Goal: Task Accomplishment & Management: Manage account settings

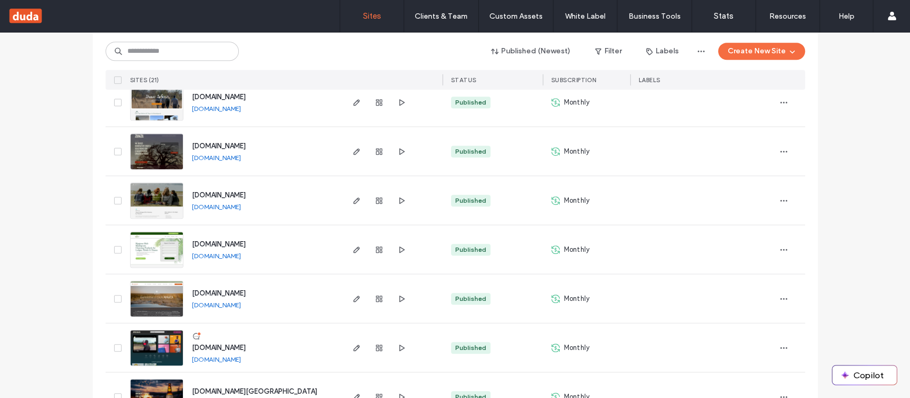
scroll to position [498, 0]
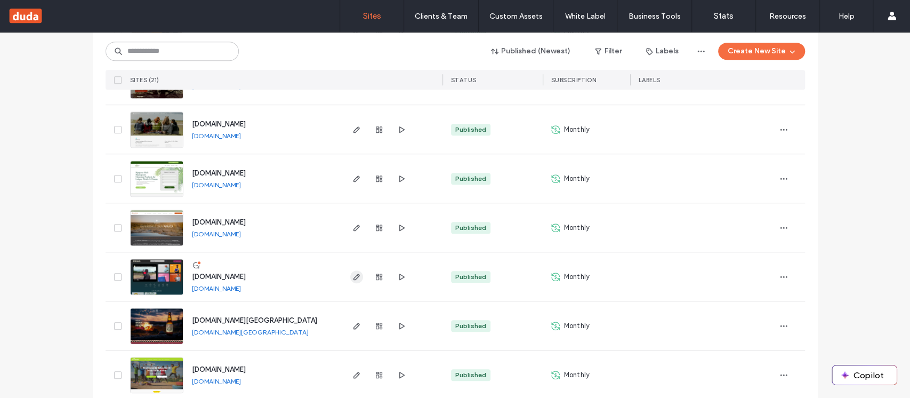
click at [354, 275] on use "button" at bounding box center [356, 277] width 6 height 6
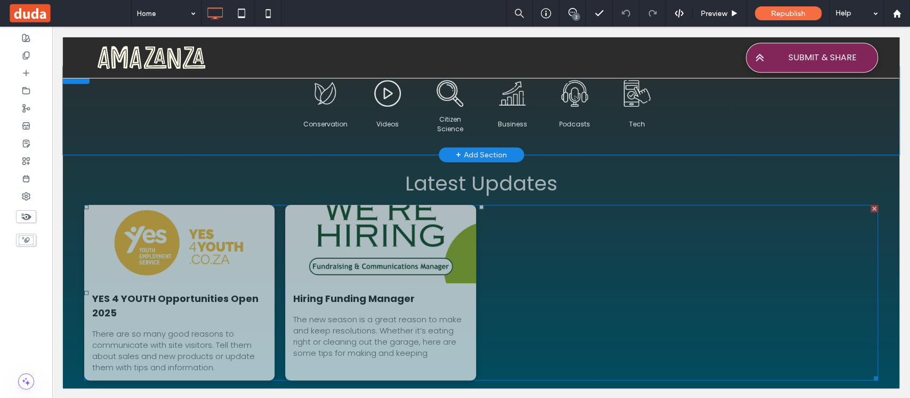
scroll to position [316, 0]
click at [581, 109] on span "Podcasts Button" at bounding box center [575, 124] width 62 height 35
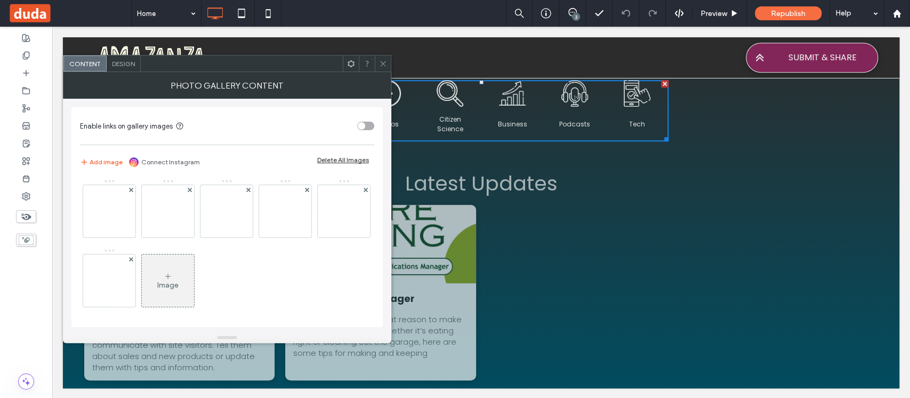
drag, startPoint x: 383, startPoint y: 59, endPoint x: 647, endPoint y: 219, distance: 308.9
click at [383, 60] on icon at bounding box center [383, 64] width 8 height 8
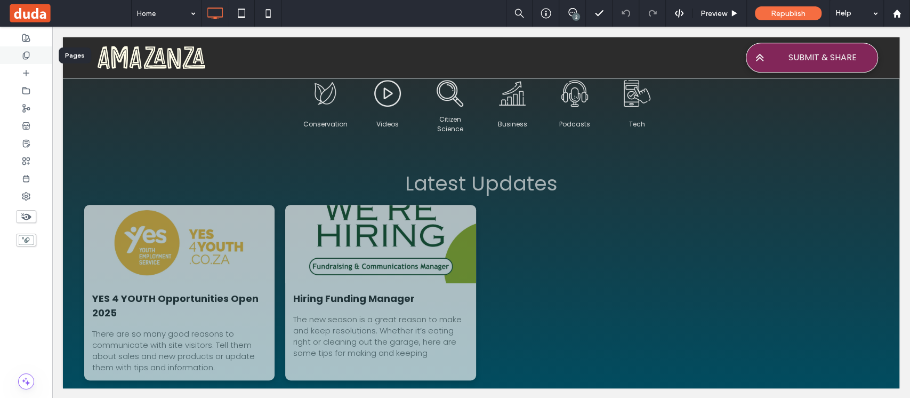
click at [35, 52] on div at bounding box center [26, 55] width 52 height 18
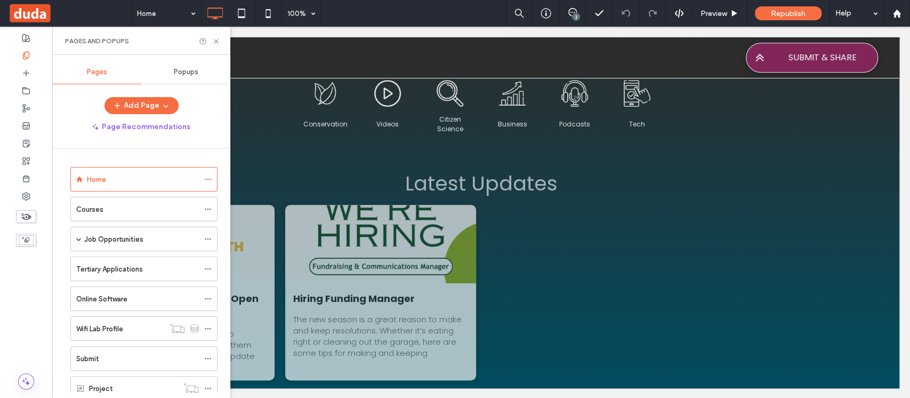
scroll to position [63, 0]
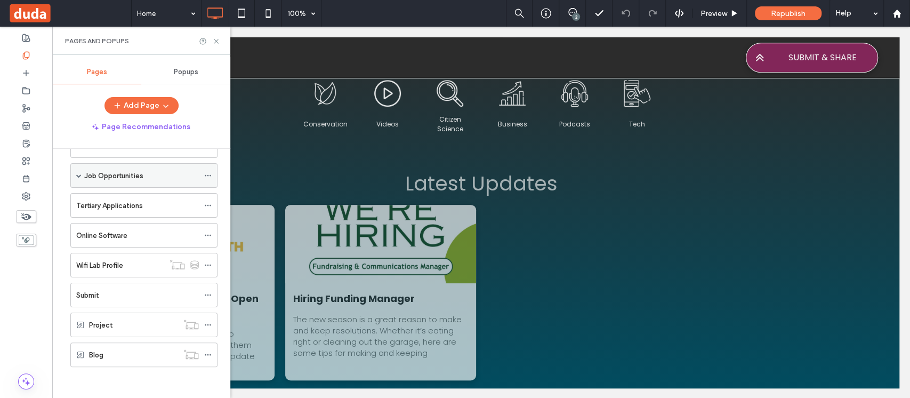
click at [78, 171] on span at bounding box center [78, 175] width 5 height 23
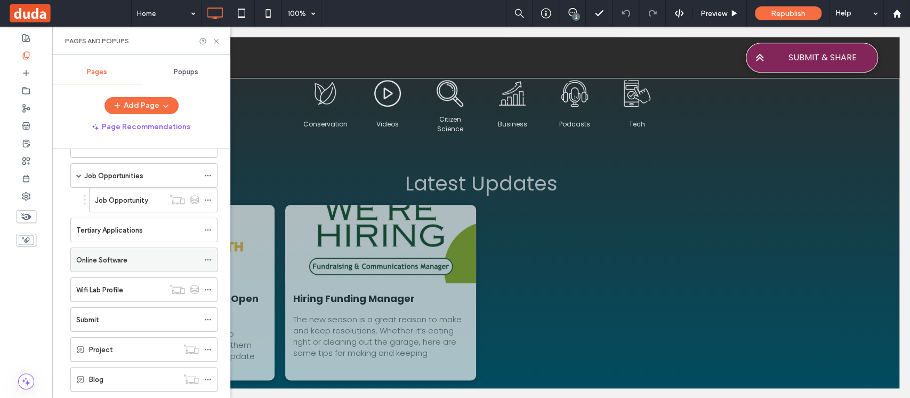
click at [139, 258] on div "Online Software" at bounding box center [137, 259] width 123 height 11
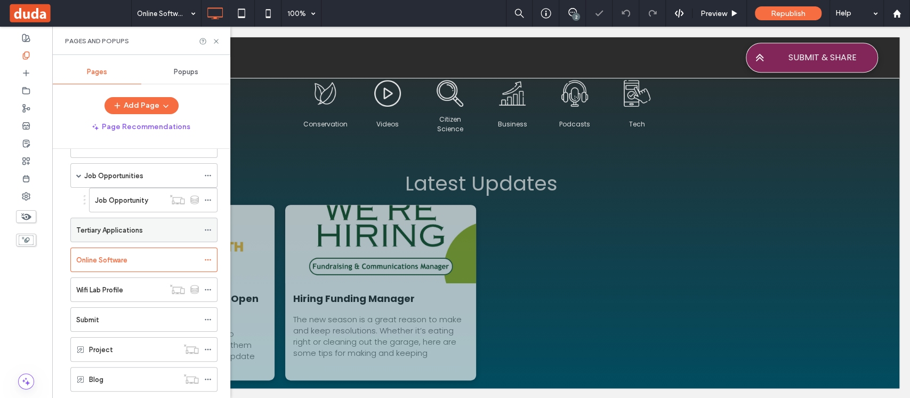
click at [138, 231] on label "Tertiary Applications" at bounding box center [109, 230] width 67 height 19
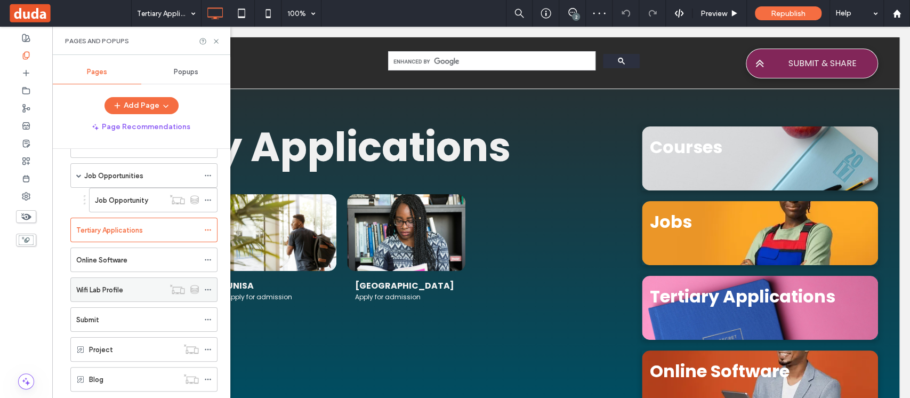
click at [129, 285] on div "Wifi Lab Profile" at bounding box center [120, 289] width 88 height 11
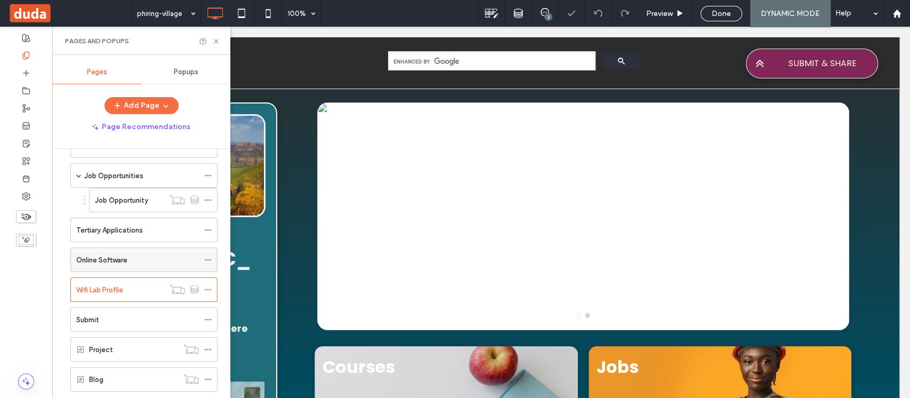
click at [135, 261] on div "Online Software" at bounding box center [137, 259] width 123 height 11
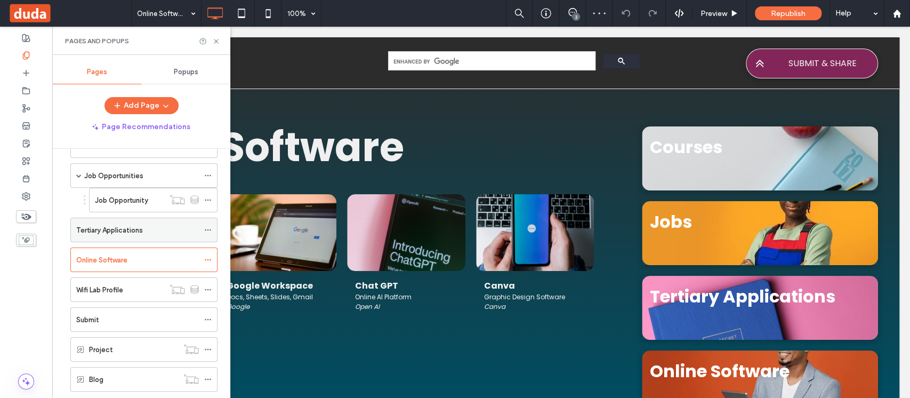
click at [119, 224] on label "Tertiary Applications" at bounding box center [109, 230] width 67 height 19
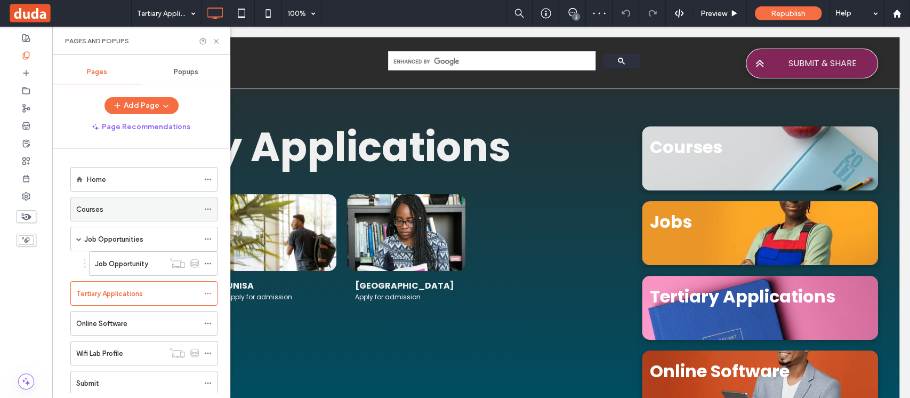
click at [132, 206] on div "Courses" at bounding box center [137, 209] width 123 height 11
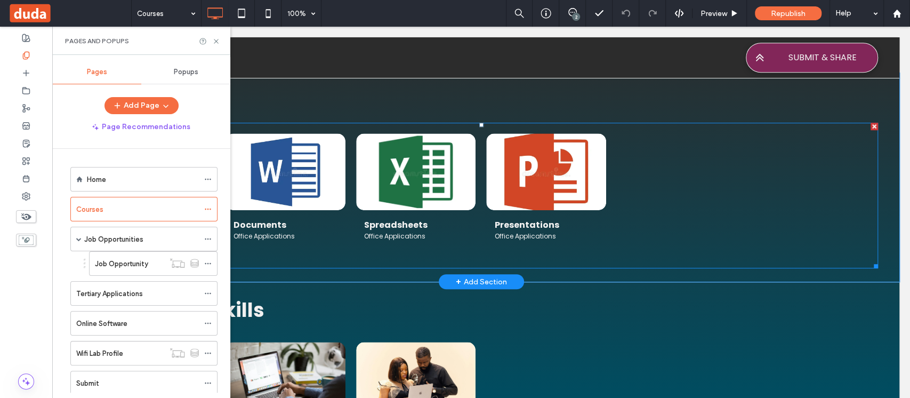
scroll to position [427, 0]
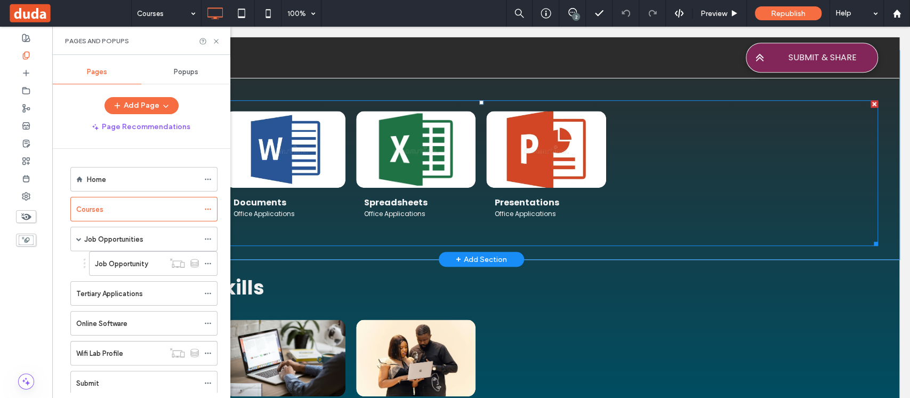
click at [673, 180] on div at bounding box center [677, 173] width 131 height 135
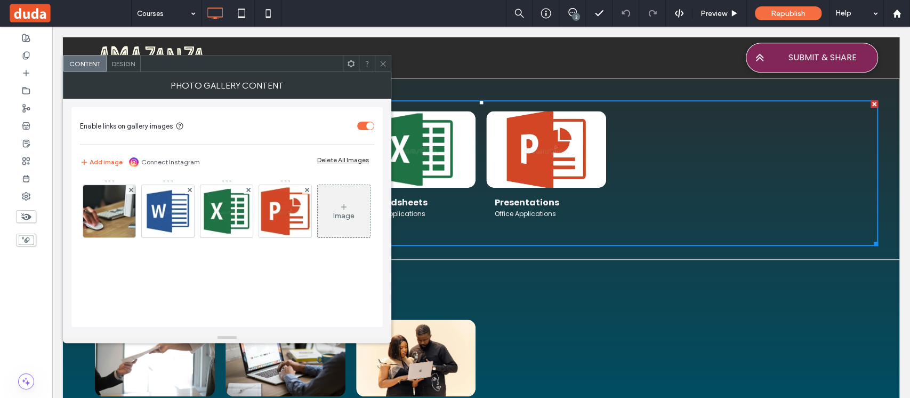
click at [383, 62] on icon at bounding box center [383, 64] width 8 height 8
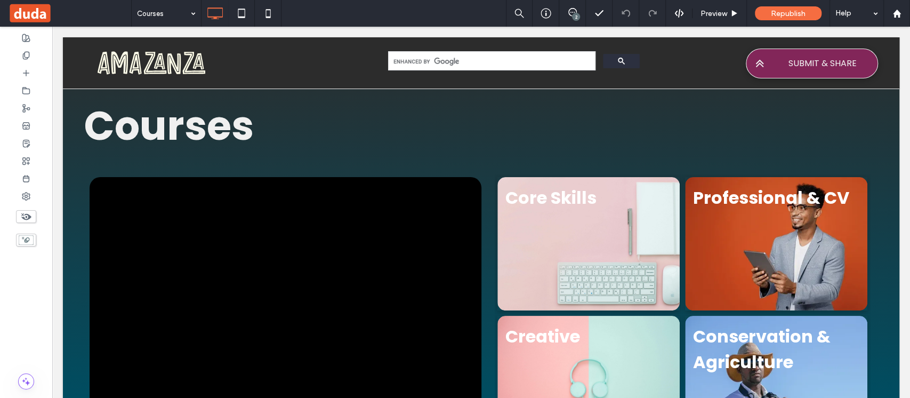
scroll to position [0, 0]
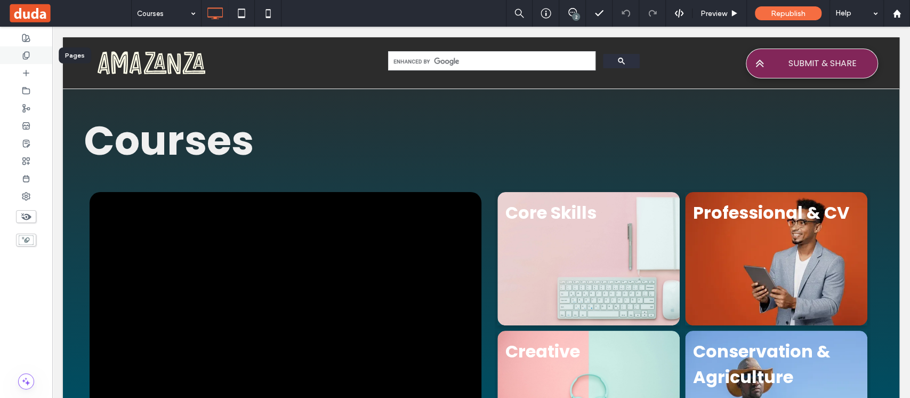
click at [34, 55] on div at bounding box center [26, 55] width 52 height 18
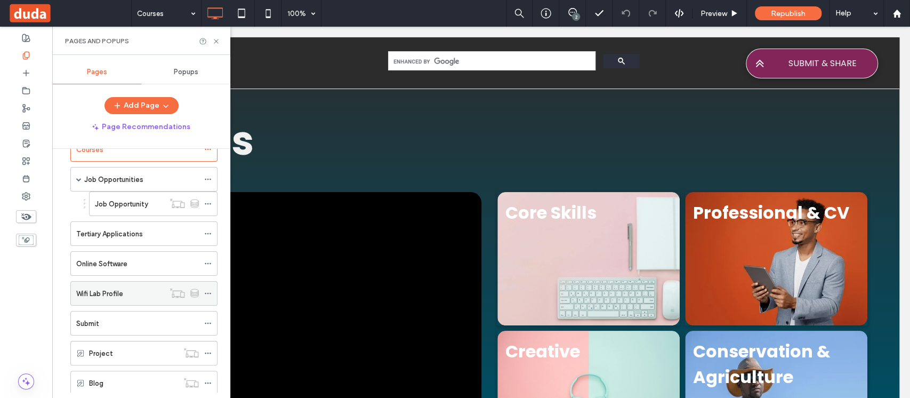
scroll to position [71, 0]
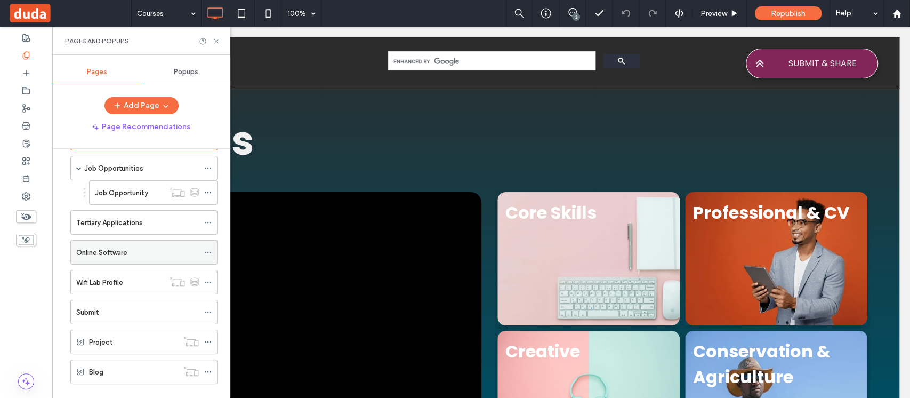
click at [124, 250] on label "Online Software" at bounding box center [101, 252] width 51 height 19
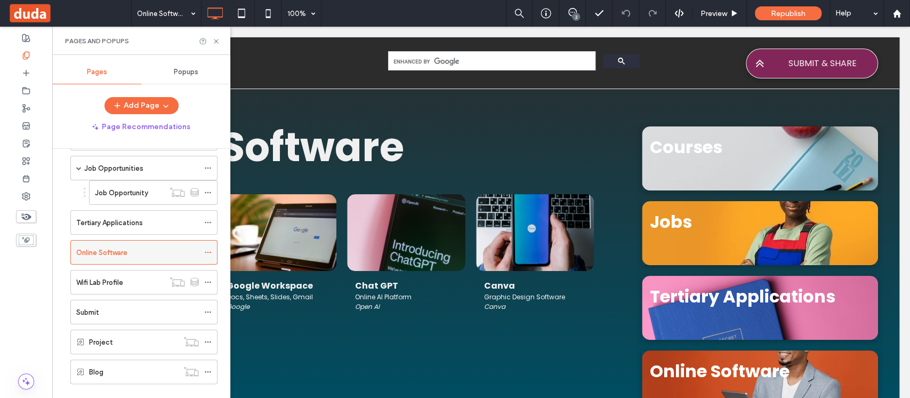
click at [210, 252] on use at bounding box center [208, 253] width 6 height 2
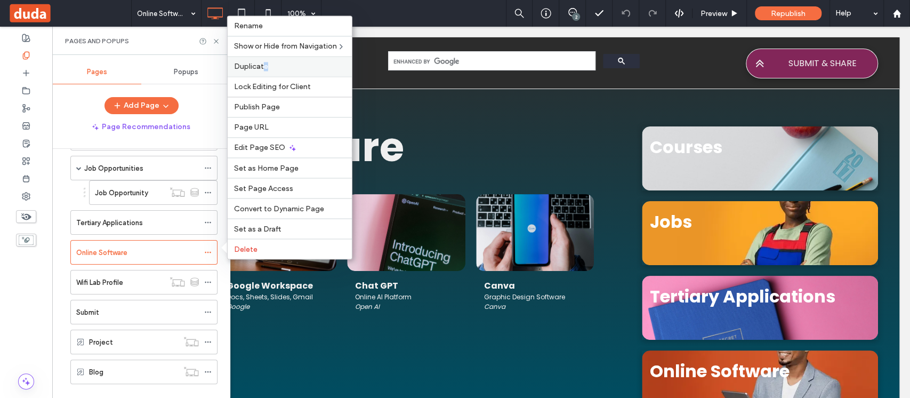
click at [264, 70] on span "Duplicate" at bounding box center [251, 66] width 34 height 9
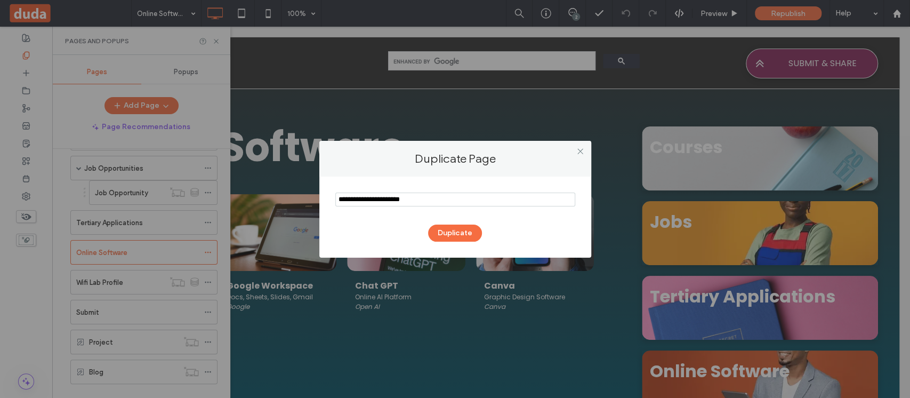
drag, startPoint x: 432, startPoint y: 202, endPoint x: 281, endPoint y: 195, distance: 151.0
click at [281, 195] on div "Duplicate Page Duplicate" at bounding box center [455, 199] width 910 height 398
type input "********"
click at [455, 232] on button "Duplicate" at bounding box center [455, 232] width 54 height 17
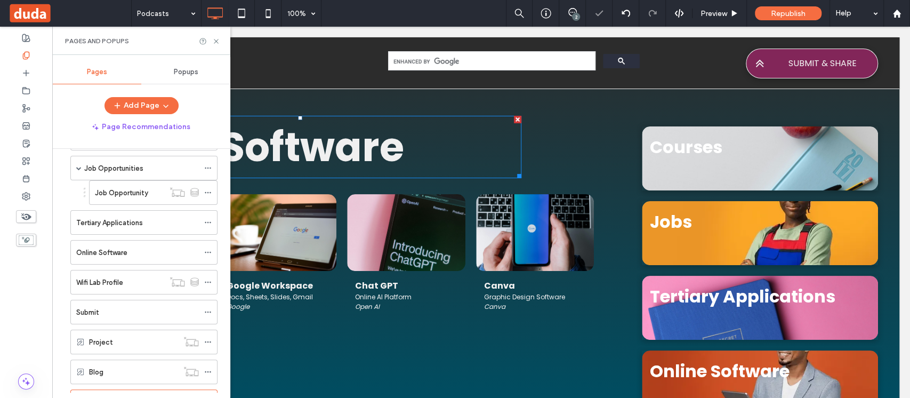
click at [358, 149] on strong "Online Software" at bounding box center [241, 147] width 325 height 56
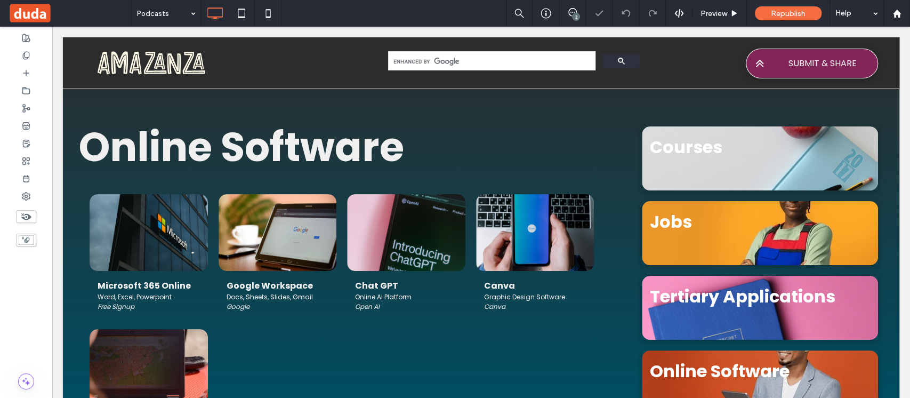
click at [357, 148] on strong "Online Software" at bounding box center [241, 147] width 325 height 56
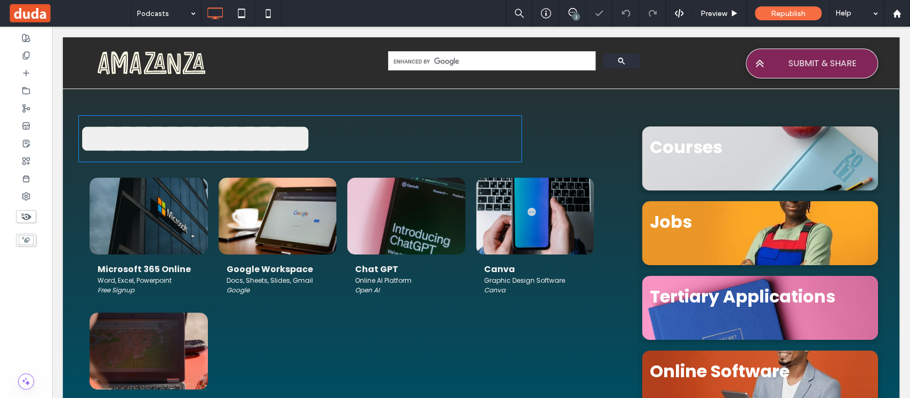
type input "*******"
type input "**"
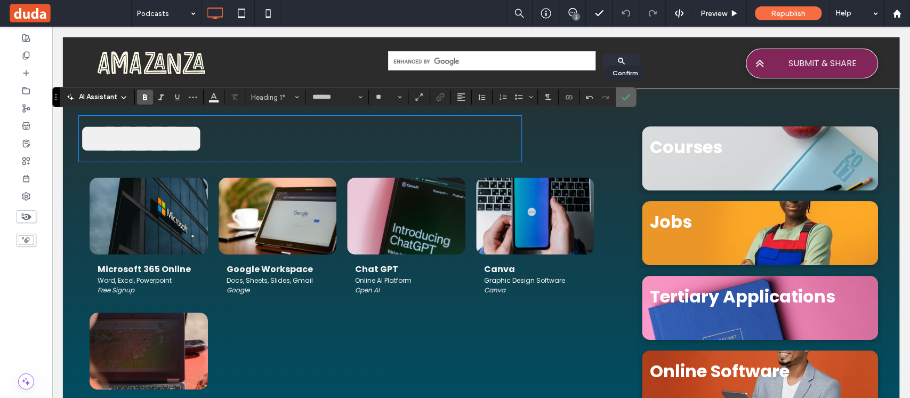
click at [629, 98] on label "Confirm" at bounding box center [626, 96] width 16 height 19
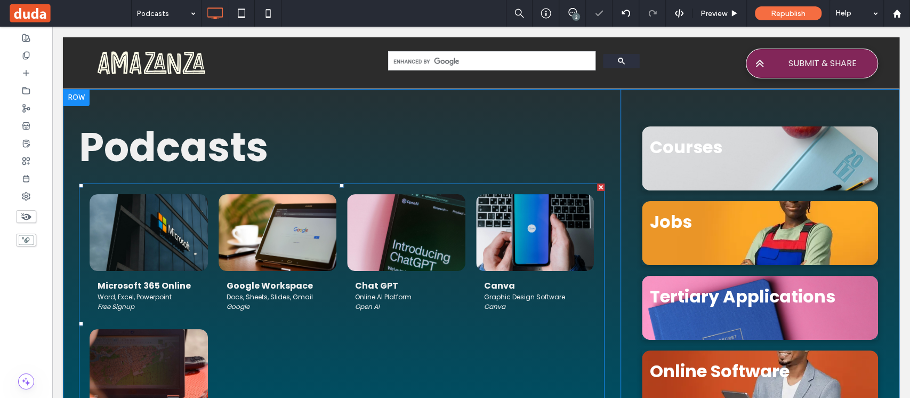
click at [179, 224] on link at bounding box center [148, 233] width 125 height 82
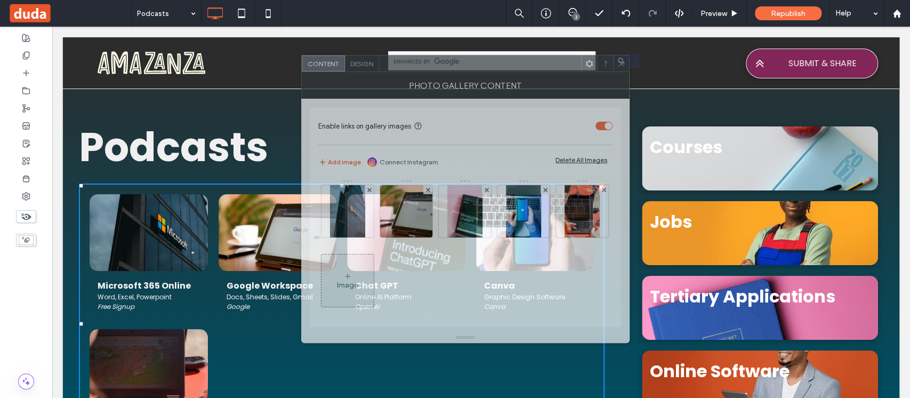
click at [503, 68] on div at bounding box center [480, 63] width 202 height 16
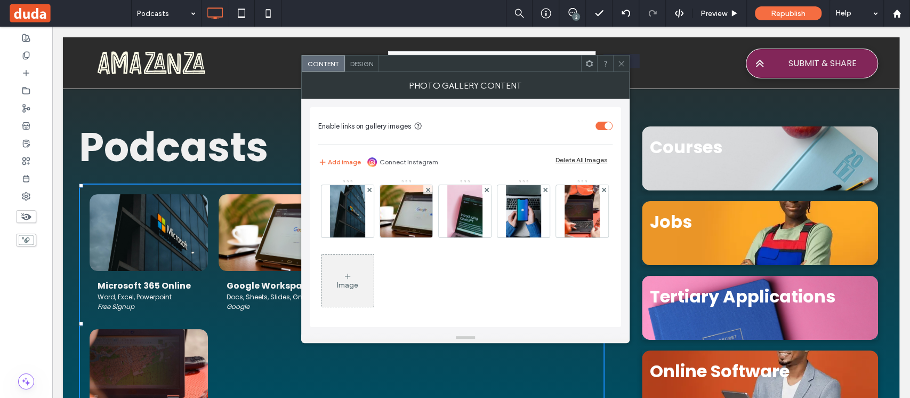
click at [623, 62] on use at bounding box center [621, 63] width 5 height 5
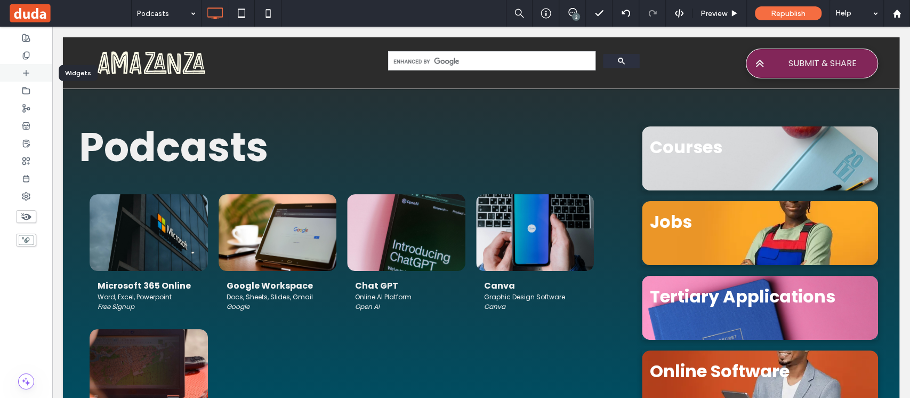
drag, startPoint x: 34, startPoint y: 74, endPoint x: 193, endPoint y: 112, distance: 163.0
click at [34, 74] on div at bounding box center [26, 73] width 52 height 18
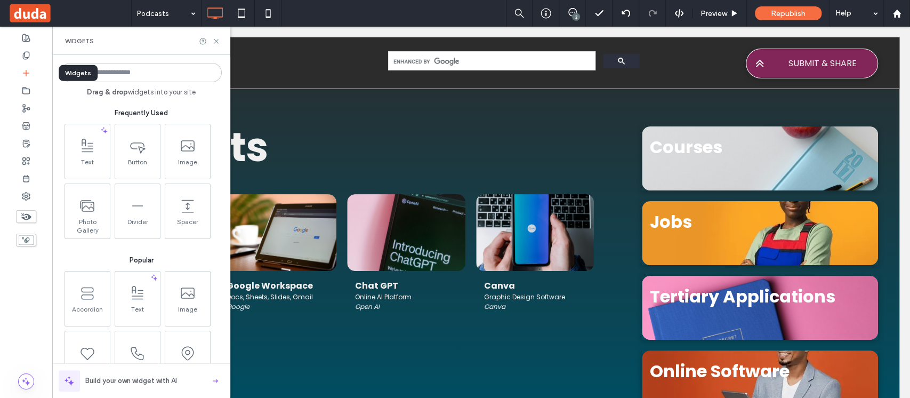
click at [155, 74] on input at bounding box center [141, 72] width 161 height 19
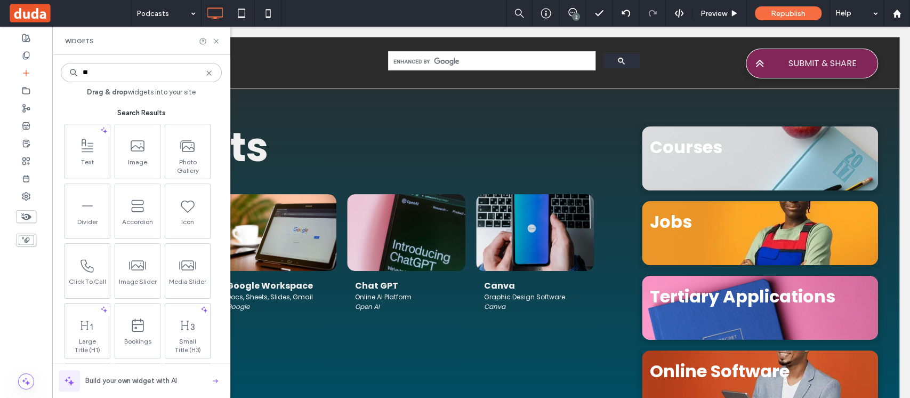
type input "*"
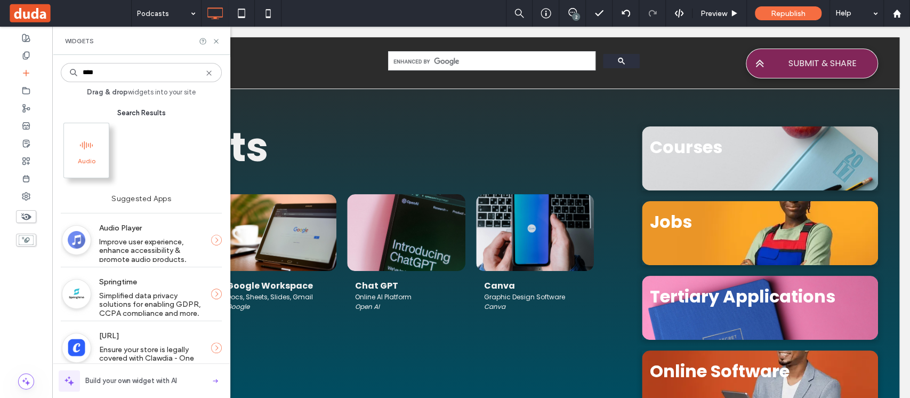
type input "****"
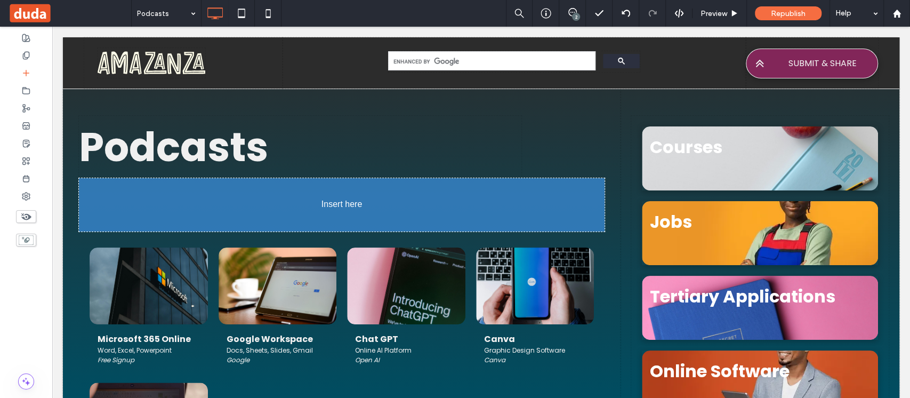
scroll to position [9, 0]
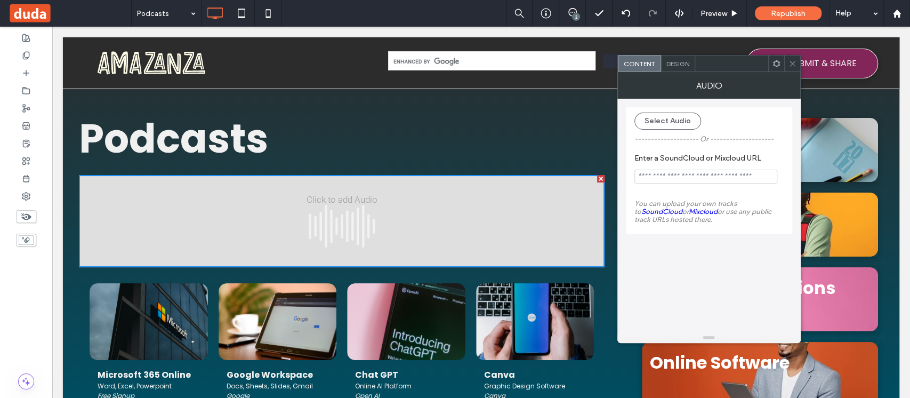
click at [689, 178] on input "Enter a SoundCloud or Mixcloud URL" at bounding box center [706, 177] width 143 height 14
click at [793, 61] on icon at bounding box center [793, 64] width 8 height 8
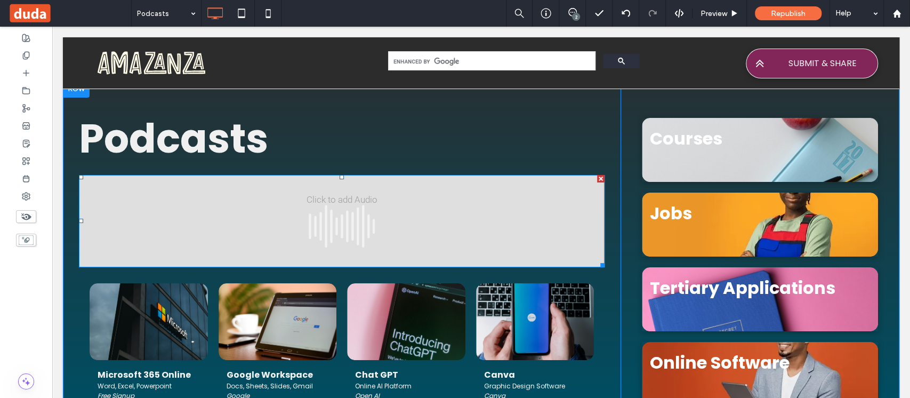
drag, startPoint x: 591, startPoint y: 178, endPoint x: 239, endPoint y: 211, distance: 353.0
click at [597, 178] on div at bounding box center [600, 178] width 7 height 7
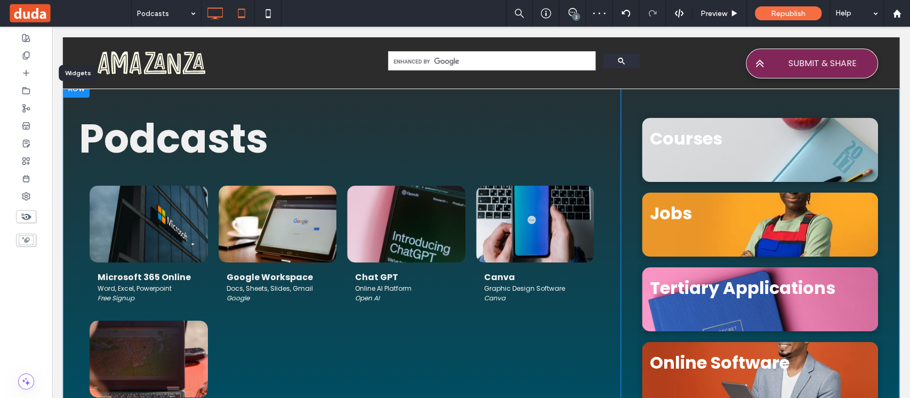
drag, startPoint x: 30, startPoint y: 69, endPoint x: 230, endPoint y: 4, distance: 210.3
click at [30, 69] on div at bounding box center [26, 73] width 52 height 18
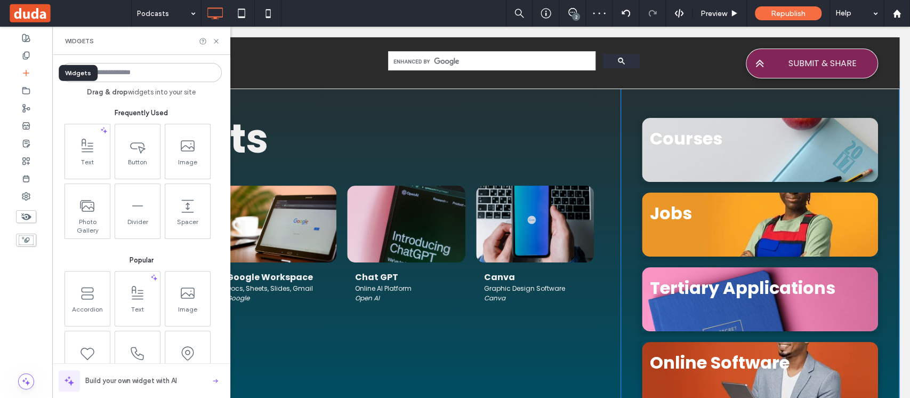
click at [164, 77] on input at bounding box center [141, 72] width 161 height 19
click at [128, 72] on input at bounding box center [141, 72] width 161 height 19
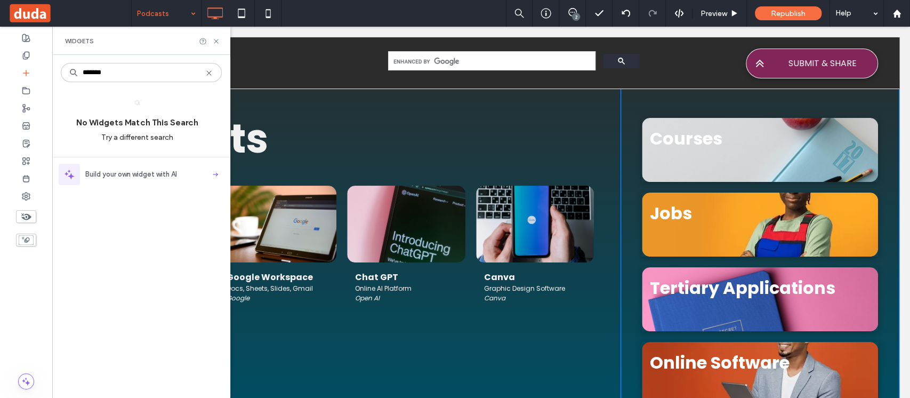
type input "*******"
click at [214, 42] on icon at bounding box center [216, 41] width 8 height 8
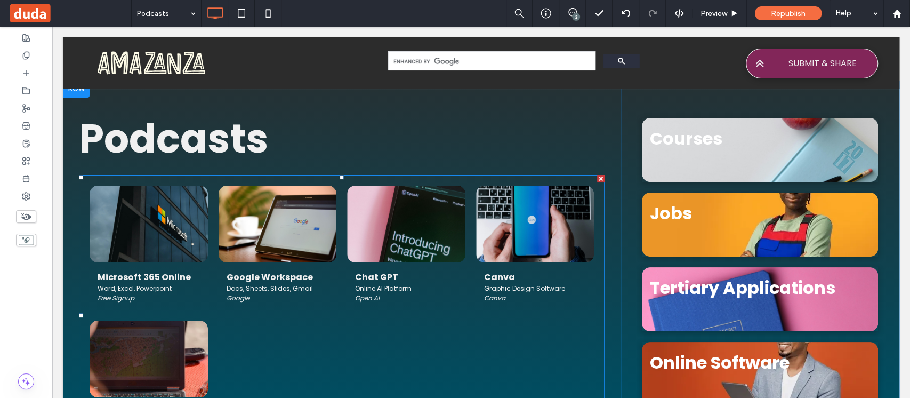
drag, startPoint x: 590, startPoint y: 178, endPoint x: 76, endPoint y: 106, distance: 518.5
click at [597, 178] on div at bounding box center [600, 178] width 7 height 7
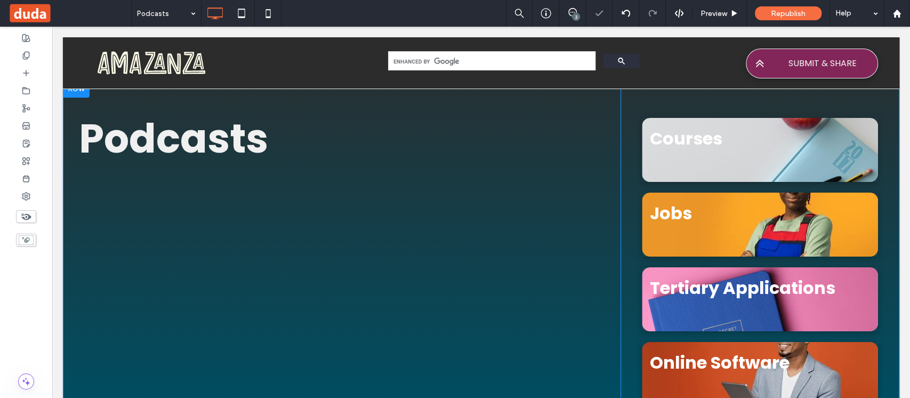
click at [27, 77] on div at bounding box center [455, 199] width 910 height 398
click at [27, 72] on icon at bounding box center [26, 73] width 9 height 9
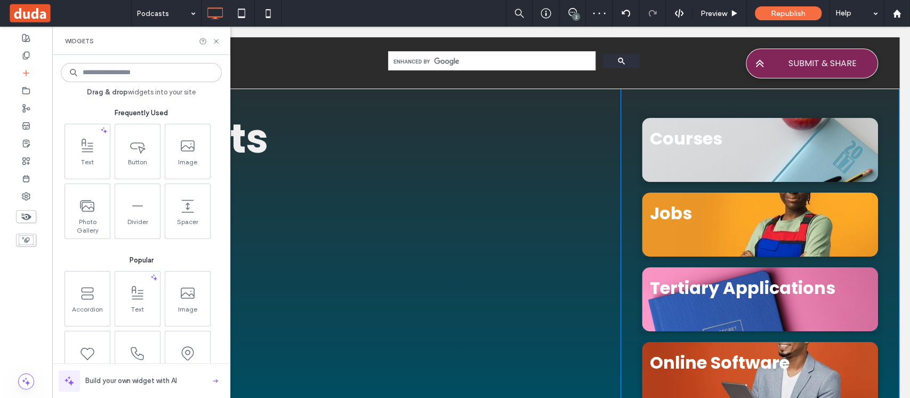
click at [139, 71] on input at bounding box center [141, 72] width 161 height 19
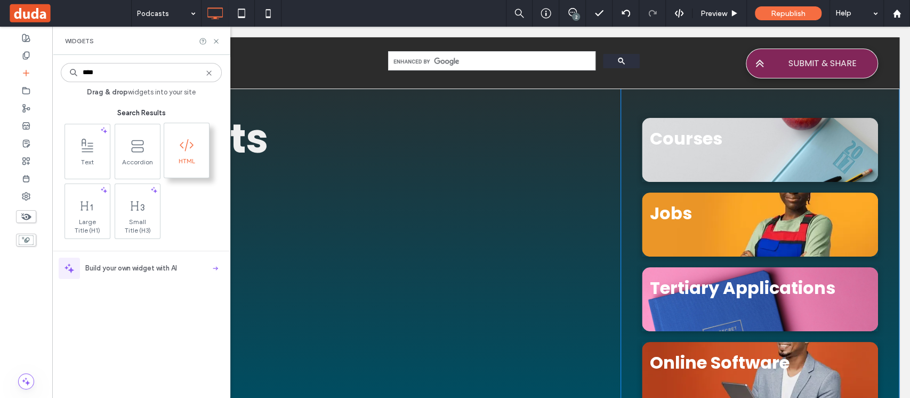
type input "****"
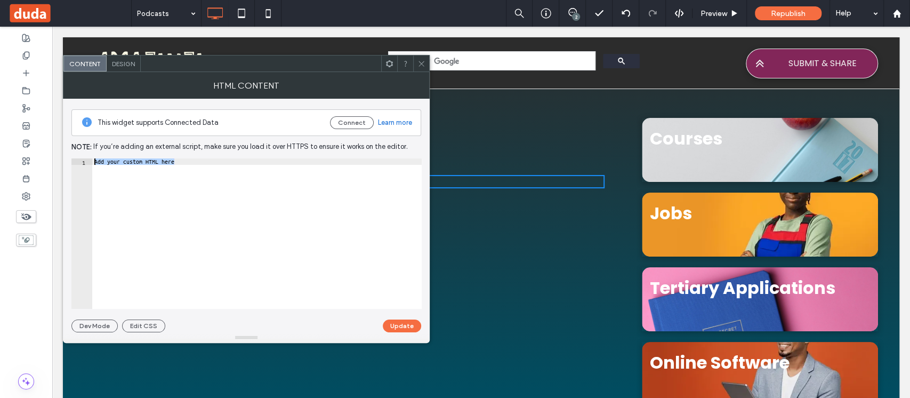
drag, startPoint x: 222, startPoint y: 164, endPoint x: 94, endPoint y: 162, distance: 128.0
click at [94, 162] on div "Add your custom HTML here" at bounding box center [257, 239] width 330 height 163
paste textarea "**********"
type textarea "**********"
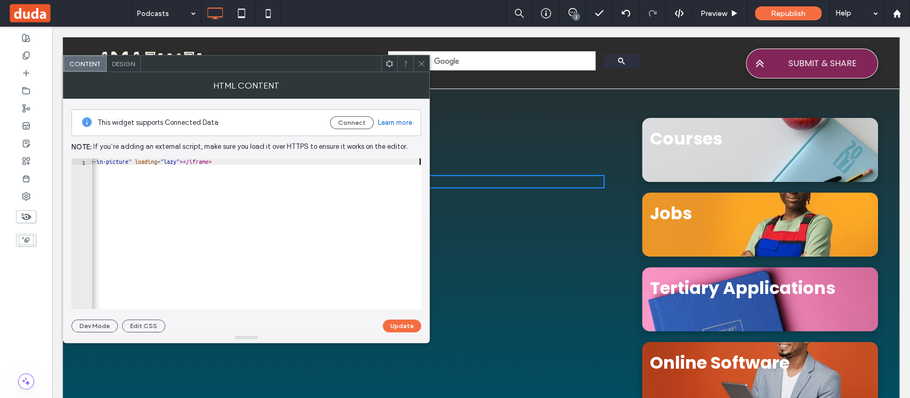
click at [406, 325] on button "Update" at bounding box center [402, 325] width 38 height 13
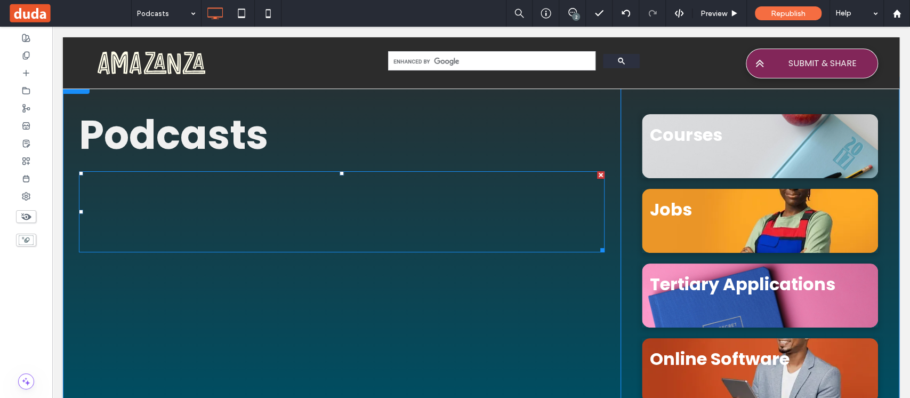
scroll to position [0, 0]
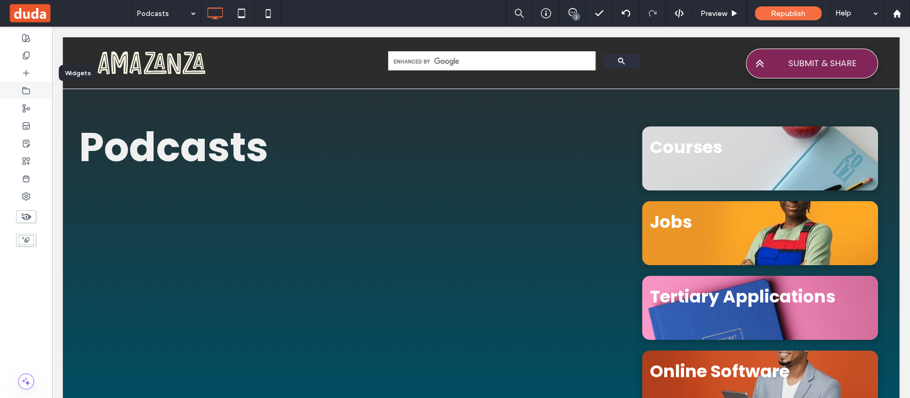
drag, startPoint x: 22, startPoint y: 74, endPoint x: 27, endPoint y: 84, distance: 11.5
click at [23, 73] on icon at bounding box center [26, 73] width 9 height 9
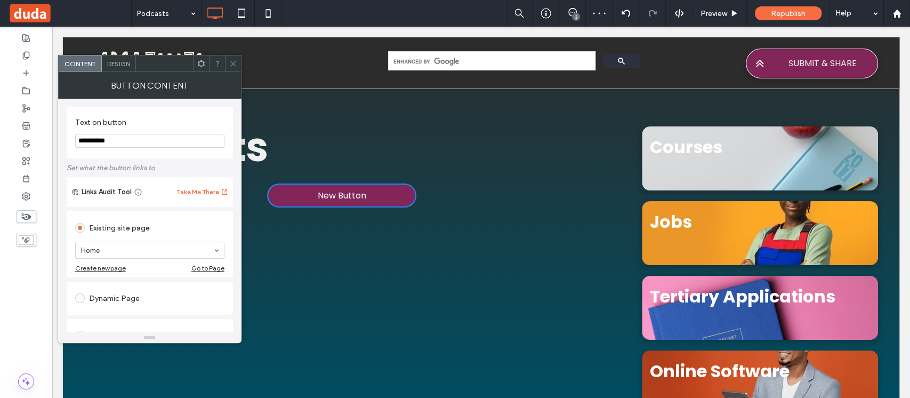
click at [113, 139] on input "**********" at bounding box center [149, 141] width 149 height 14
click at [114, 139] on input "**********" at bounding box center [149, 141] width 149 height 14
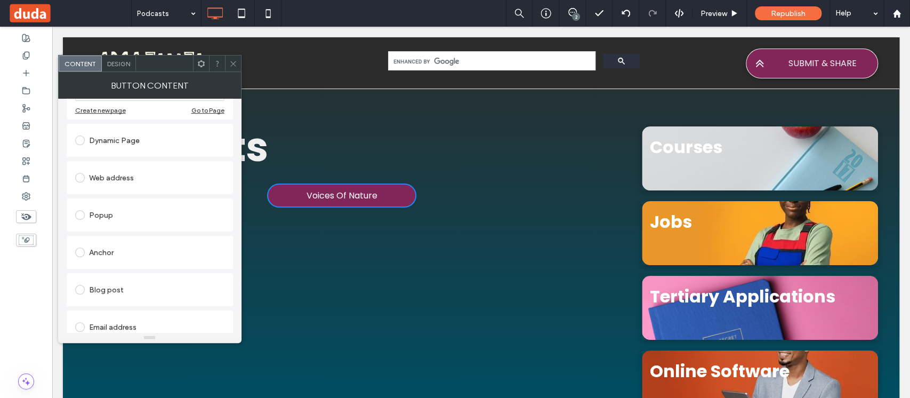
scroll to position [213, 0]
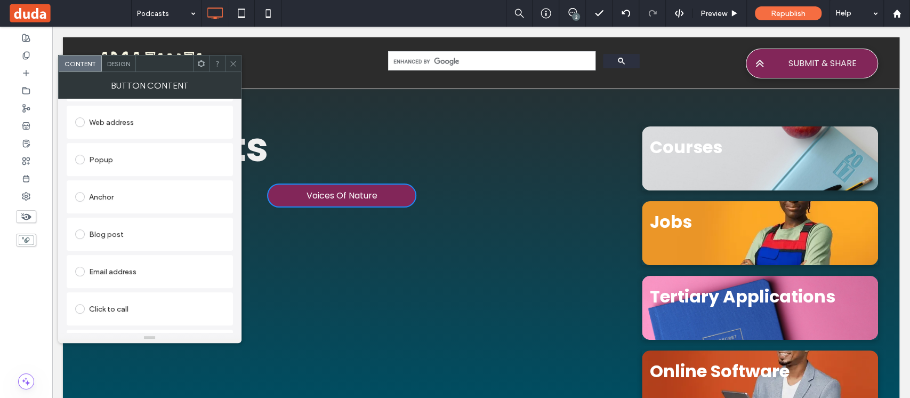
type input "**********"
click at [134, 123] on div "Web address" at bounding box center [149, 122] width 149 height 17
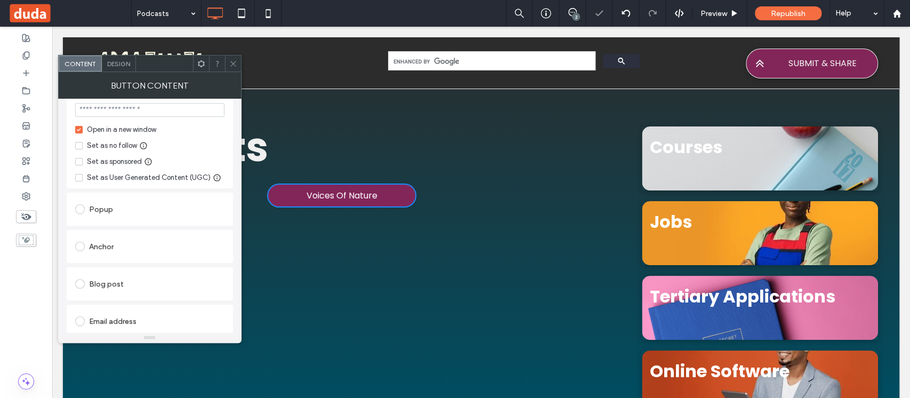
scroll to position [180, 0]
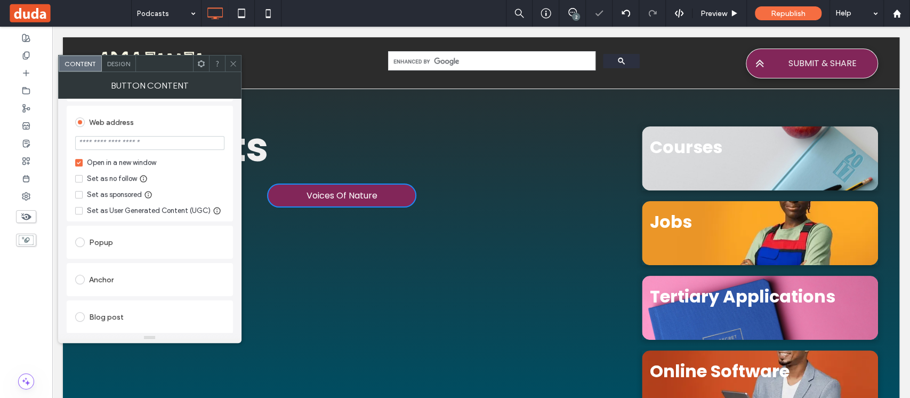
click at [142, 142] on input "url" at bounding box center [149, 143] width 149 height 14
paste input "**********"
type input "**********"
click at [207, 175] on div "Set as no follow" at bounding box center [149, 178] width 149 height 11
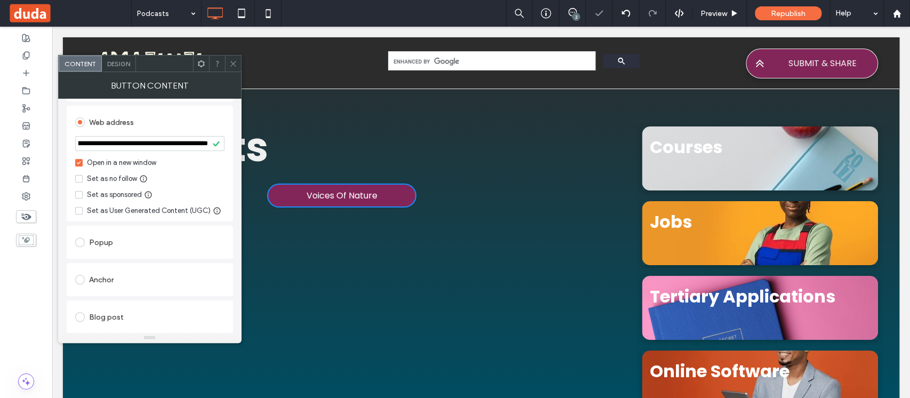
scroll to position [0, 0]
click at [231, 61] on use at bounding box center [232, 63] width 5 height 5
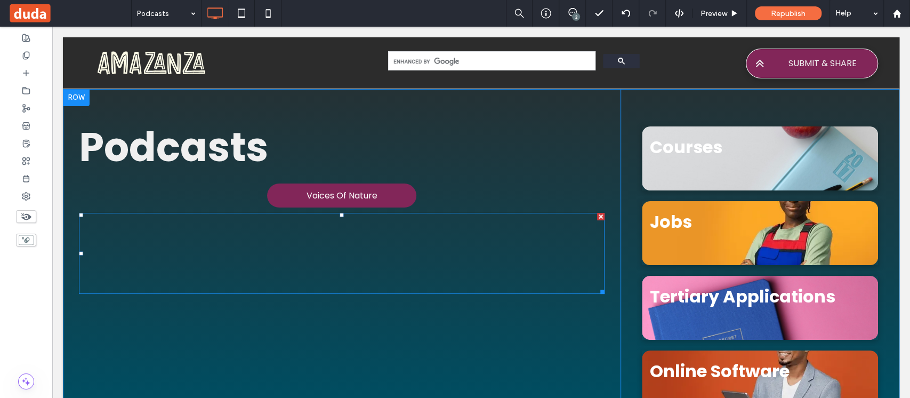
drag, startPoint x: 467, startPoint y: 209, endPoint x: 593, endPoint y: 214, distance: 126.5
click at [597, 214] on div at bounding box center [600, 216] width 7 height 7
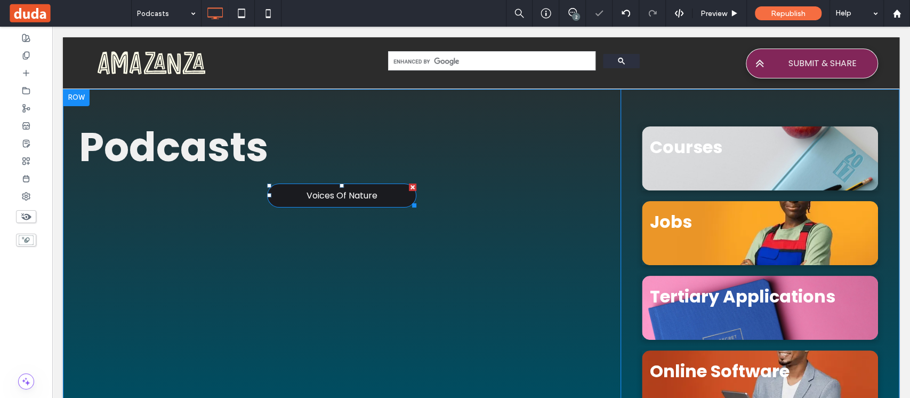
drag, startPoint x: 408, startPoint y: 187, endPoint x: 108, endPoint y: 131, distance: 305.5
click at [409, 187] on div at bounding box center [412, 186] width 7 height 7
click at [26, 55] on icon at bounding box center [26, 55] width 9 height 9
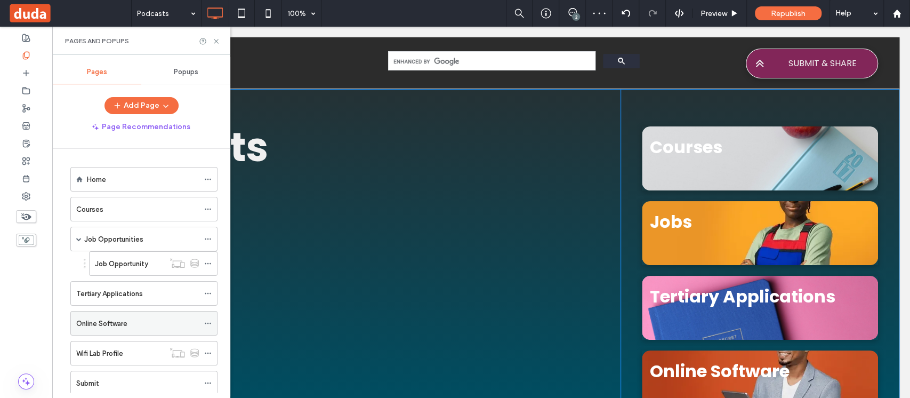
click at [134, 316] on div "Online Software" at bounding box center [137, 322] width 123 height 23
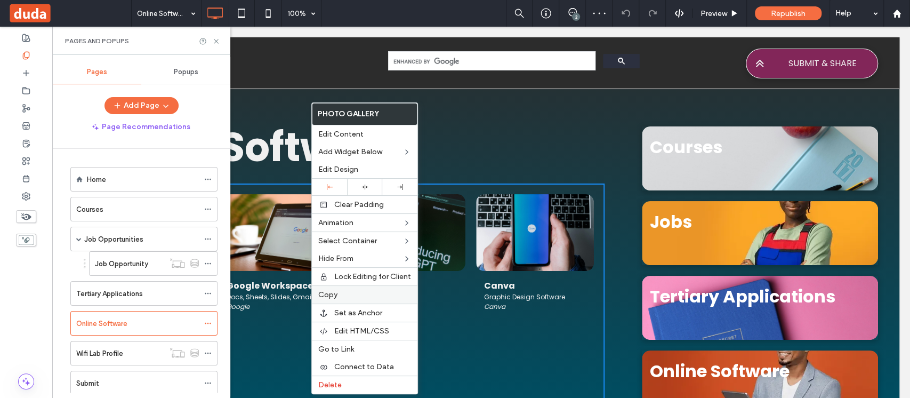
click at [345, 296] on label "Copy" at bounding box center [364, 294] width 93 height 9
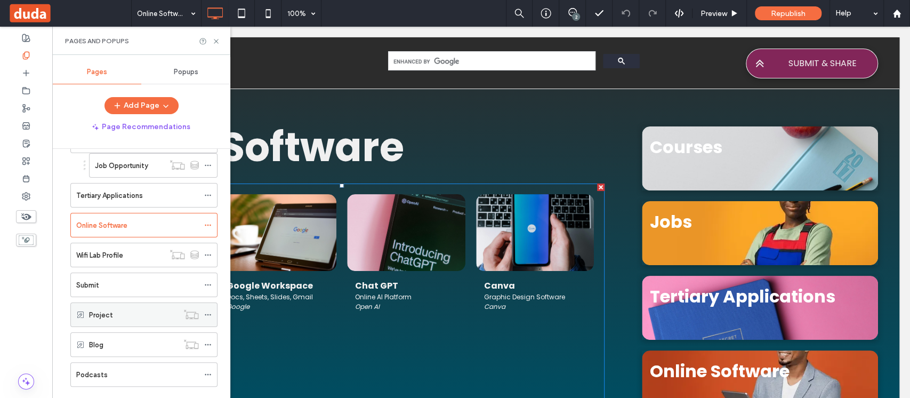
scroll to position [117, 0]
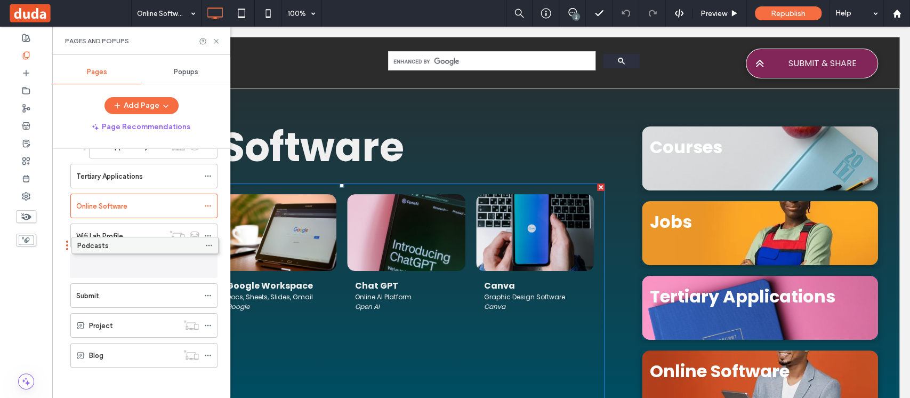
drag, startPoint x: 110, startPoint y: 352, endPoint x: 111, endPoint y: 247, distance: 104.5
click at [112, 262] on div "Podcasts" at bounding box center [137, 265] width 123 height 11
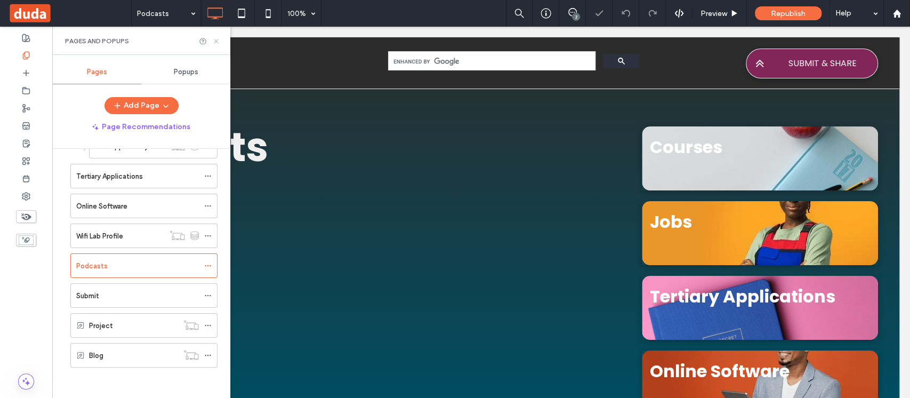
click at [216, 39] on icon at bounding box center [216, 41] width 8 height 8
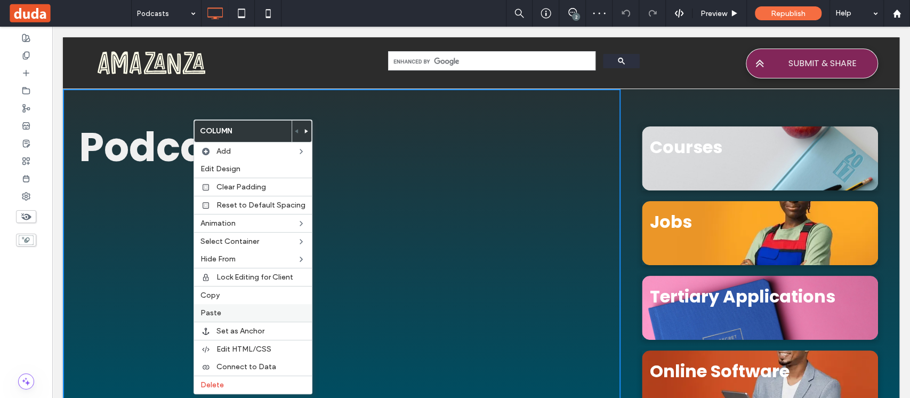
click at [236, 312] on label "Paste" at bounding box center [253, 312] width 105 height 9
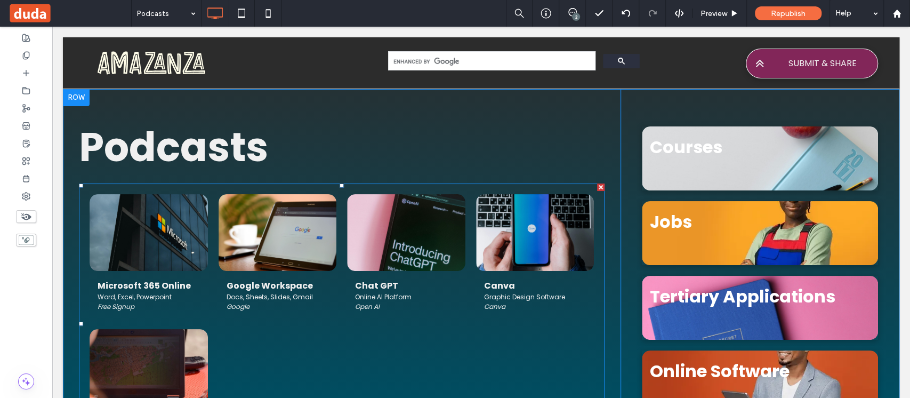
click at [265, 254] on link at bounding box center [277, 233] width 125 height 82
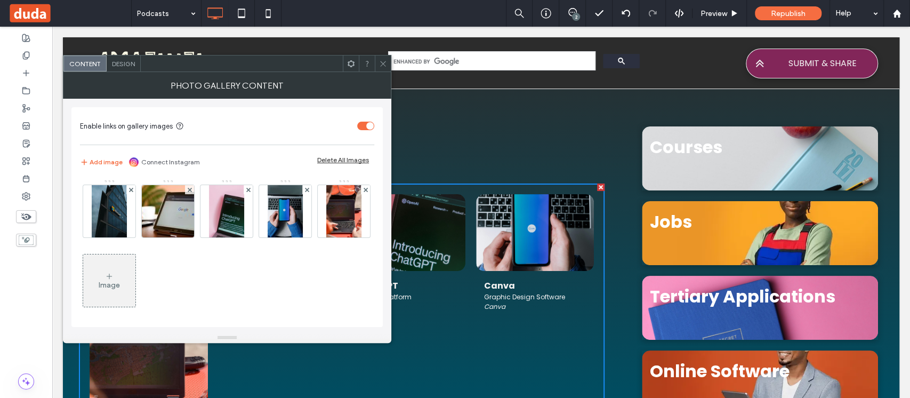
click at [347, 159] on div "Delete All Images" at bounding box center [343, 160] width 52 height 8
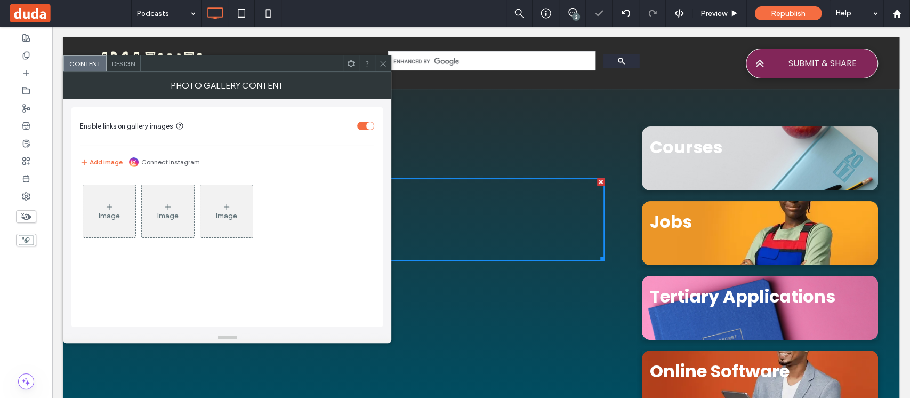
click at [118, 215] on div "Image" at bounding box center [109, 215] width 21 height 9
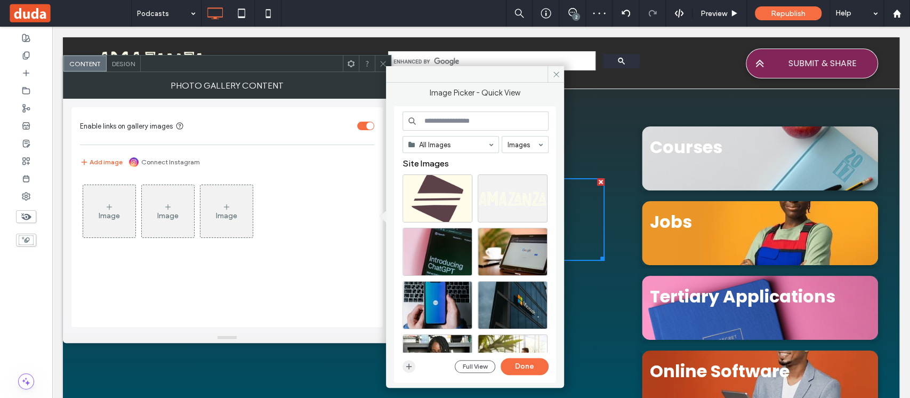
click at [413, 365] on icon "button" at bounding box center [409, 366] width 9 height 9
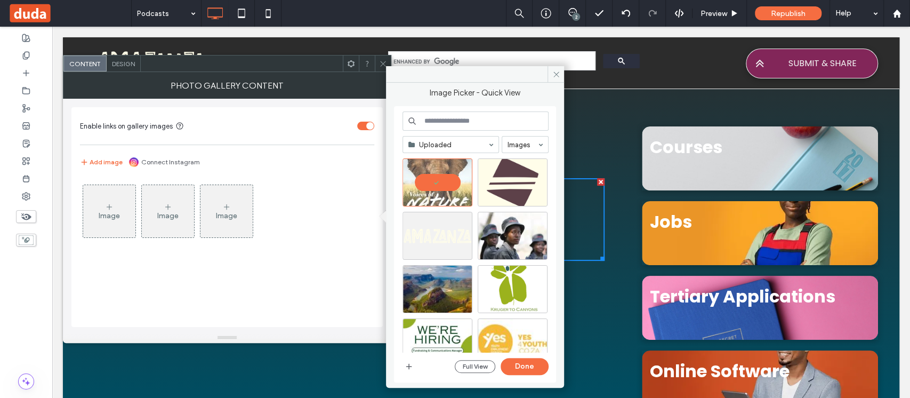
click at [95, 213] on div "Image" at bounding box center [109, 211] width 52 height 50
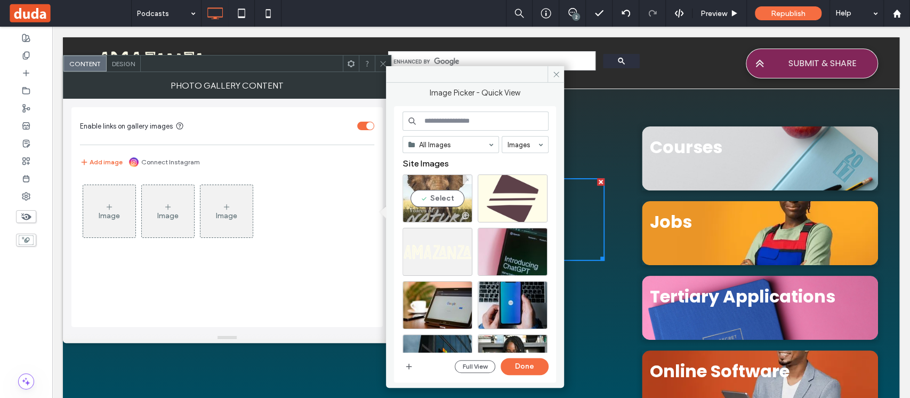
click at [422, 198] on div "Select" at bounding box center [438, 198] width 70 height 48
click at [524, 368] on button "Done" at bounding box center [525, 366] width 48 height 17
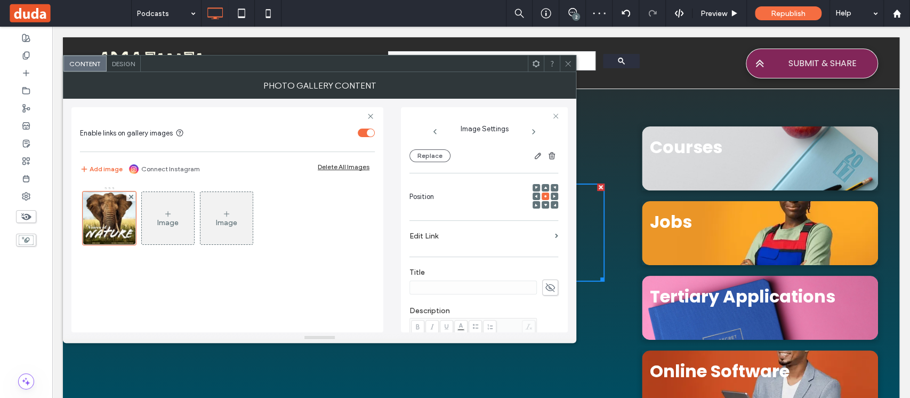
scroll to position [142, 0]
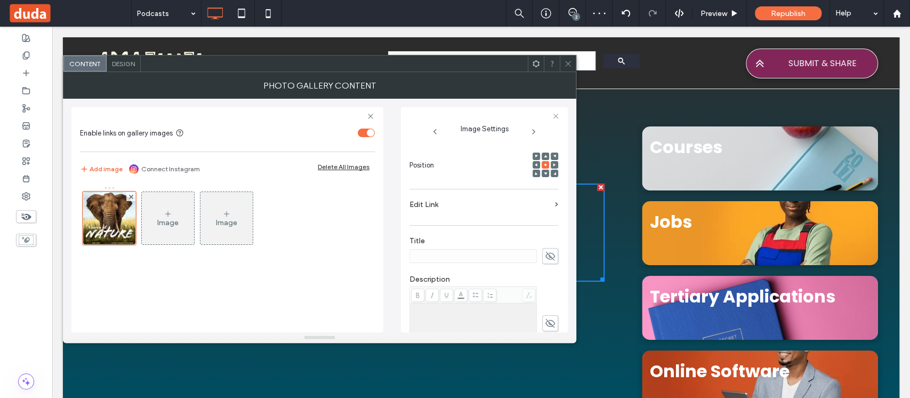
click at [469, 201] on label "Edit Link" at bounding box center [480, 205] width 141 height 20
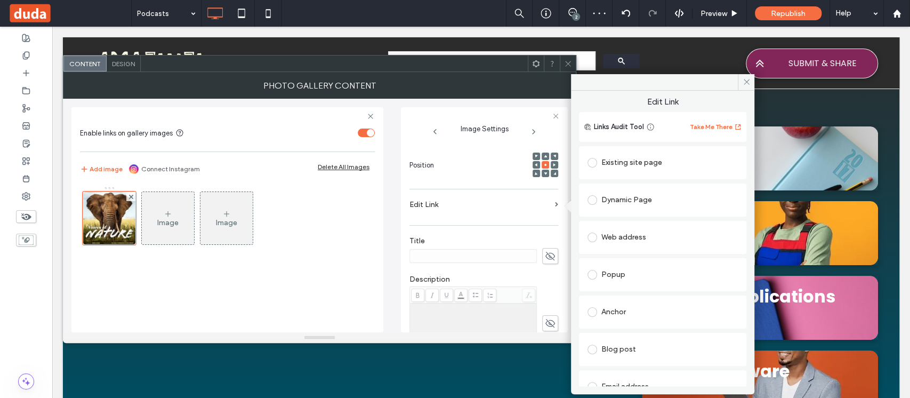
click at [624, 161] on div "Existing site page" at bounding box center [663, 162] width 150 height 17
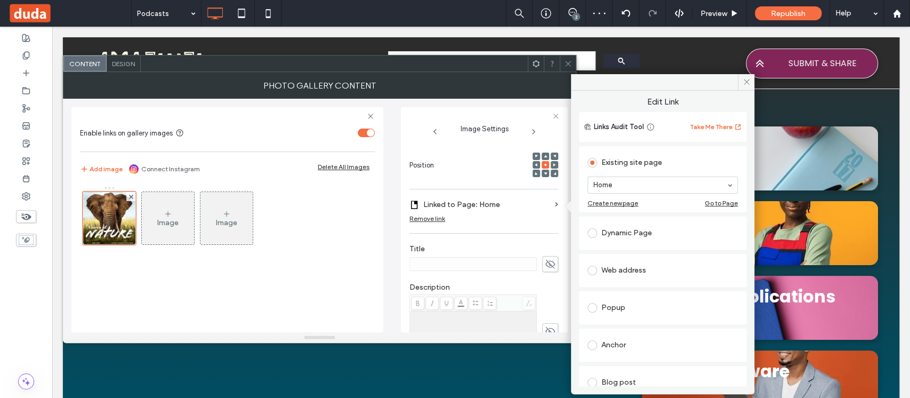
click at [631, 274] on div "Web address" at bounding box center [663, 270] width 150 height 17
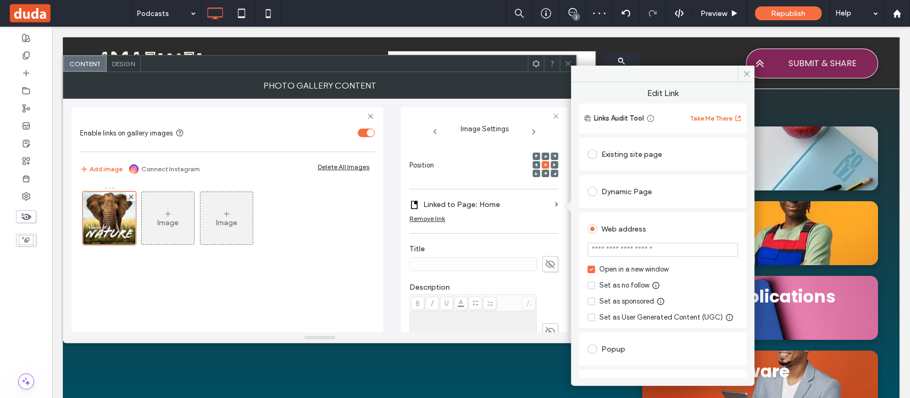
click at [631, 245] on input "url" at bounding box center [663, 250] width 150 height 14
paste input "**********"
type input "**********"
click at [724, 278] on div "Open in a new window Set as no follow Set as sponsored Set as User Generated Co…" at bounding box center [663, 293] width 150 height 59
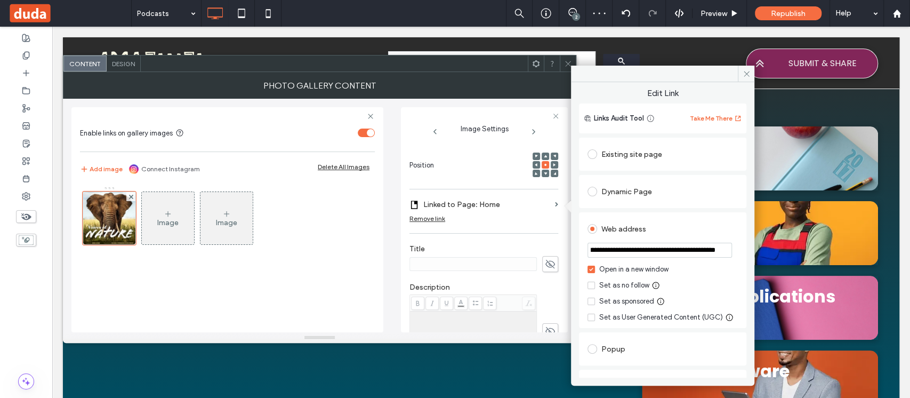
scroll to position [0, 0]
click at [743, 71] on icon at bounding box center [747, 74] width 8 height 8
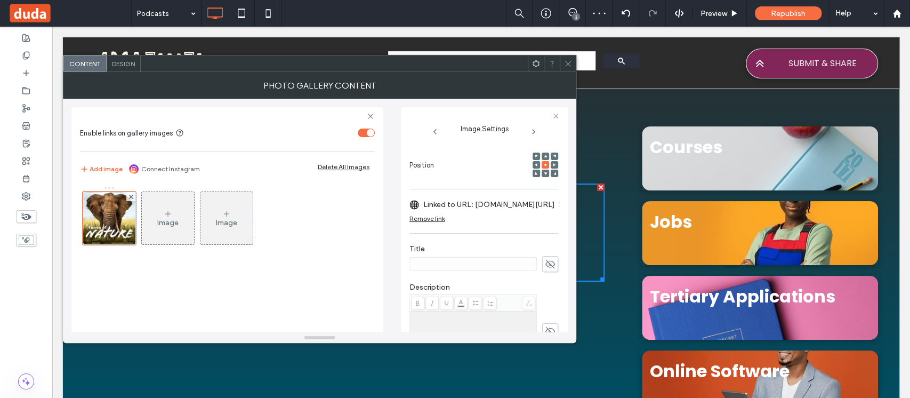
click at [566, 64] on icon at bounding box center [568, 64] width 8 height 8
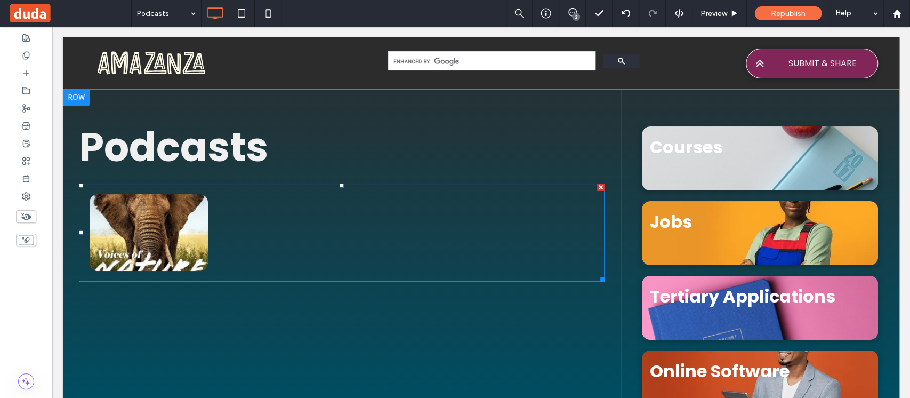
click at [166, 242] on link at bounding box center [148, 233] width 125 height 82
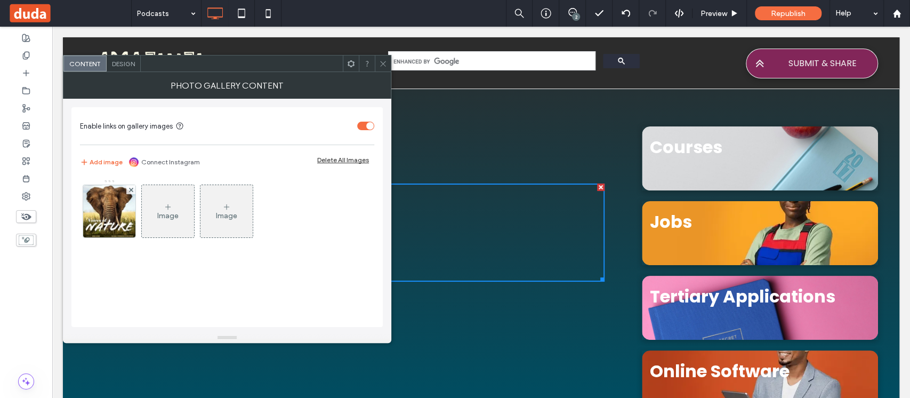
click at [119, 67] on span "Design" at bounding box center [123, 64] width 23 height 8
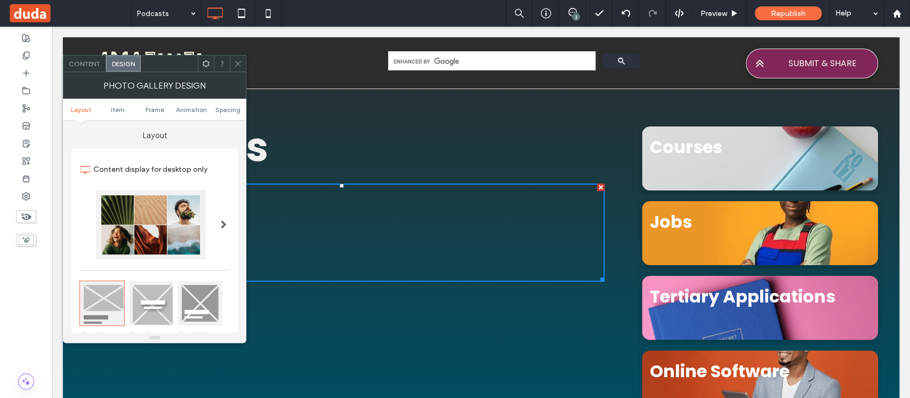
click at [82, 61] on span "Content" at bounding box center [84, 64] width 31 height 8
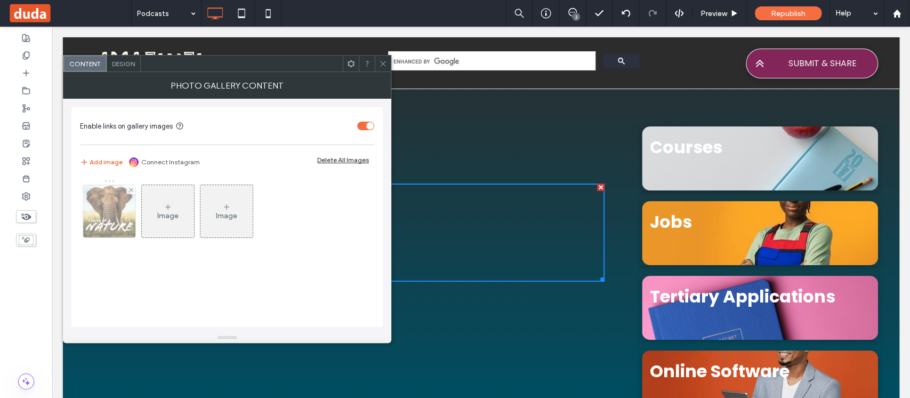
click at [113, 225] on img at bounding box center [109, 211] width 52 height 52
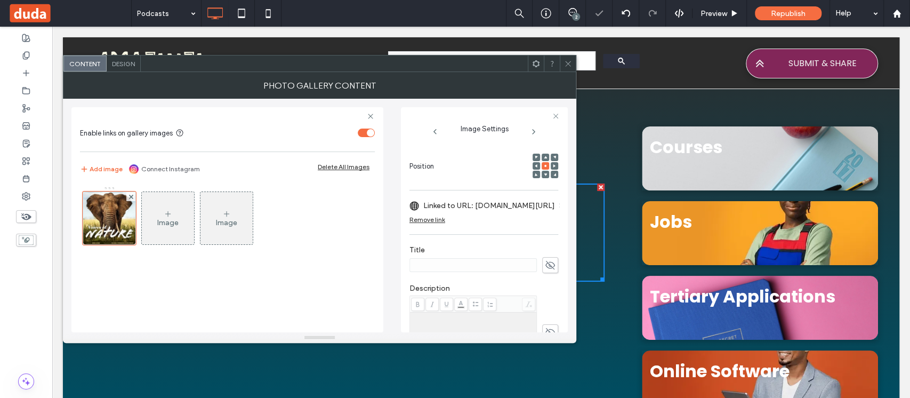
scroll to position [142, 0]
click at [545, 258] on icon at bounding box center [550, 264] width 11 height 12
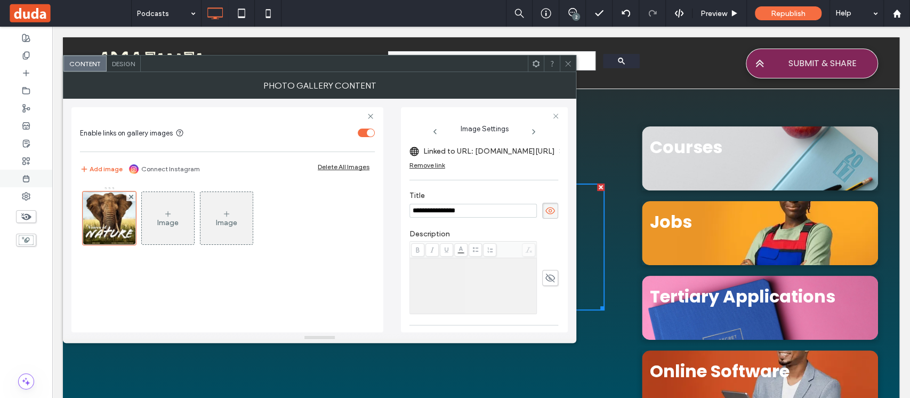
scroll to position [213, 0]
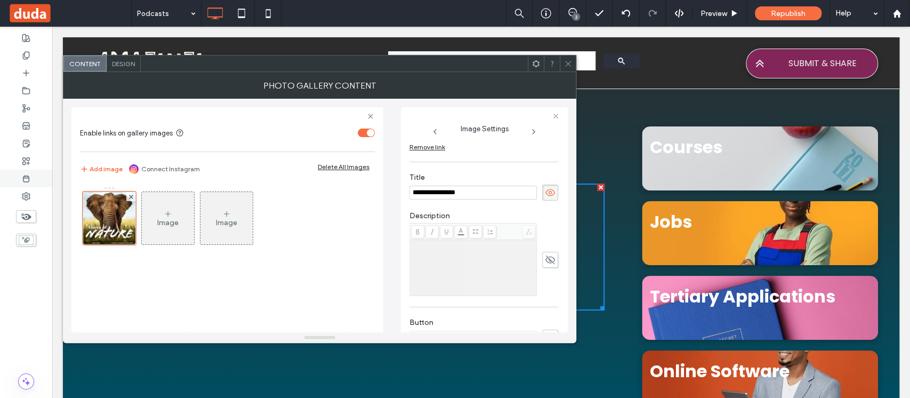
type input "**********"
click at [442, 253] on div "Rich Text Editor" at bounding box center [474, 267] width 124 height 53
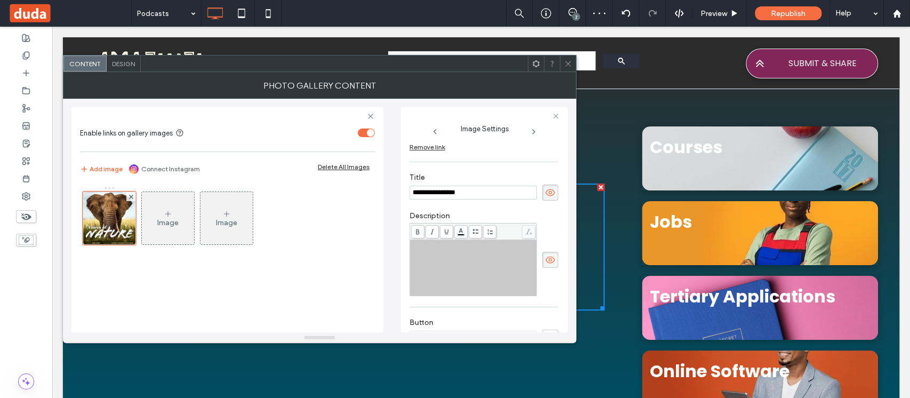
click at [444, 255] on div "Rich Text Editor" at bounding box center [474, 267] width 124 height 53
drag, startPoint x: 499, startPoint y: 254, endPoint x: 502, endPoint y: 264, distance: 11.1
click at [502, 256] on div "**********" at bounding box center [474, 248] width 124 height 15
drag, startPoint x: 507, startPoint y: 267, endPoint x: 476, endPoint y: 275, distance: 31.9
click at [479, 272] on div "**********" at bounding box center [474, 267] width 124 height 53
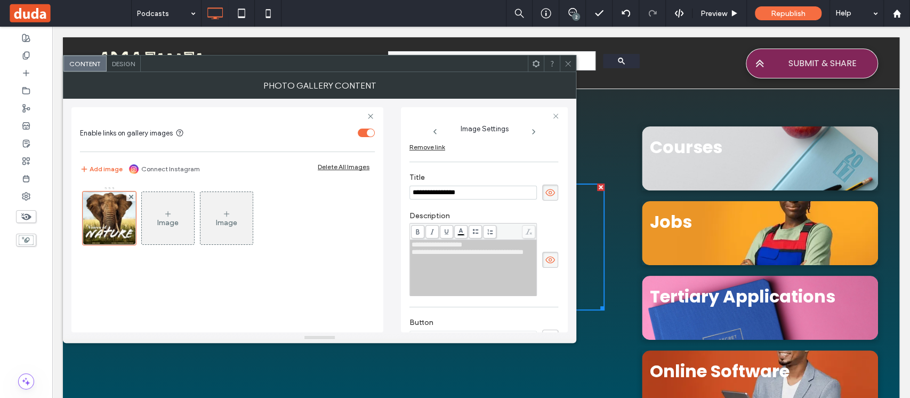
click at [546, 291] on div "**********" at bounding box center [484, 259] width 149 height 73
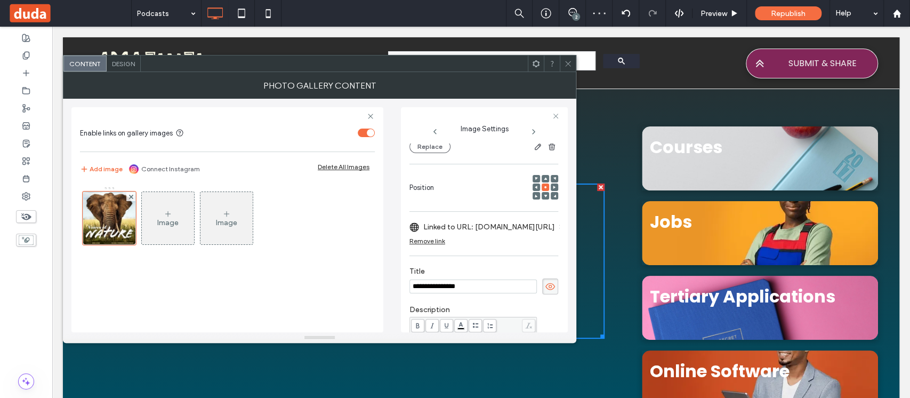
scroll to position [71, 0]
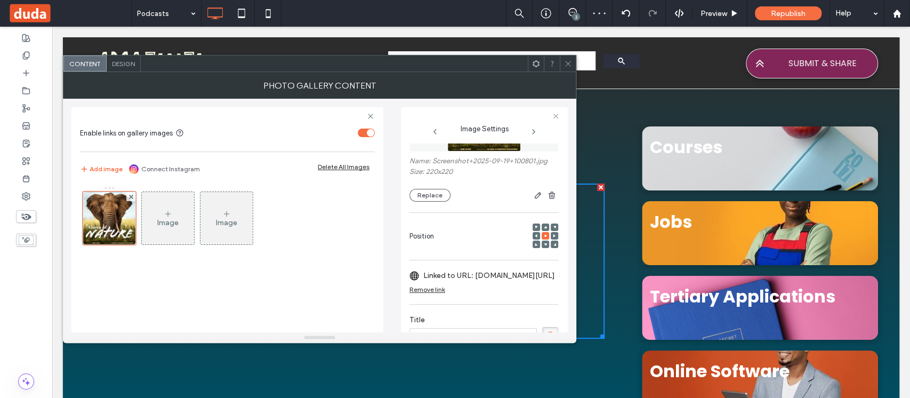
click at [125, 65] on span "Design" at bounding box center [123, 64] width 23 height 8
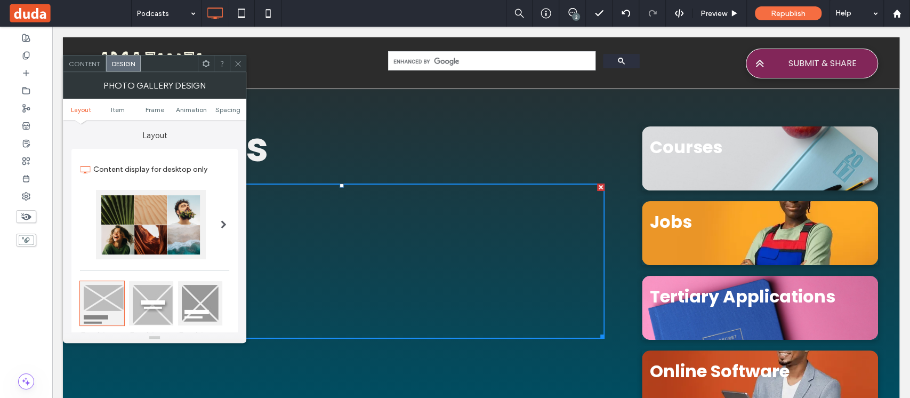
click at [181, 219] on div at bounding box center [151, 224] width 110 height 69
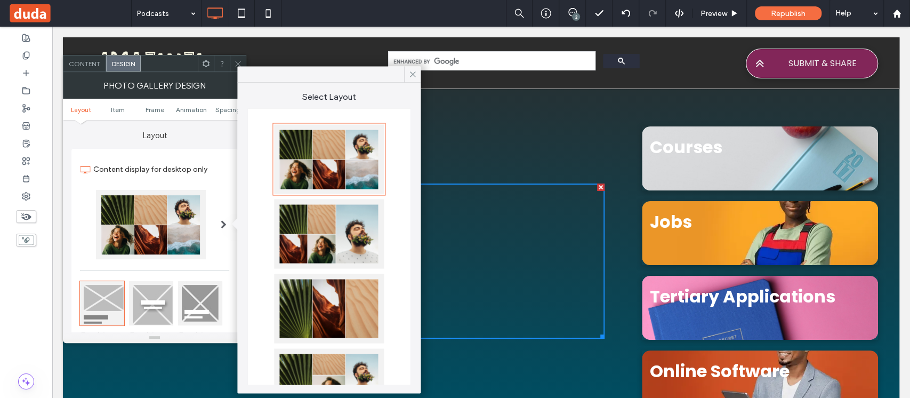
click at [310, 163] on div at bounding box center [329, 158] width 110 height 69
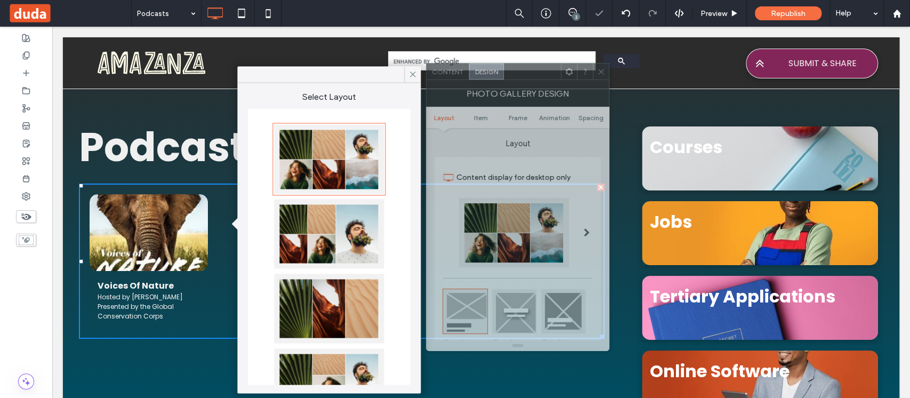
drag, startPoint x: 166, startPoint y: 67, endPoint x: 395, endPoint y: 75, distance: 228.9
click at [530, 75] on div at bounding box center [532, 71] width 57 height 16
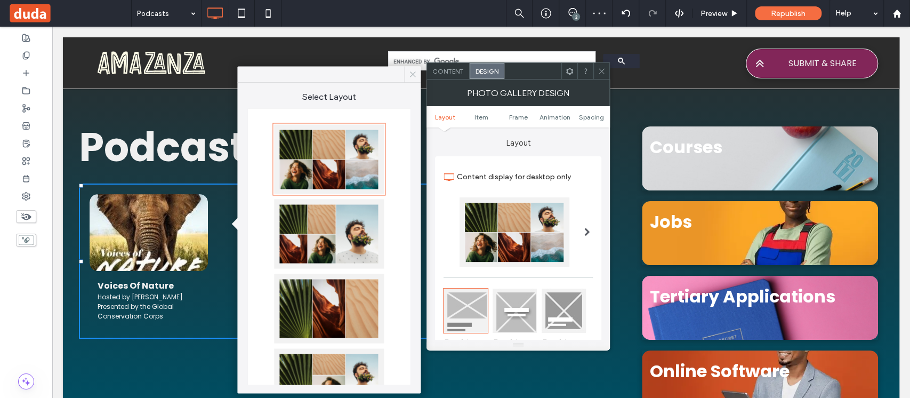
click at [414, 76] on icon at bounding box center [413, 74] width 10 height 10
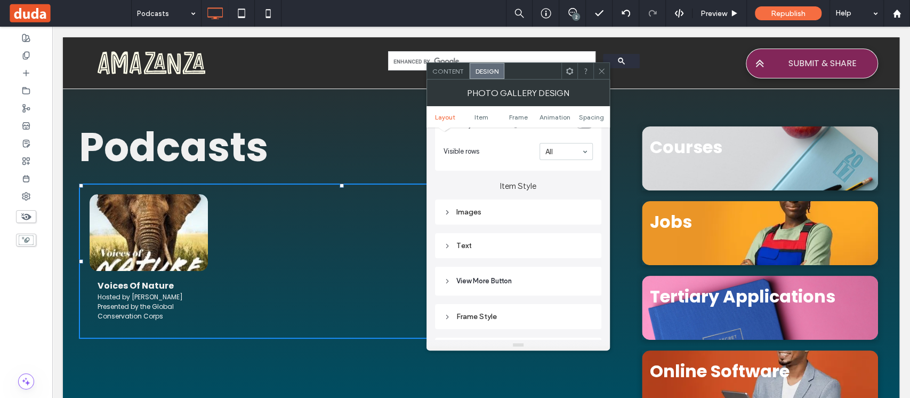
scroll to position [355, 0]
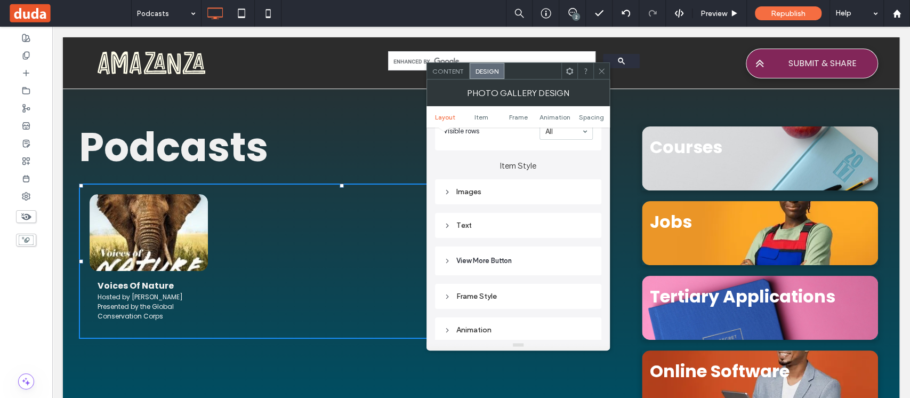
click at [520, 191] on div "Images" at bounding box center [518, 191] width 149 height 9
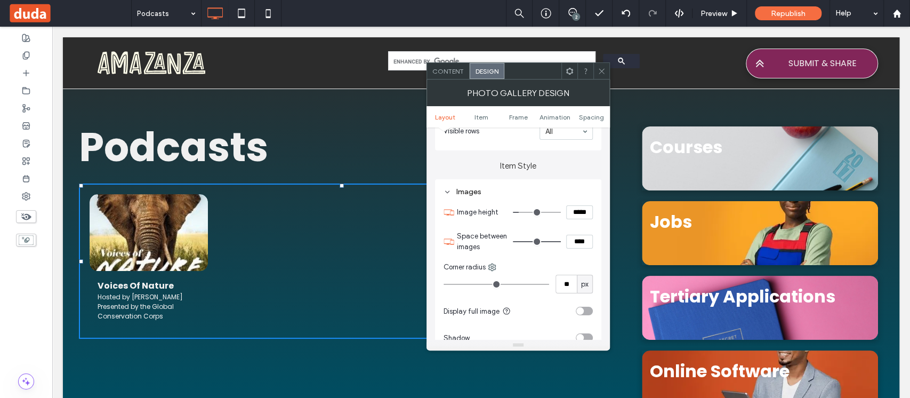
type input "***"
type input "*****"
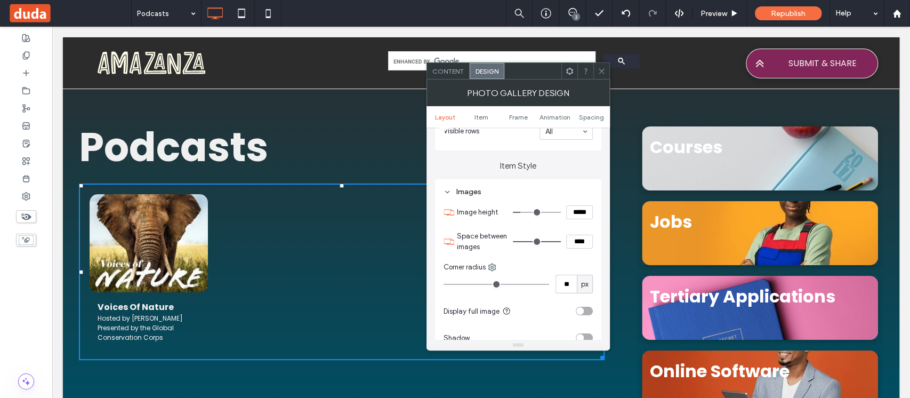
type input "***"
type input "*****"
type input "***"
type input "*****"
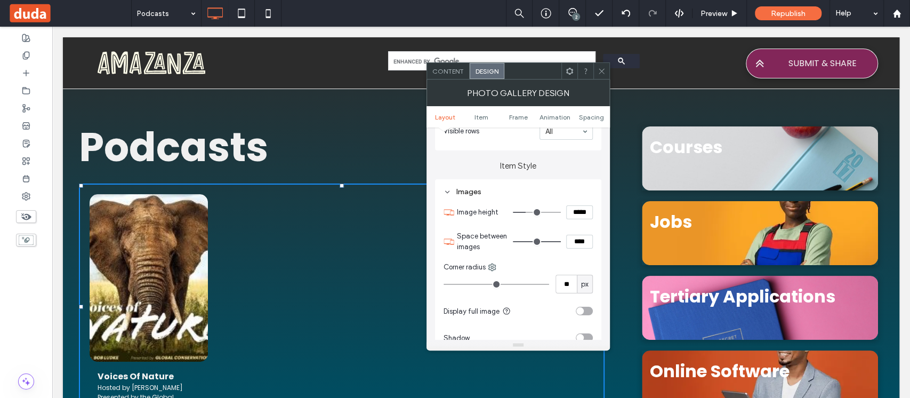
type input "***"
type input "*****"
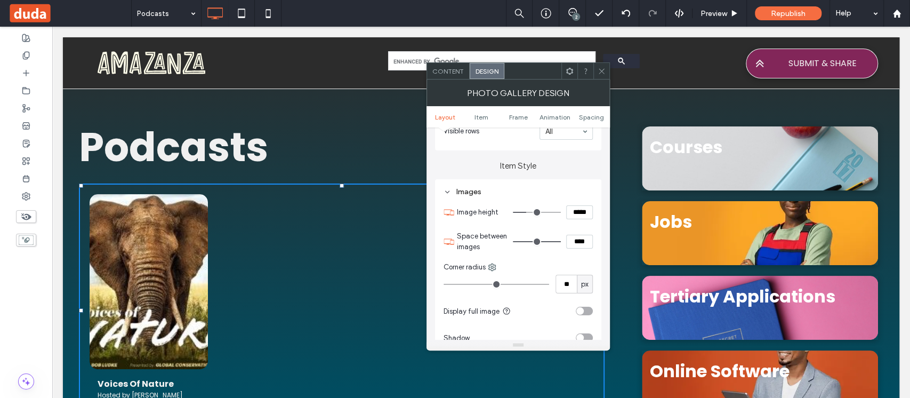
type input "***"
type input "*****"
type input "***"
type input "*****"
type input "***"
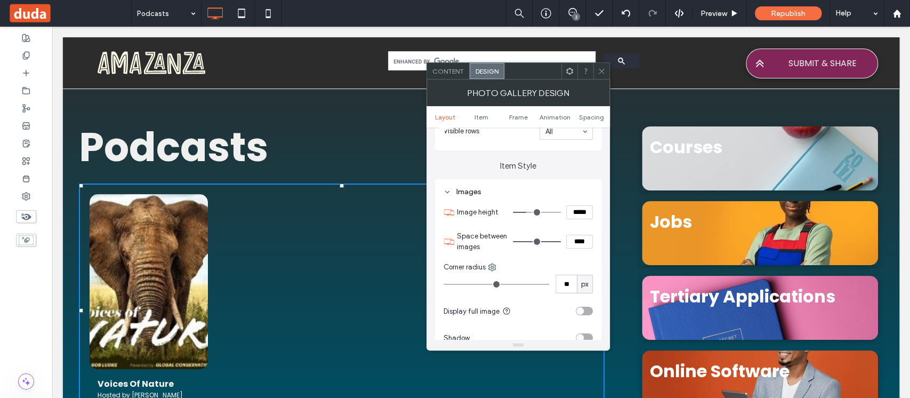
type input "*****"
type input "***"
type input "*****"
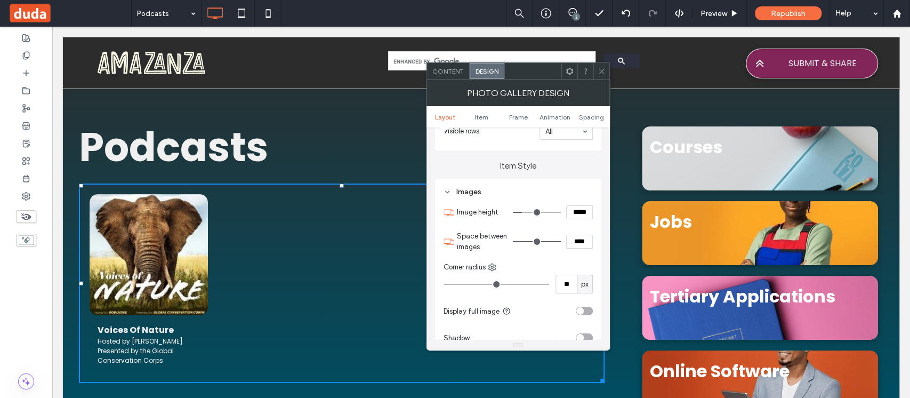
type input "***"
type input "*****"
type input "***"
type input "*****"
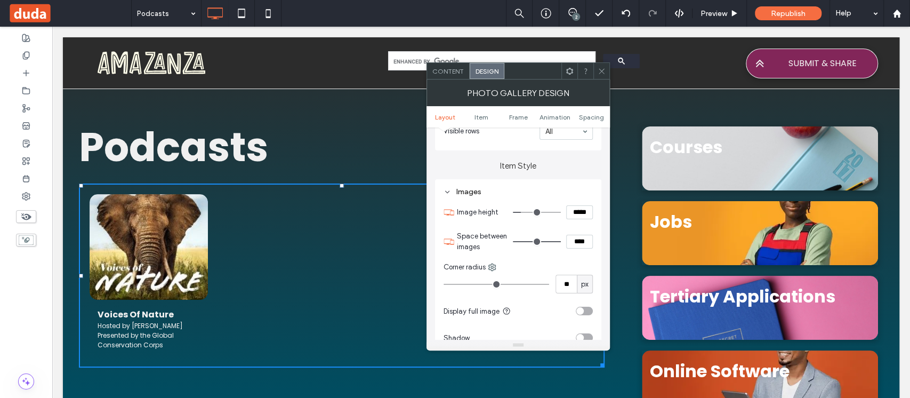
type input "***"
click at [524, 212] on input "range" at bounding box center [537, 212] width 48 height 1
click at [581, 309] on div "toggle" at bounding box center [579, 310] width 7 height 7
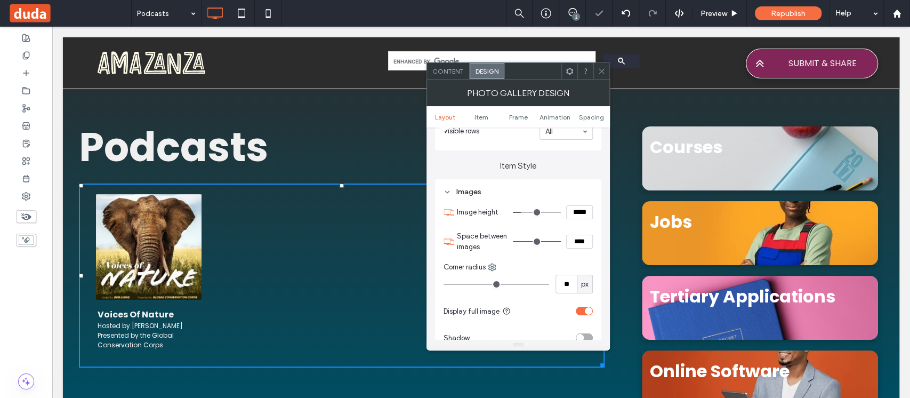
click at [587, 312] on div "toggle" at bounding box center [588, 310] width 7 height 7
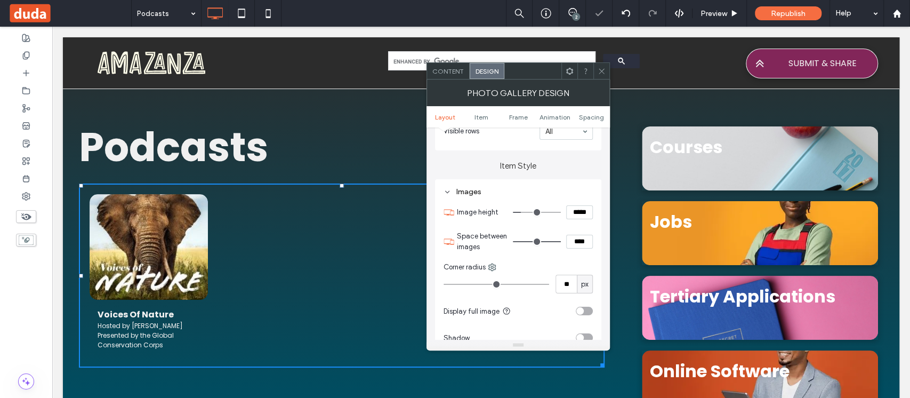
click at [586, 214] on input "*****" at bounding box center [579, 212] width 27 height 14
type input "*****"
type input "***"
drag, startPoint x: 605, startPoint y: 67, endPoint x: 14, endPoint y: 189, distance: 603.4
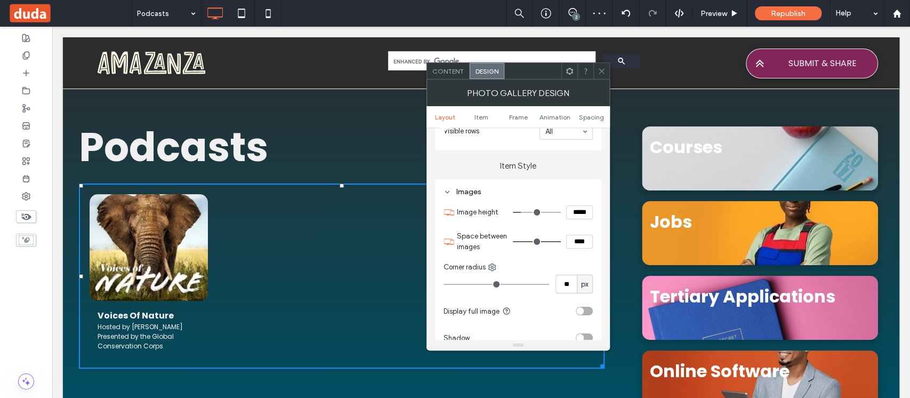
click at [605, 67] on icon at bounding box center [602, 71] width 8 height 8
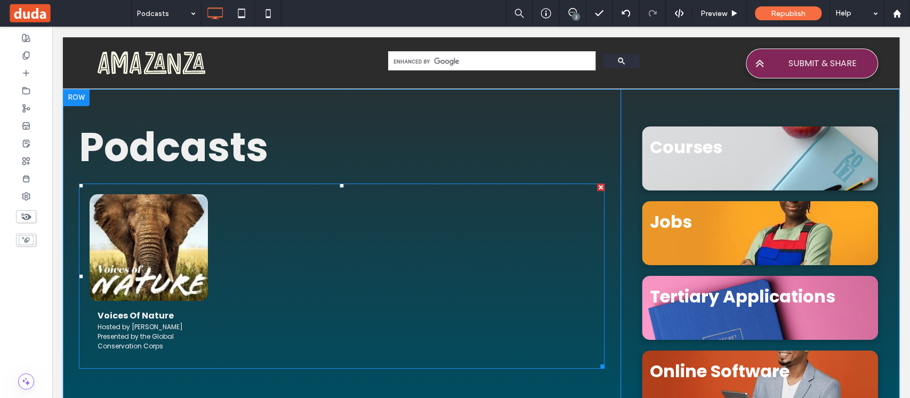
click at [192, 237] on link at bounding box center [148, 247] width 125 height 113
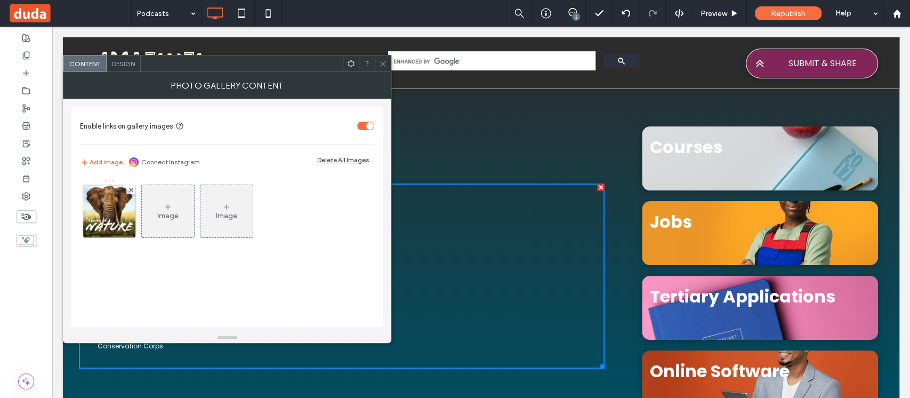
click at [158, 204] on div "Image" at bounding box center [168, 211] width 52 height 50
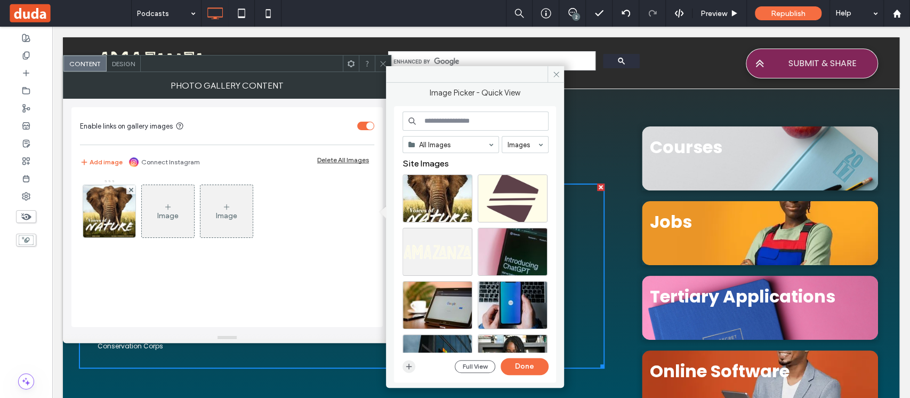
click at [409, 366] on use "button" at bounding box center [409, 367] width 6 height 6
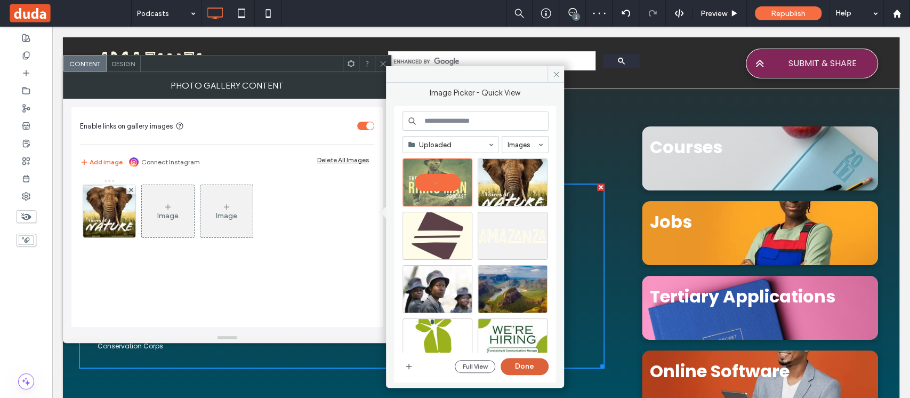
click at [525, 367] on button "Done" at bounding box center [525, 366] width 48 height 17
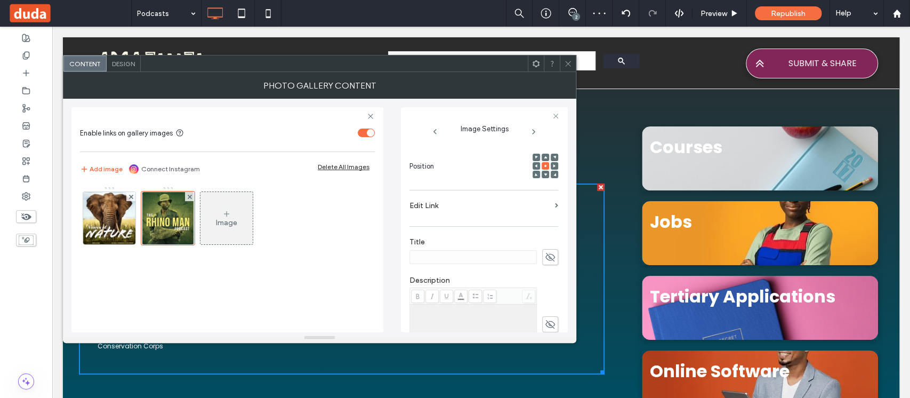
scroll to position [142, 0]
click at [543, 207] on label "Edit Link" at bounding box center [480, 205] width 141 height 20
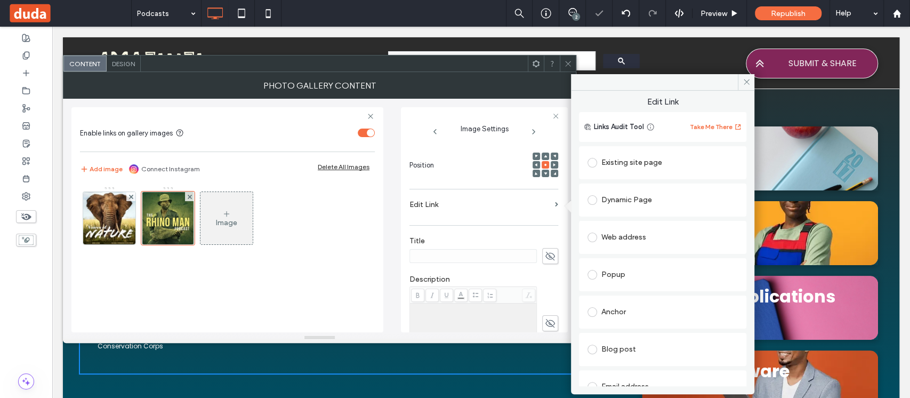
click at [627, 231] on div "Web address" at bounding box center [663, 237] width 150 height 17
click at [630, 256] on input "url" at bounding box center [663, 258] width 150 height 14
paste input "**********"
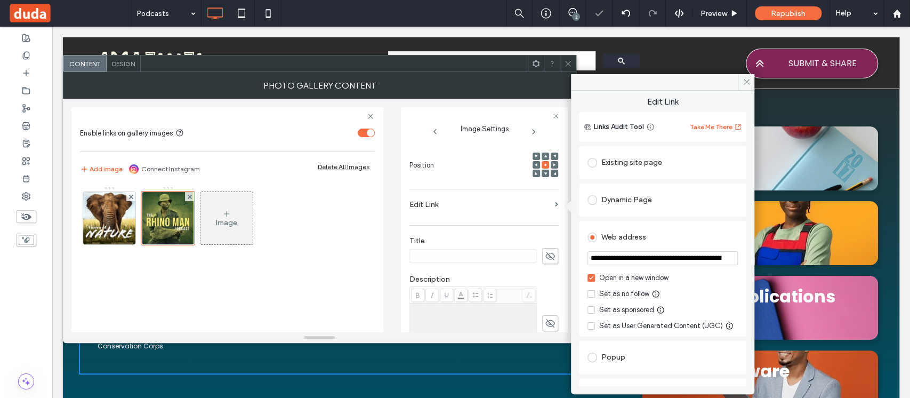
scroll to position [0, 136]
type input "**********"
click at [733, 233] on div "**********" at bounding box center [662, 279] width 167 height 116
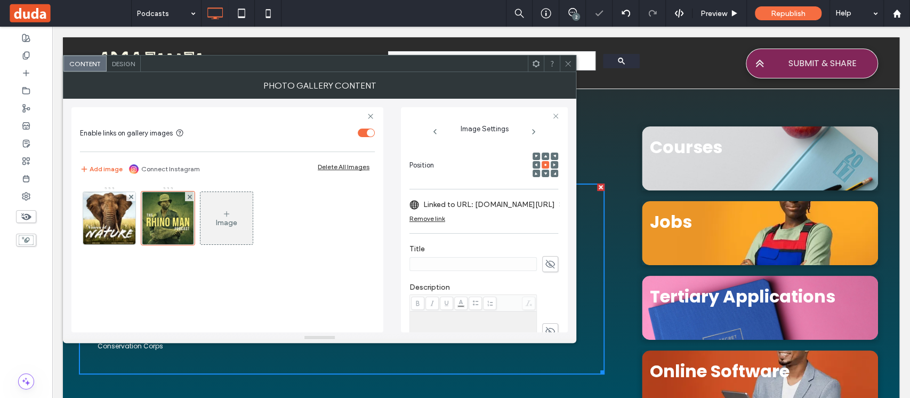
scroll to position [213, 0]
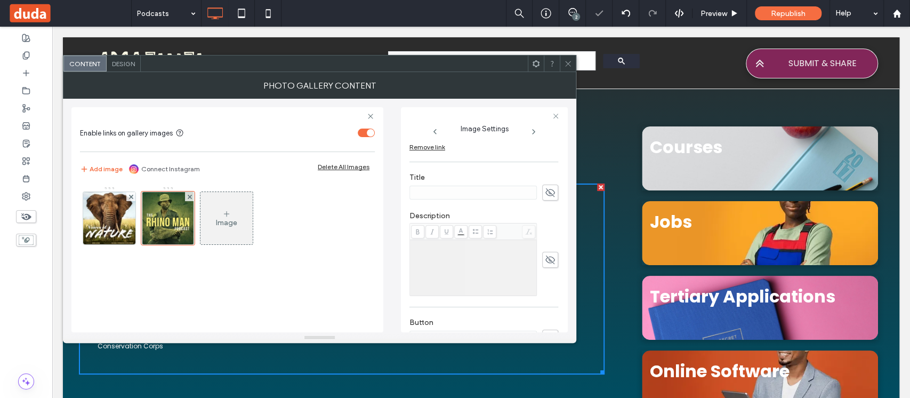
click at [548, 189] on icon at bounding box center [550, 193] width 11 height 12
click at [465, 190] on input at bounding box center [473, 193] width 127 height 14
click at [460, 194] on input at bounding box center [473, 193] width 127 height 14
type input "**********"
click at [427, 256] on div "Rich Text Editor" at bounding box center [474, 267] width 124 height 53
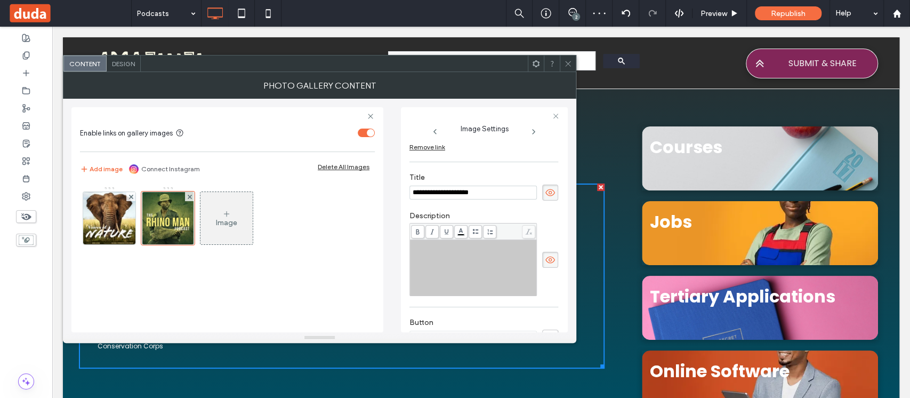
click at [430, 248] on div "Rich Text Editor" at bounding box center [474, 244] width 124 height 7
paste div "Rich Text Editor"
drag, startPoint x: 418, startPoint y: 246, endPoint x: 410, endPoint y: 249, distance: 8.4
click at [410, 249] on div "**********" at bounding box center [473, 267] width 126 height 55
drag, startPoint x: 530, startPoint y: 244, endPoint x: 531, endPoint y: 270, distance: 26.2
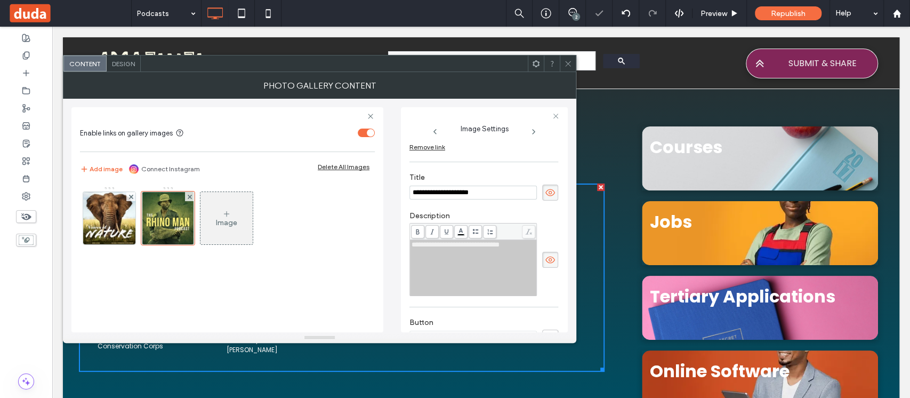
click at [531, 244] on div "**********" at bounding box center [473, 259] width 127 height 73
click at [500, 248] on span "**********" at bounding box center [456, 244] width 88 height 7
click at [538, 223] on div "**********" at bounding box center [484, 259] width 149 height 73
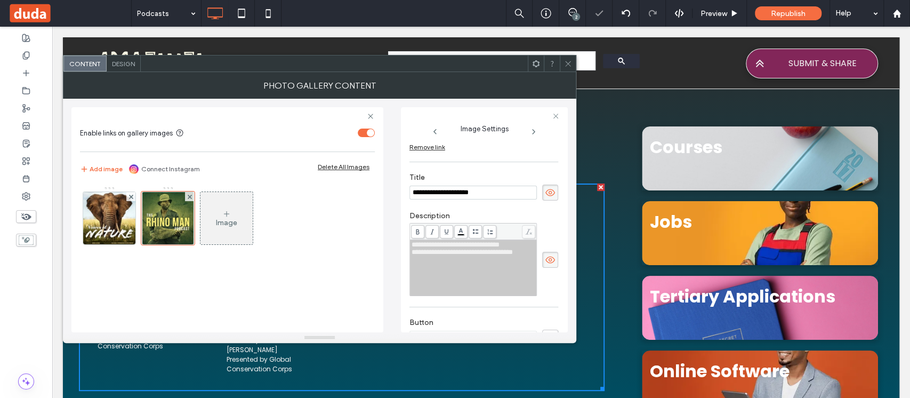
drag, startPoint x: 567, startPoint y: 62, endPoint x: 609, endPoint y: 262, distance: 204.2
click at [567, 62] on use at bounding box center [567, 63] width 5 height 5
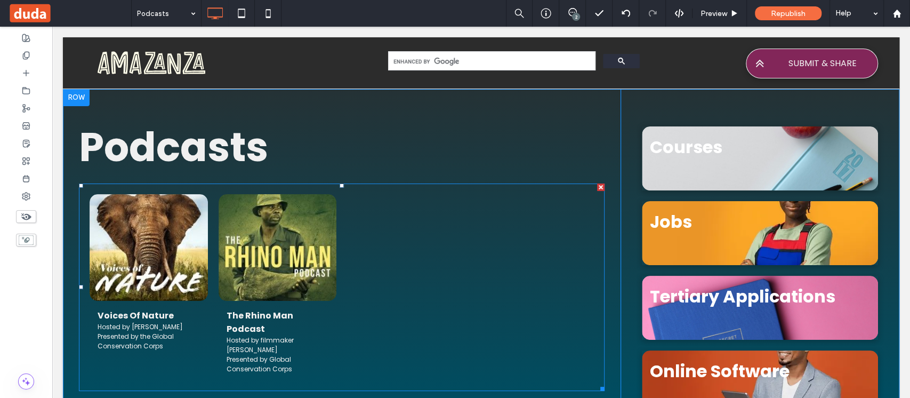
click at [276, 316] on h3 "The Rhino Man Podcast" at bounding box center [278, 322] width 102 height 27
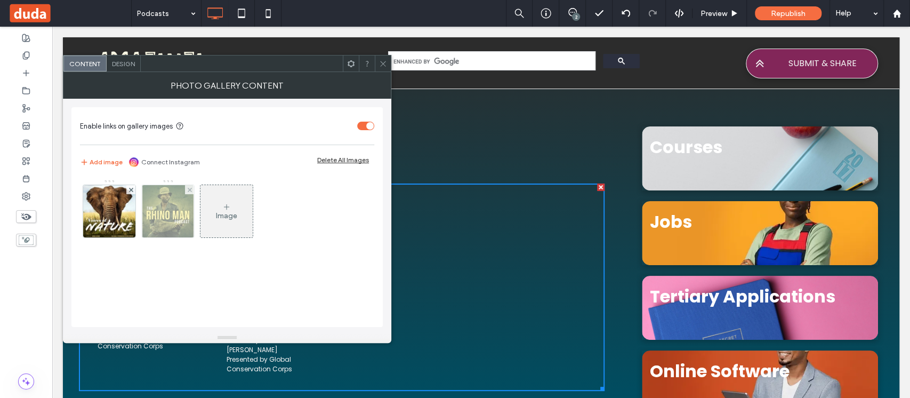
drag, startPoint x: 179, startPoint y: 208, endPoint x: 420, endPoint y: 261, distance: 246.9
click at [179, 208] on img at bounding box center [167, 211] width 51 height 52
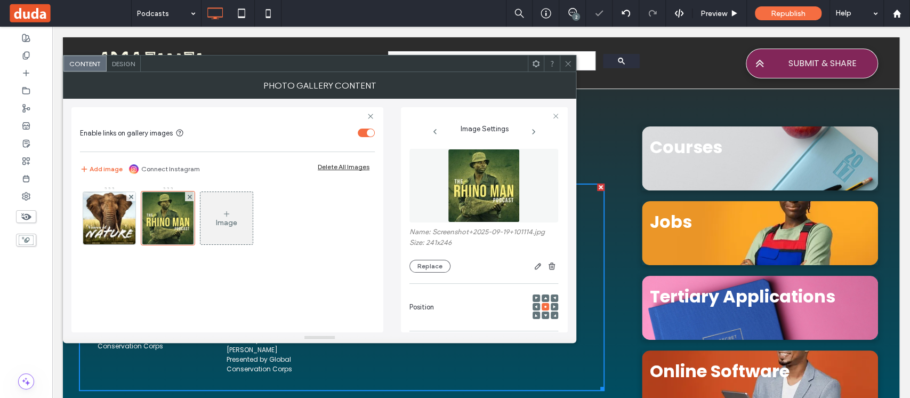
scroll to position [157, 0]
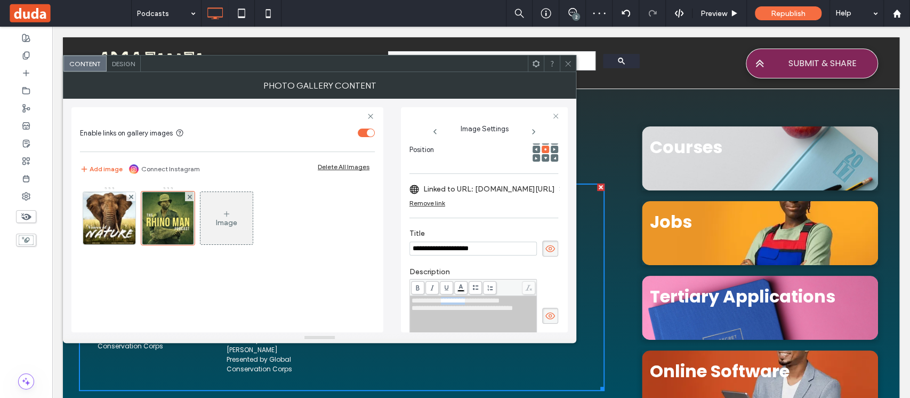
drag, startPoint x: 486, startPoint y: 303, endPoint x: 449, endPoint y: 303, distance: 37.3
click at [449, 303] on span "**********" at bounding box center [456, 300] width 88 height 7
click at [568, 68] on span at bounding box center [568, 63] width 8 height 16
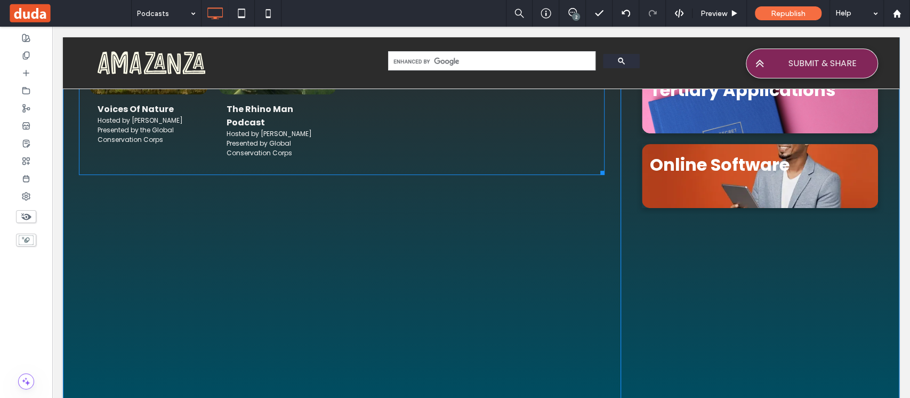
scroll to position [0, 0]
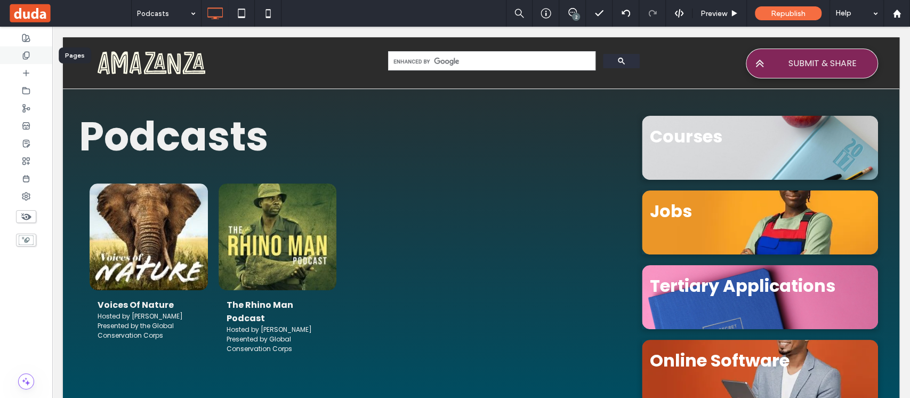
click at [31, 53] on div at bounding box center [26, 55] width 52 height 18
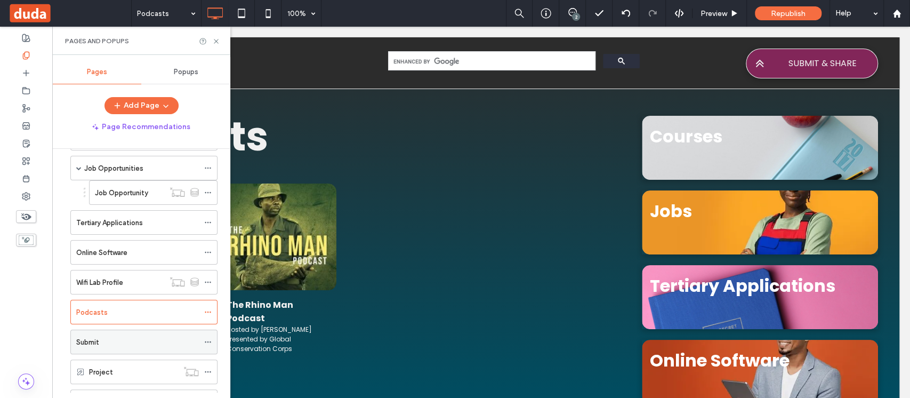
scroll to position [117, 0]
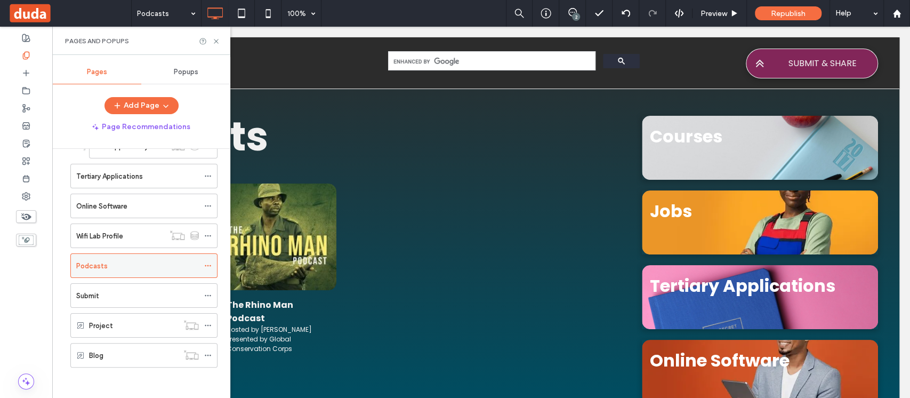
click at [207, 264] on icon at bounding box center [207, 265] width 7 height 7
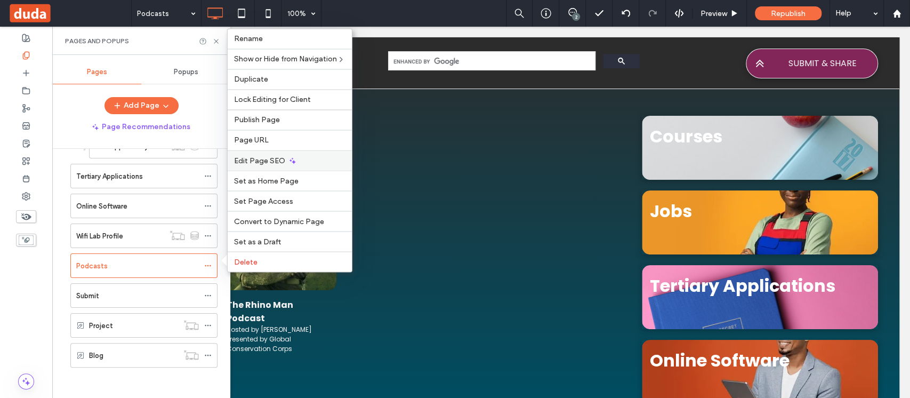
click at [307, 160] on div "Edit Page SEO" at bounding box center [290, 160] width 124 height 20
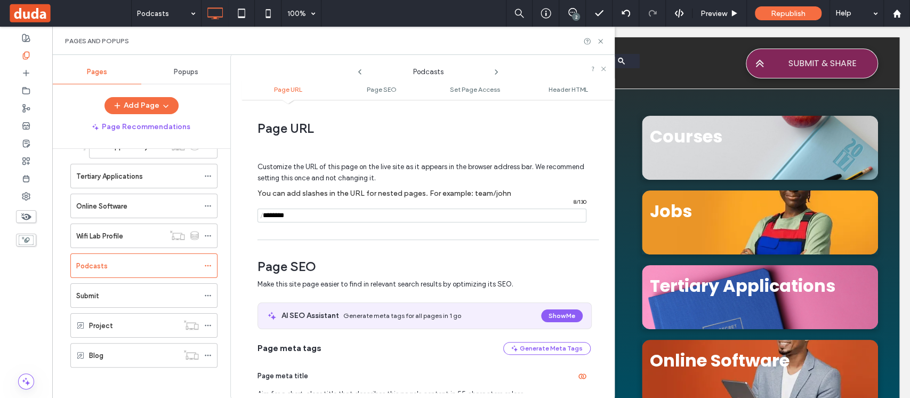
scroll to position [142, 0]
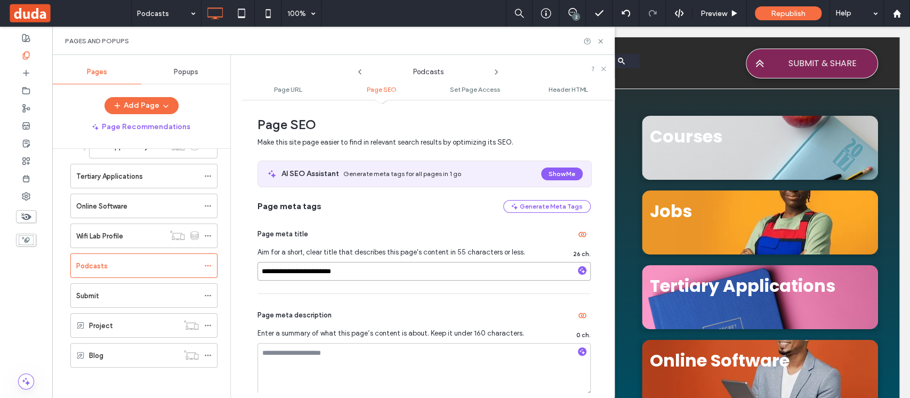
drag, startPoint x: 359, startPoint y: 274, endPoint x: 302, endPoint y: 270, distance: 57.2
click at [302, 270] on input "**********" at bounding box center [424, 271] width 333 height 19
type input "**********"
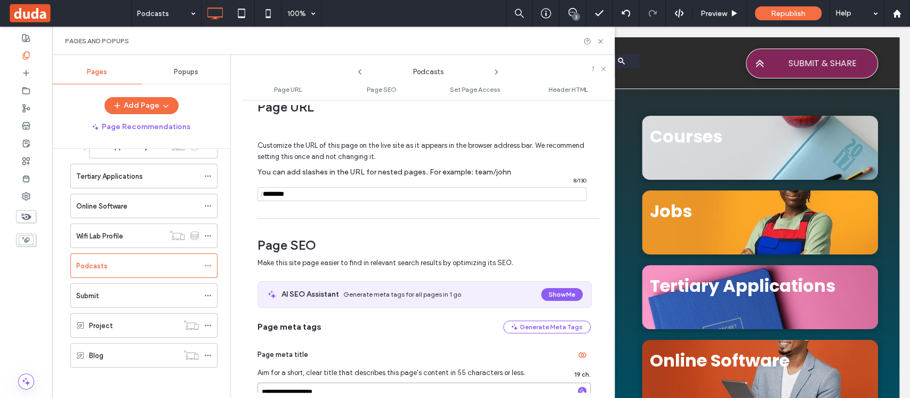
scroll to position [0, 0]
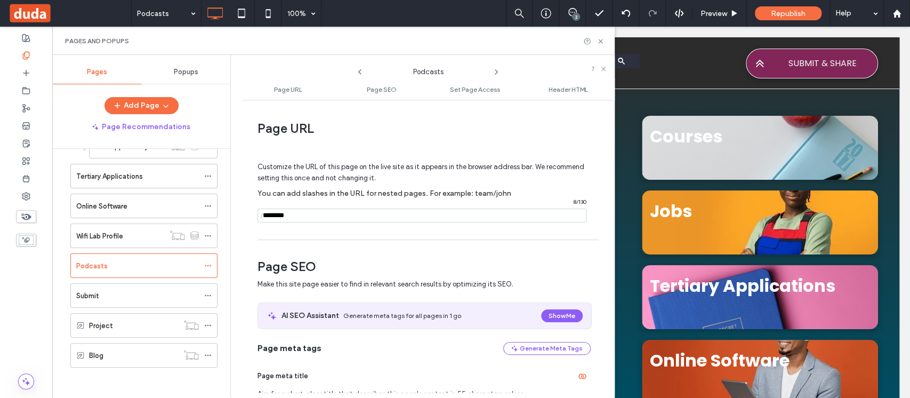
click at [565, 54] on div "Pages and Popups" at bounding box center [333, 41] width 563 height 28
click at [602, 40] on icon at bounding box center [601, 41] width 8 height 8
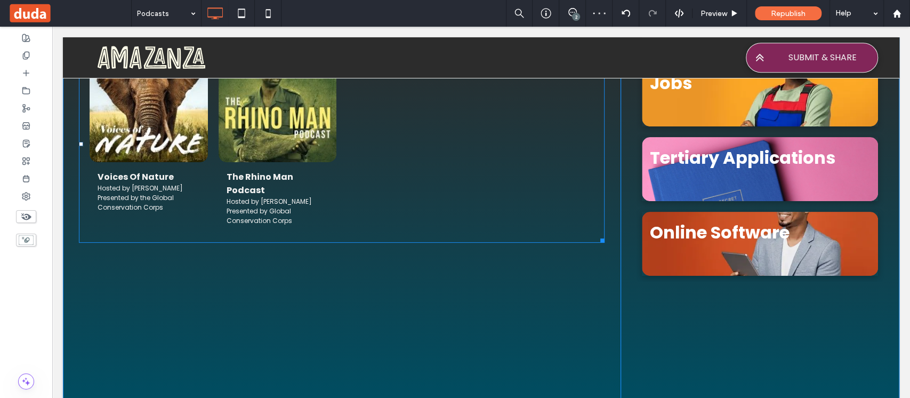
scroll to position [142, 0]
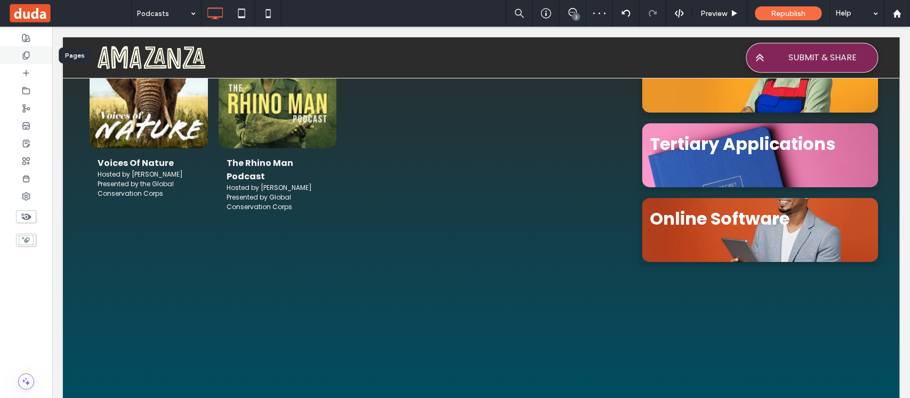
click at [36, 54] on div at bounding box center [26, 55] width 52 height 18
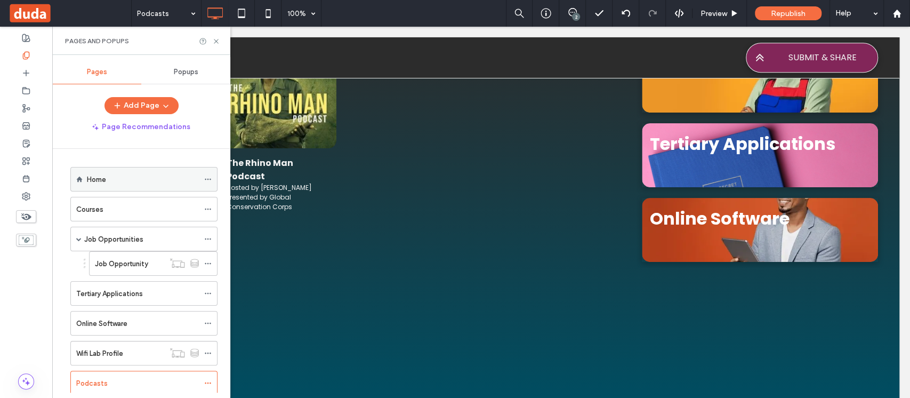
click at [121, 176] on div "Home" at bounding box center [143, 179] width 112 height 11
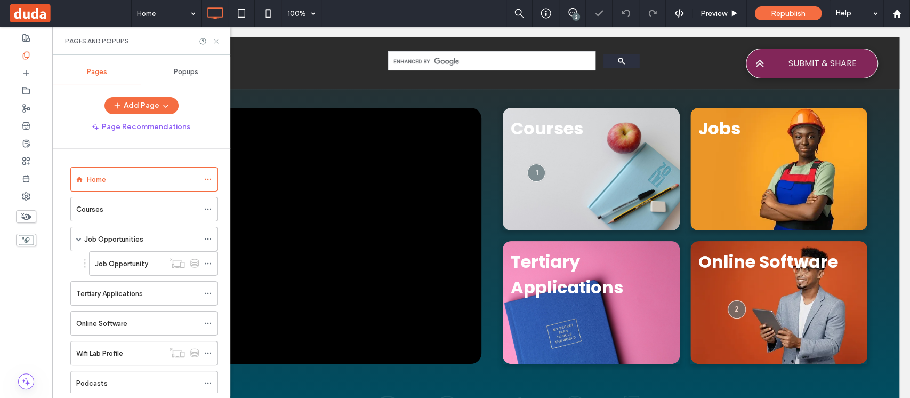
click at [218, 42] on icon at bounding box center [216, 41] width 8 height 8
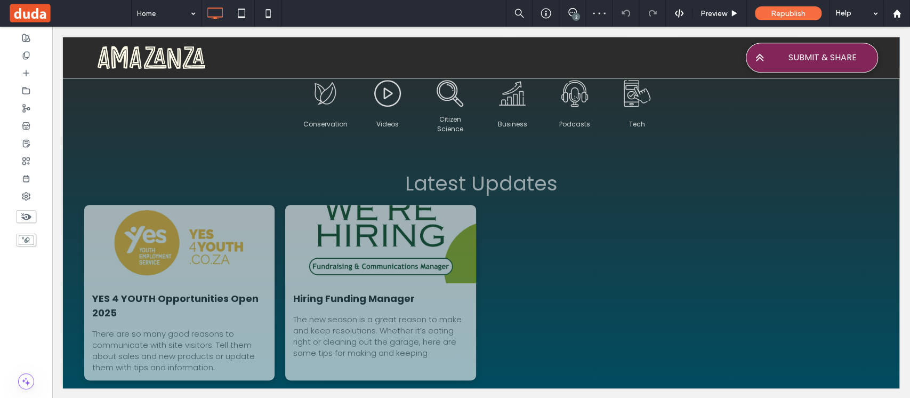
scroll to position [174, 0]
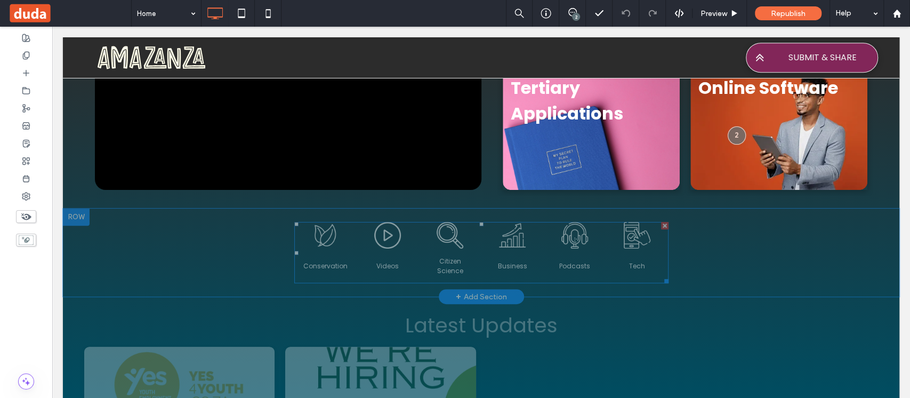
click at [521, 252] on span "Business Button" at bounding box center [513, 265] width 62 height 35
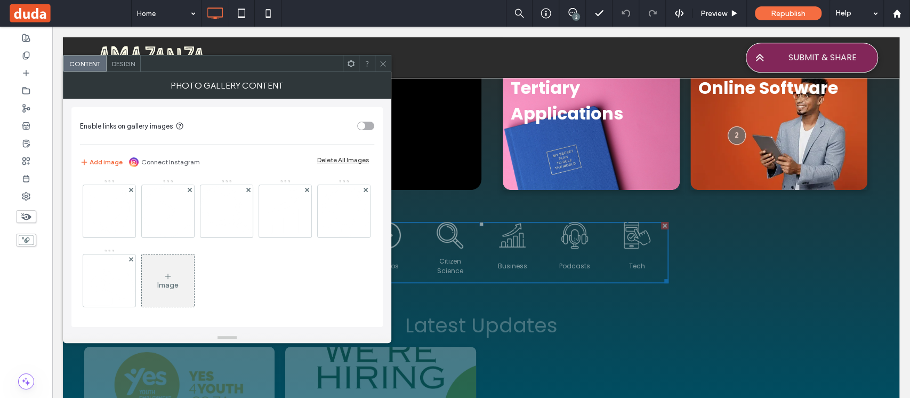
click at [365, 126] on div "toggle" at bounding box center [365, 126] width 17 height 9
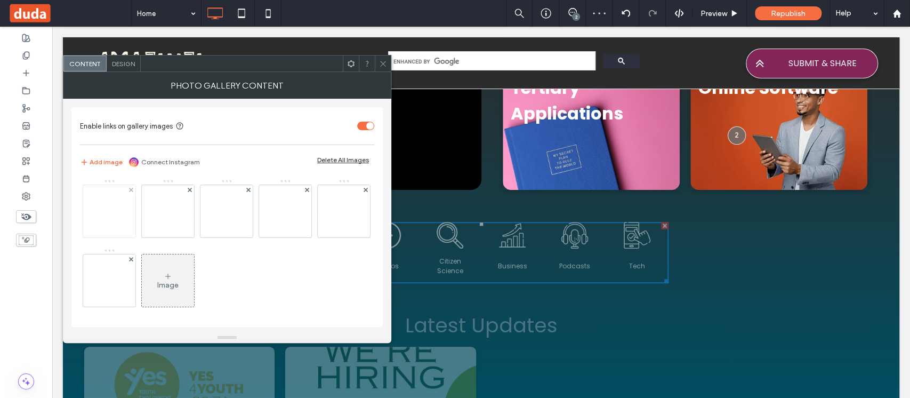
click at [107, 211] on img at bounding box center [109, 211] width 52 height 52
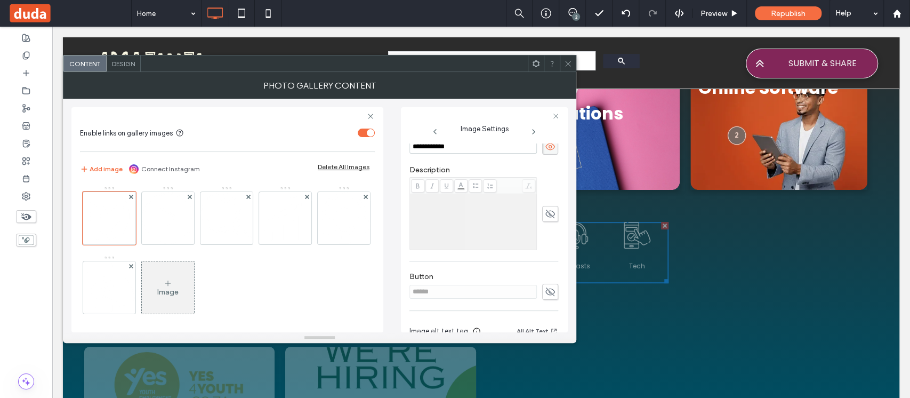
scroll to position [299, 0]
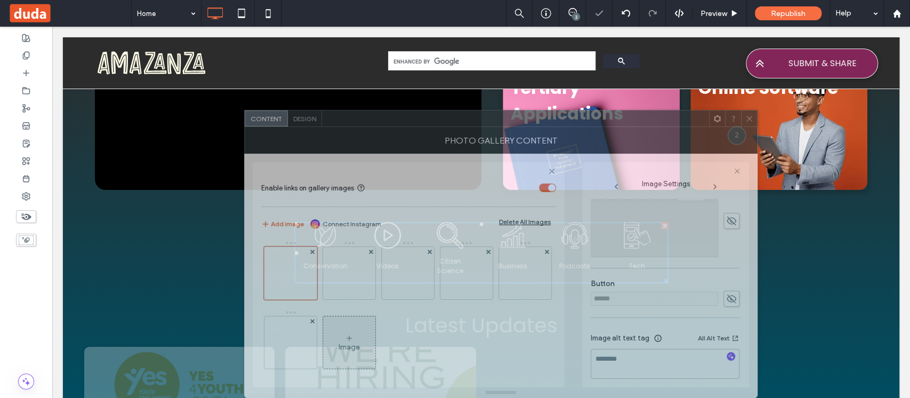
drag, startPoint x: 374, startPoint y: 62, endPoint x: 555, endPoint y: 210, distance: 233.4
click at [555, 210] on div "**********" at bounding box center [501, 254] width 514 height 288
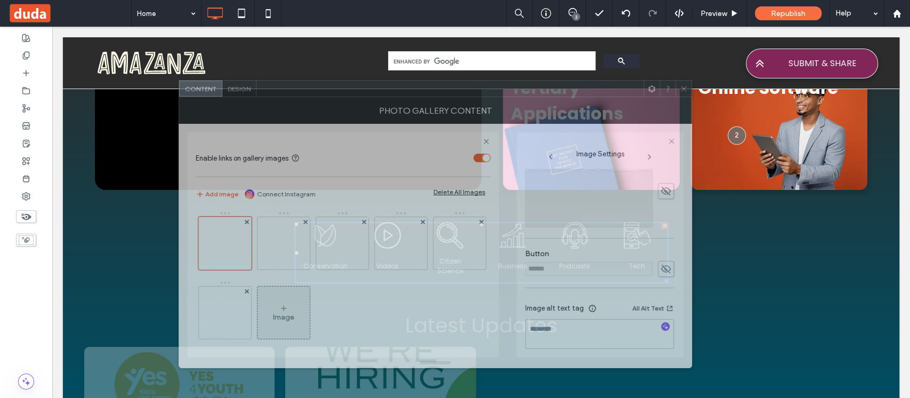
drag, startPoint x: 469, startPoint y: 94, endPoint x: 560, endPoint y: 89, distance: 91.3
click at [560, 89] on div at bounding box center [449, 89] width 387 height 16
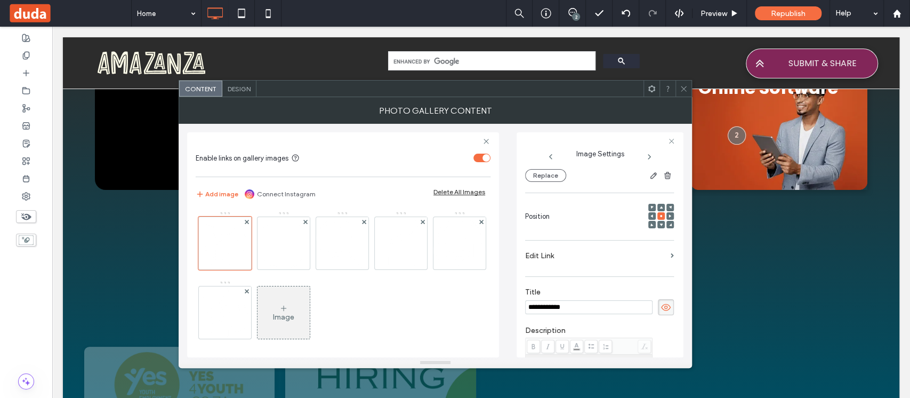
scroll to position [91, 0]
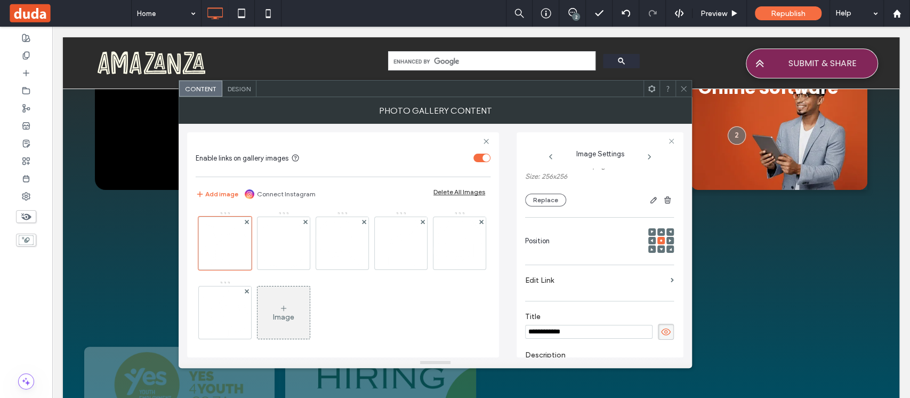
click at [561, 276] on label "Edit Link" at bounding box center [595, 280] width 141 height 20
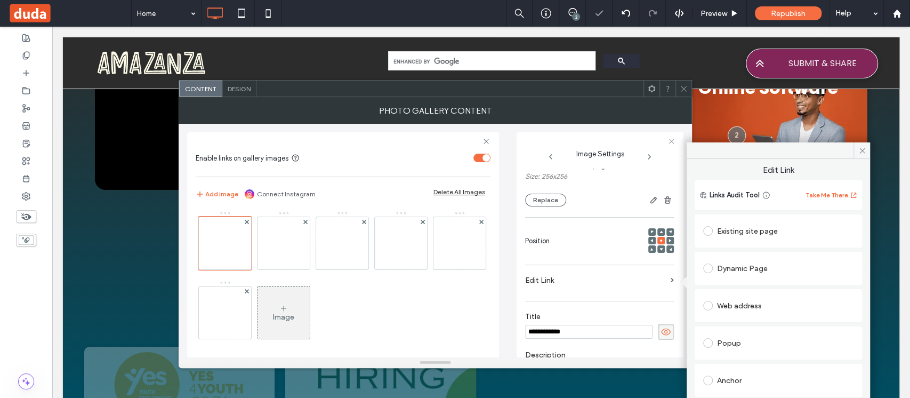
click at [752, 230] on div "Existing site page" at bounding box center [778, 230] width 150 height 17
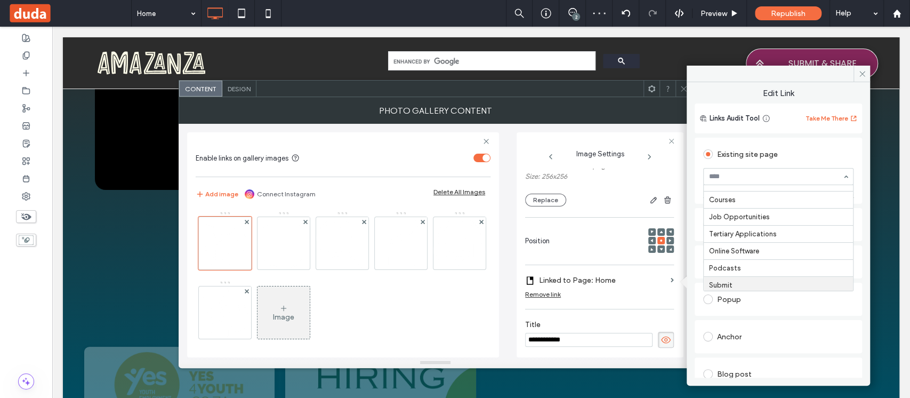
scroll to position [0, 0]
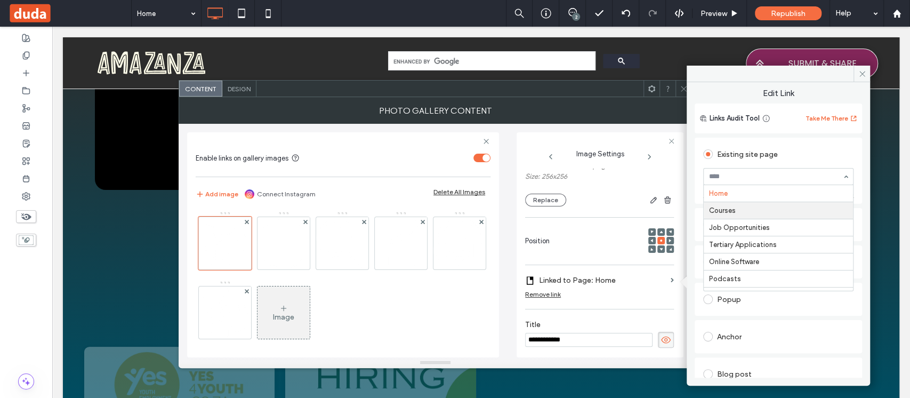
click at [520, 219] on div "**********" at bounding box center [600, 244] width 167 height 225
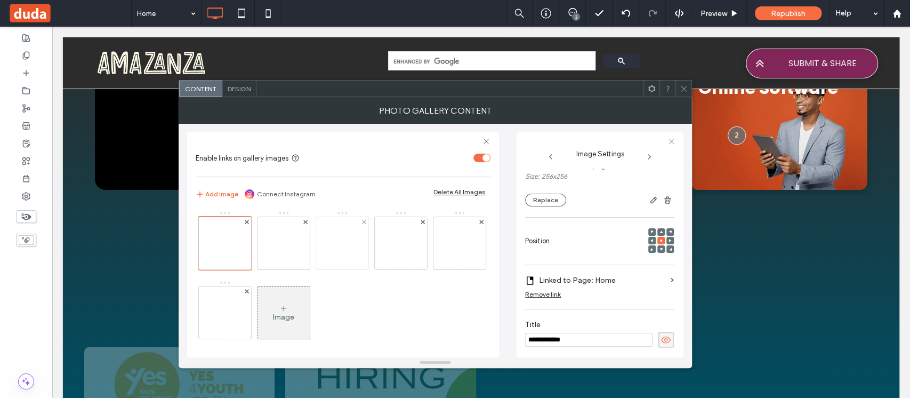
click at [328, 240] on img at bounding box center [342, 243] width 52 height 52
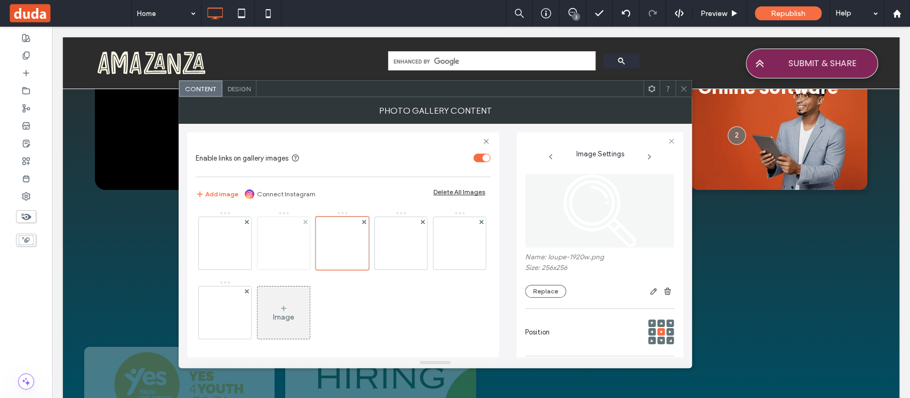
click at [290, 246] on img at bounding box center [284, 243] width 52 height 52
click at [404, 245] on img at bounding box center [401, 243] width 52 height 52
click at [434, 269] on img at bounding box center [460, 243] width 52 height 52
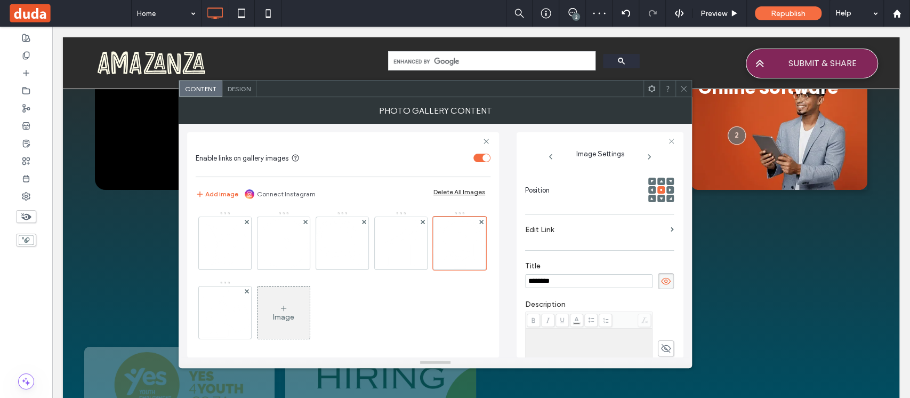
click at [595, 233] on label "Edit Link" at bounding box center [595, 230] width 141 height 20
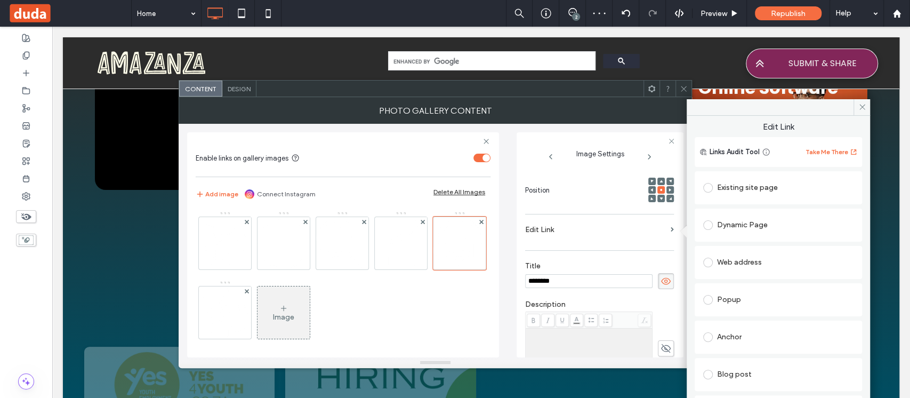
click at [752, 184] on div "Existing site page" at bounding box center [778, 187] width 150 height 17
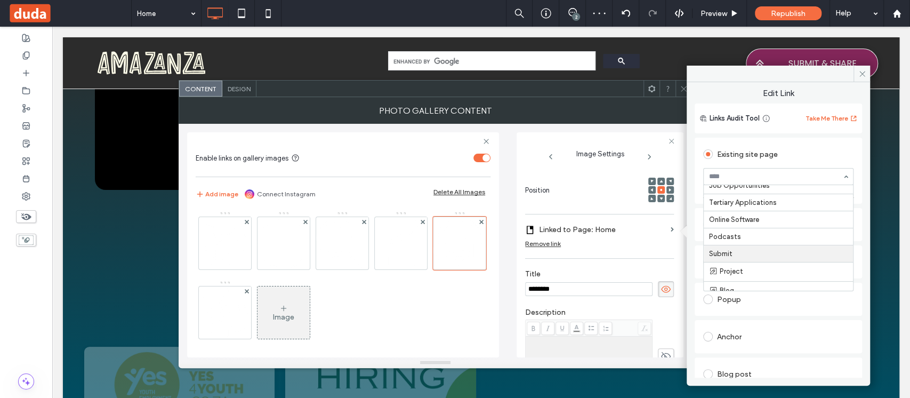
scroll to position [55, 0]
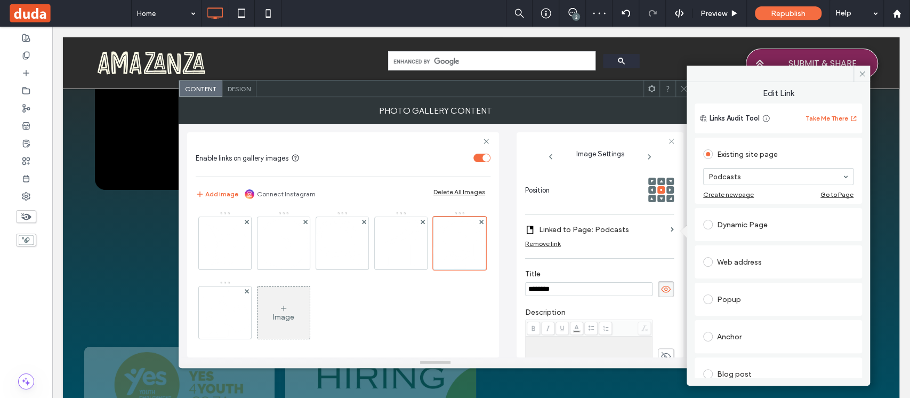
click at [862, 74] on use at bounding box center [862, 73] width 5 height 5
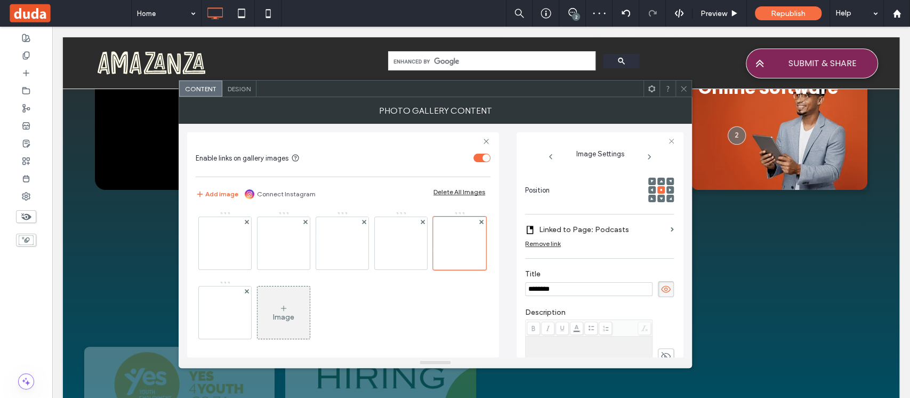
click at [680, 89] on icon at bounding box center [684, 89] width 8 height 8
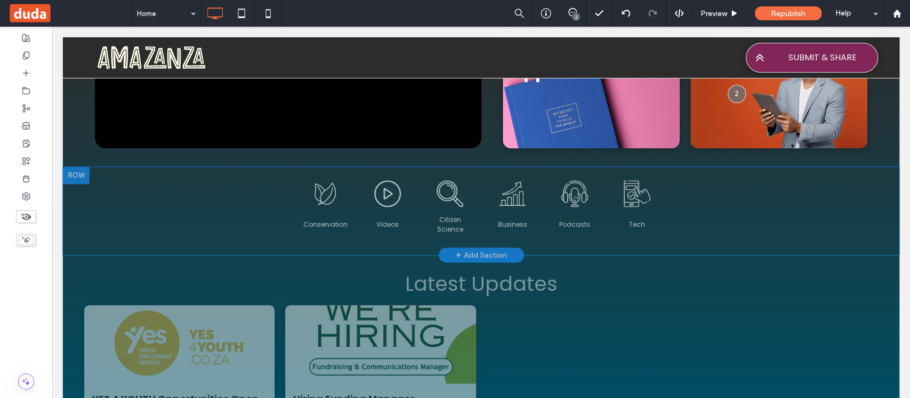
scroll to position [245, 0]
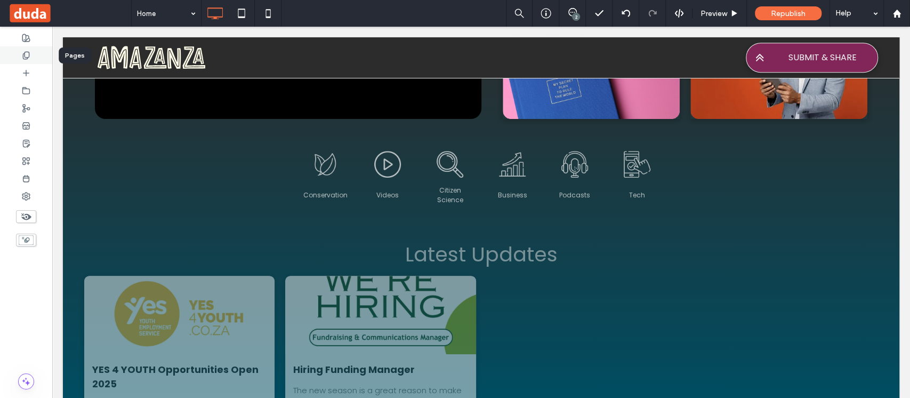
click at [34, 53] on div at bounding box center [26, 55] width 52 height 18
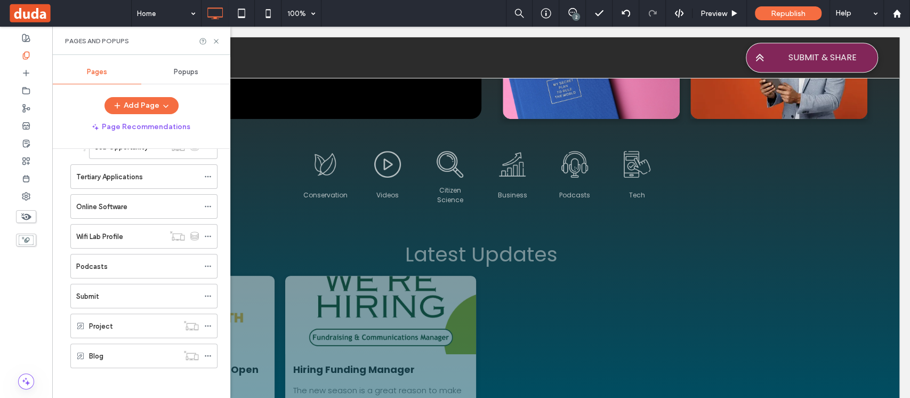
scroll to position [117, 0]
click at [207, 263] on icon at bounding box center [207, 265] width 7 height 7
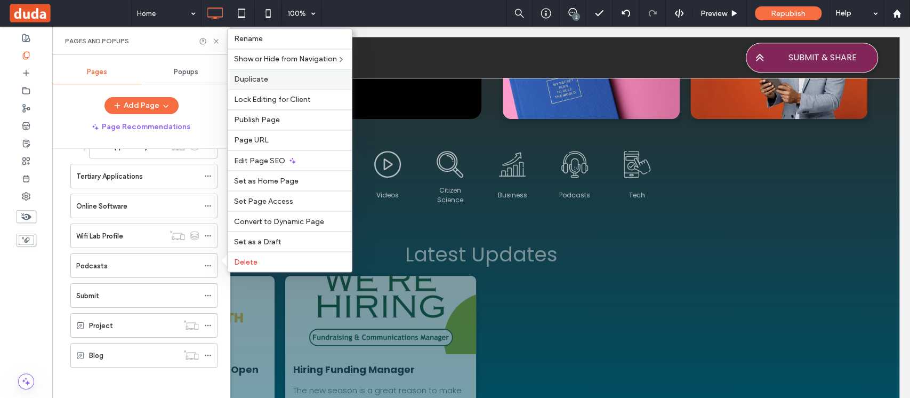
click at [264, 79] on span "Duplicate" at bounding box center [251, 79] width 34 height 9
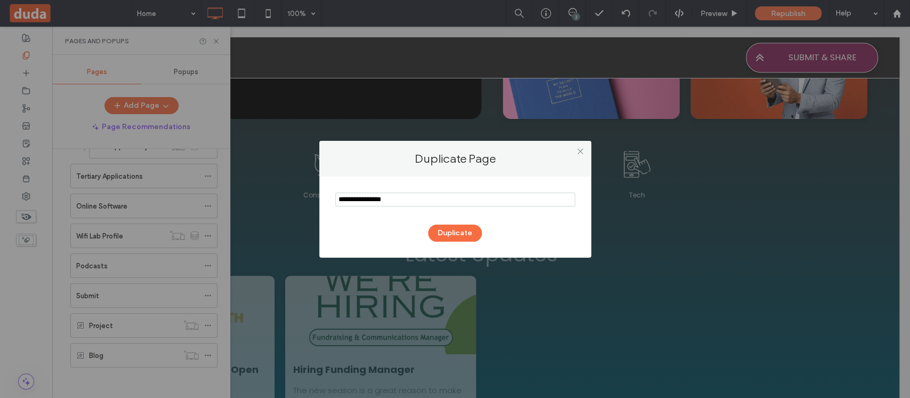
drag, startPoint x: 348, startPoint y: 198, endPoint x: 262, endPoint y: 199, distance: 86.4
click at [262, 199] on div "Duplicate Page Duplicate" at bounding box center [455, 199] width 910 height 398
type input "******"
click at [455, 235] on button "Duplicate" at bounding box center [455, 232] width 54 height 17
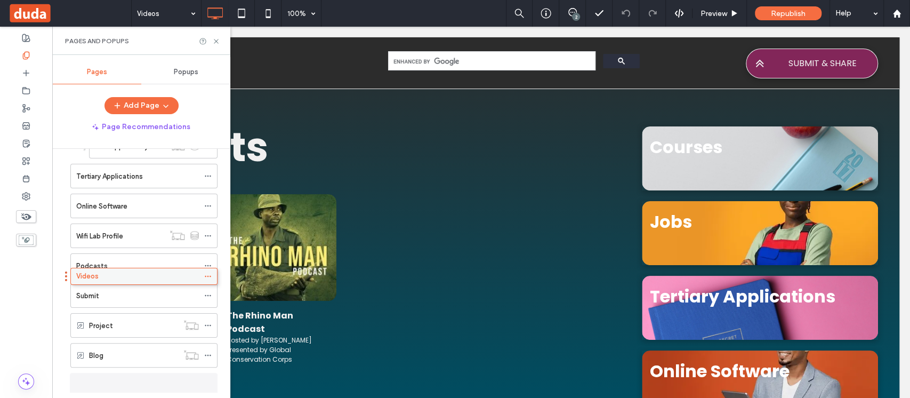
scroll to position [128, 0]
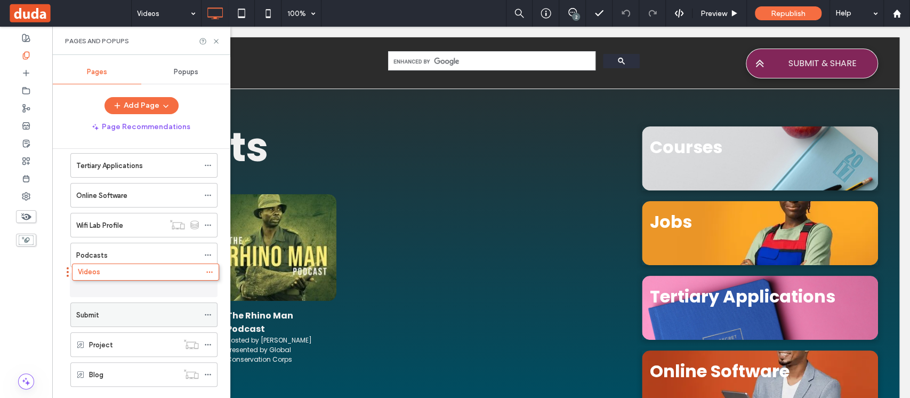
drag, startPoint x: 159, startPoint y: 383, endPoint x: 161, endPoint y: 276, distance: 106.7
click at [162, 283] on div "Videos" at bounding box center [137, 284] width 123 height 11
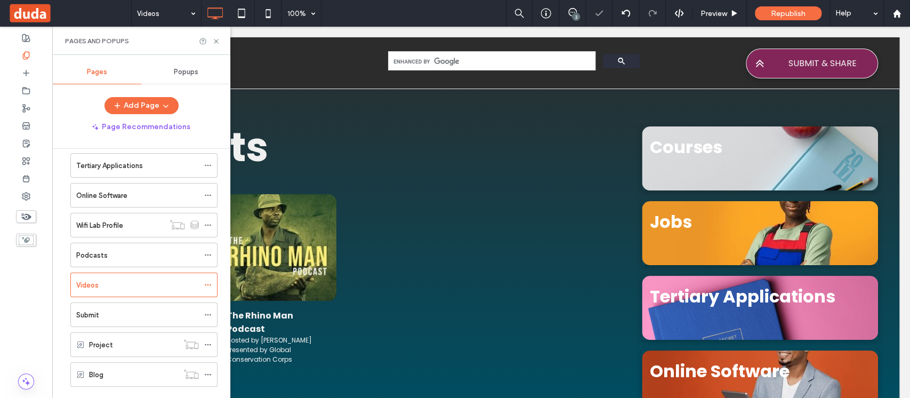
scroll to position [0, 0]
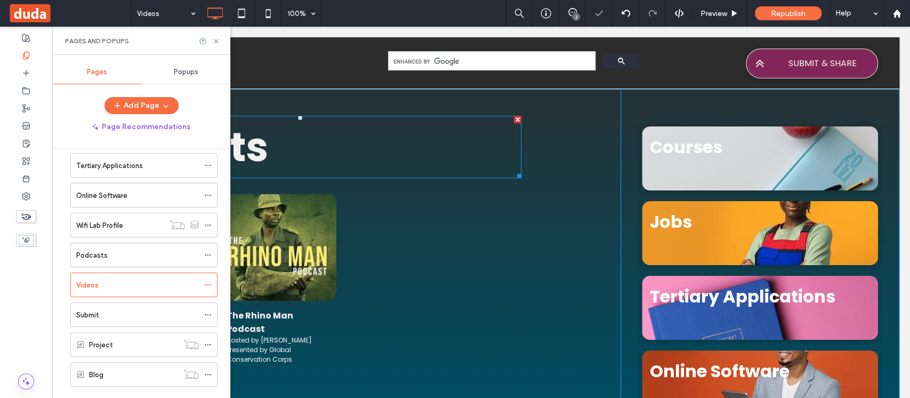
click at [270, 146] on h1 "Podcasts" at bounding box center [300, 147] width 443 height 60
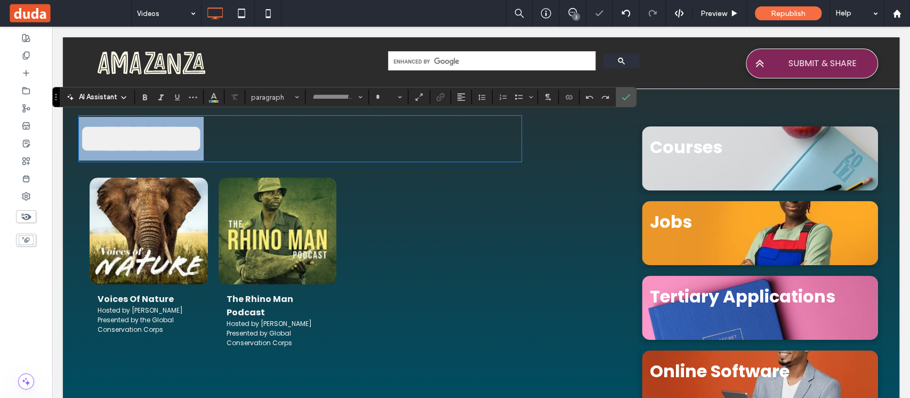
type input "*******"
type input "**"
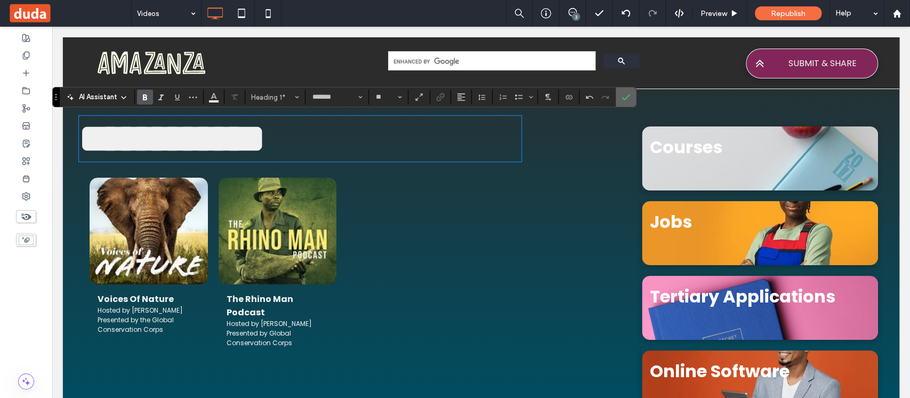
click at [622, 97] on icon "Confirm" at bounding box center [626, 97] width 9 height 9
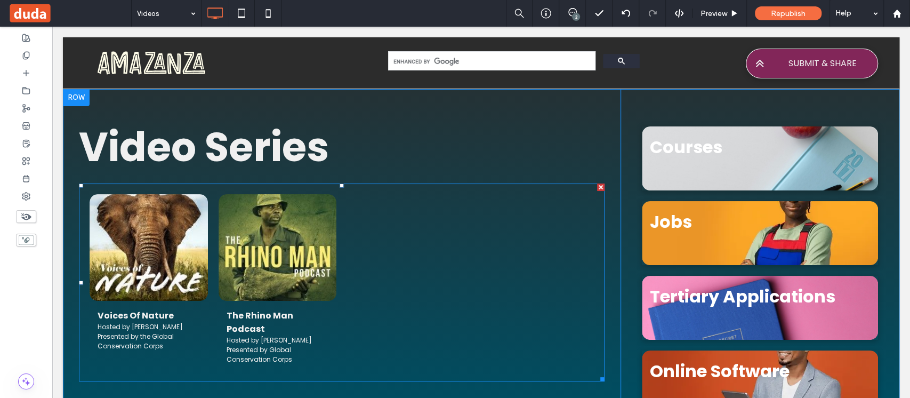
click at [282, 253] on link at bounding box center [277, 247] width 125 height 113
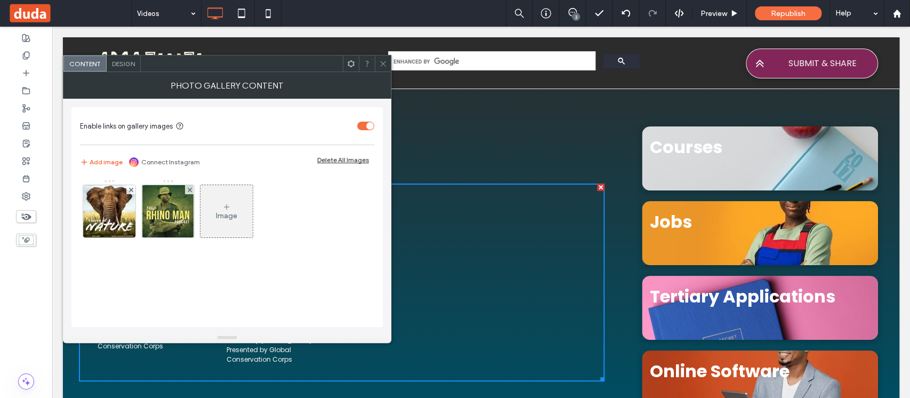
click at [381, 66] on icon at bounding box center [383, 64] width 8 height 8
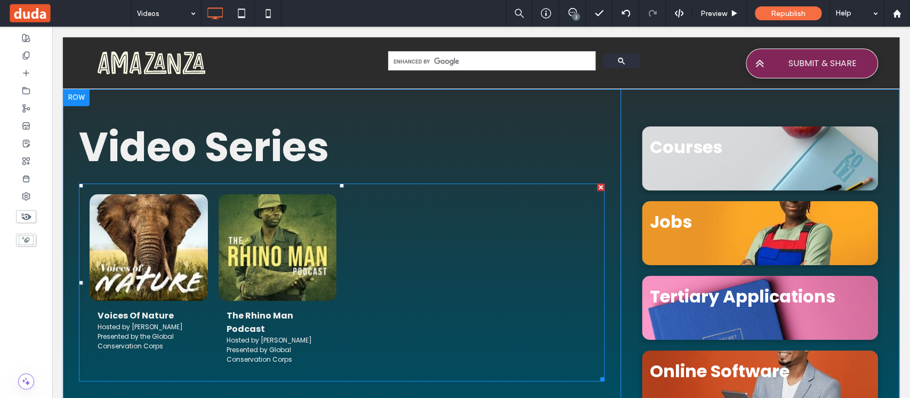
click at [597, 188] on div at bounding box center [600, 186] width 7 height 7
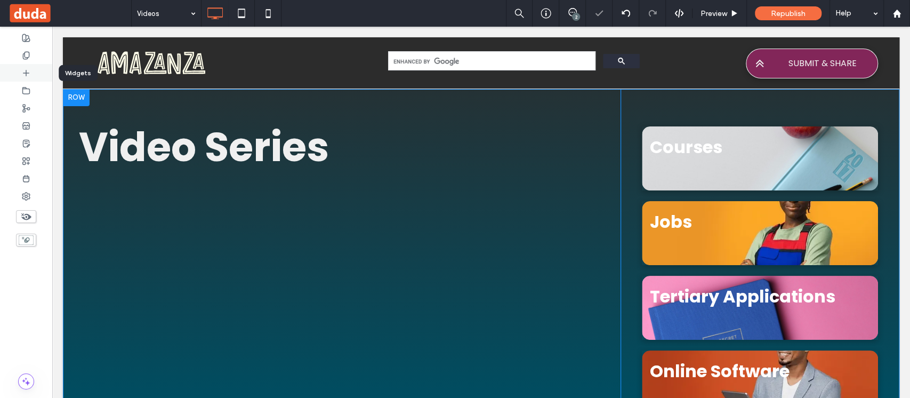
drag, startPoint x: 258, startPoint y: 210, endPoint x: 27, endPoint y: 74, distance: 268.2
click at [27, 74] on icon at bounding box center [26, 73] width 9 height 9
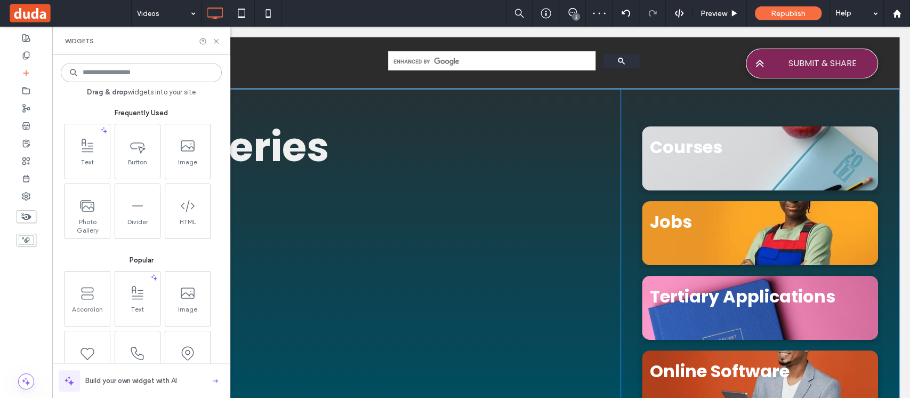
click at [150, 77] on input at bounding box center [141, 72] width 161 height 19
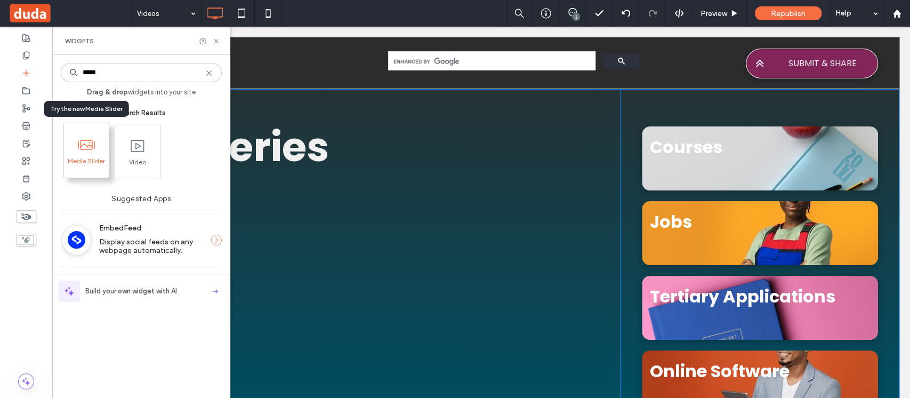
type input "*****"
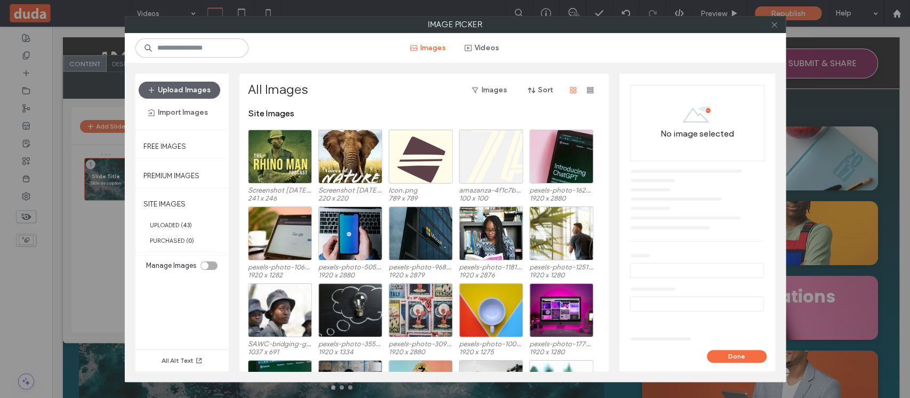
click at [771, 23] on icon at bounding box center [775, 25] width 8 height 8
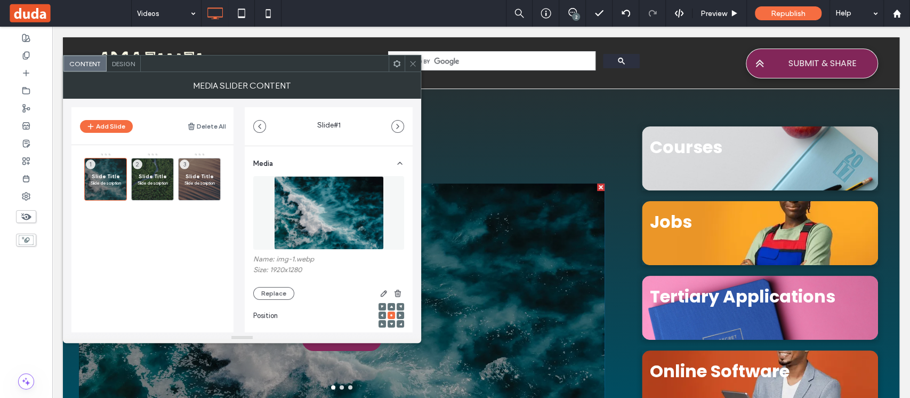
click at [416, 62] on icon at bounding box center [413, 64] width 8 height 8
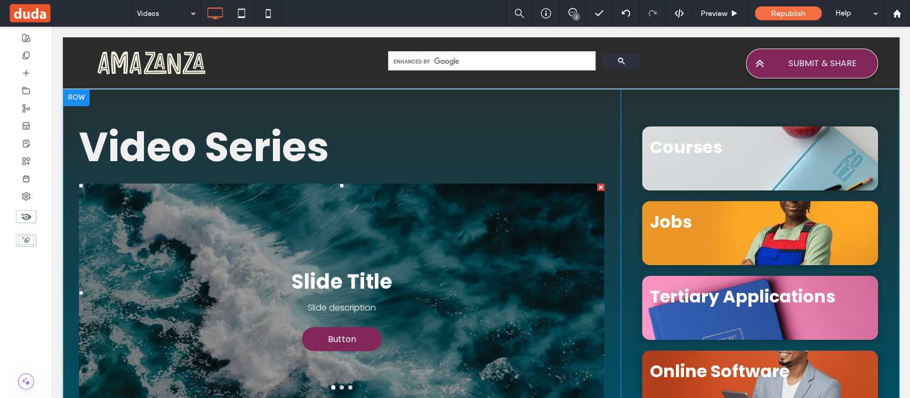
drag, startPoint x: 591, startPoint y: 188, endPoint x: 141, endPoint y: 218, distance: 451.6
click at [597, 188] on div at bounding box center [600, 186] width 7 height 7
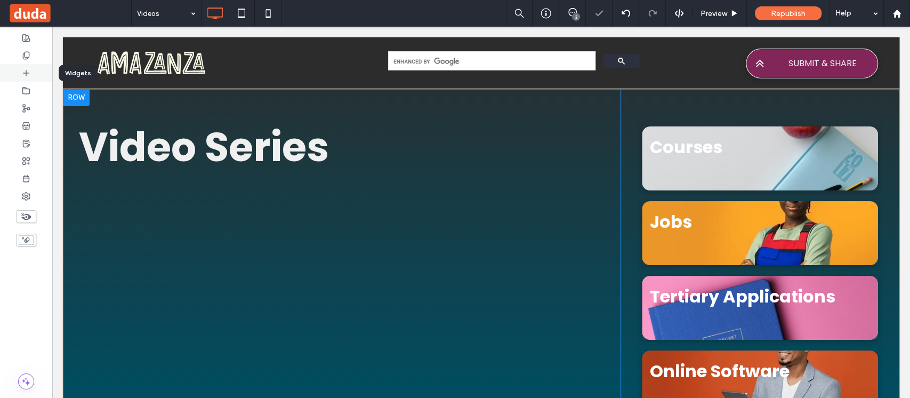
click at [30, 75] on icon at bounding box center [26, 73] width 9 height 9
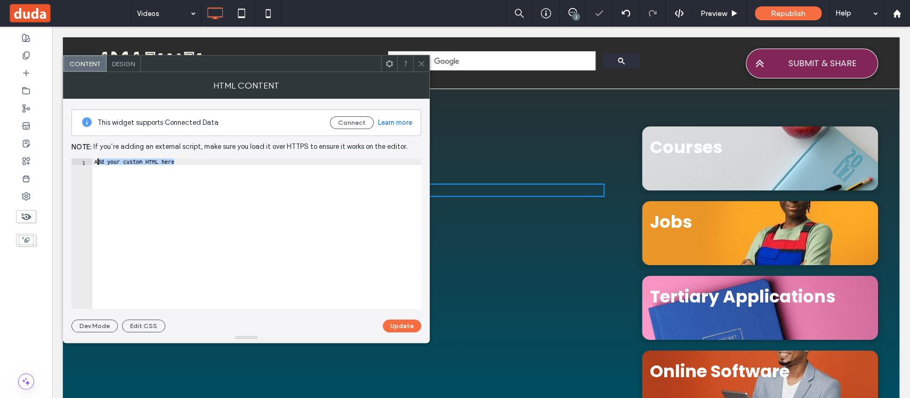
drag, startPoint x: 194, startPoint y: 161, endPoint x: 85, endPoint y: 162, distance: 109.3
click at [85, 162] on div "**********" at bounding box center [246, 233] width 350 height 150
paste textarea "**********"
type textarea "**********"
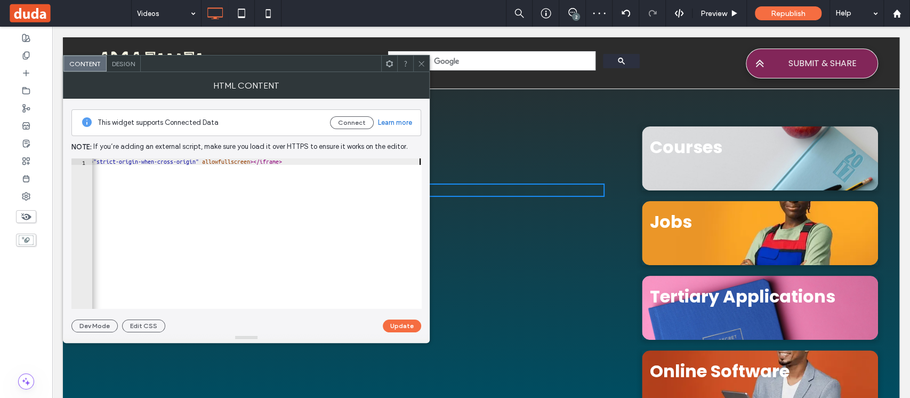
scroll to position [0, 865]
click at [396, 326] on button "Update" at bounding box center [402, 325] width 38 height 13
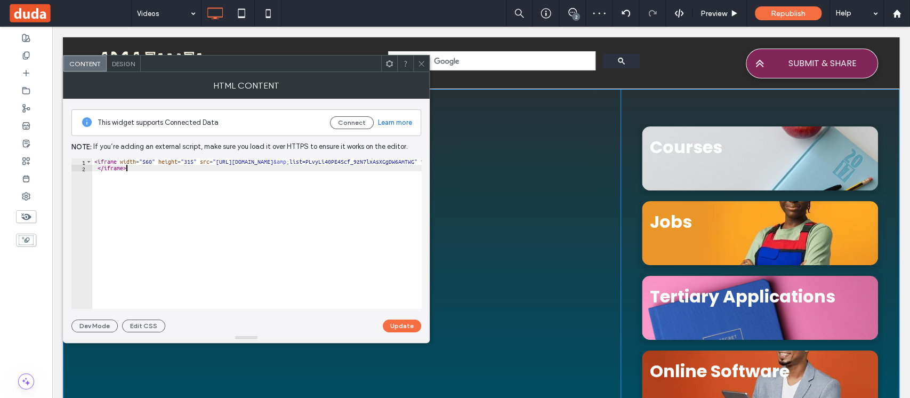
drag, startPoint x: 261, startPoint y: 166, endPoint x: 306, endPoint y: 166, distance: 45.3
click at [306, 166] on div "< iframe width = "560" height = "315" src = "https://www.youtube.com/embed/vide…" at bounding box center [679, 239] width 1175 height 163
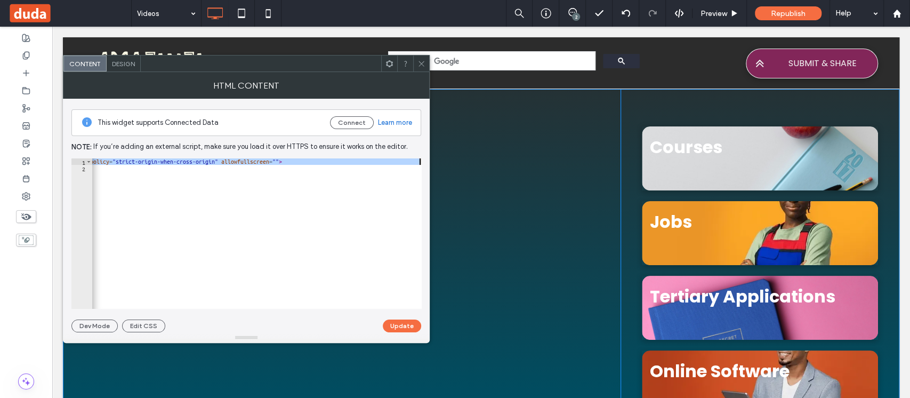
scroll to position [0, 845]
type textarea "**********"
click at [418, 67] on icon at bounding box center [422, 64] width 8 height 8
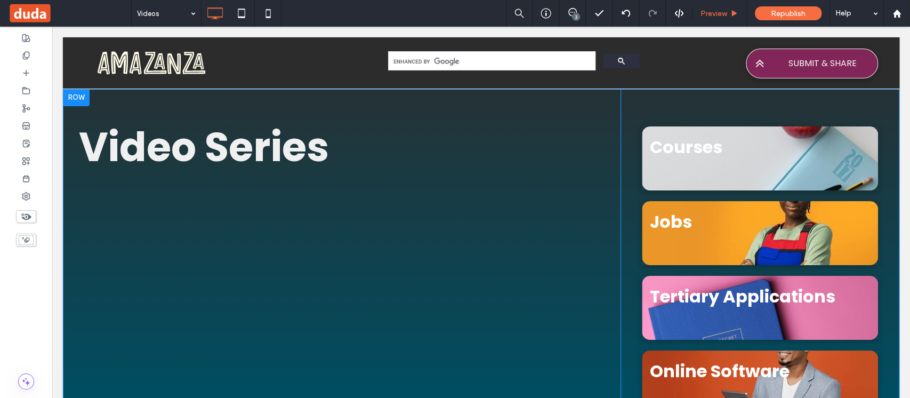
click at [719, 11] on span "Preview" at bounding box center [714, 13] width 27 height 9
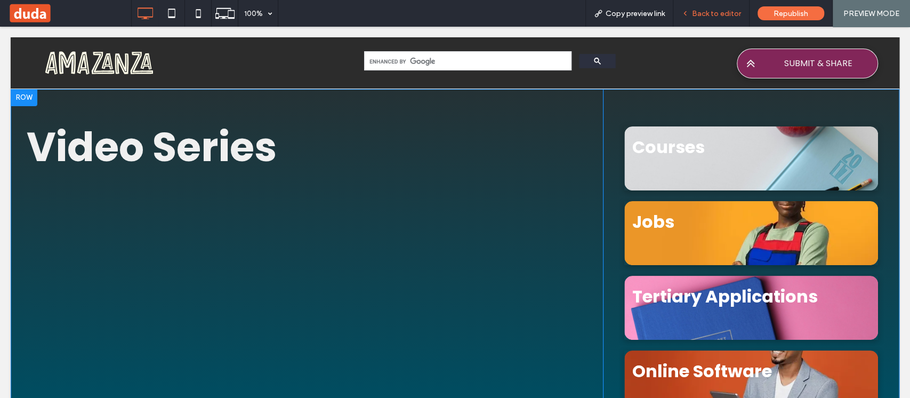
click at [720, 13] on span "Back to editor" at bounding box center [716, 13] width 49 height 9
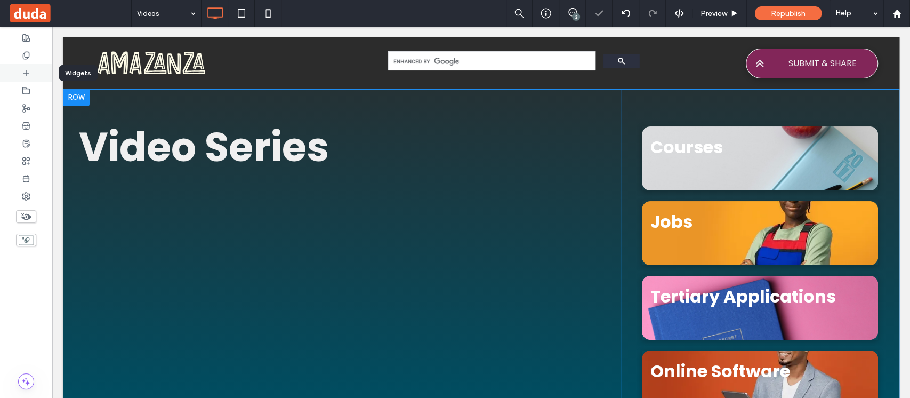
click at [30, 73] on div at bounding box center [26, 73] width 52 height 18
type input "*******"
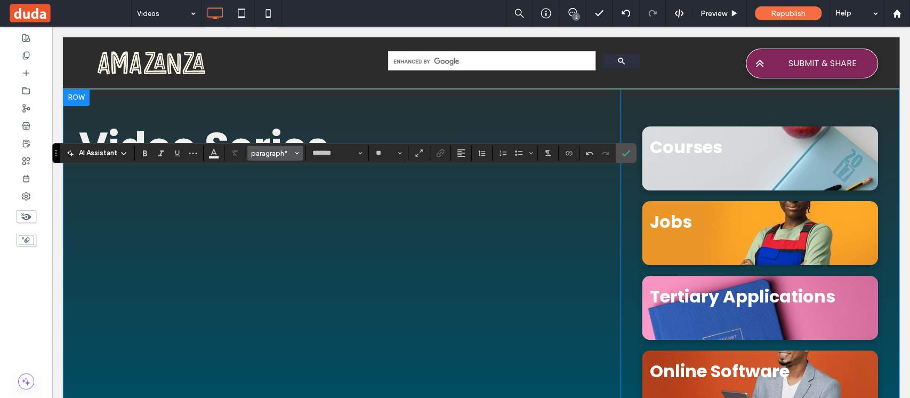
click at [289, 156] on span "paragraph*" at bounding box center [272, 153] width 42 height 8
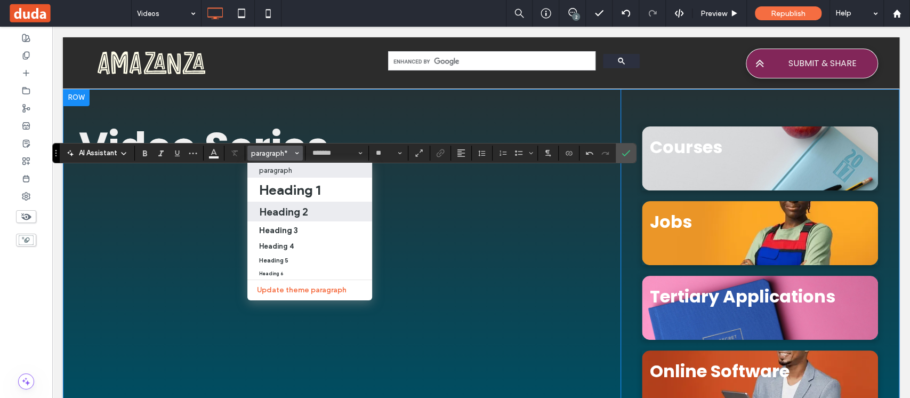
click at [304, 215] on h2 "Heading 2" at bounding box center [283, 211] width 49 height 13
type input "**"
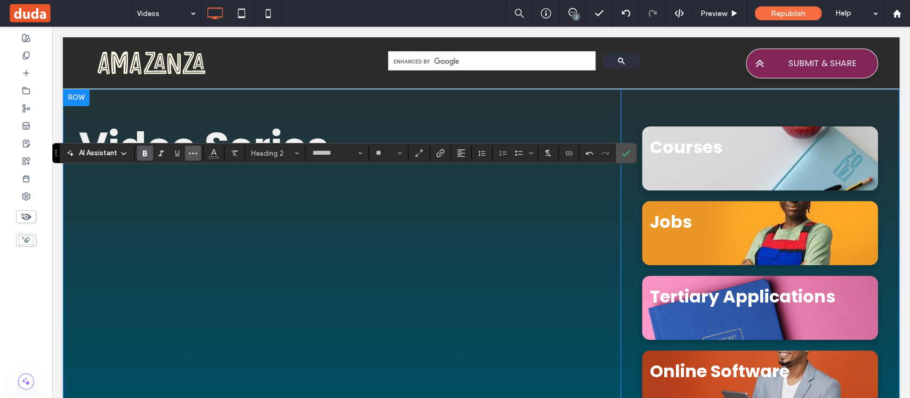
click at [198, 151] on button "More" at bounding box center [193, 153] width 16 height 15
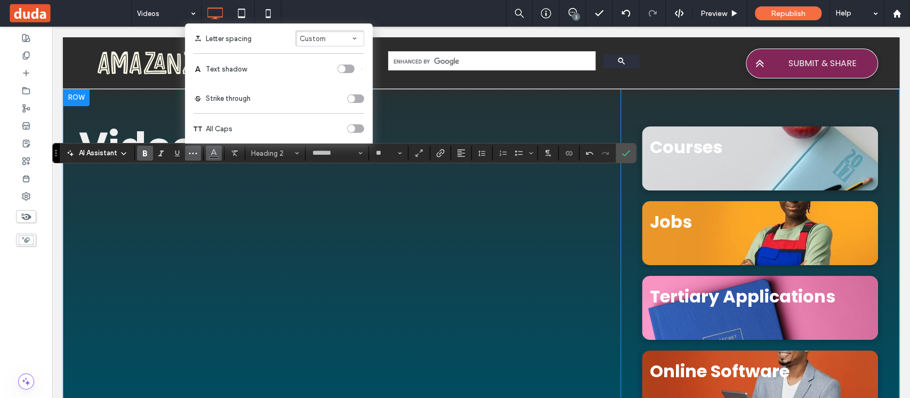
click at [215, 153] on use "Color" at bounding box center [214, 152] width 6 height 6
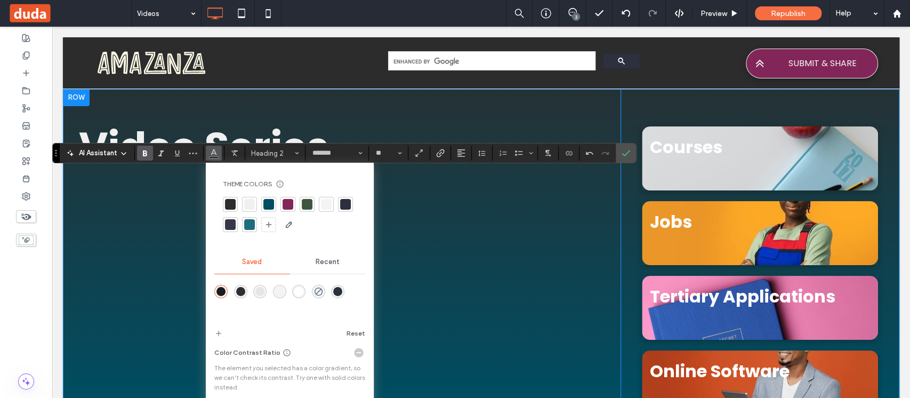
click at [252, 204] on div at bounding box center [249, 204] width 11 height 11
click at [622, 154] on use "Confirm" at bounding box center [626, 153] width 9 height 6
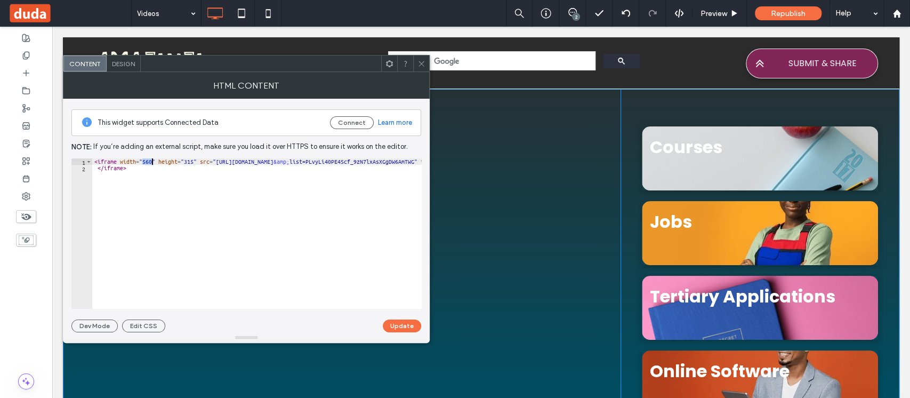
drag, startPoint x: 143, startPoint y: 159, endPoint x: 153, endPoint y: 159, distance: 9.1
click at [153, 159] on div "< iframe width = "560" height = "315" src = "https://www.youtube.com/embed/vide…" at bounding box center [679, 239] width 1175 height 163
click at [336, 238] on div "< iframe width = "100%" height = "100%" src = "https://www.youtube.com/embed/vi…" at bounding box center [683, 234] width 1182 height 153
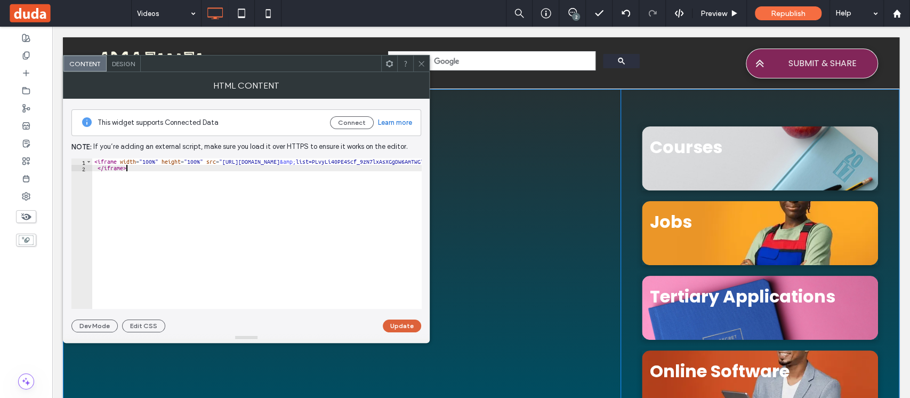
type textarea "*********"
click at [398, 325] on button "Update" at bounding box center [402, 325] width 38 height 13
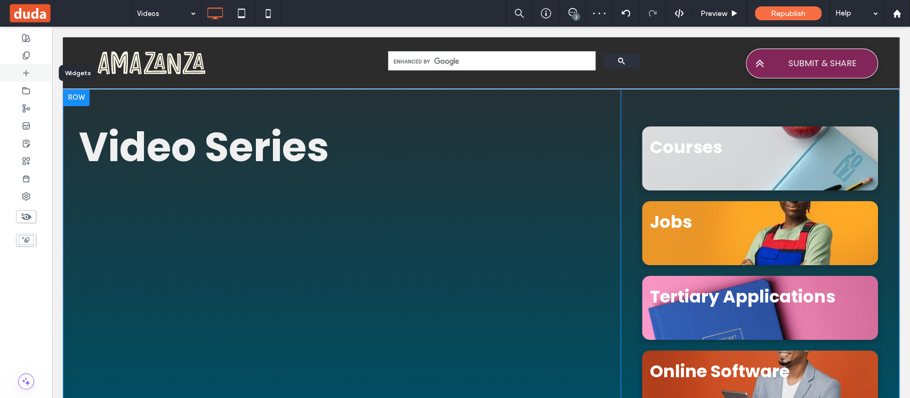
click at [36, 70] on div at bounding box center [26, 73] width 52 height 18
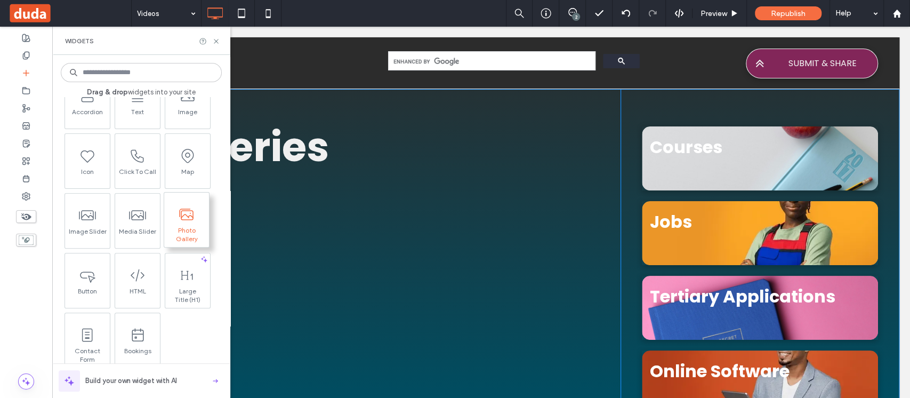
scroll to position [213, 0]
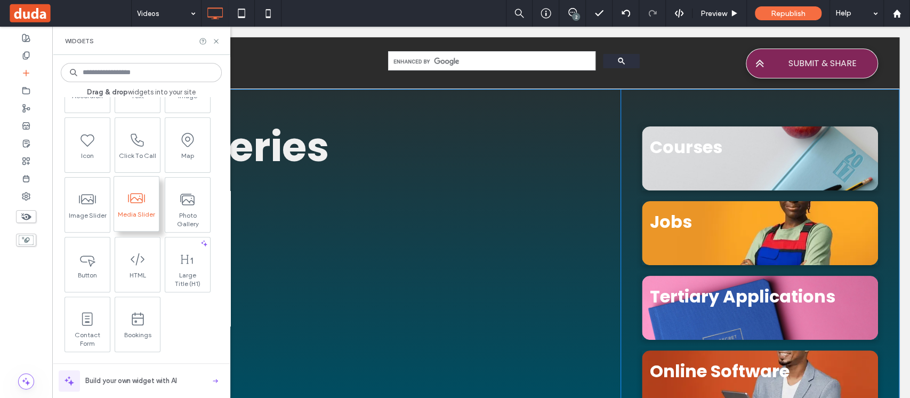
click at [134, 215] on span "Media Slider" at bounding box center [136, 217] width 45 height 15
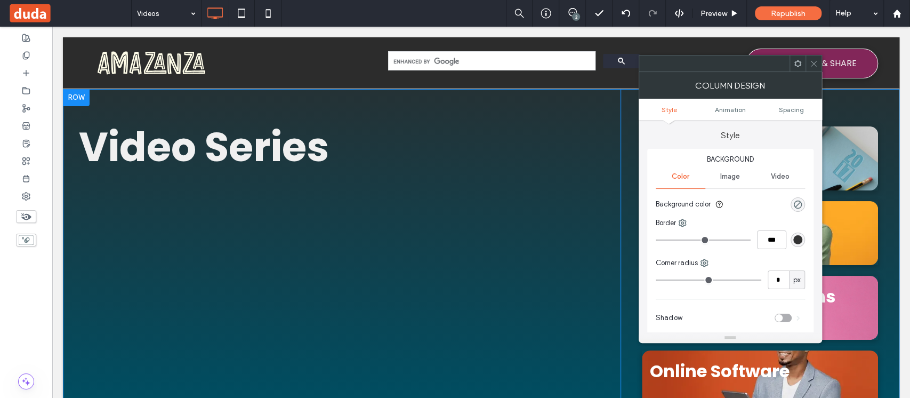
click at [815, 61] on icon at bounding box center [814, 64] width 8 height 8
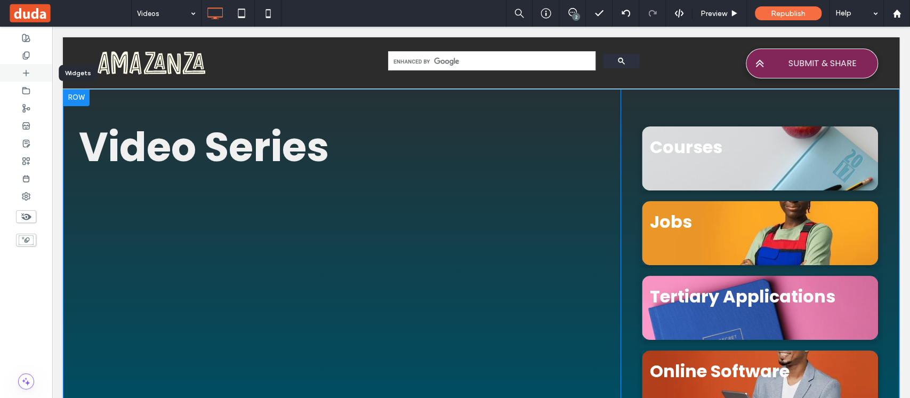
click at [29, 72] on icon at bounding box center [26, 73] width 9 height 9
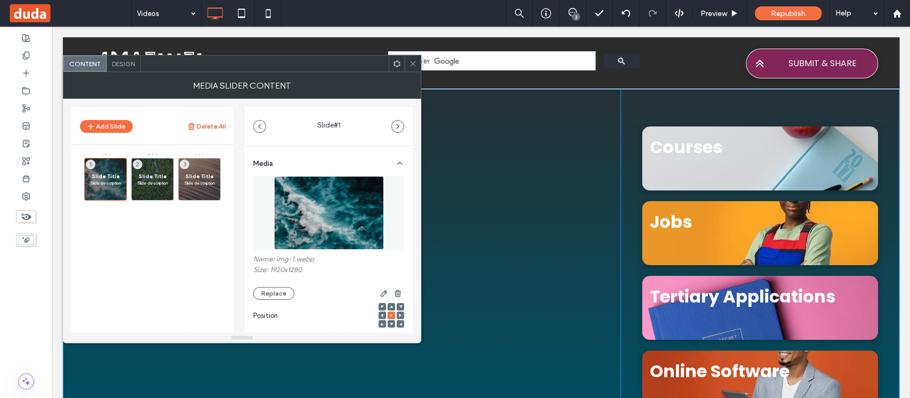
click at [213, 124] on button "Delete All" at bounding box center [206, 126] width 39 height 13
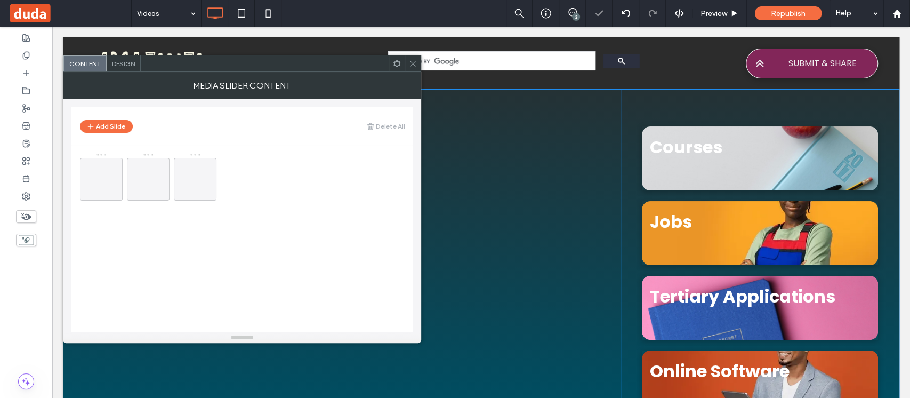
click at [122, 62] on span "Design" at bounding box center [123, 64] width 23 height 8
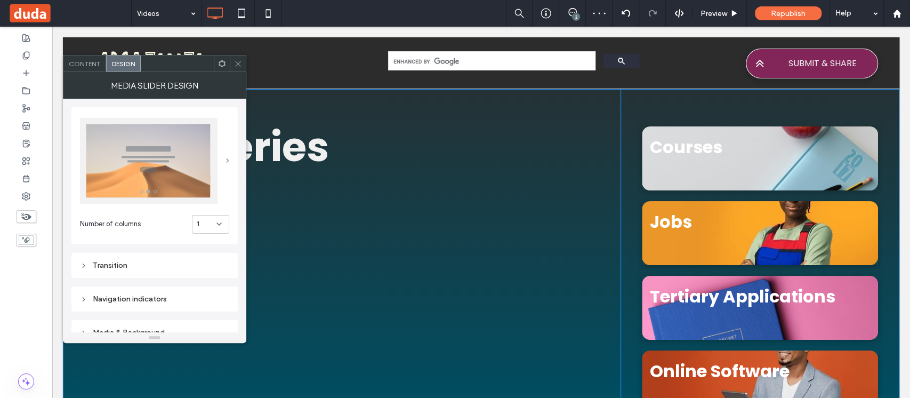
click at [226, 161] on span at bounding box center [227, 160] width 3 height 5
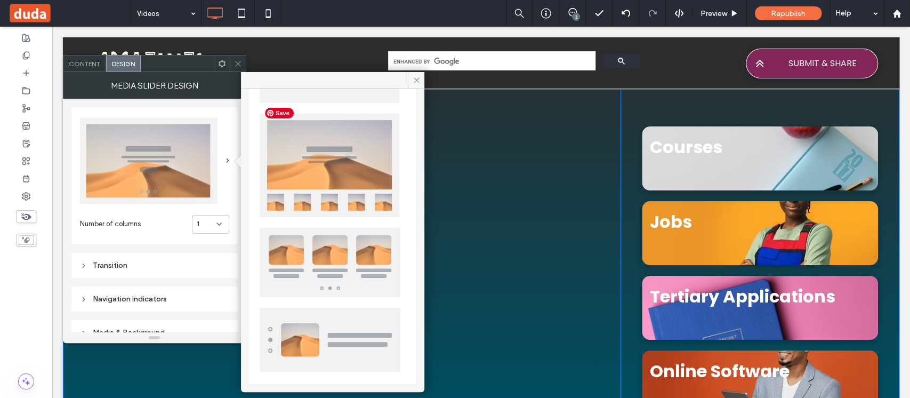
scroll to position [260, 0]
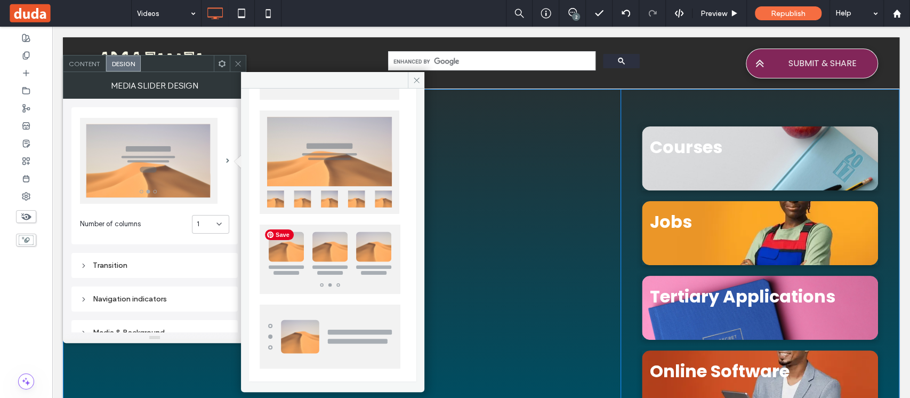
click at [342, 255] on img at bounding box center [330, 258] width 141 height 69
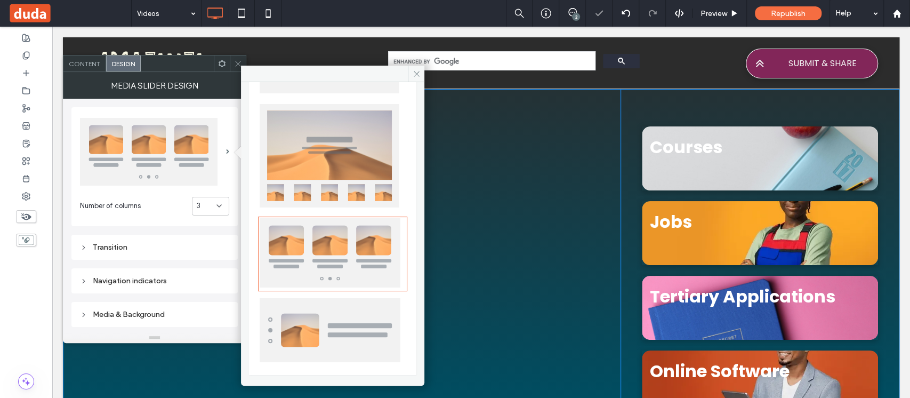
click at [93, 62] on span "Content" at bounding box center [84, 64] width 31 height 8
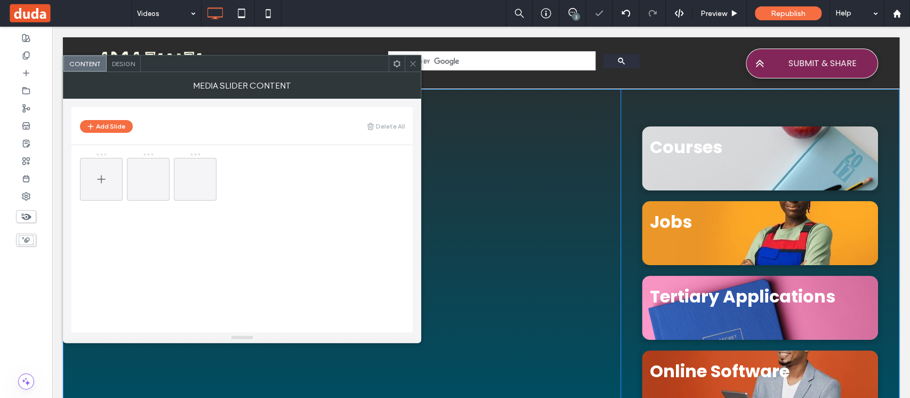
click at [96, 181] on icon at bounding box center [101, 179] width 13 height 13
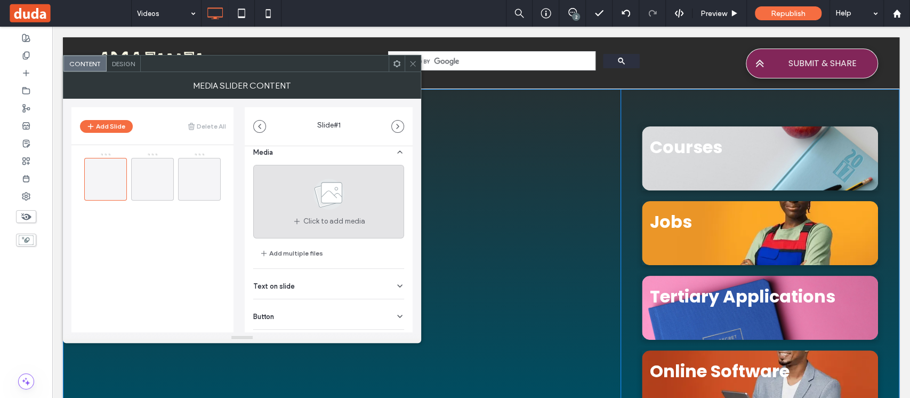
scroll to position [0, 0]
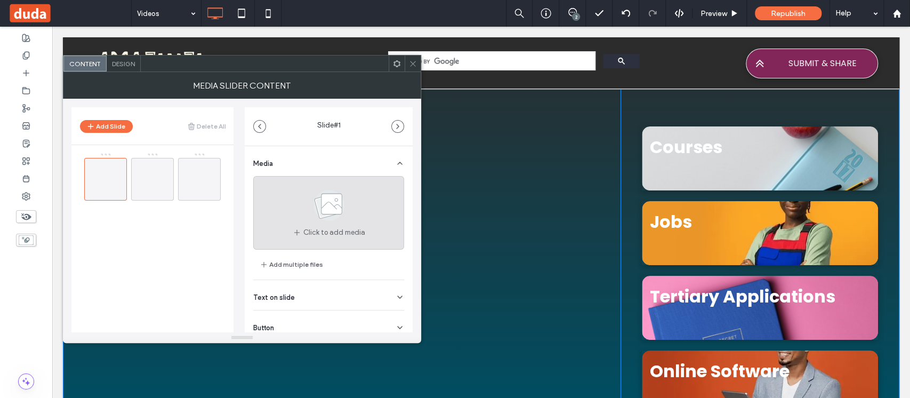
click at [326, 205] on use at bounding box center [329, 205] width 31 height 31
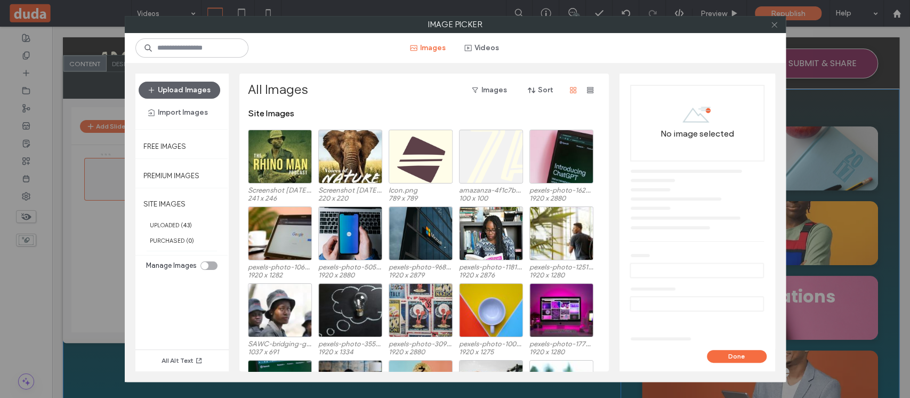
click at [775, 24] on icon at bounding box center [775, 25] width 8 height 8
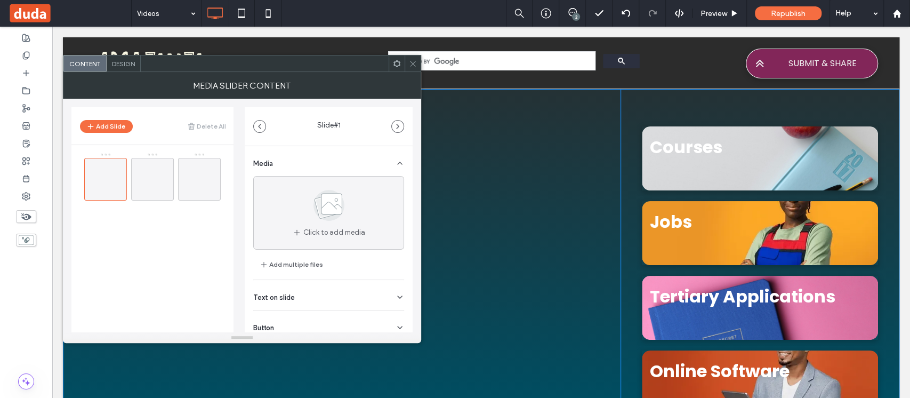
click at [415, 64] on icon at bounding box center [413, 64] width 8 height 8
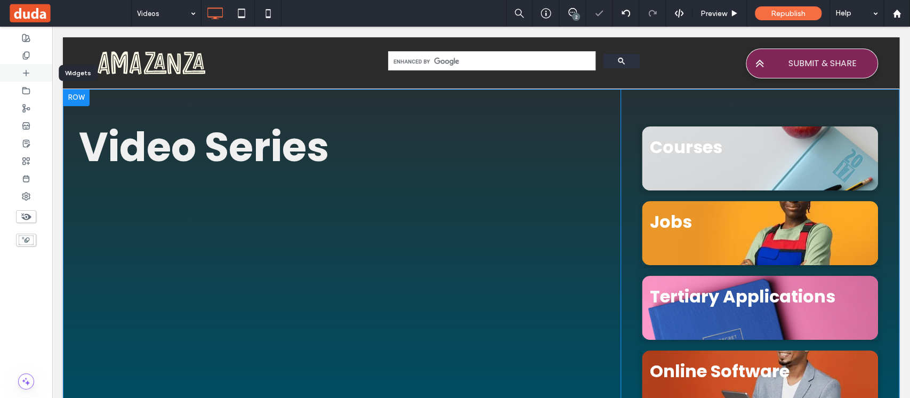
click at [28, 75] on icon at bounding box center [26, 73] width 9 height 9
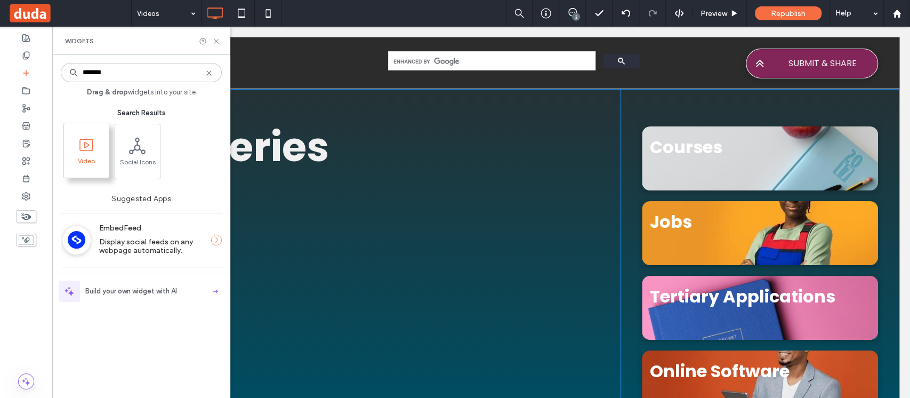
type input "*******"
click at [91, 160] on span "Video" at bounding box center [86, 164] width 45 height 15
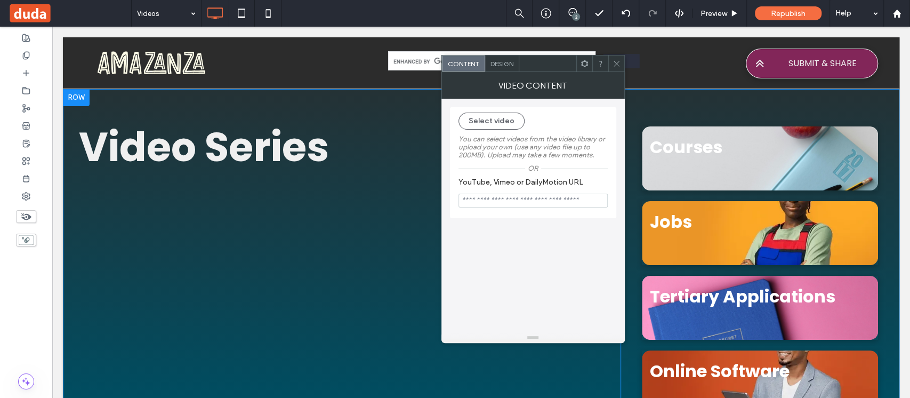
click at [525, 198] on input "YouTube, Vimeo or DailyMotion URL" at bounding box center [533, 201] width 149 height 14
click at [538, 201] on input "YouTube, Vimeo or DailyMotion URL" at bounding box center [533, 201] width 149 height 14
paste input "**********"
type input "**********"
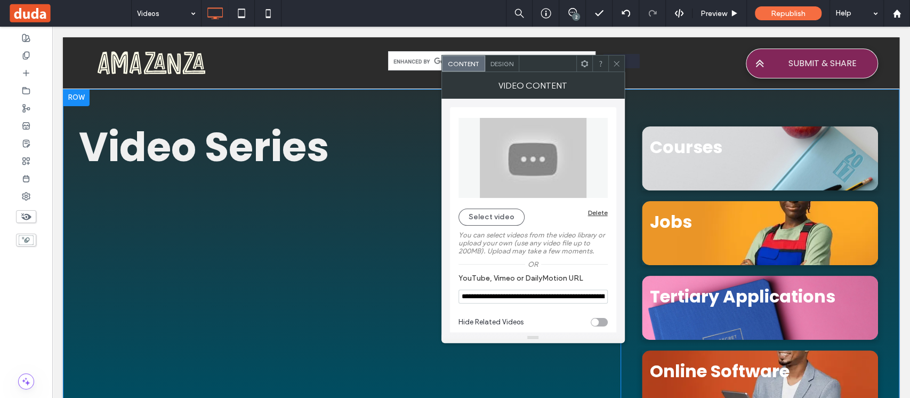
click at [523, 301] on input "**********" at bounding box center [533, 297] width 149 height 14
paste input "**********"
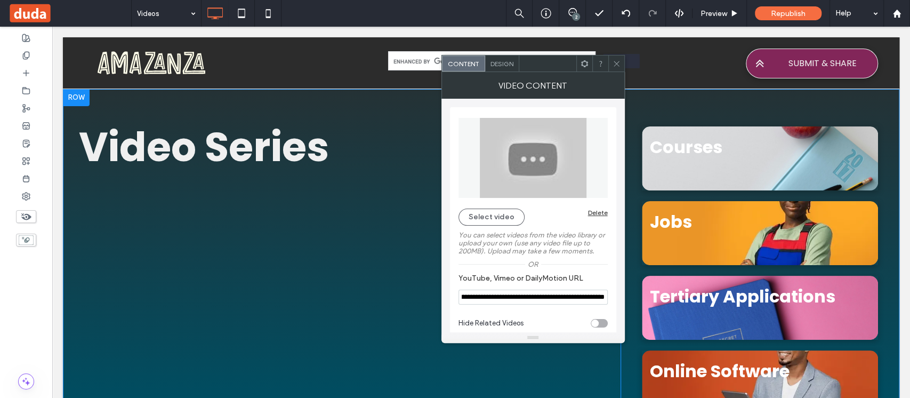
type input "**********"
click at [613, 272] on div "**********" at bounding box center [533, 224] width 166 height 235
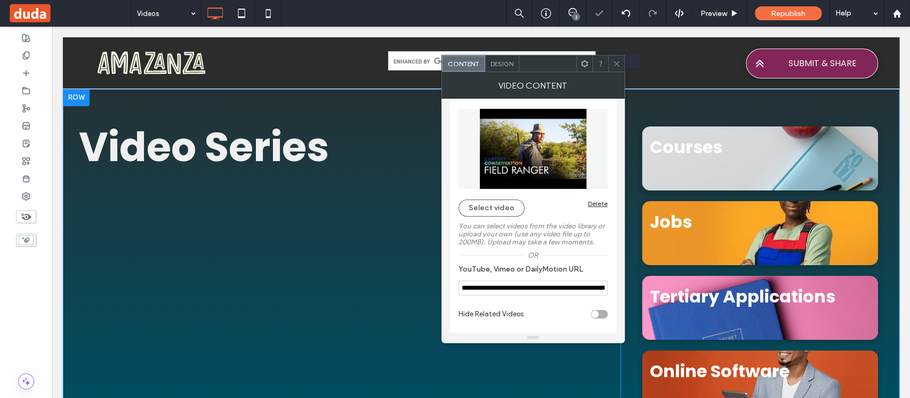
scroll to position [11, 0]
click at [618, 63] on icon at bounding box center [617, 64] width 8 height 8
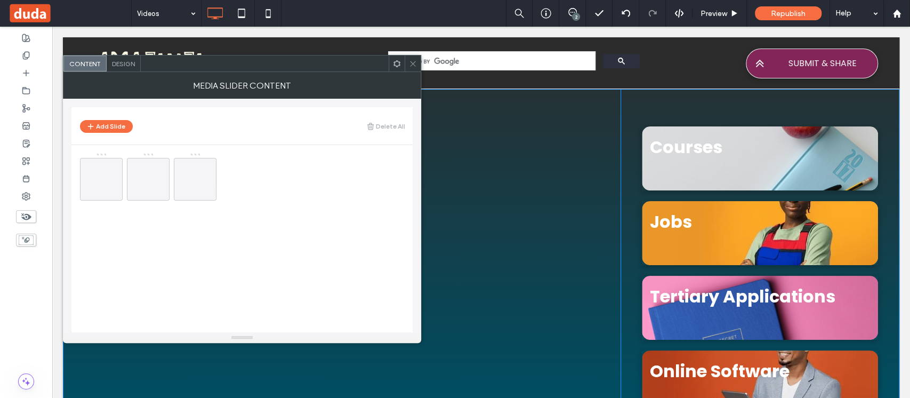
click at [416, 67] on span at bounding box center [413, 63] width 8 height 16
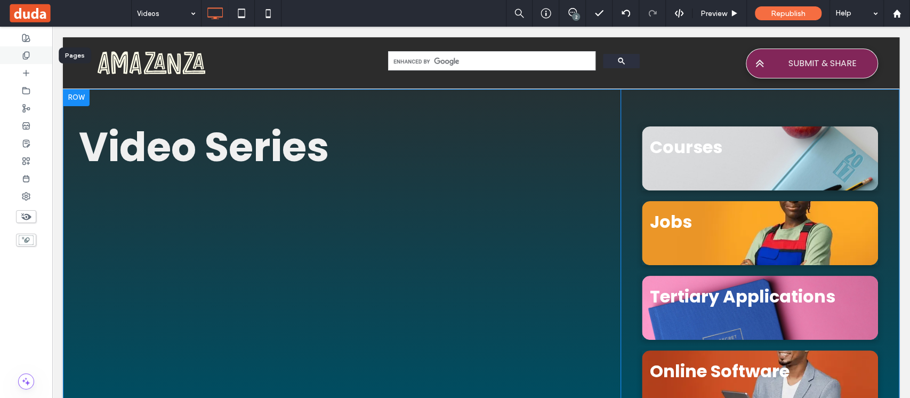
click at [28, 51] on icon at bounding box center [26, 55] width 9 height 9
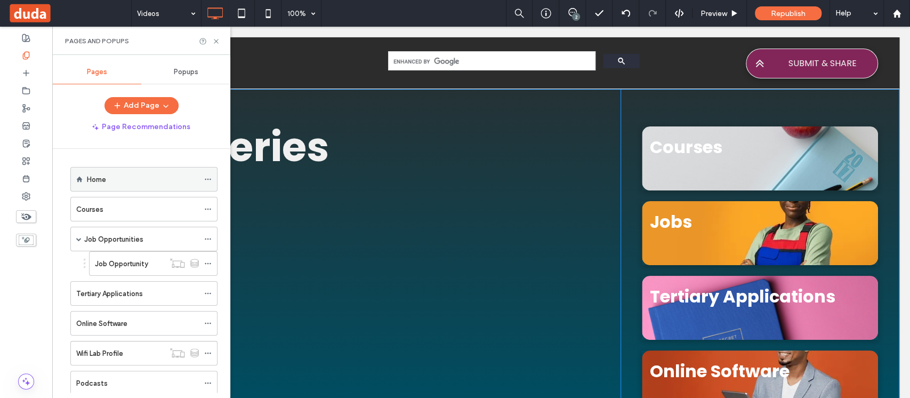
click at [138, 186] on div "Home" at bounding box center [143, 178] width 112 height 23
click at [215, 40] on icon at bounding box center [216, 41] width 8 height 8
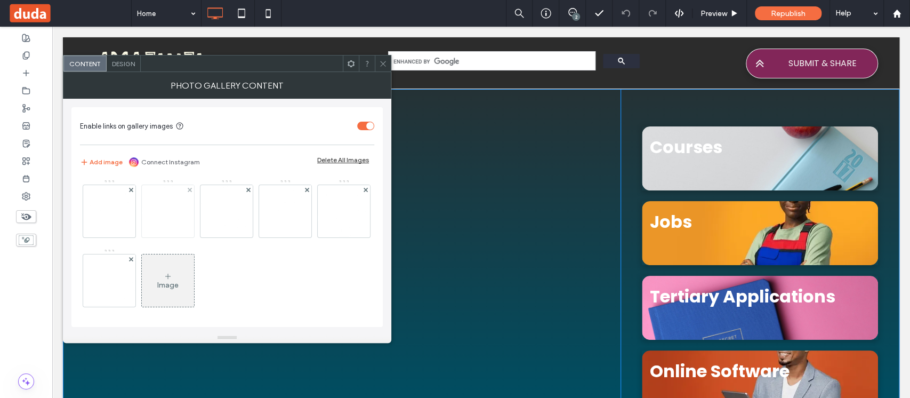
click at [175, 219] on img at bounding box center [168, 211] width 52 height 52
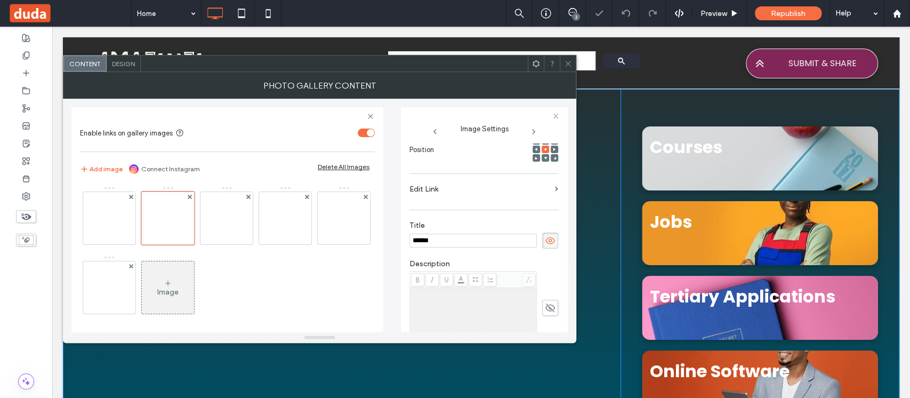
click at [464, 183] on label "Edit Link" at bounding box center [480, 189] width 141 height 20
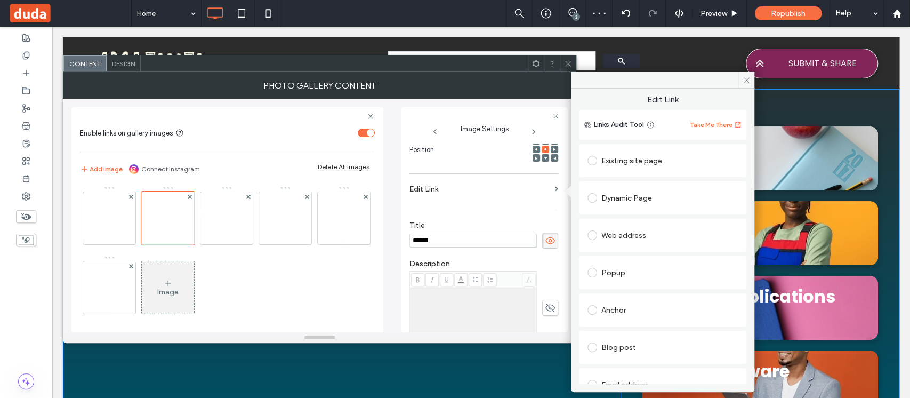
click at [638, 163] on div "Existing site page" at bounding box center [663, 160] width 150 height 17
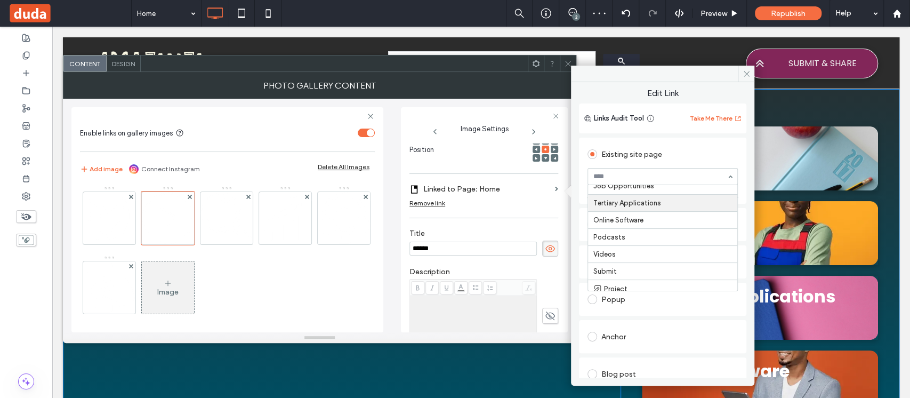
scroll to position [73, 0]
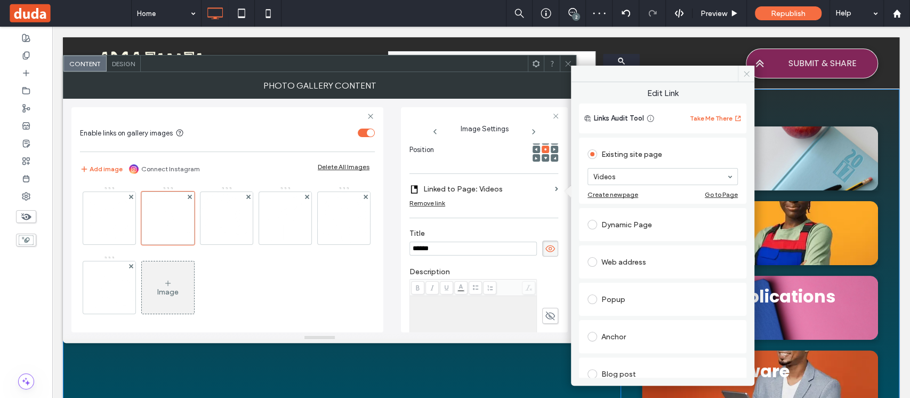
click at [747, 77] on icon at bounding box center [747, 74] width 8 height 8
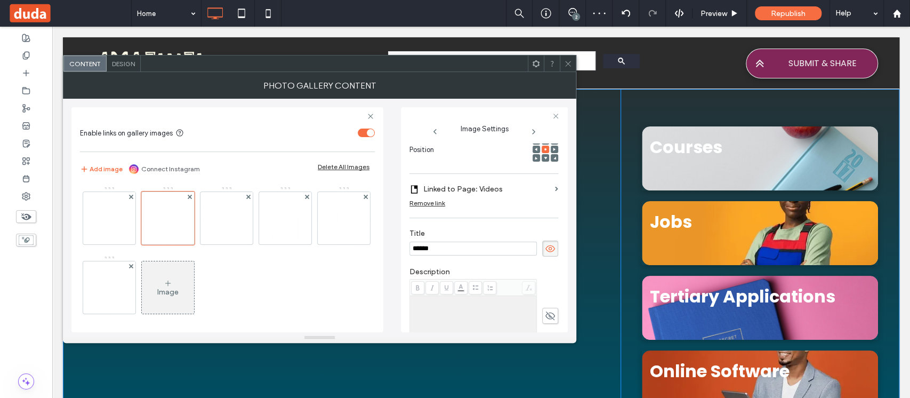
click at [566, 60] on icon at bounding box center [568, 64] width 8 height 8
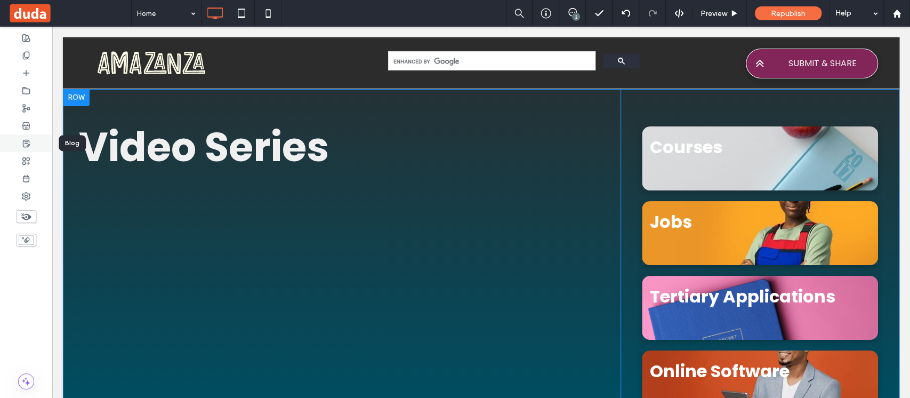
click at [30, 143] on div at bounding box center [26, 143] width 52 height 18
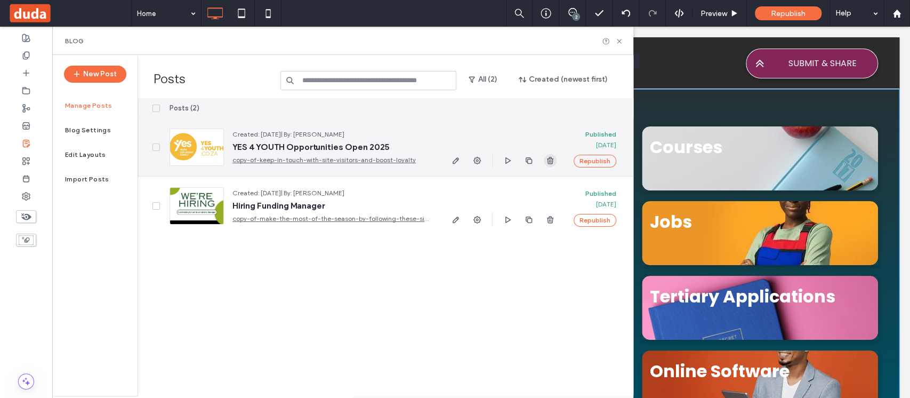
click at [550, 161] on use "button" at bounding box center [550, 160] width 6 height 7
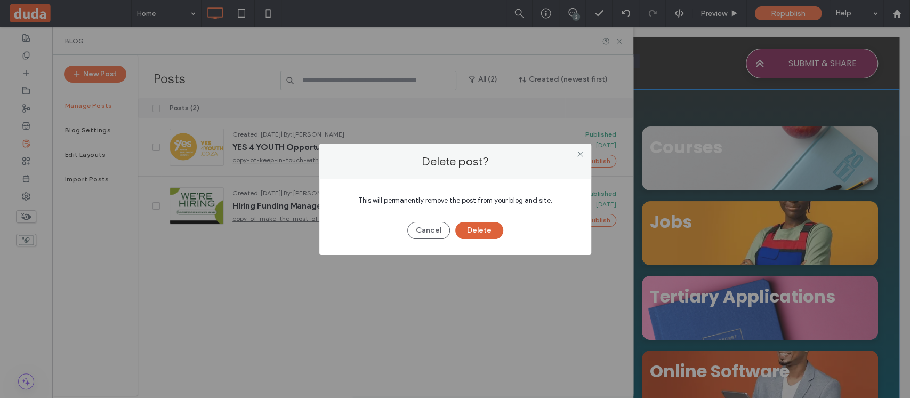
click at [486, 234] on button "Delete" at bounding box center [479, 230] width 48 height 17
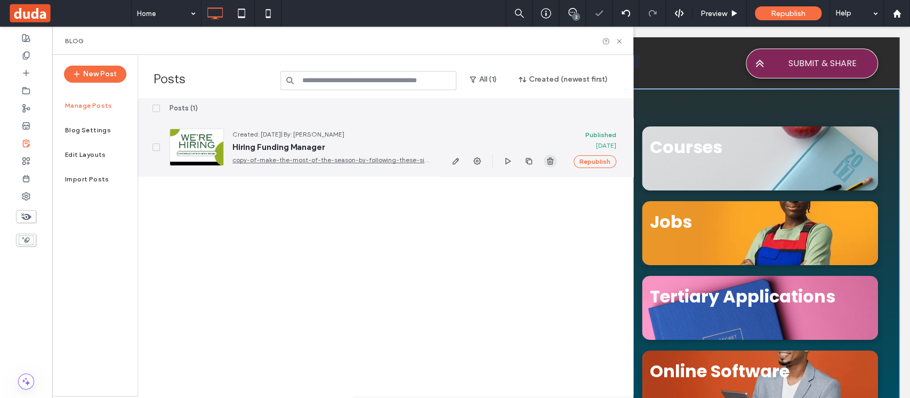
click at [550, 164] on icon "button" at bounding box center [550, 161] width 9 height 9
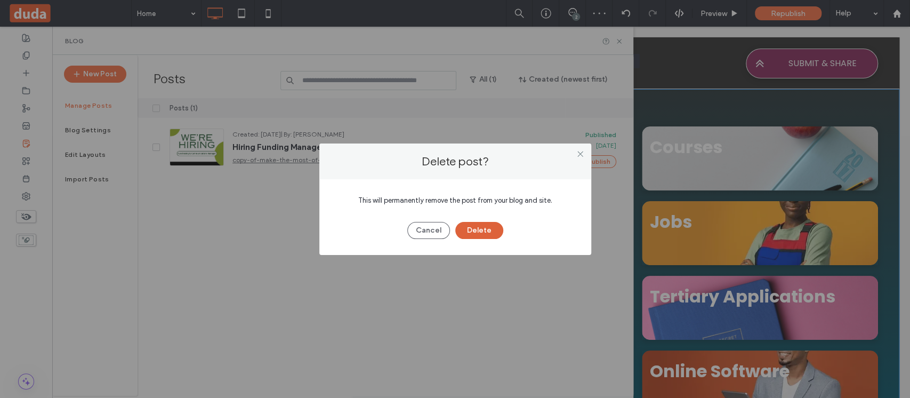
click at [487, 227] on button "Delete" at bounding box center [479, 230] width 48 height 17
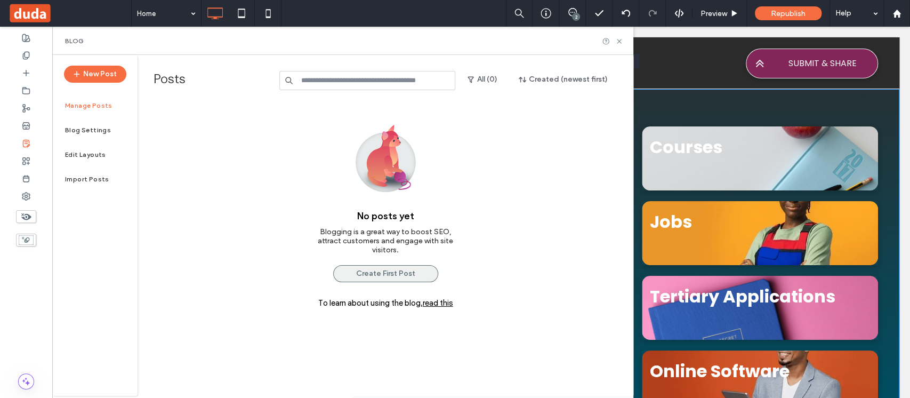
click at [384, 272] on button "Create First Post" at bounding box center [385, 273] width 105 height 17
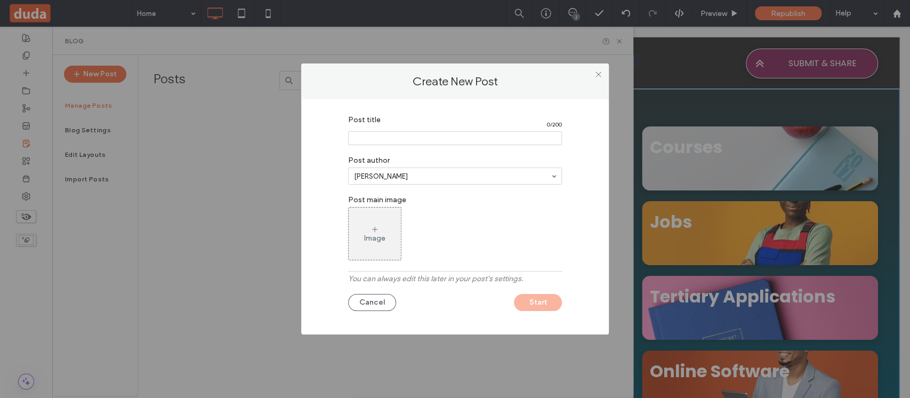
click at [401, 135] on input "Post title" at bounding box center [455, 138] width 214 height 14
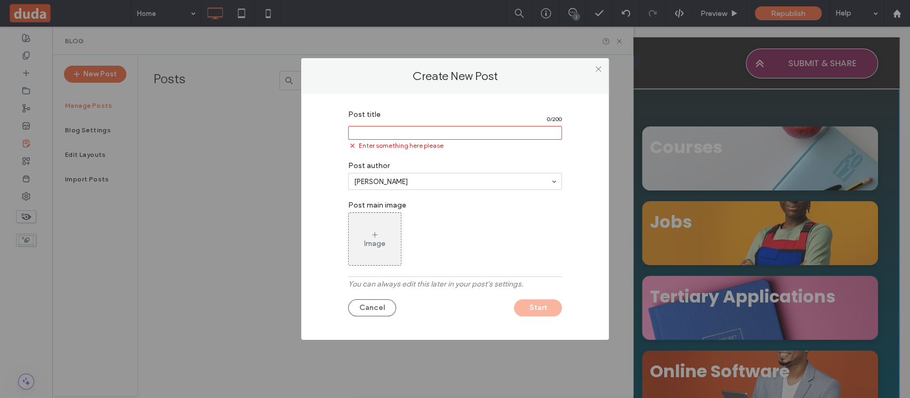
click at [366, 132] on input "Post title" at bounding box center [455, 133] width 214 height 14
paste input "**********"
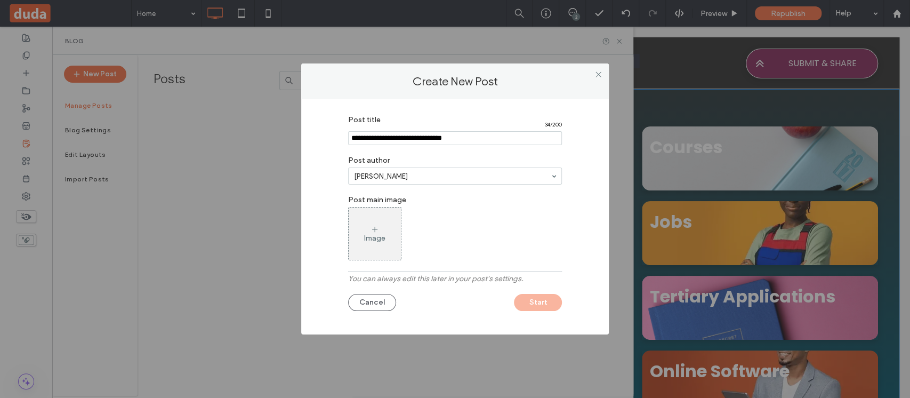
type input "**********"
click at [371, 233] on icon at bounding box center [375, 229] width 9 height 9
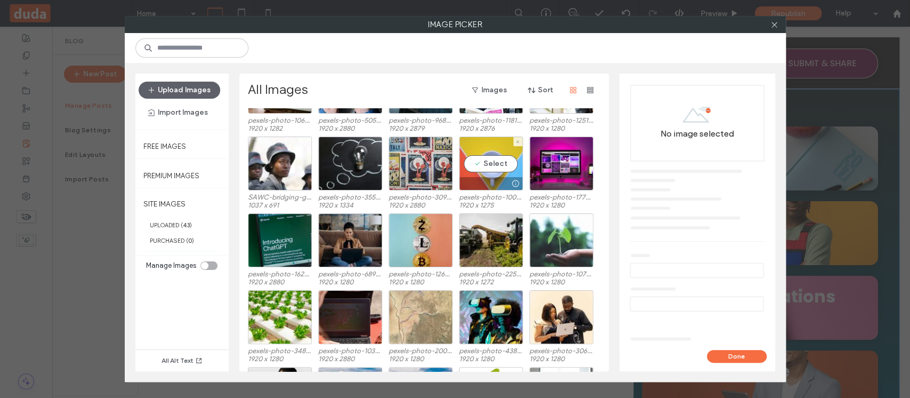
scroll to position [218, 0]
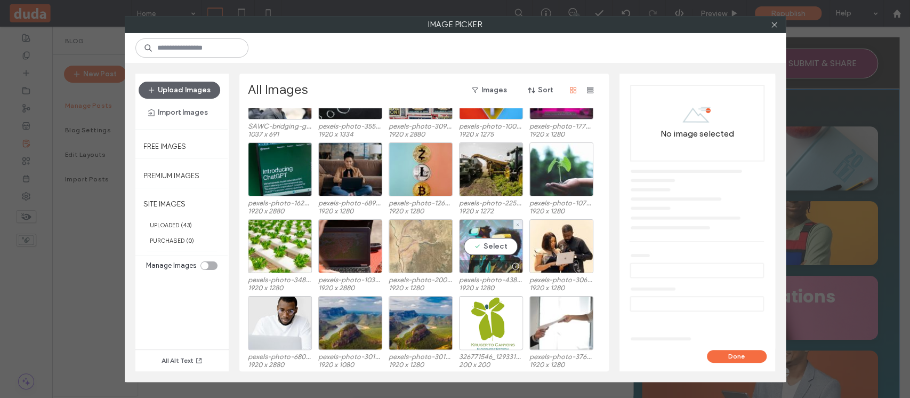
click at [474, 242] on div "Select" at bounding box center [491, 246] width 64 height 54
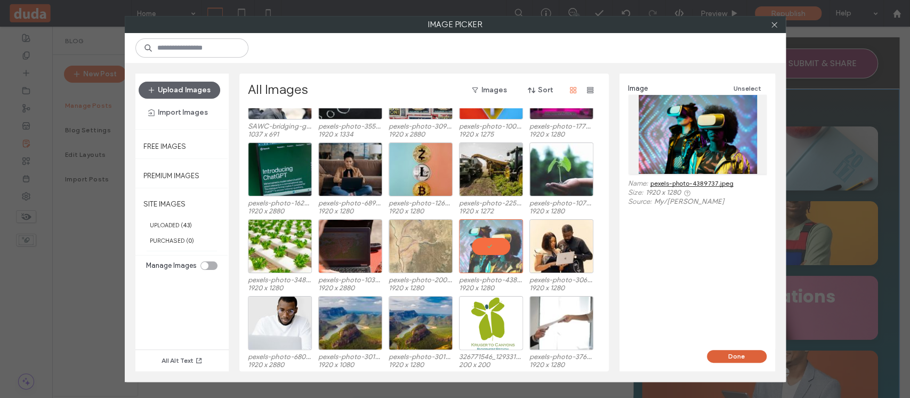
click at [751, 356] on button "Done" at bounding box center [737, 356] width 60 height 13
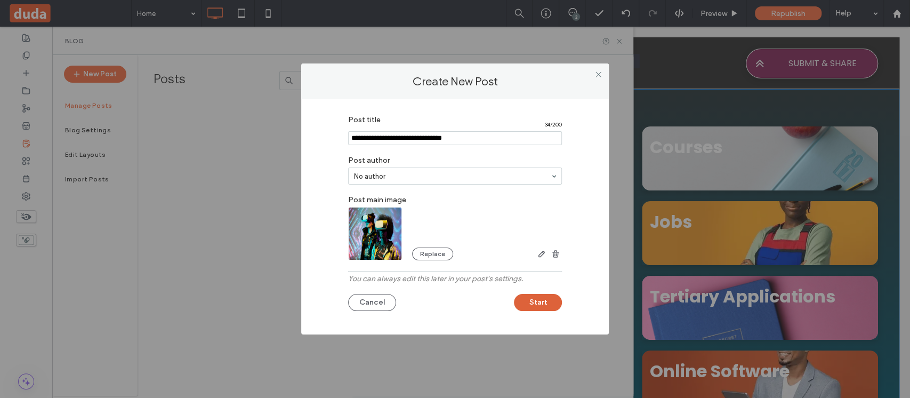
click at [538, 305] on button "Start" at bounding box center [538, 302] width 48 height 17
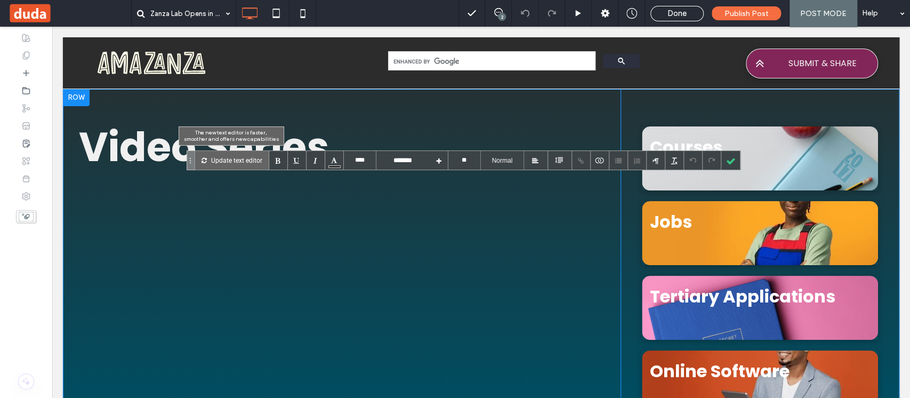
click at [231, 155] on p "Update text editor" at bounding box center [236, 160] width 51 height 19
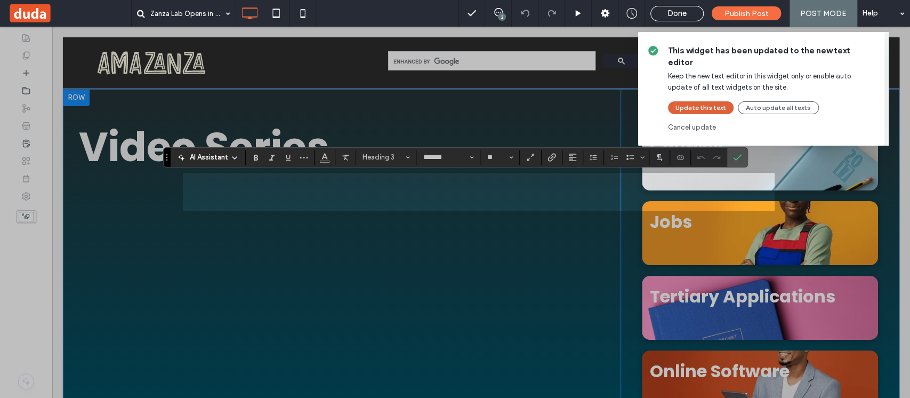
click at [711, 101] on button "Update this text" at bounding box center [701, 107] width 66 height 13
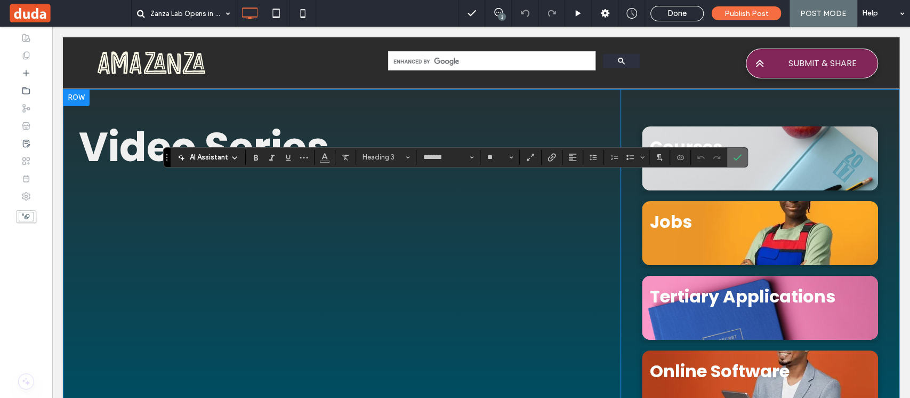
click at [737, 160] on icon "Confirm" at bounding box center [737, 157] width 9 height 9
type input "*******"
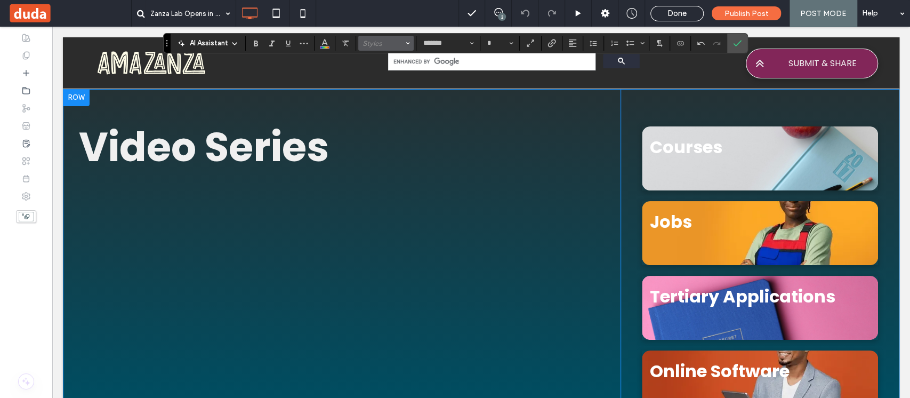
click at [378, 44] on span "Styles" at bounding box center [383, 43] width 42 height 8
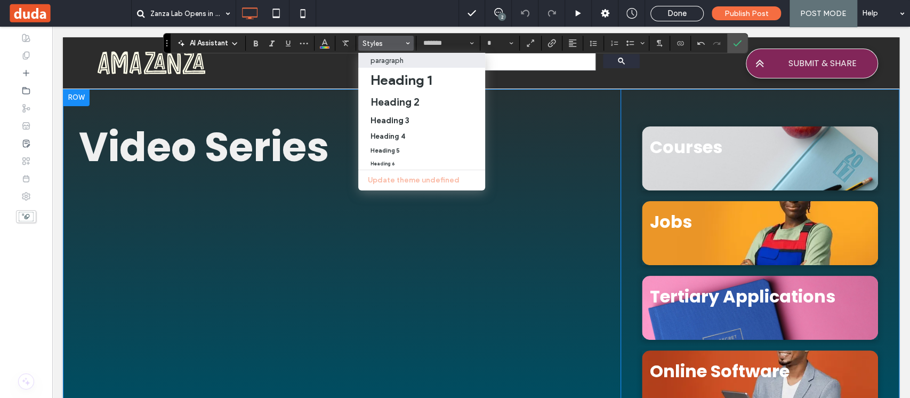
click at [397, 62] on p "paragraph" at bounding box center [387, 61] width 33 height 8
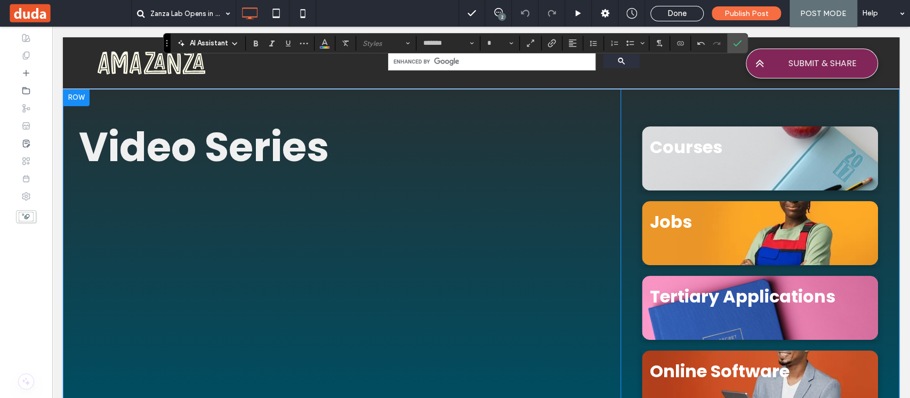
type input "**"
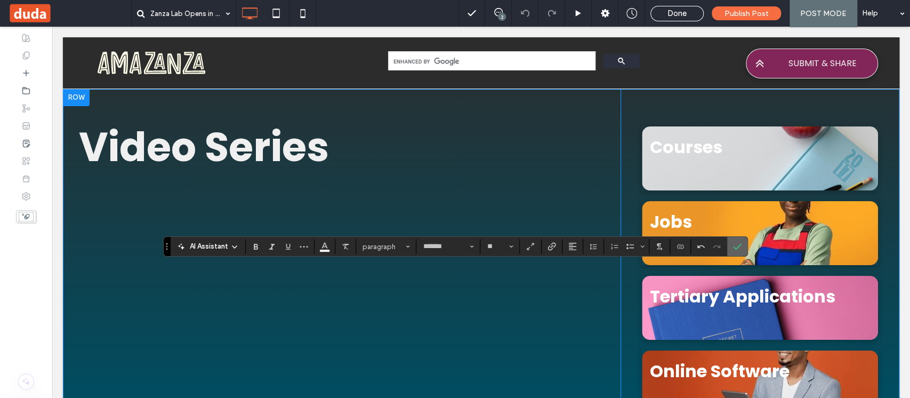
click at [737, 247] on use "Confirm" at bounding box center [737, 246] width 9 height 6
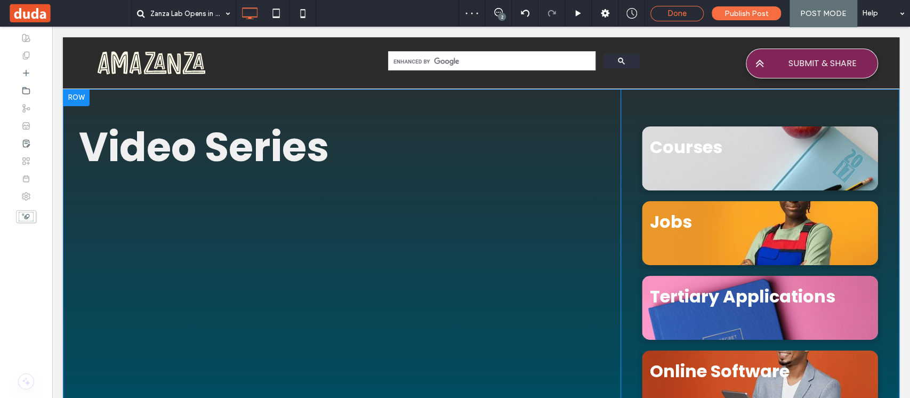
click at [685, 12] on span "Done" at bounding box center [677, 14] width 19 height 10
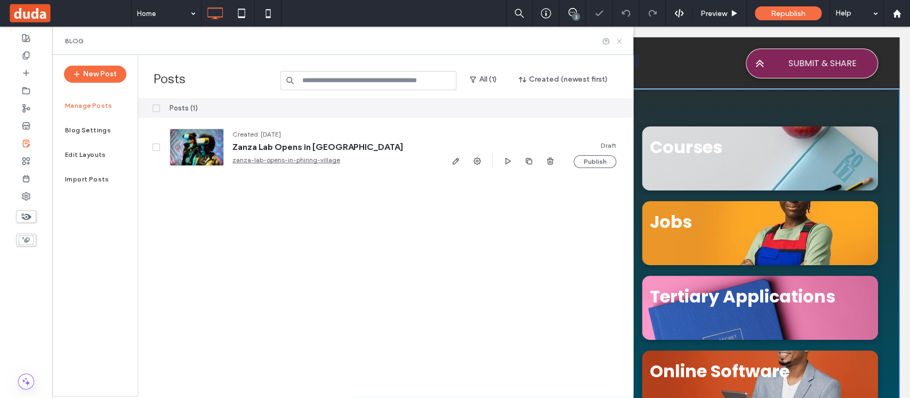
click at [619, 41] on icon at bounding box center [619, 41] width 8 height 8
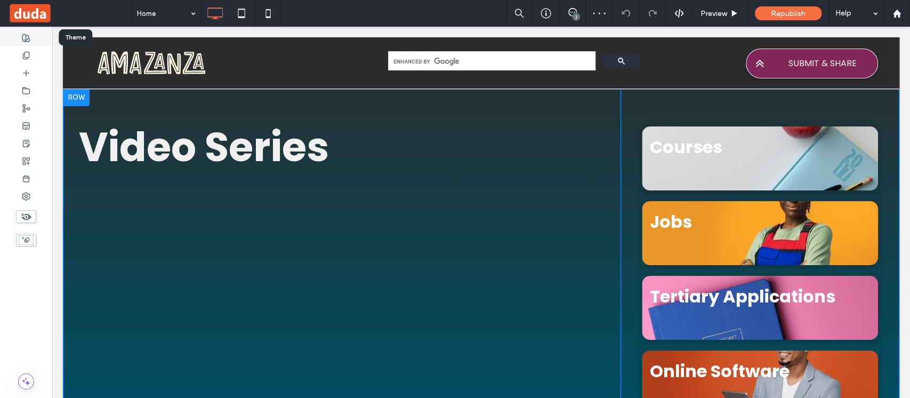
click at [26, 36] on use at bounding box center [25, 37] width 7 height 7
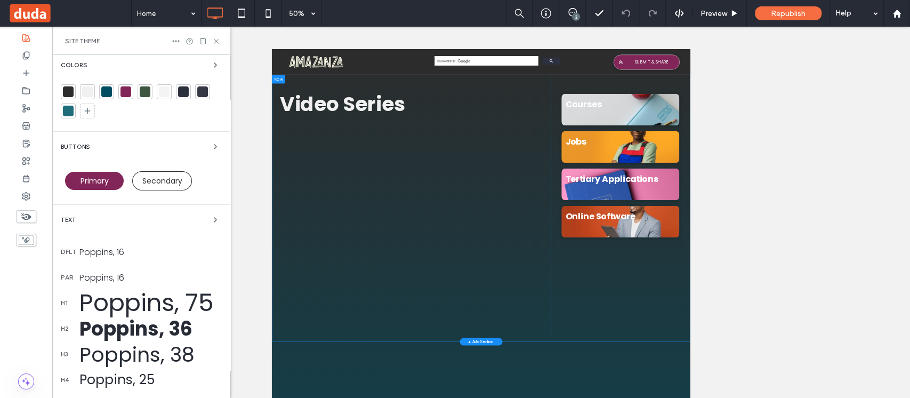
scroll to position [142, 0]
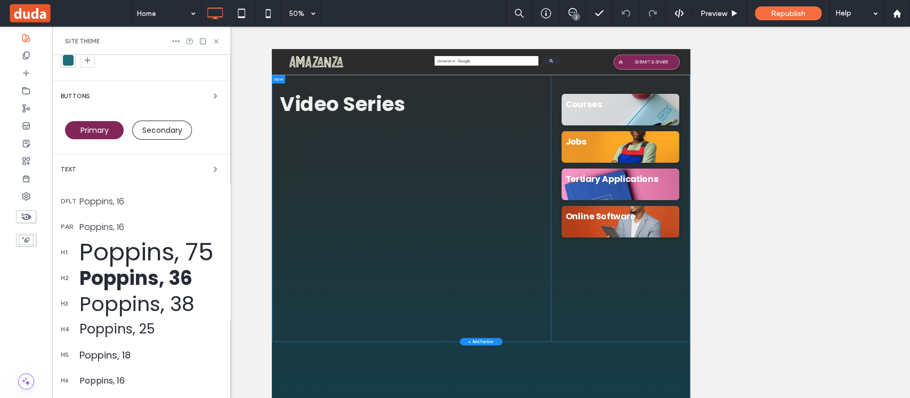
click at [139, 254] on div "Poppins, 75" at bounding box center [150, 252] width 142 height 36
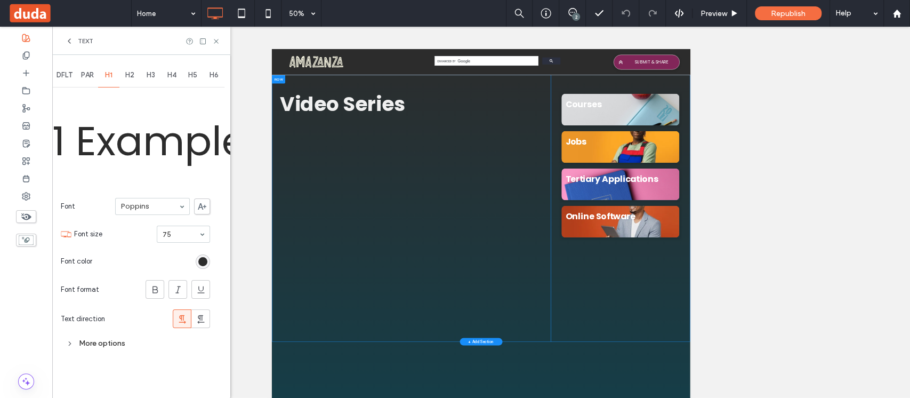
scroll to position [0, 0]
click at [205, 258] on div "rgb(44, 44, 44)" at bounding box center [202, 261] width 9 height 9
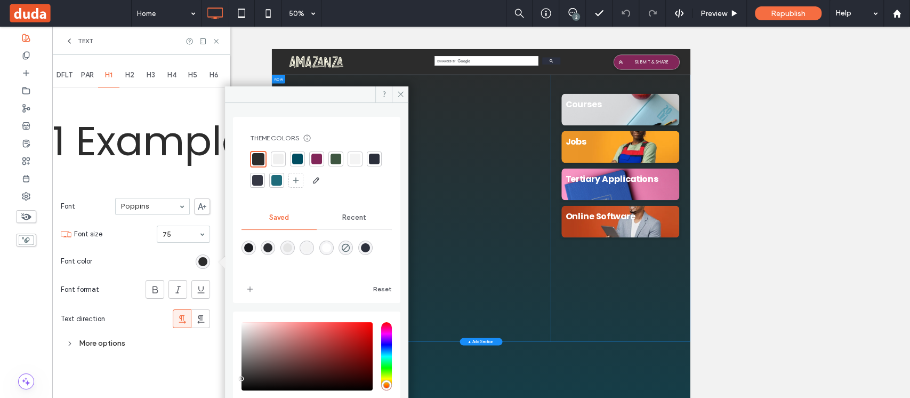
click at [271, 161] on div at bounding box center [278, 158] width 15 height 15
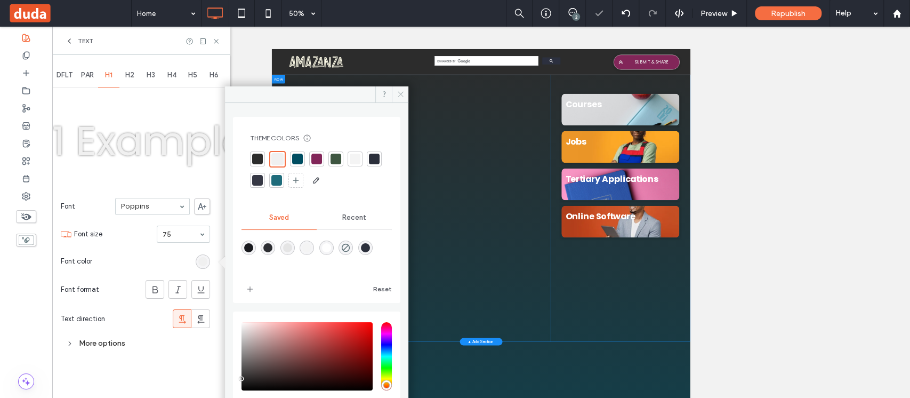
click at [404, 95] on icon at bounding box center [401, 94] width 8 height 8
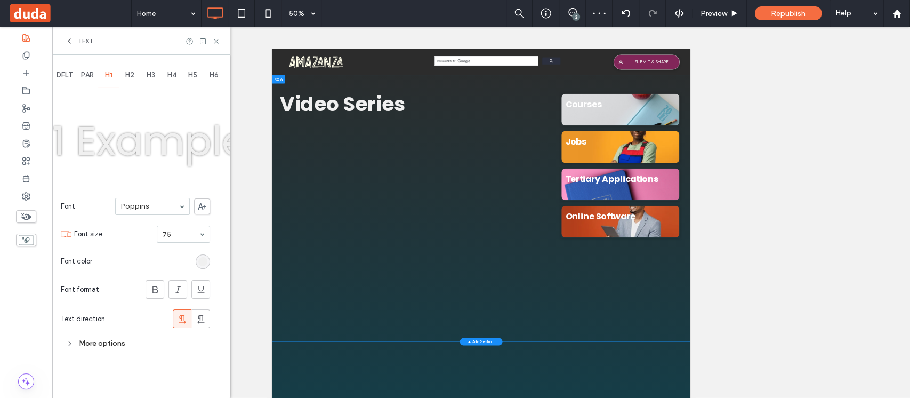
click at [129, 74] on span "H2" at bounding box center [129, 75] width 9 height 9
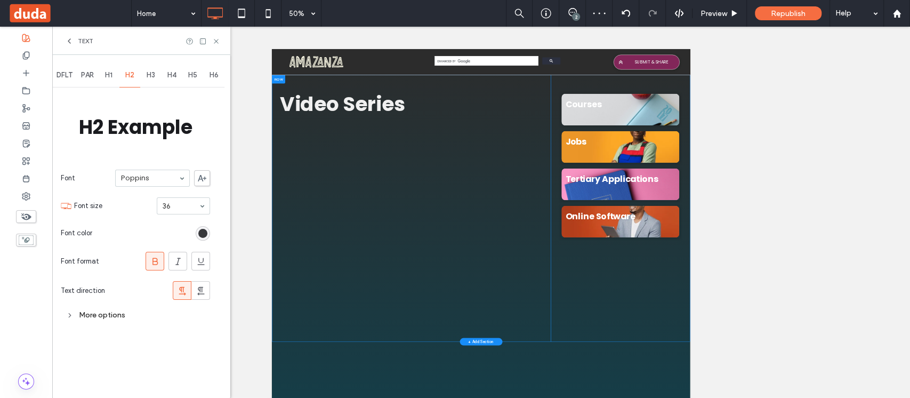
click at [201, 234] on div "rgb(26, 27, 31)" at bounding box center [202, 233] width 9 height 9
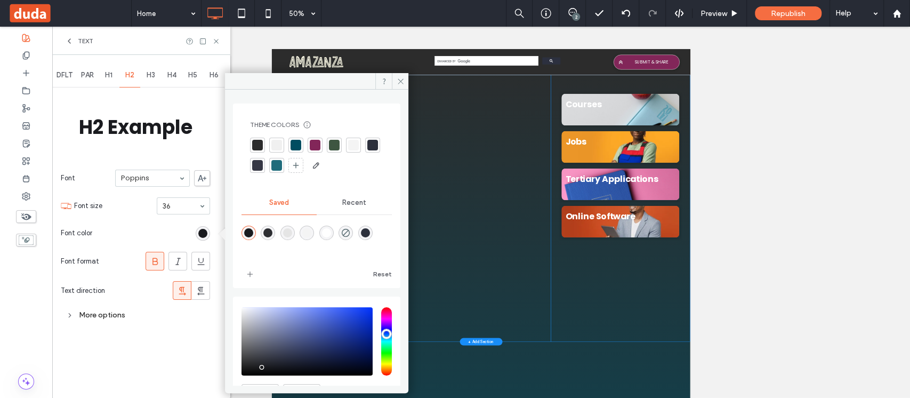
click at [276, 147] on div at bounding box center [276, 145] width 11 height 11
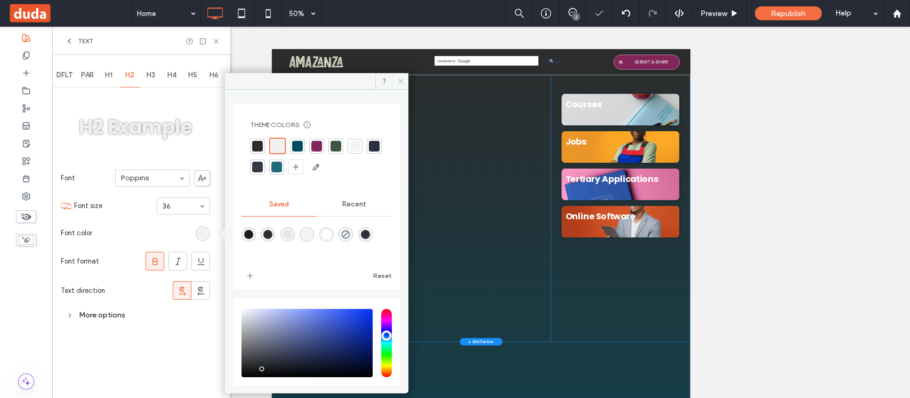
click at [401, 81] on use at bounding box center [400, 80] width 5 height 5
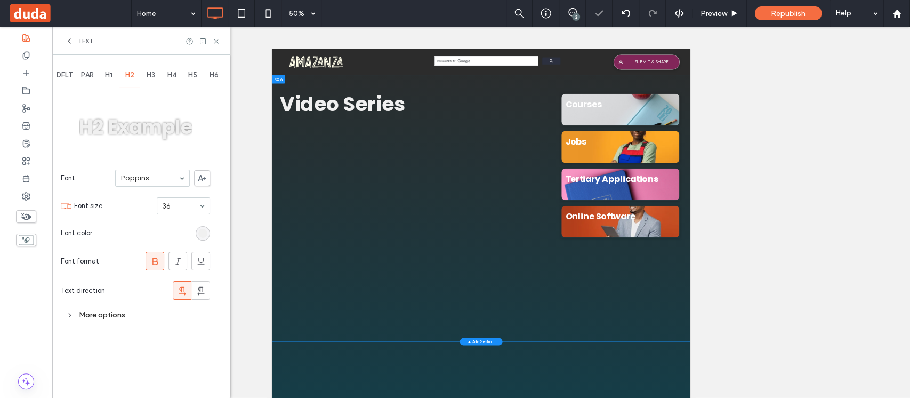
click at [155, 75] on span "H3" at bounding box center [151, 75] width 9 height 9
click at [204, 232] on div "rgb(44, 44, 44)" at bounding box center [202, 233] width 9 height 9
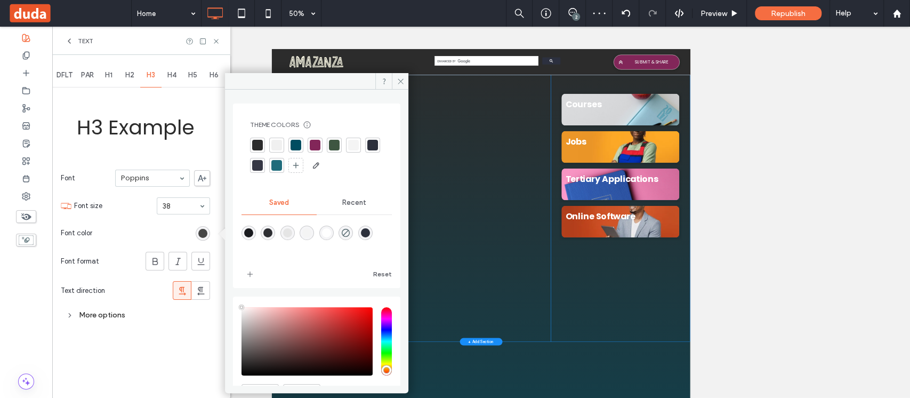
type input "****"
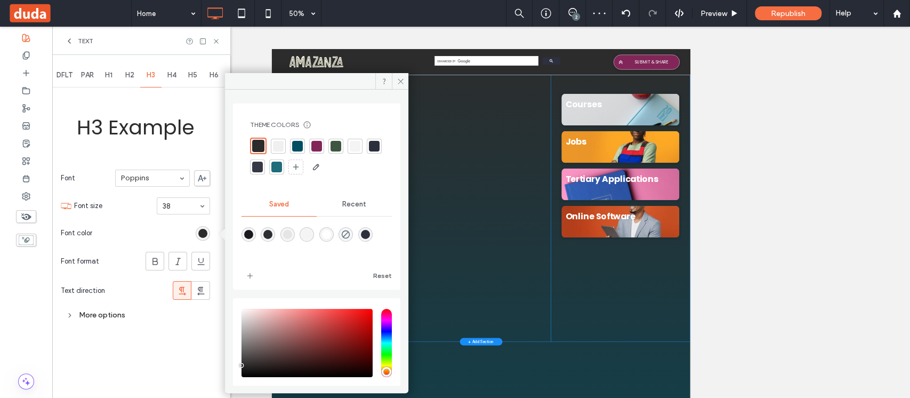
click at [280, 146] on div at bounding box center [278, 146] width 11 height 11
click at [404, 83] on icon at bounding box center [401, 81] width 8 height 8
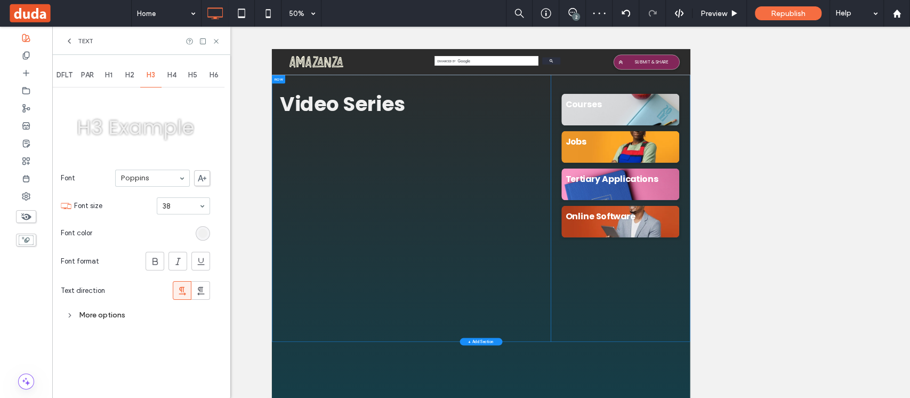
click at [176, 75] on span "H4" at bounding box center [171, 75] width 9 height 9
click at [204, 235] on div "rgb(44, 44, 44)" at bounding box center [202, 233] width 9 height 9
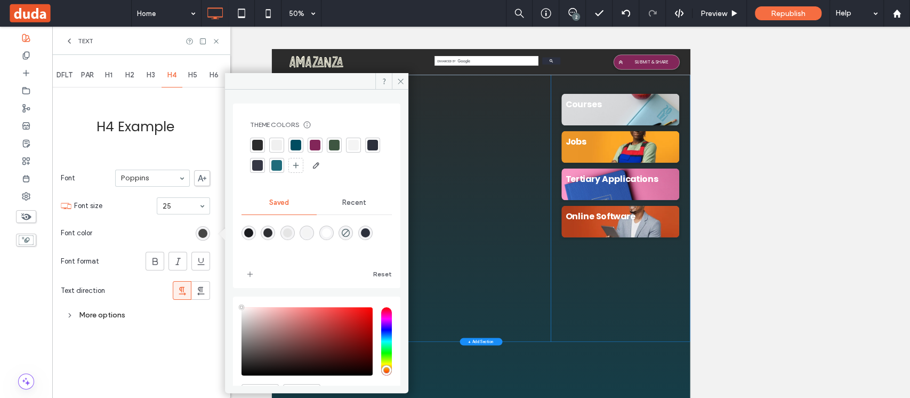
type input "****"
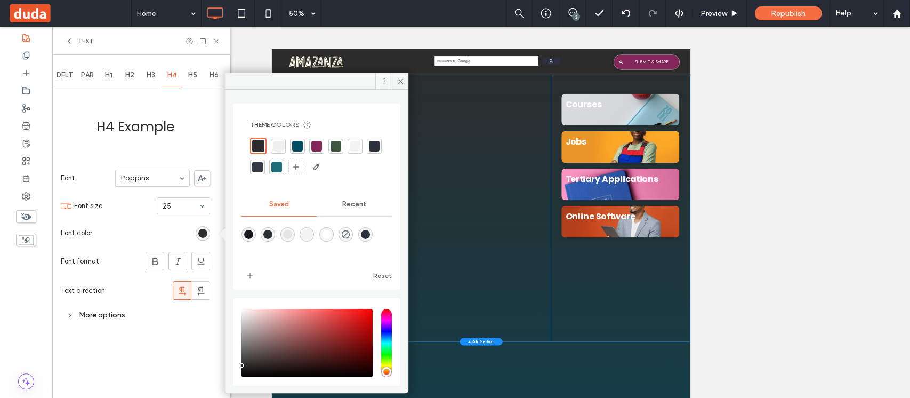
click at [283, 144] on div at bounding box center [278, 146] width 11 height 11
click at [406, 80] on span at bounding box center [400, 81] width 17 height 16
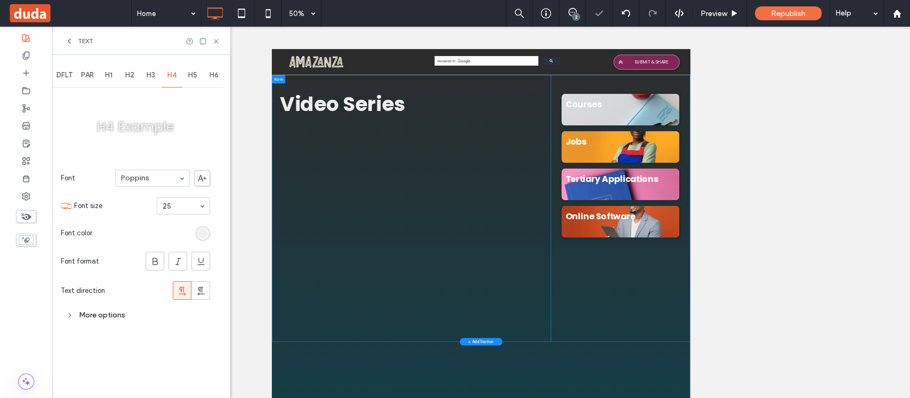
click at [194, 73] on span "H5" at bounding box center [192, 75] width 9 height 9
click at [203, 232] on div "rgb(44, 44, 44)" at bounding box center [202, 233] width 9 height 9
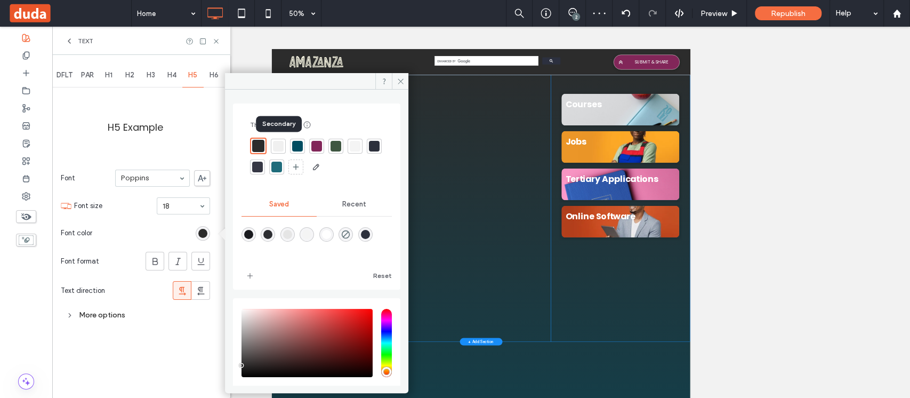
click at [282, 147] on div at bounding box center [278, 146] width 11 height 11
click at [400, 83] on icon at bounding box center [401, 81] width 8 height 8
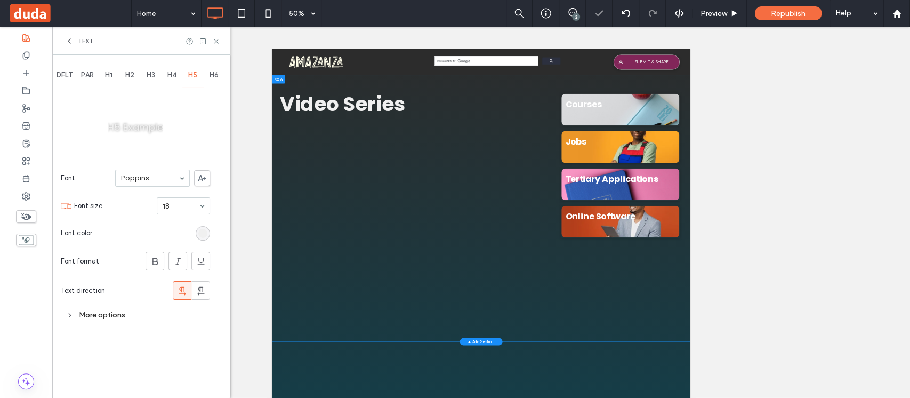
click at [213, 73] on span "H6" at bounding box center [214, 75] width 9 height 9
click at [204, 236] on div "rgb(44, 44, 44)" at bounding box center [202, 233] width 9 height 9
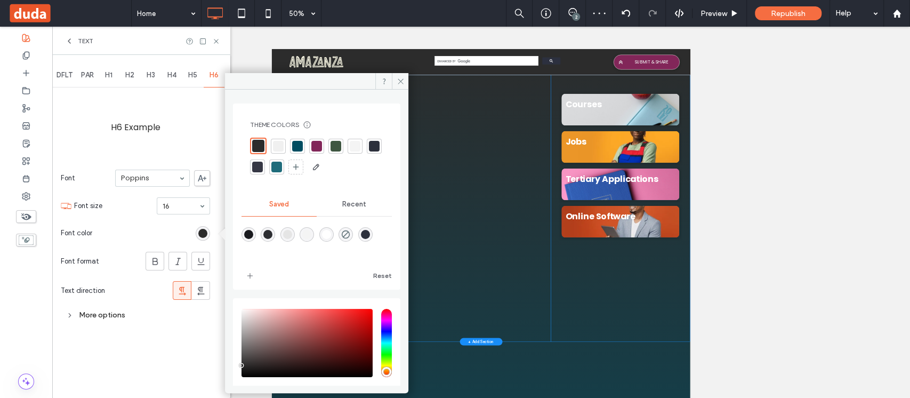
click at [277, 147] on div at bounding box center [278, 146] width 11 height 11
click at [402, 80] on icon at bounding box center [401, 81] width 8 height 8
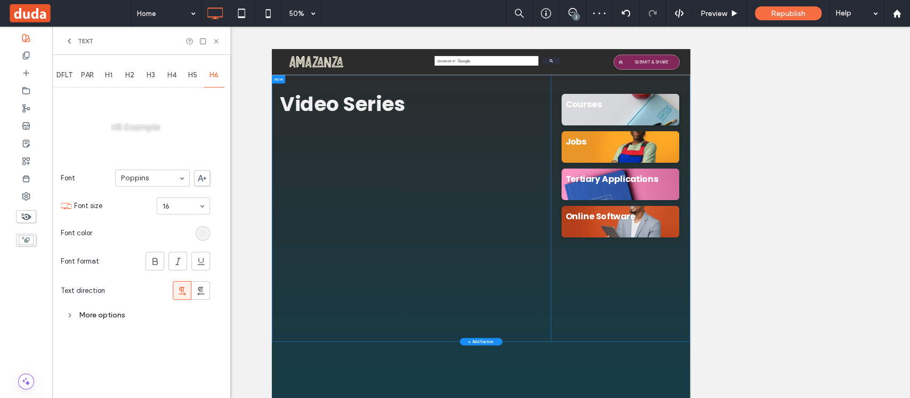
click at [73, 74] on span "DFLT" at bounding box center [65, 75] width 16 height 9
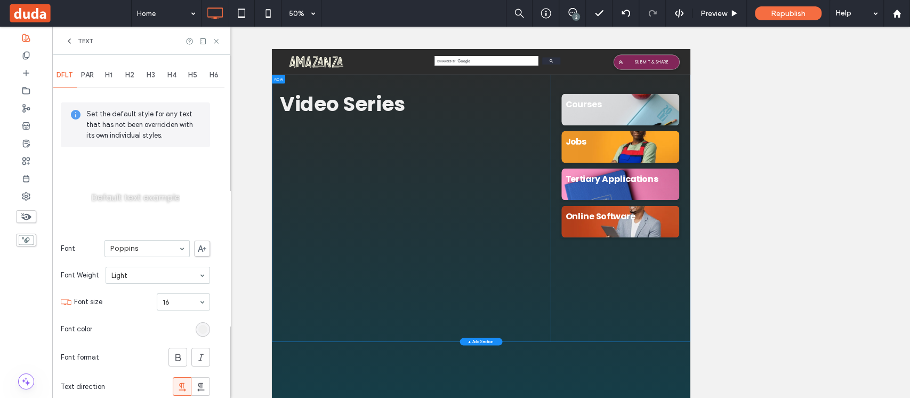
click at [89, 71] on span "PAR" at bounding box center [87, 75] width 13 height 9
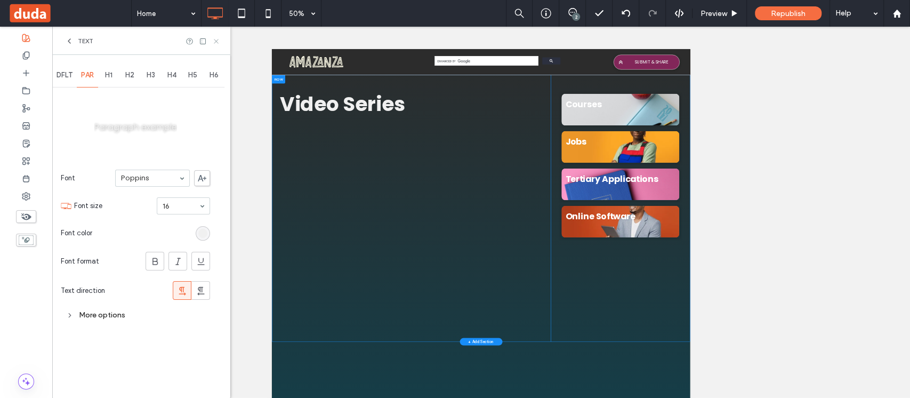
click at [219, 42] on icon at bounding box center [216, 41] width 8 height 8
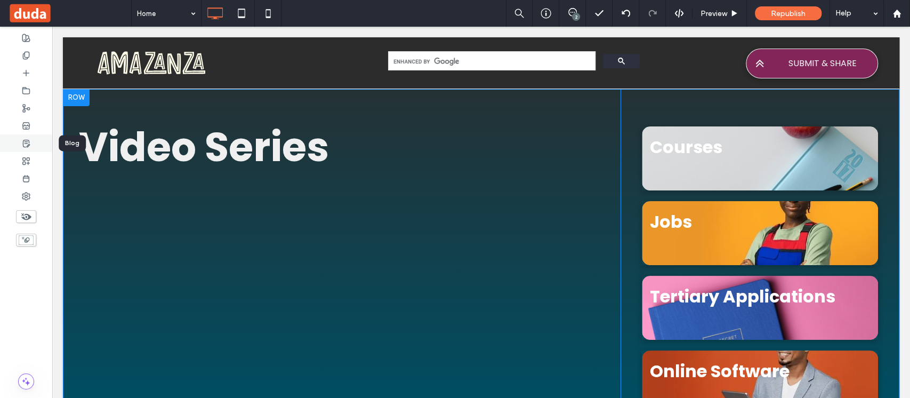
click at [29, 147] on icon at bounding box center [26, 143] width 9 height 9
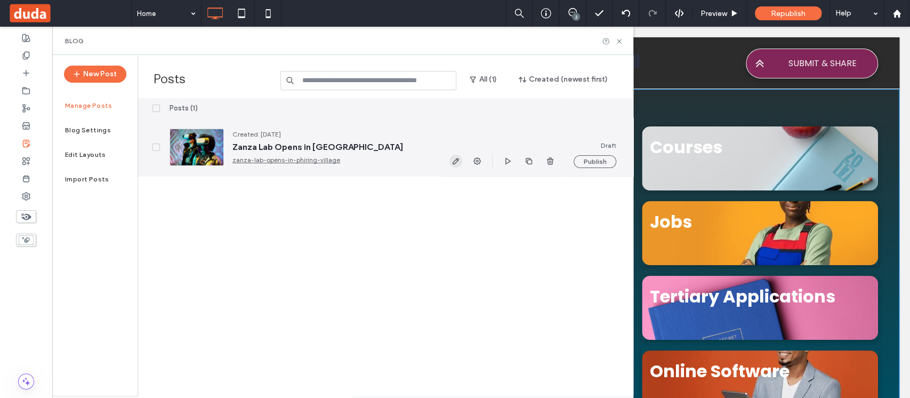
click at [455, 159] on use "button" at bounding box center [456, 161] width 6 height 6
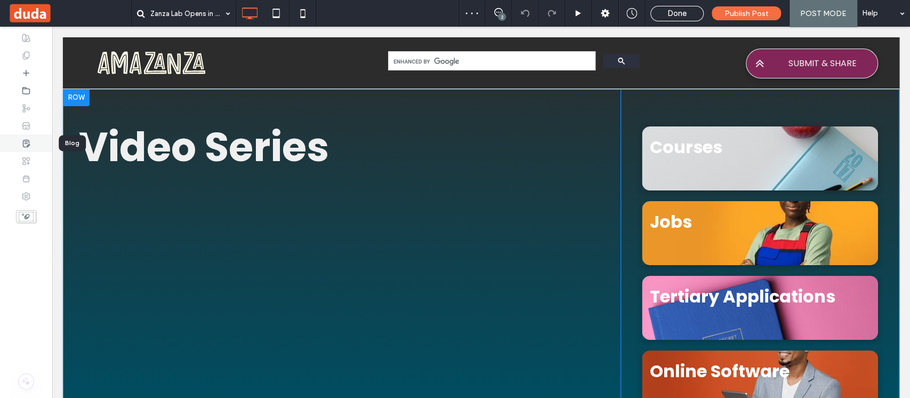
click at [28, 143] on icon at bounding box center [26, 143] width 9 height 9
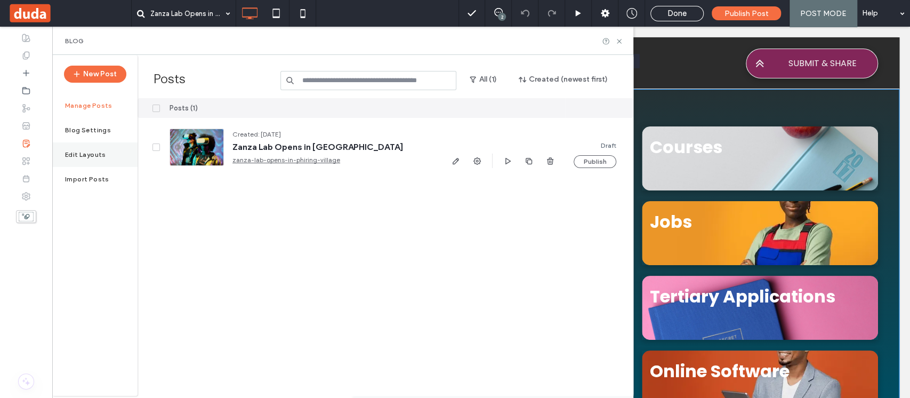
click at [100, 154] on label "Edit Layouts" at bounding box center [85, 154] width 41 height 7
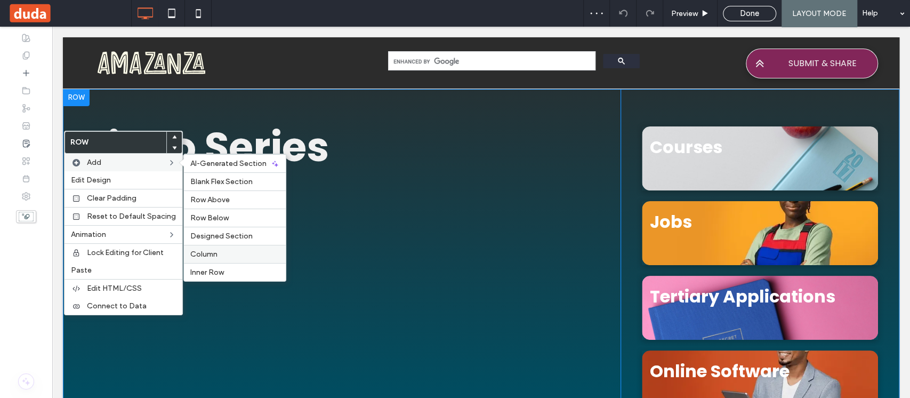
click at [223, 251] on label "Column" at bounding box center [234, 254] width 89 height 9
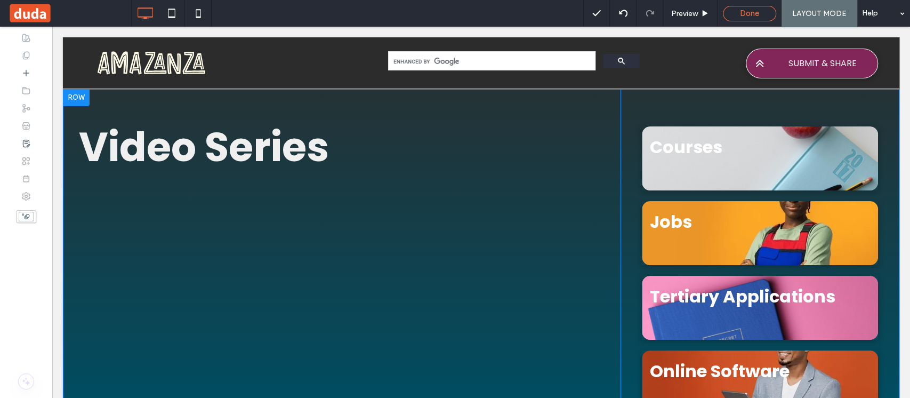
click at [761, 17] on div "Done" at bounding box center [750, 14] width 52 height 10
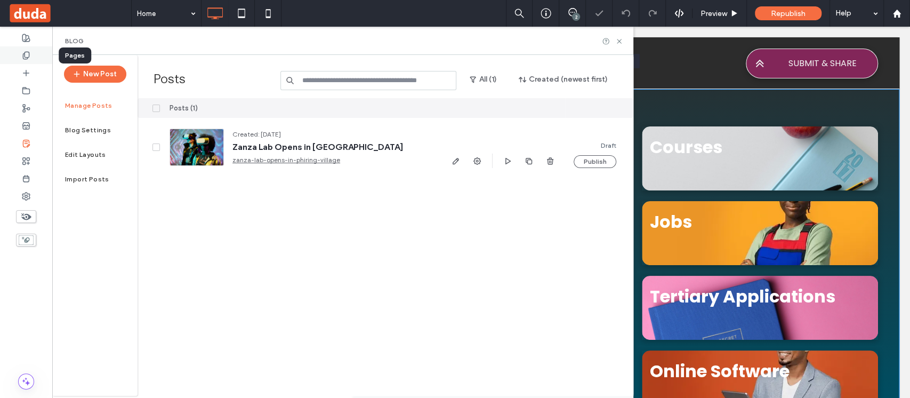
click at [28, 55] on icon at bounding box center [26, 55] width 9 height 9
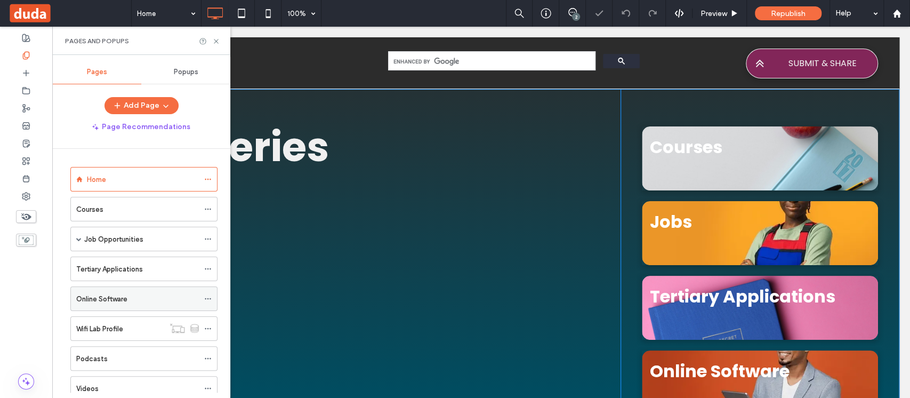
click at [117, 296] on label "Online Software" at bounding box center [101, 299] width 51 height 19
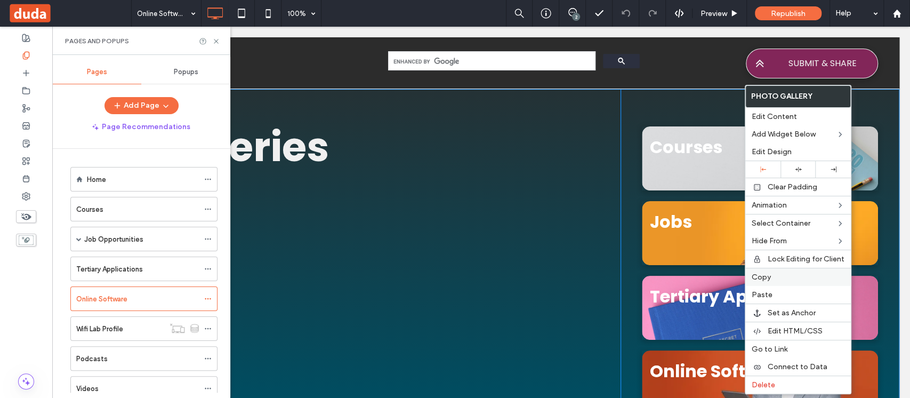
click at [772, 274] on label "Copy" at bounding box center [798, 276] width 93 height 9
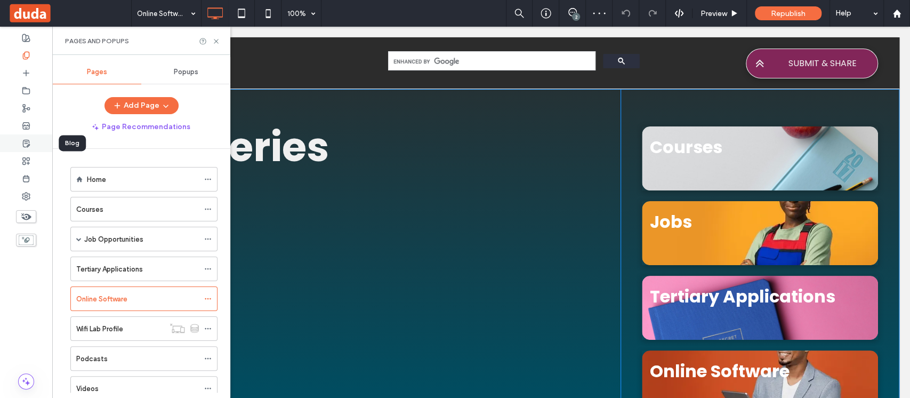
click at [26, 143] on use at bounding box center [26, 143] width 6 height 7
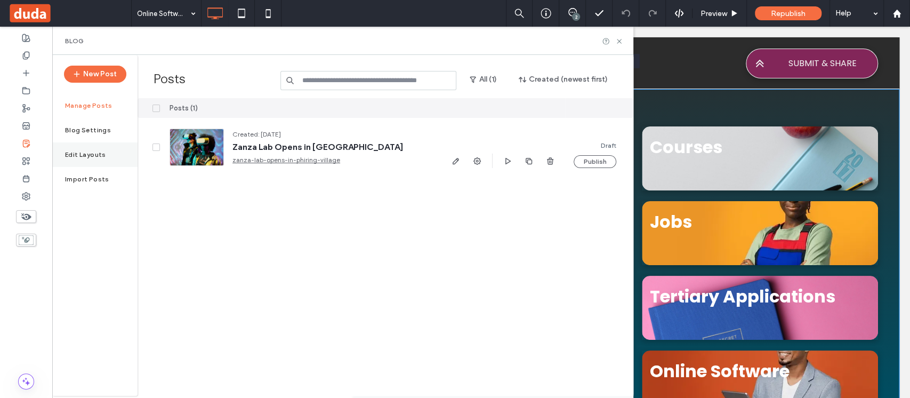
click at [91, 153] on label "Edit Layouts" at bounding box center [85, 154] width 41 height 7
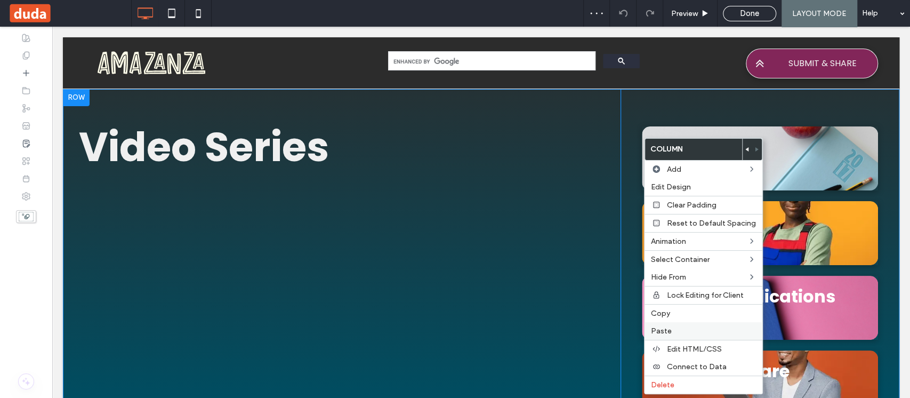
click at [677, 326] on label "Paste" at bounding box center [703, 330] width 105 height 9
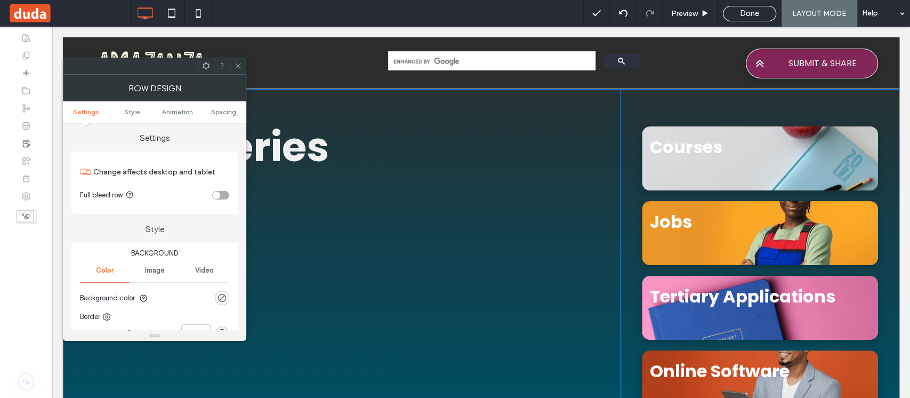
click at [219, 195] on div "toggle" at bounding box center [216, 194] width 7 height 7
click at [236, 65] on icon at bounding box center [238, 66] width 8 height 8
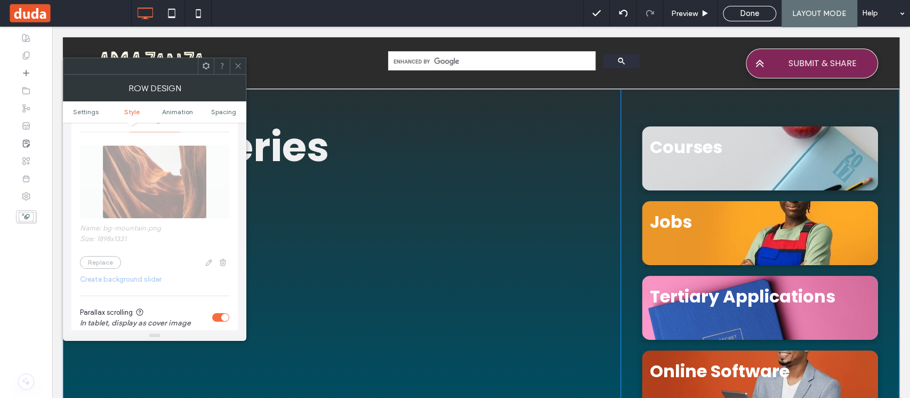
scroll to position [284, 0]
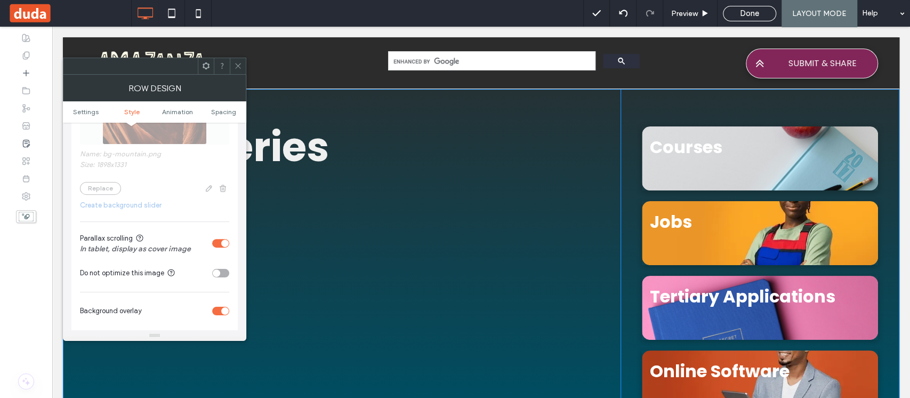
click at [222, 241] on div "toggle" at bounding box center [224, 242] width 7 height 7
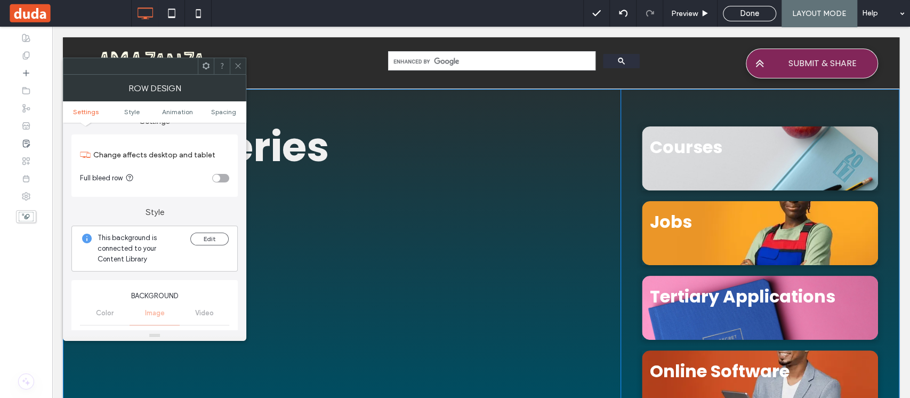
scroll to position [0, 0]
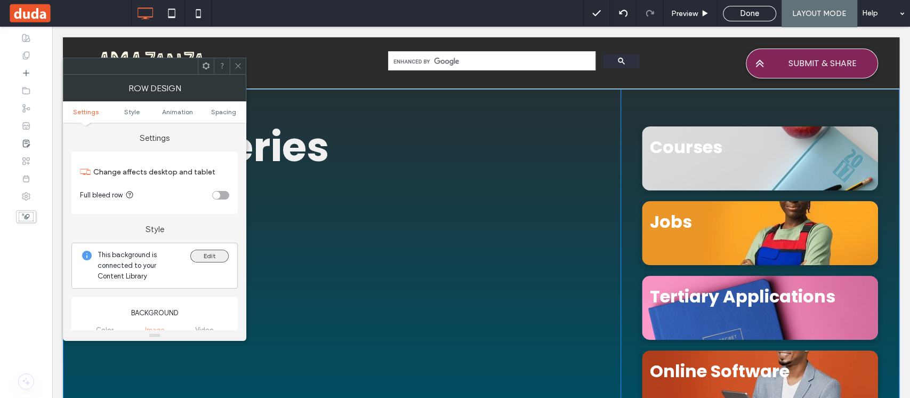
click at [207, 253] on button "Edit" at bounding box center [209, 256] width 38 height 13
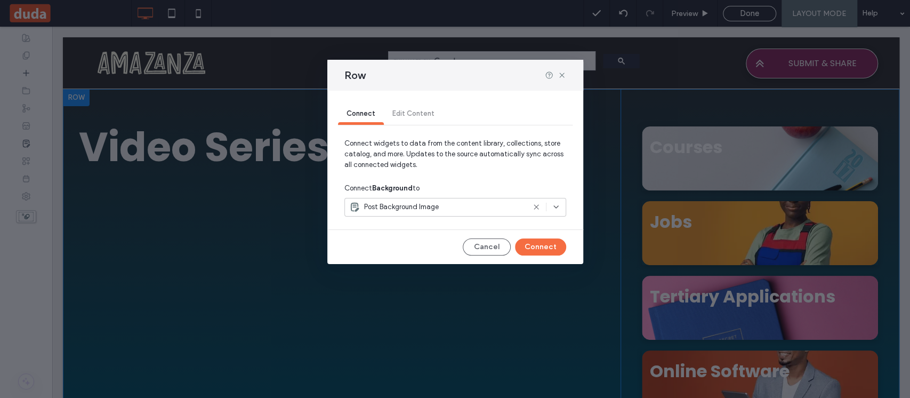
click at [536, 206] on icon at bounding box center [536, 207] width 9 height 9
click at [559, 74] on icon at bounding box center [562, 75] width 9 height 9
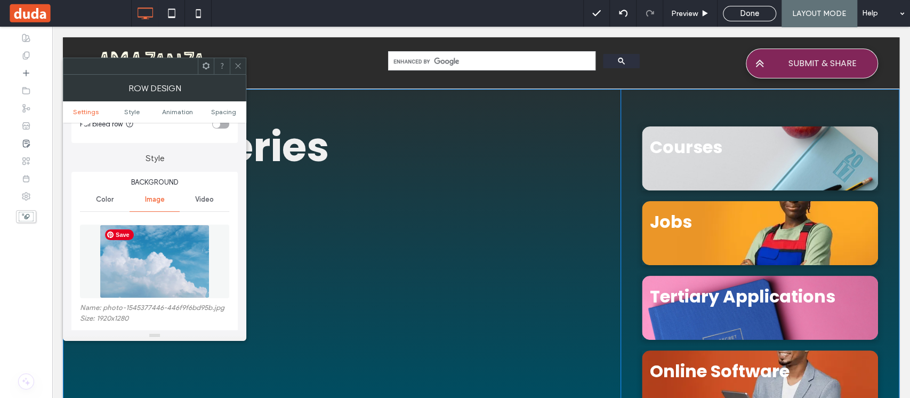
scroll to position [142, 0]
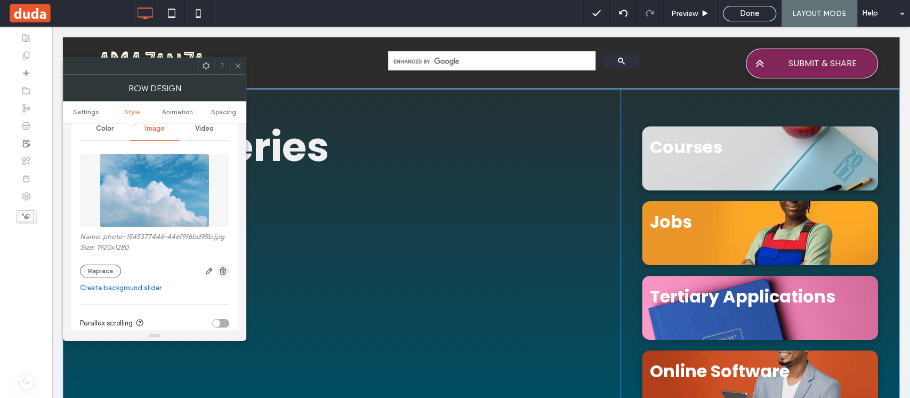
click at [219, 269] on icon "button" at bounding box center [223, 271] width 9 height 9
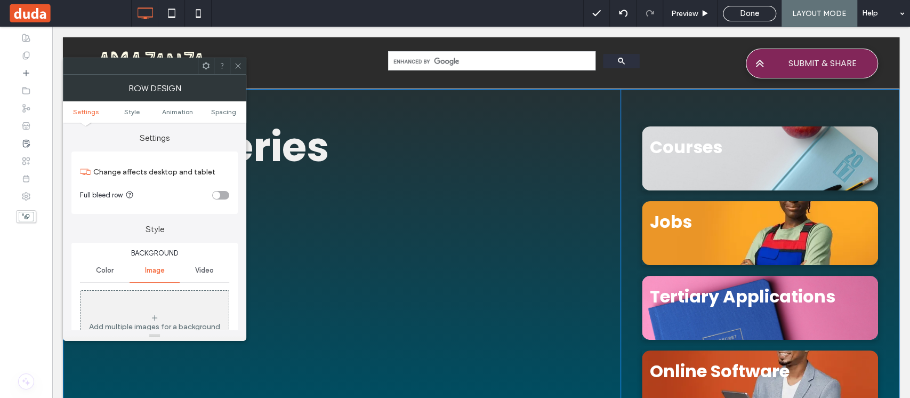
scroll to position [71, 0]
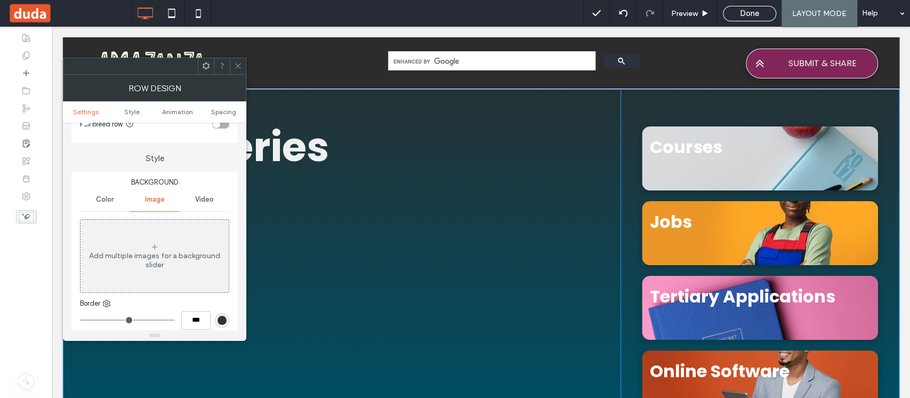
click at [102, 197] on span "Color" at bounding box center [105, 199] width 18 height 9
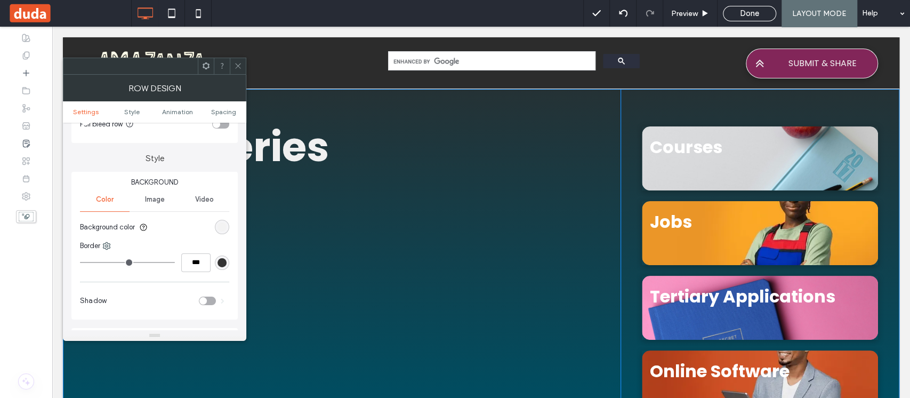
drag, startPoint x: 222, startPoint y: 224, endPoint x: 222, endPoint y: 229, distance: 5.4
click at [222, 224] on div "rgb(241, 241, 241)" at bounding box center [222, 226] width 9 height 9
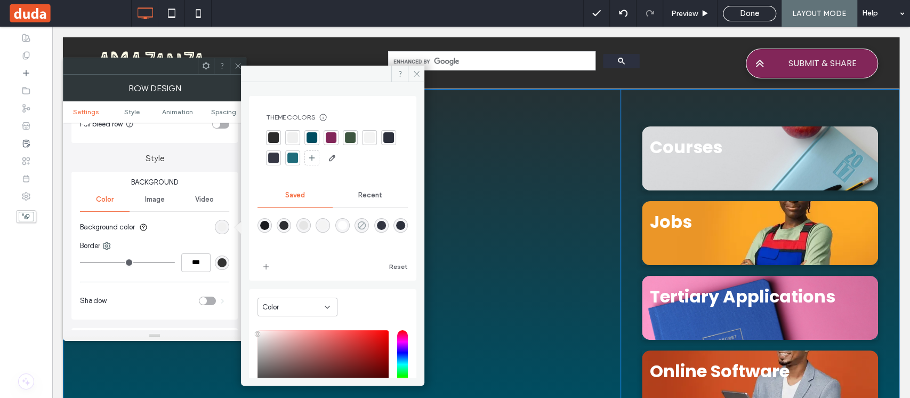
click at [366, 227] on use "rgba(0,0,0,0)" at bounding box center [362, 225] width 8 height 8
type input "*******"
type input "*"
type input "**"
click at [422, 72] on span at bounding box center [416, 74] width 17 height 16
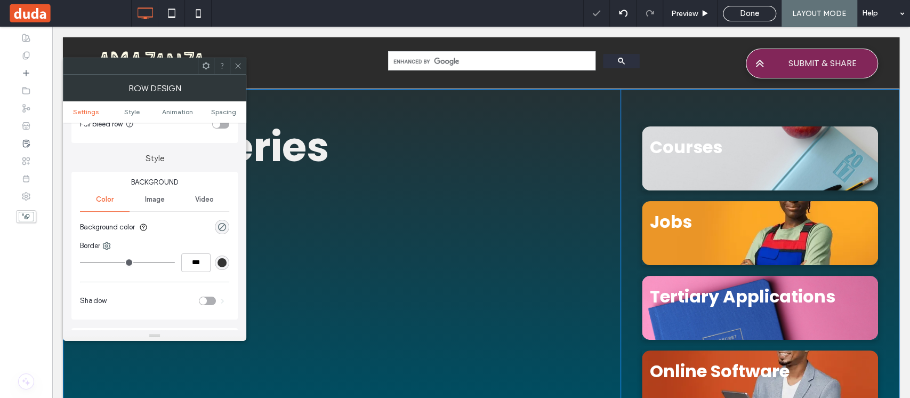
click at [241, 66] on icon at bounding box center [238, 66] width 8 height 8
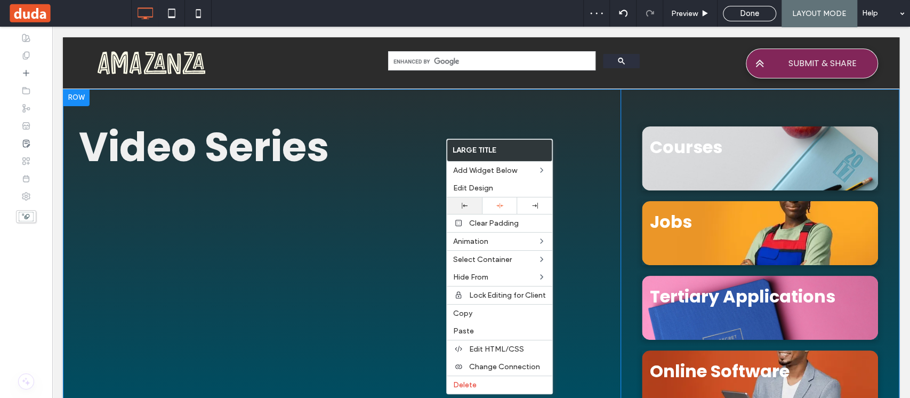
click at [465, 209] on div at bounding box center [464, 205] width 35 height 17
click at [483, 186] on span "Edit Design" at bounding box center [473, 187] width 40 height 9
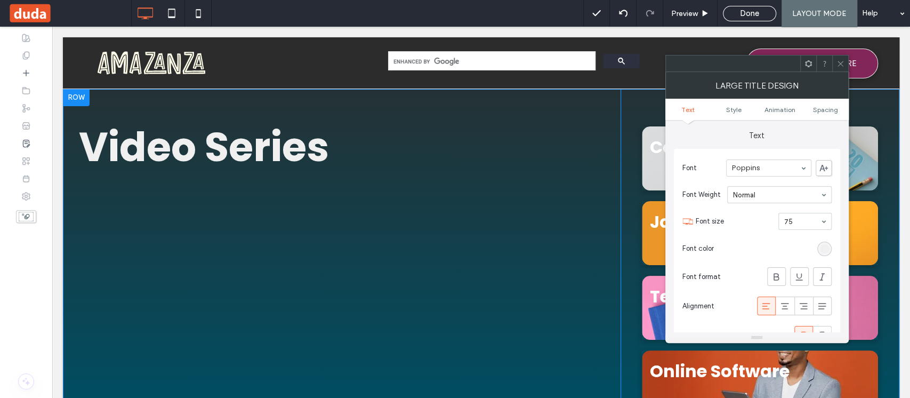
click at [845, 66] on div at bounding box center [840, 63] width 16 height 16
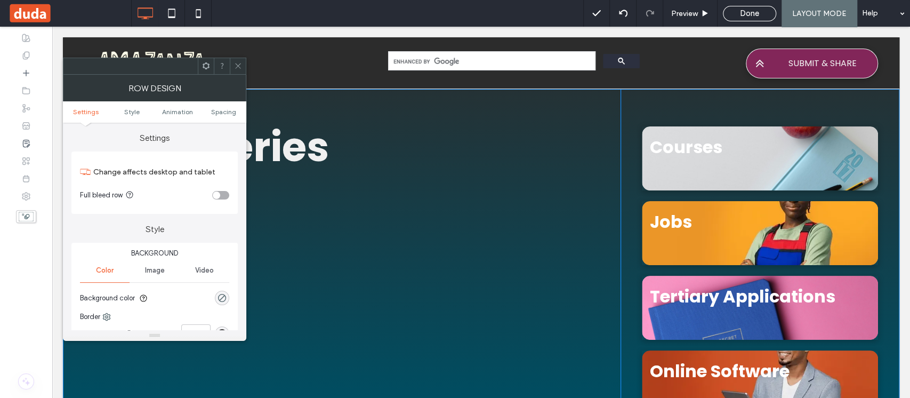
click at [223, 194] on div "toggle" at bounding box center [220, 195] width 17 height 9
click at [221, 118] on ul "Settings Style Animation Spacing" at bounding box center [154, 111] width 183 height 21
click at [221, 113] on span "Spacing" at bounding box center [223, 112] width 25 height 8
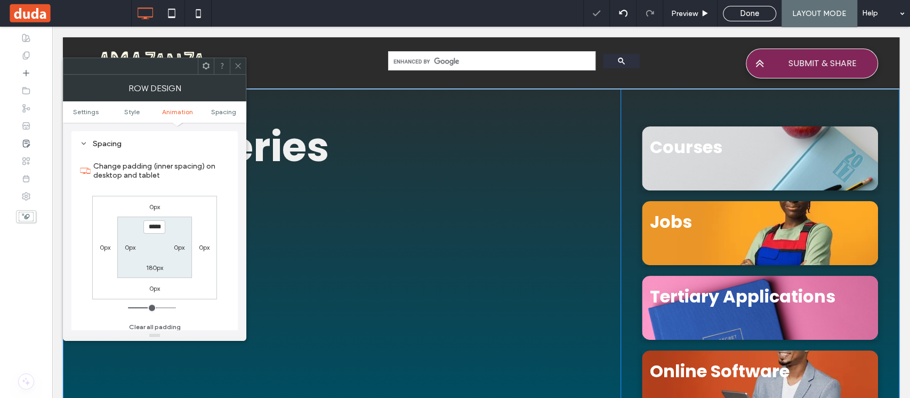
scroll to position [301, 0]
type input "****"
type input "**"
click at [235, 64] on icon at bounding box center [238, 66] width 8 height 8
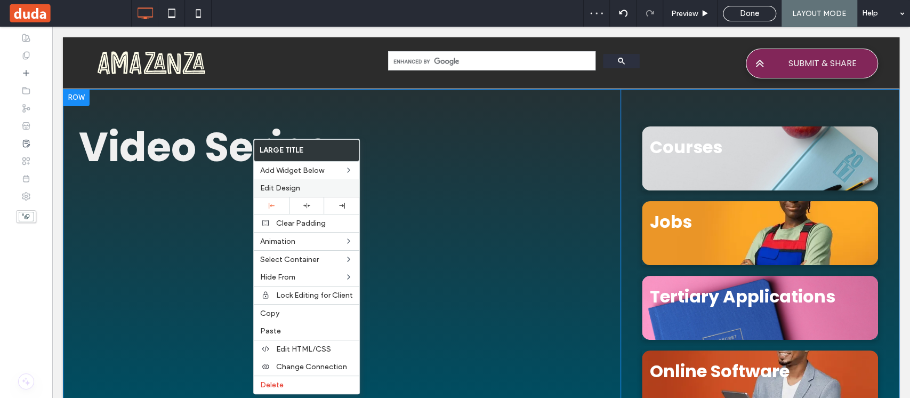
click at [280, 190] on span "Edit Design" at bounding box center [280, 187] width 40 height 9
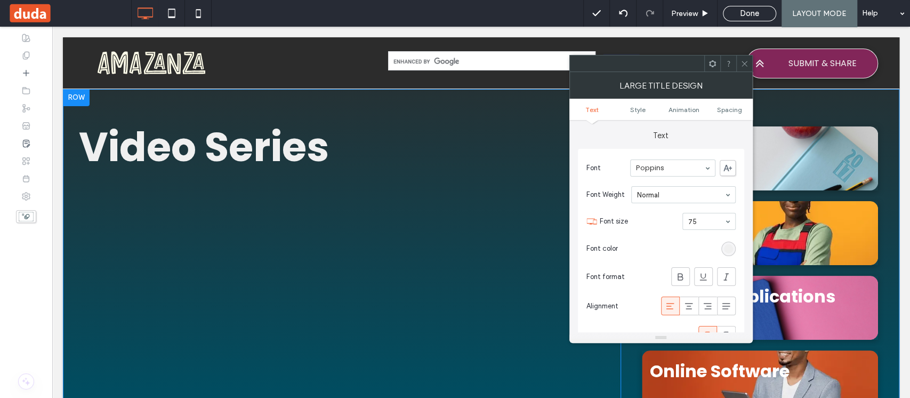
click at [746, 65] on use at bounding box center [744, 63] width 5 height 5
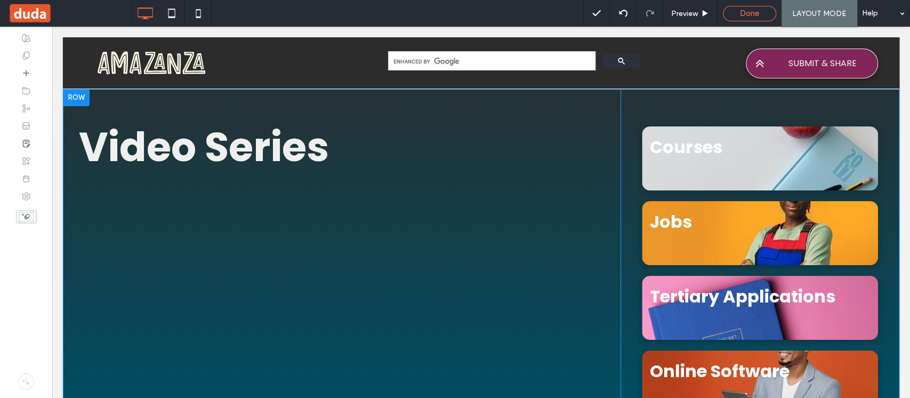
click at [741, 14] on span "Done" at bounding box center [749, 14] width 19 height 10
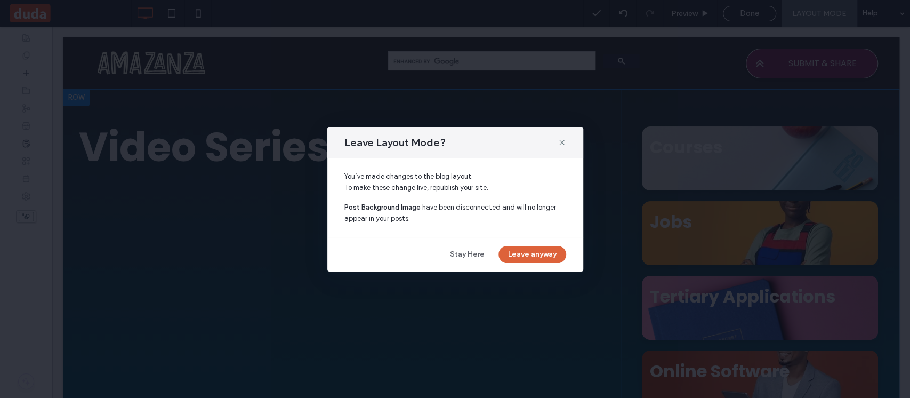
click at [530, 254] on button "Leave anyway" at bounding box center [533, 254] width 68 height 17
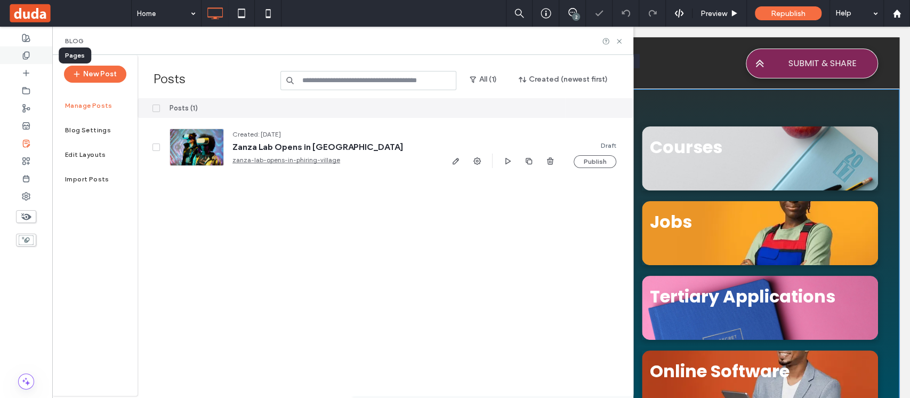
click at [26, 55] on icon at bounding box center [26, 55] width 9 height 9
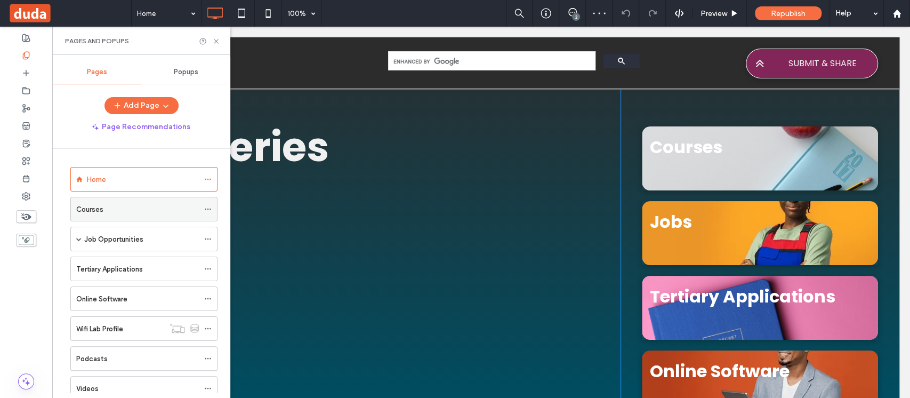
click at [144, 207] on div "Courses" at bounding box center [137, 209] width 123 height 11
click at [218, 40] on use at bounding box center [216, 41] width 4 height 4
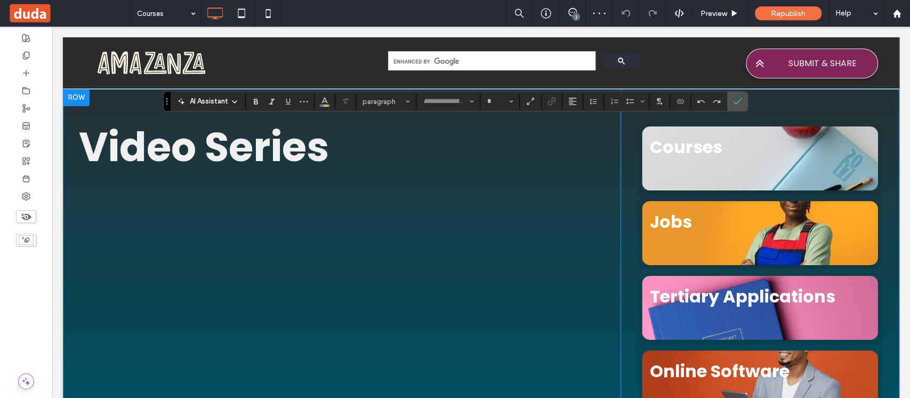
type input "*******"
type input "**"
click at [733, 98] on icon "Confirm" at bounding box center [737, 101] width 9 height 9
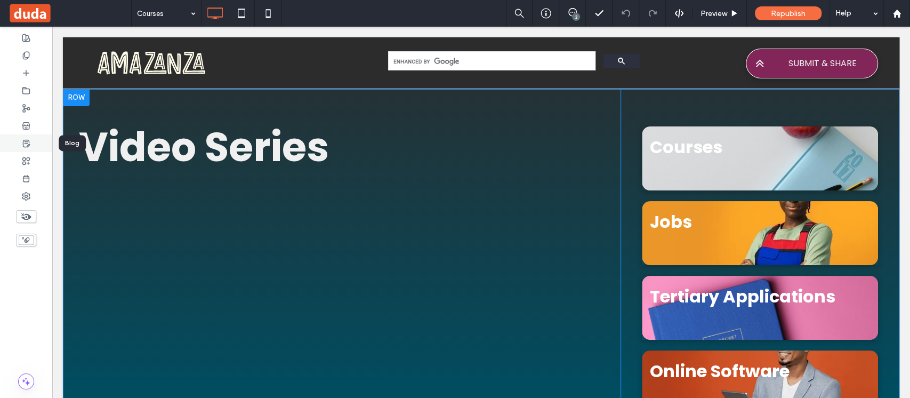
click at [34, 143] on div at bounding box center [26, 143] width 52 height 18
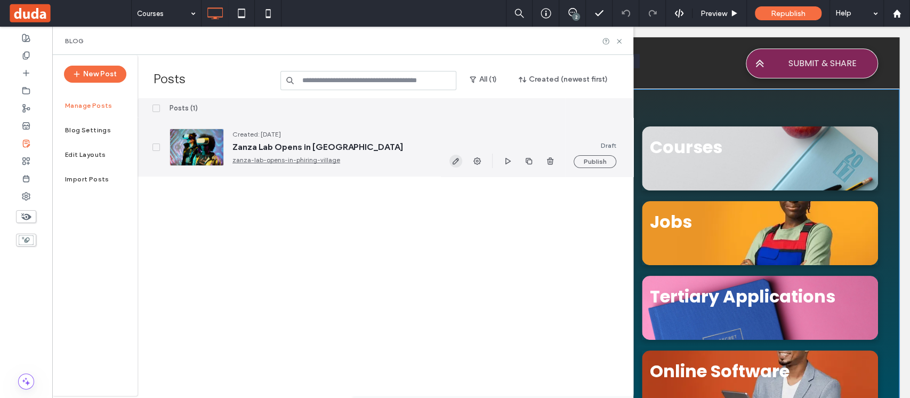
click at [455, 162] on use "button" at bounding box center [456, 161] width 6 height 6
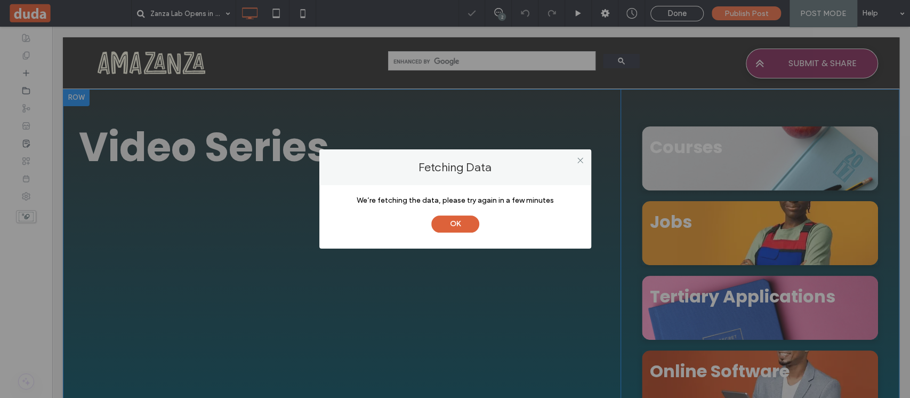
click at [470, 220] on button "OK" at bounding box center [455, 223] width 48 height 17
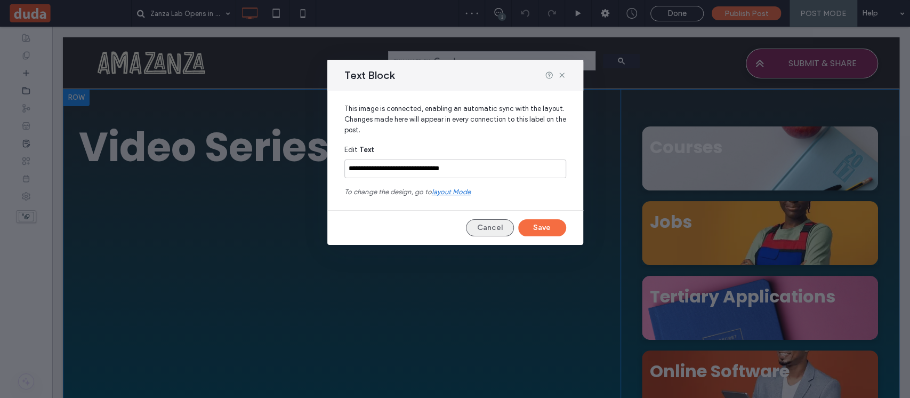
click at [504, 226] on button "Cancel" at bounding box center [490, 227] width 48 height 17
click at [563, 71] on icon at bounding box center [562, 75] width 9 height 9
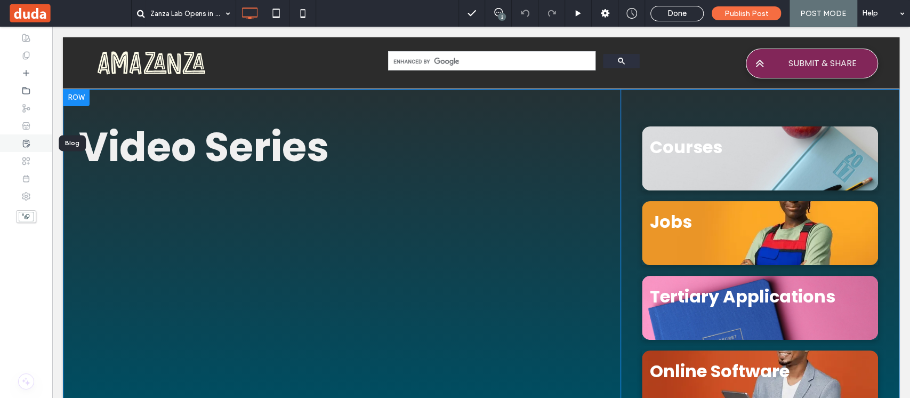
click at [25, 145] on icon at bounding box center [26, 143] width 9 height 9
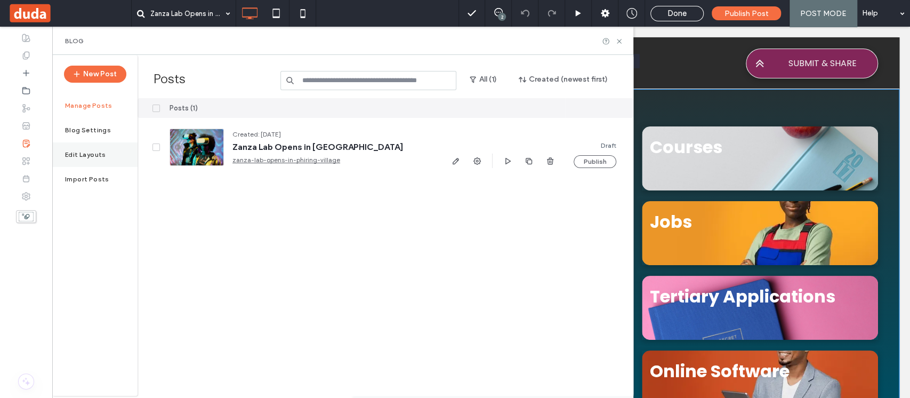
click at [100, 154] on label "Edit Layouts" at bounding box center [85, 154] width 41 height 7
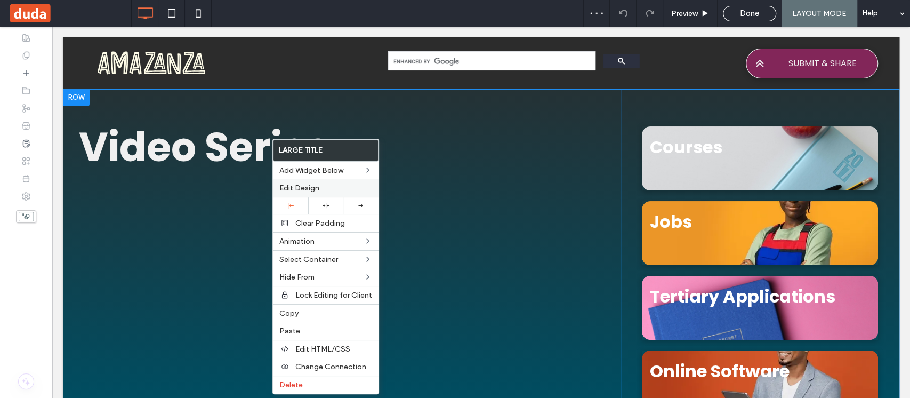
click at [303, 191] on span "Edit Design" at bounding box center [299, 187] width 40 height 9
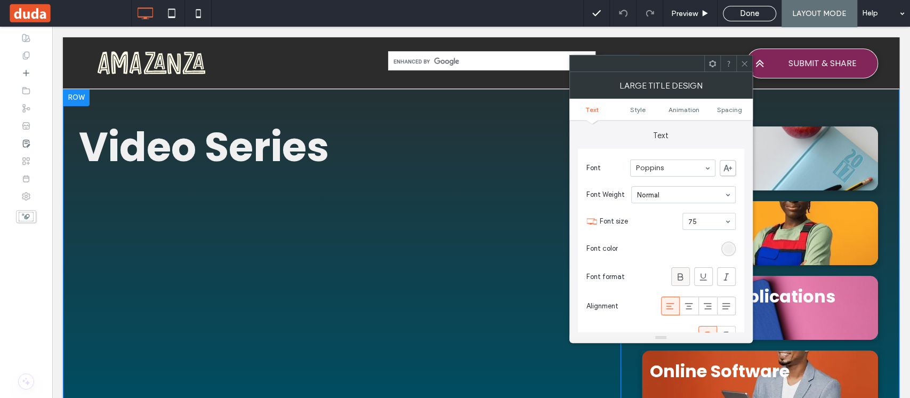
click at [682, 275] on use at bounding box center [680, 276] width 5 height 7
click at [743, 68] on span at bounding box center [745, 63] width 8 height 16
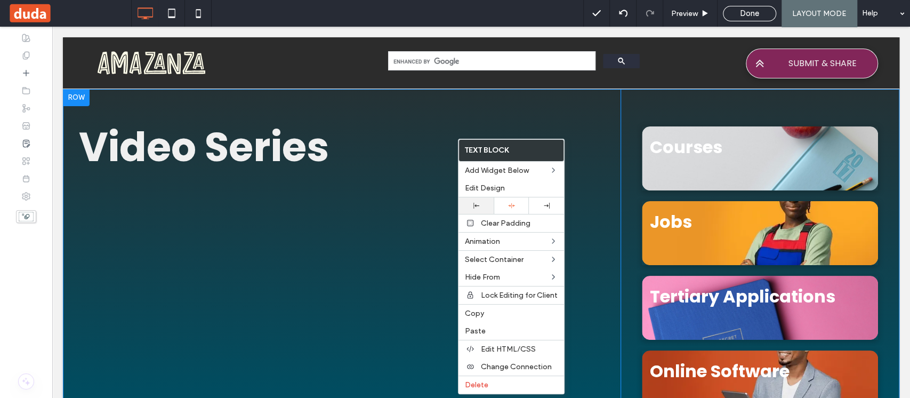
click at [483, 207] on div at bounding box center [476, 206] width 25 height 6
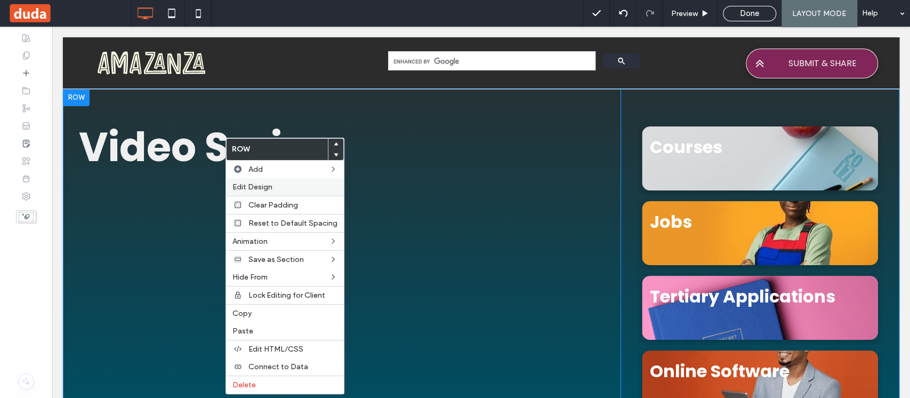
click at [259, 185] on span "Edit Design" at bounding box center [252, 186] width 40 height 9
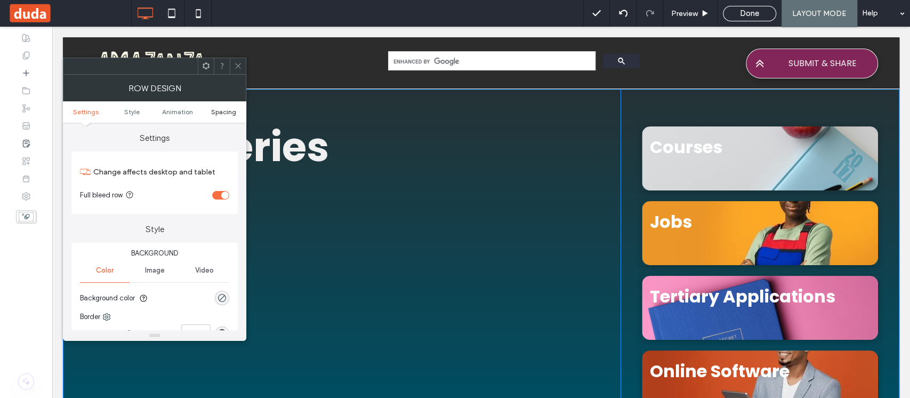
click at [224, 111] on span "Spacing" at bounding box center [223, 112] width 25 height 8
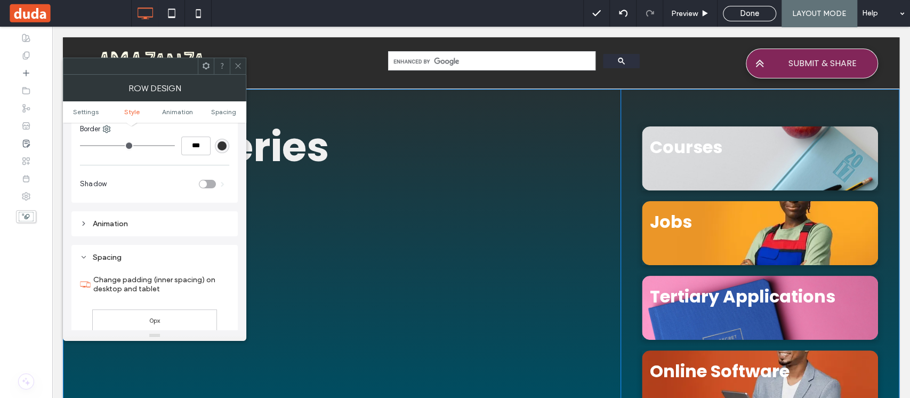
scroll to position [301, 0]
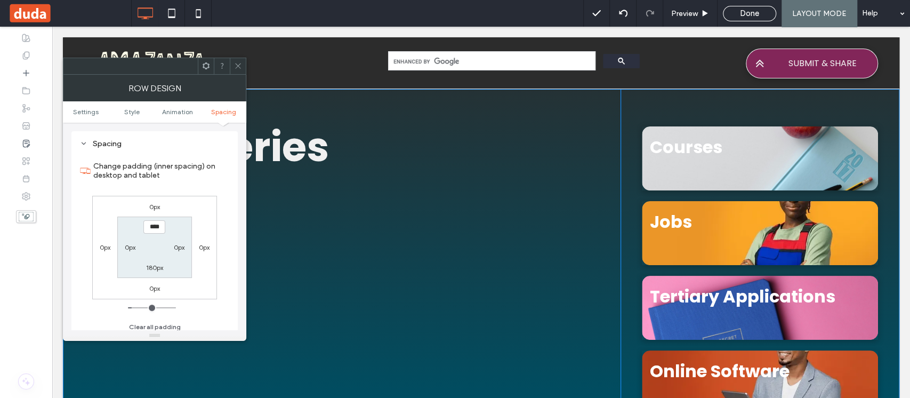
click at [155, 271] on div "180px" at bounding box center [154, 267] width 17 height 11
click at [154, 268] on label "180px" at bounding box center [154, 267] width 17 height 8
type input "***"
type input "**"
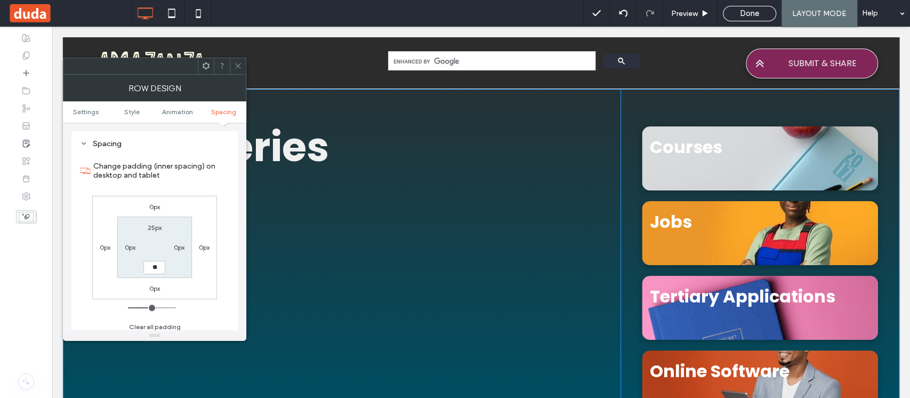
type input "****"
click at [238, 70] on span at bounding box center [238, 66] width 8 height 16
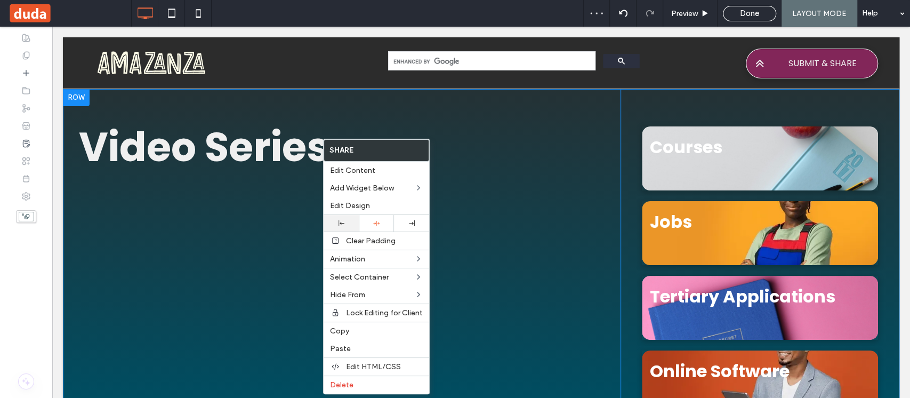
click at [352, 218] on div at bounding box center [341, 223] width 35 height 17
click at [352, 203] on span "Edit Design" at bounding box center [350, 205] width 40 height 9
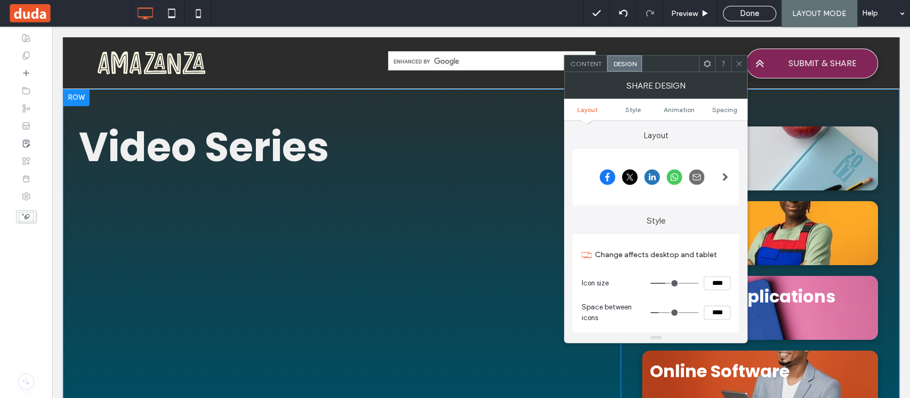
click at [689, 178] on div at bounding box center [651, 177] width 141 height 32
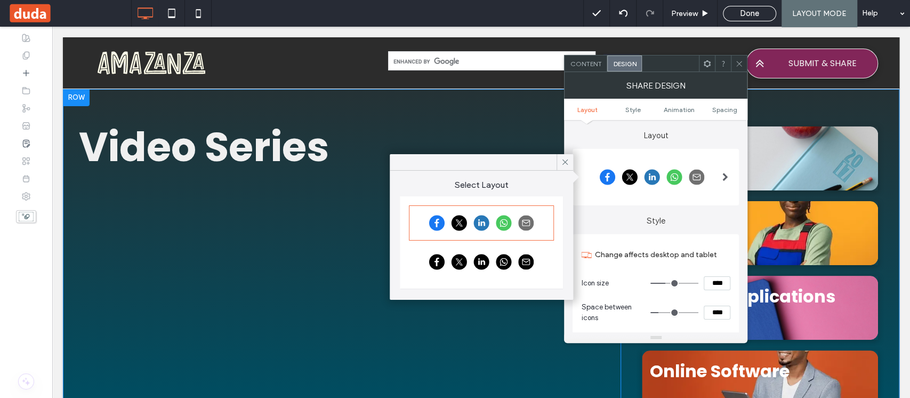
click at [522, 264] on div at bounding box center [482, 262] width 142 height 32
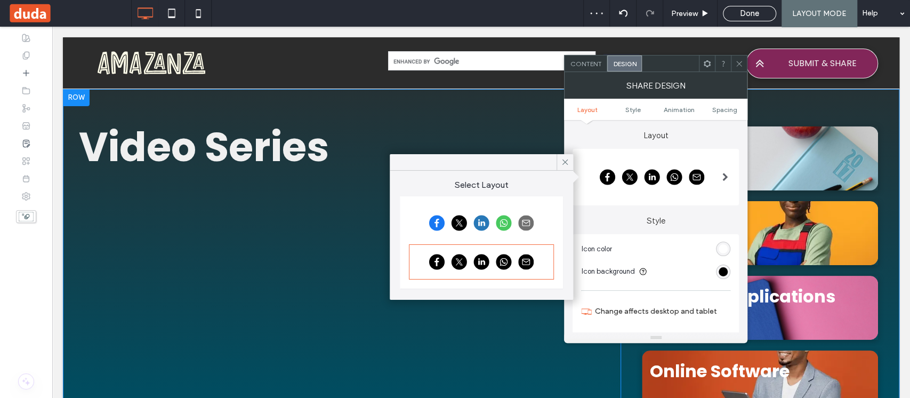
click at [721, 245] on div "rgb(255, 255, 255)" at bounding box center [723, 248] width 9 height 9
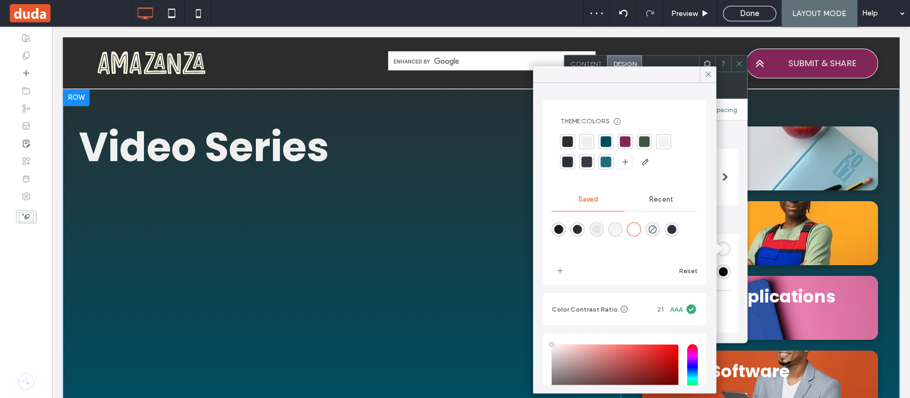
type input "****"
click at [657, 232] on icon "rgba(0,0,0,0)" at bounding box center [652, 228] width 9 height 9
type input "*******"
type input "*"
type input "**"
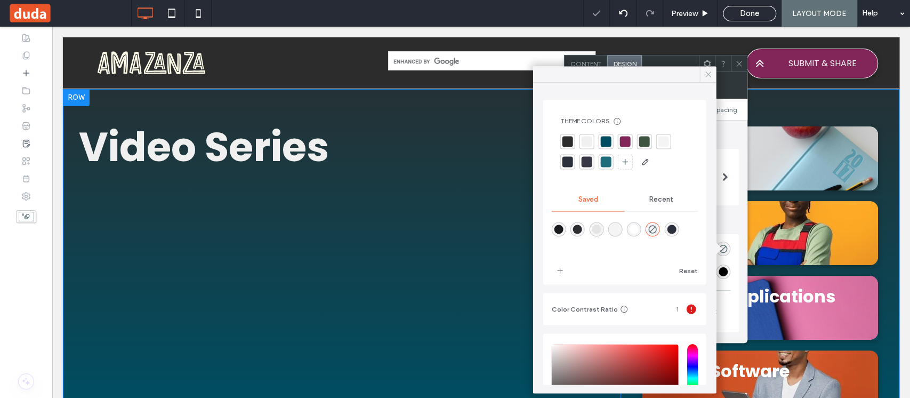
click at [702, 75] on div at bounding box center [708, 74] width 17 height 16
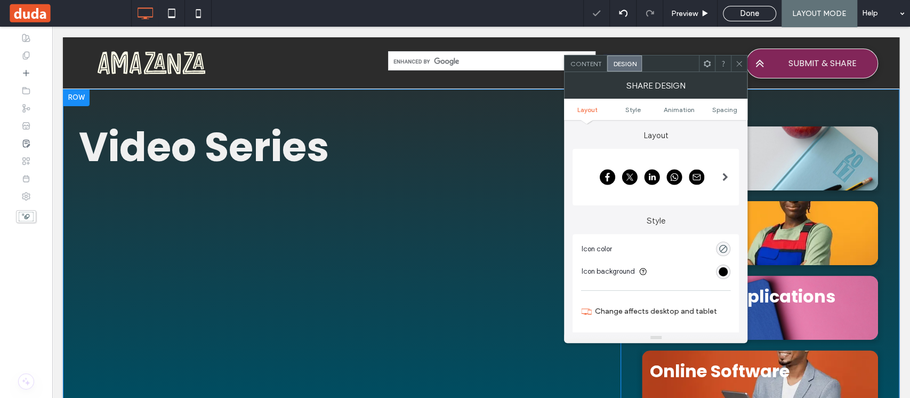
click at [717, 270] on div "rgb(0, 0, 0)" at bounding box center [723, 271] width 14 height 14
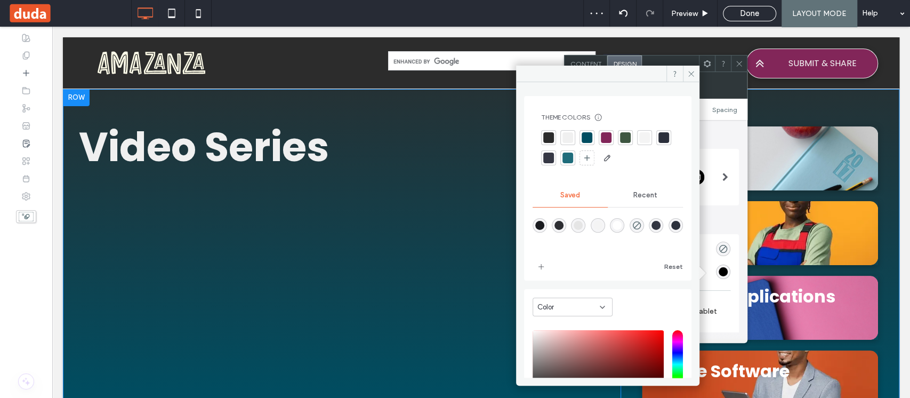
click at [565, 134] on div at bounding box center [568, 137] width 11 height 11
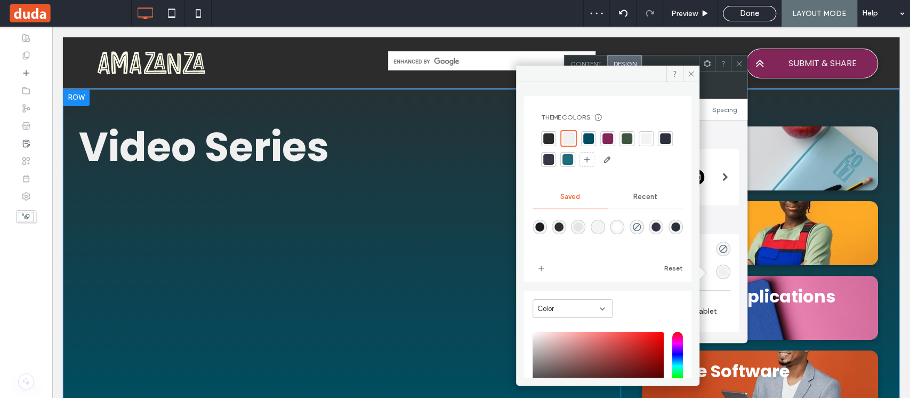
click at [721, 242] on div "rgba(0,0,0,0)" at bounding box center [723, 249] width 14 height 14
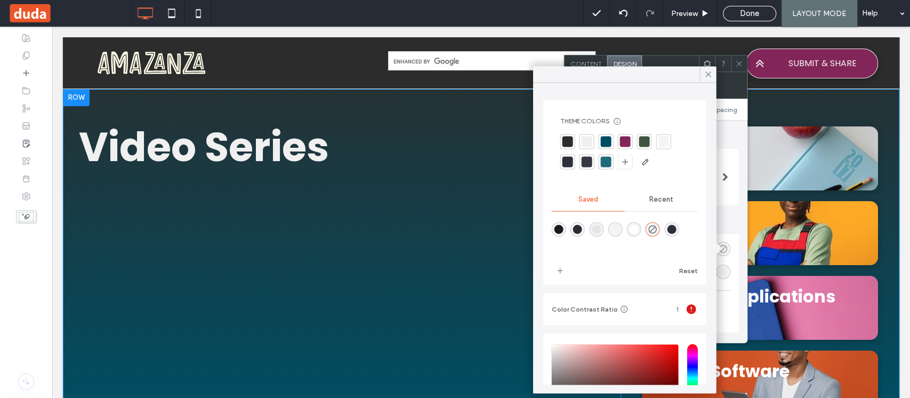
click at [722, 250] on use "rgba(0,0,0,0)" at bounding box center [723, 249] width 8 height 8
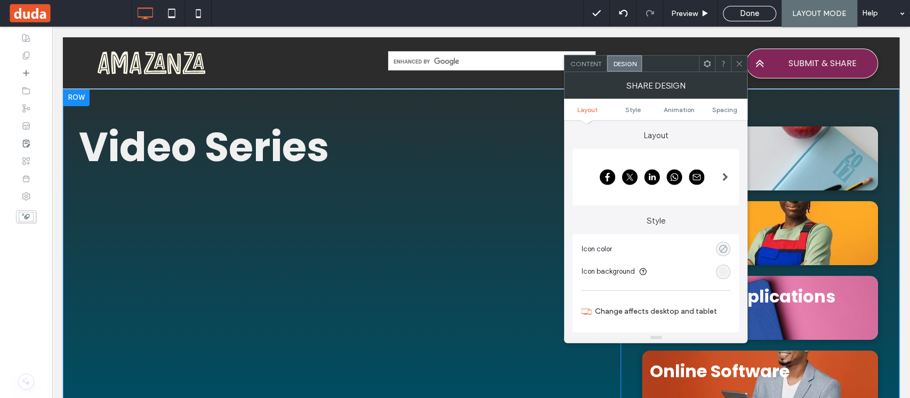
click at [723, 250] on icon "rgba(0,0,0,0)" at bounding box center [723, 248] width 9 height 9
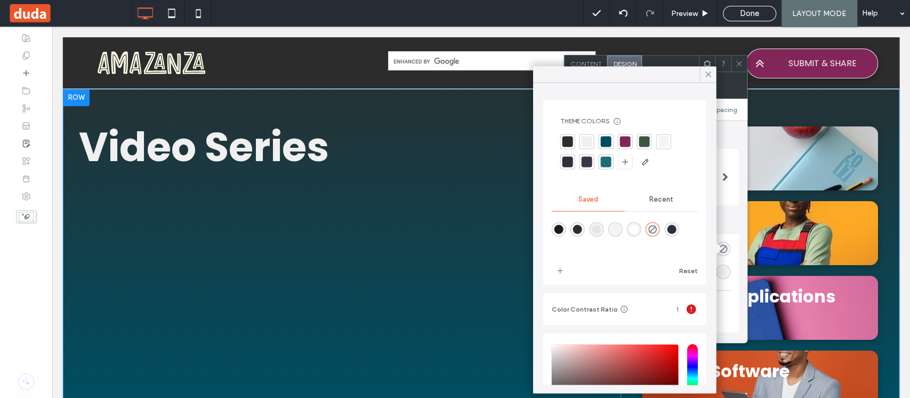
click at [602, 137] on div at bounding box center [605, 141] width 11 height 11
click at [702, 74] on div at bounding box center [708, 74] width 17 height 16
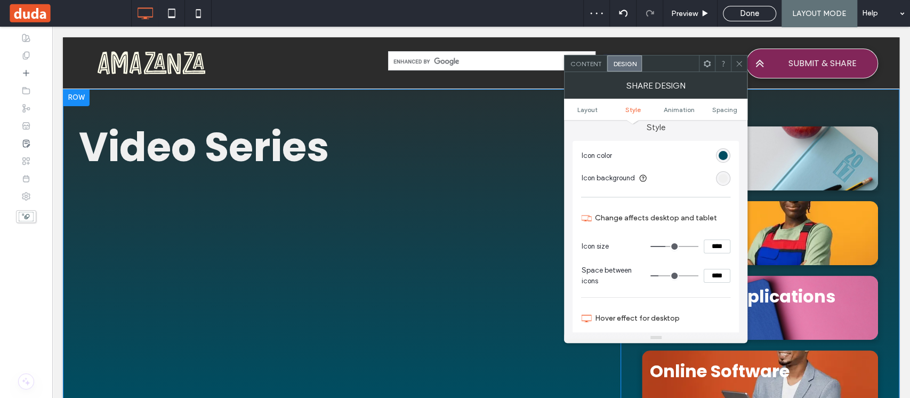
scroll to position [142, 0]
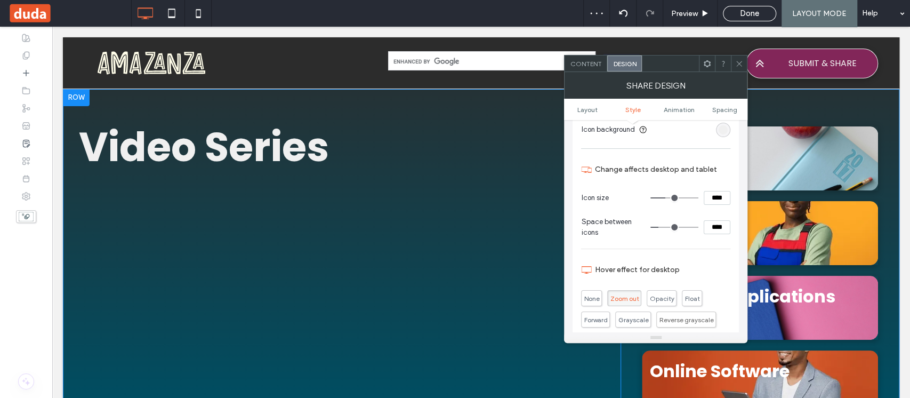
click at [736, 62] on icon at bounding box center [739, 64] width 8 height 8
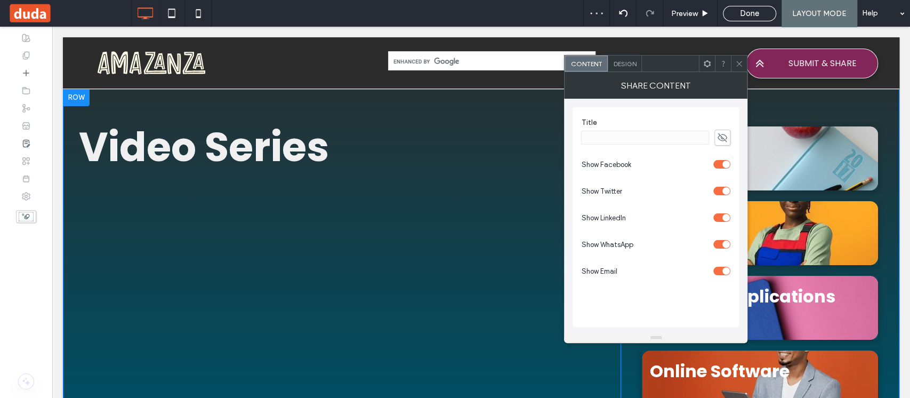
click at [716, 135] on span at bounding box center [723, 138] width 16 height 16
type input "**********"
click at [630, 58] on div "Design" at bounding box center [625, 63] width 34 height 16
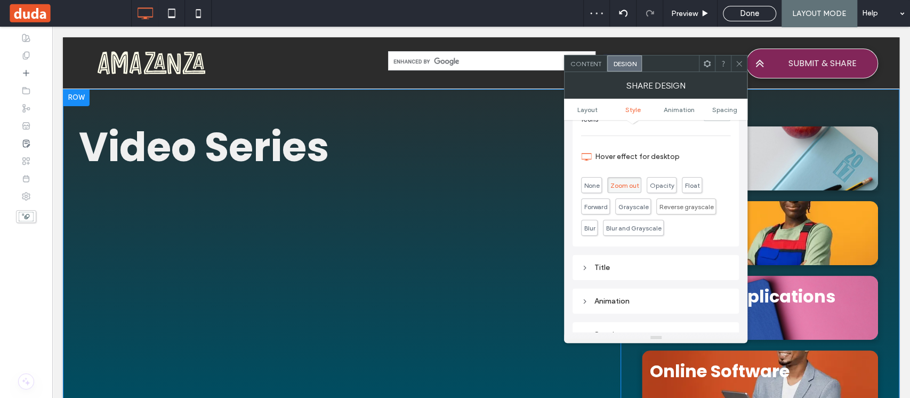
scroll to position [284, 0]
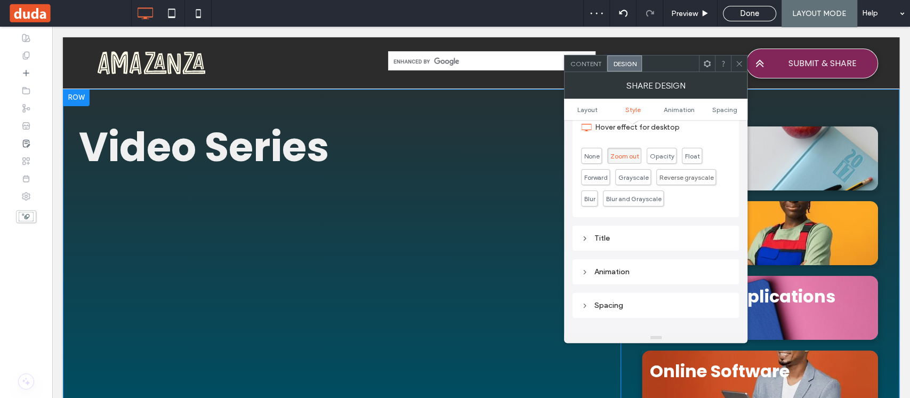
click at [633, 231] on div "Title" at bounding box center [655, 238] width 149 height 14
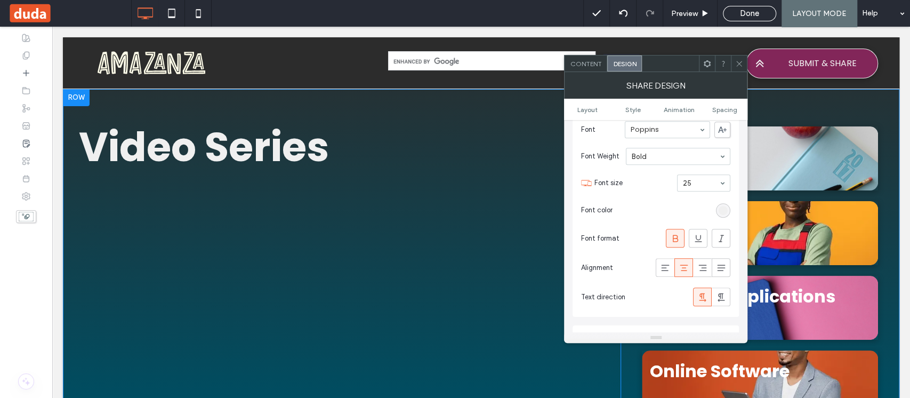
scroll to position [427, 0]
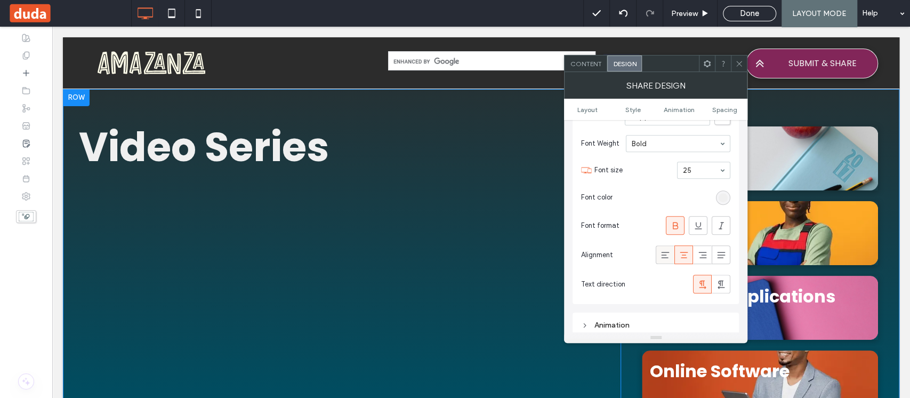
click at [660, 255] on icon at bounding box center [665, 255] width 11 height 11
click at [676, 223] on icon at bounding box center [675, 225] width 11 height 11
click at [738, 58] on span at bounding box center [739, 63] width 8 height 16
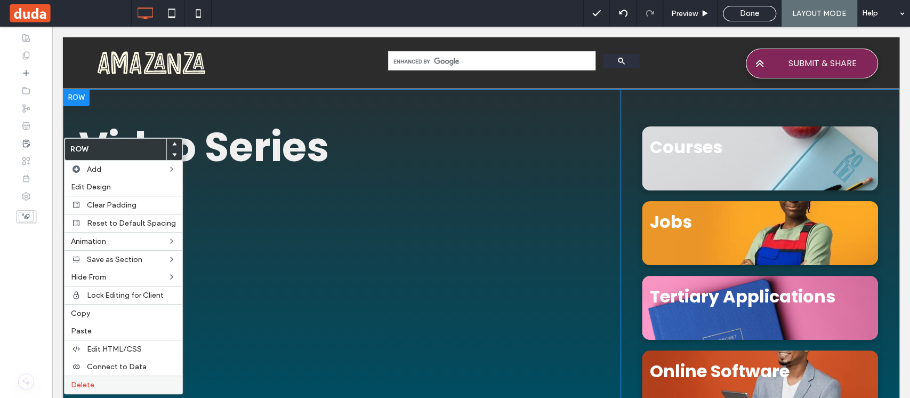
click at [113, 376] on div "Delete" at bounding box center [124, 384] width 118 height 18
drag, startPoint x: 111, startPoint y: 378, endPoint x: 418, endPoint y: 234, distance: 338.5
click at [111, 378] on div "Delete" at bounding box center [124, 384] width 118 height 18
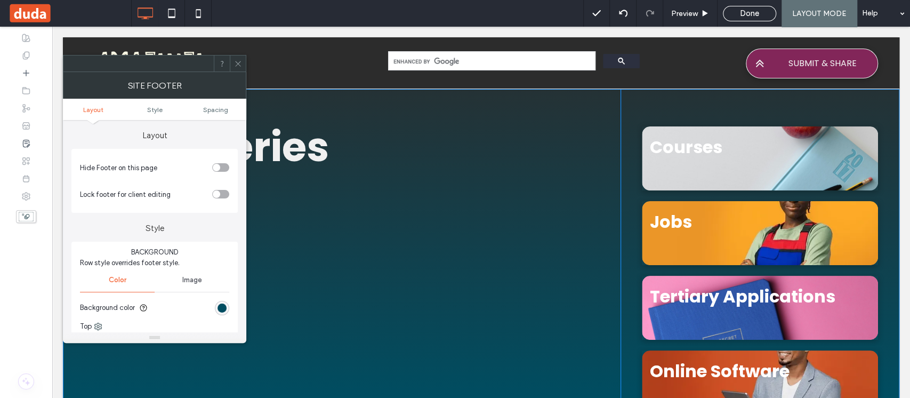
click at [227, 169] on div "toggle" at bounding box center [220, 167] width 17 height 9
click at [236, 63] on icon at bounding box center [238, 64] width 8 height 8
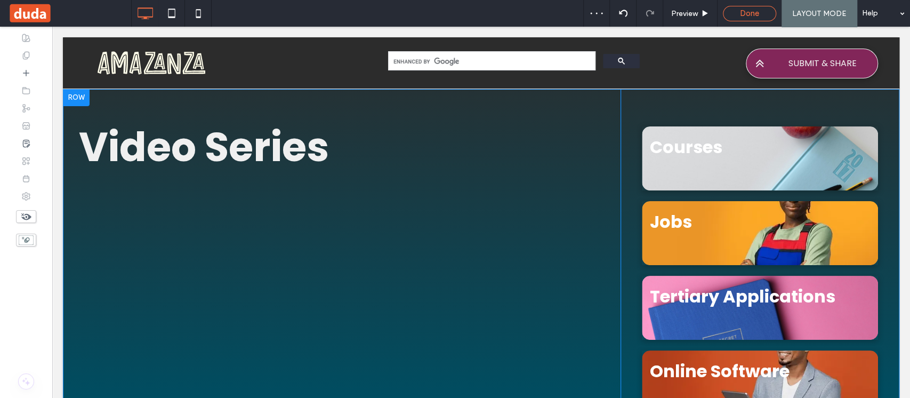
click at [733, 14] on div "Done" at bounding box center [750, 14] width 52 height 10
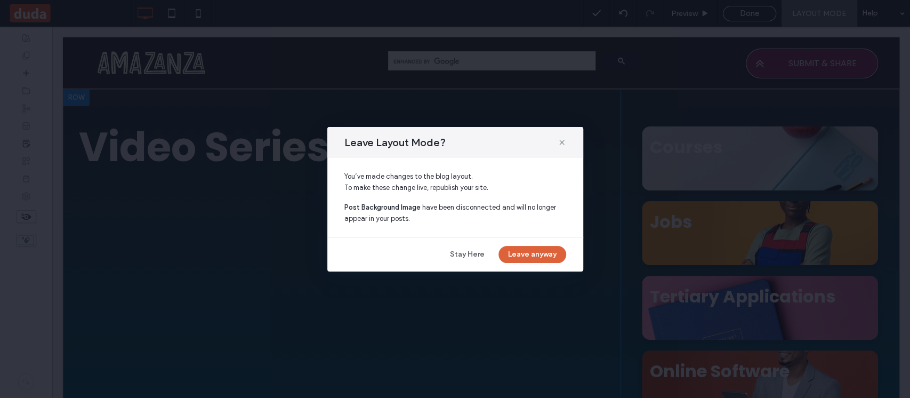
click at [530, 258] on button "Leave anyway" at bounding box center [533, 254] width 68 height 17
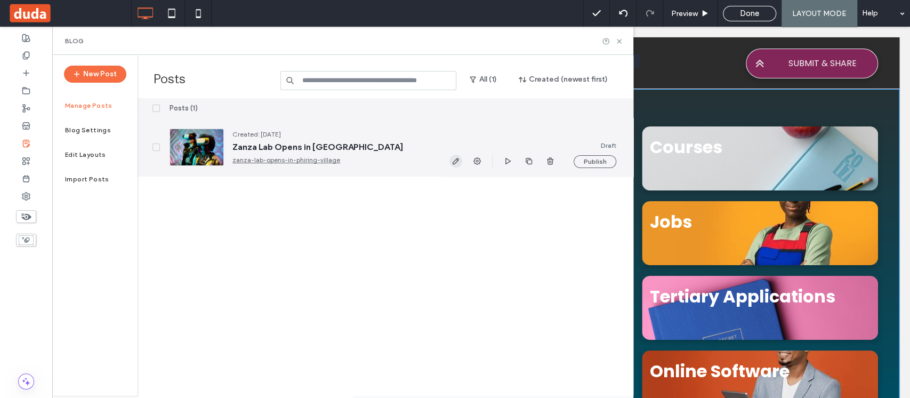
click at [456, 161] on use "button" at bounding box center [456, 161] width 6 height 6
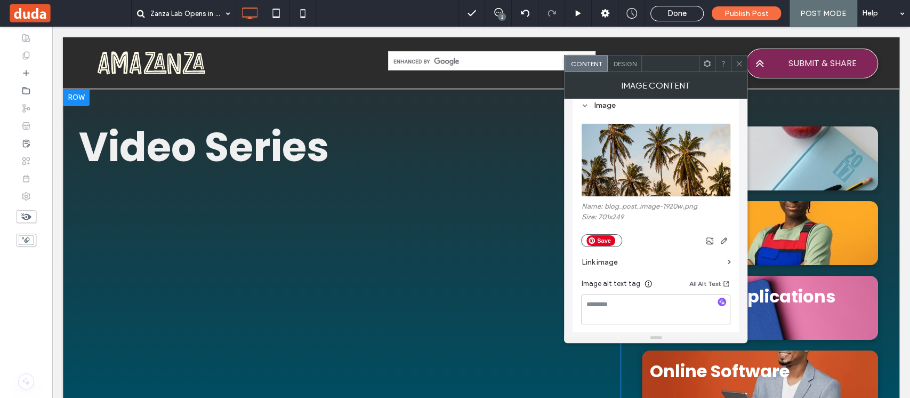
scroll to position [142, 0]
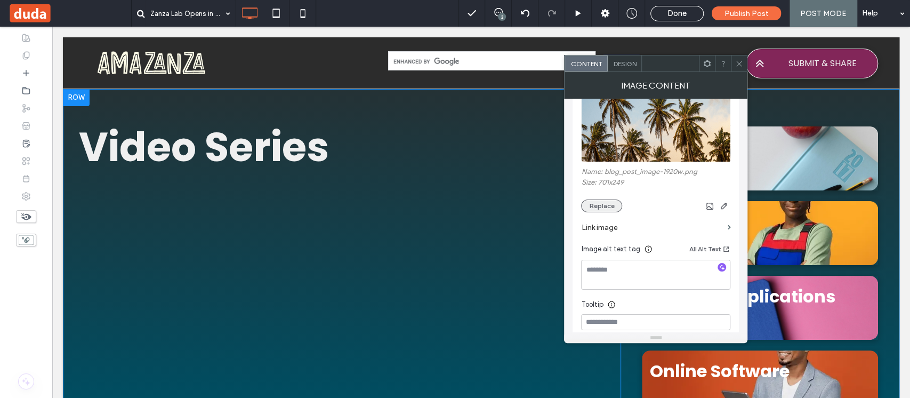
click at [612, 210] on button "Replace" at bounding box center [601, 205] width 41 height 13
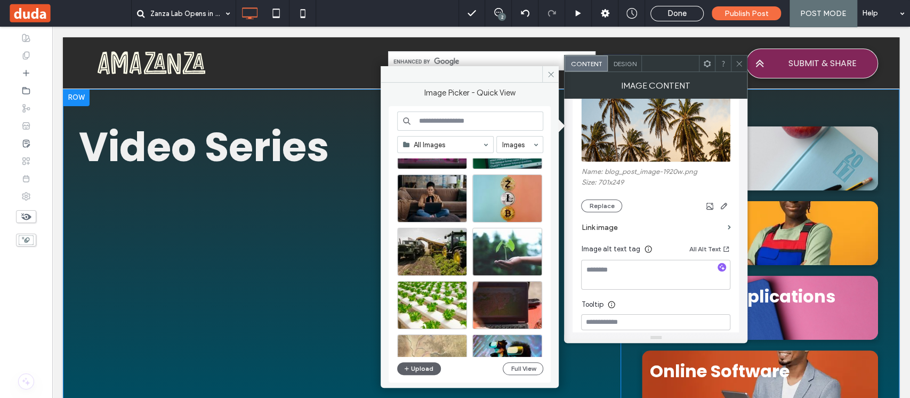
scroll to position [457, 0]
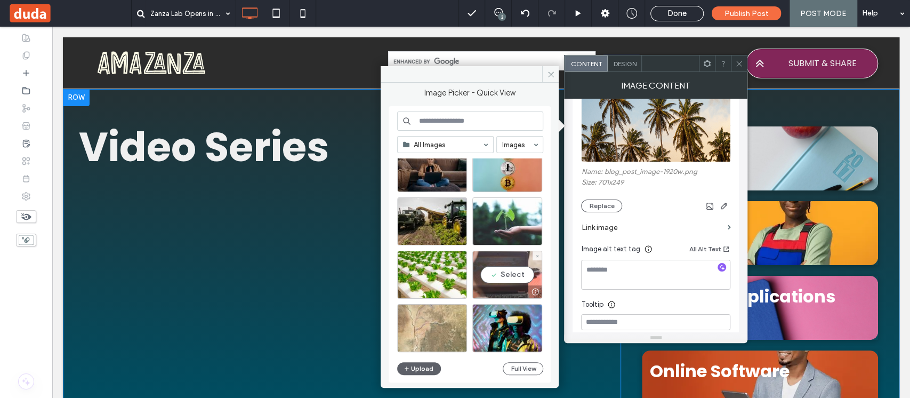
click at [499, 278] on div "Select" at bounding box center [507, 275] width 70 height 48
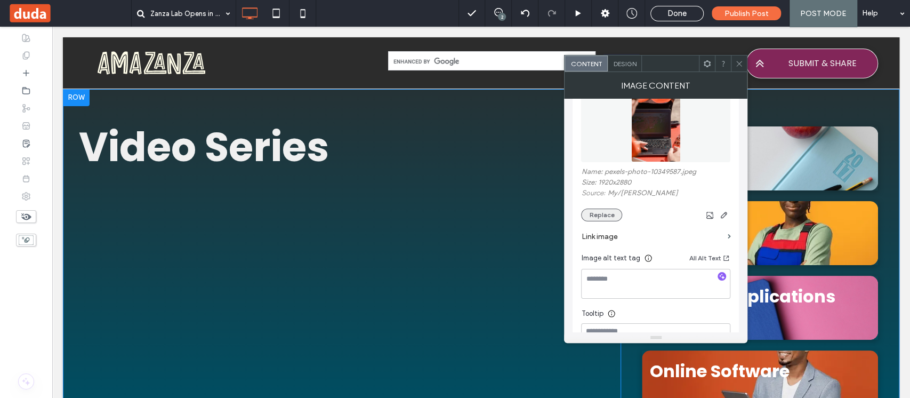
click at [597, 211] on button "Replace" at bounding box center [601, 215] width 41 height 13
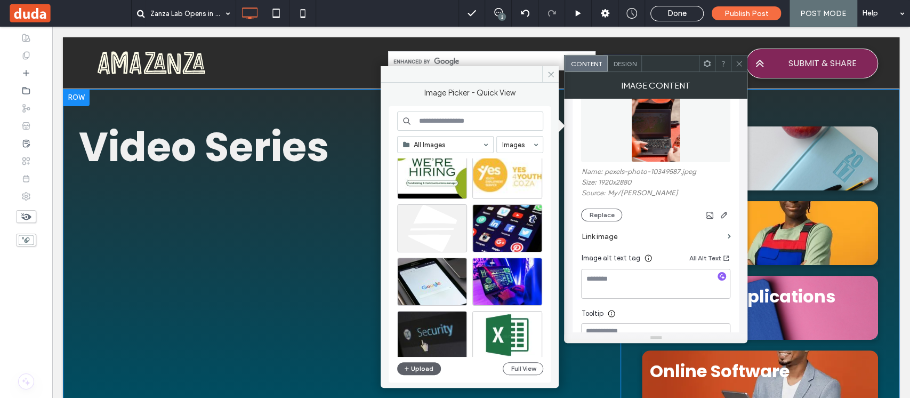
scroll to position [610, 0]
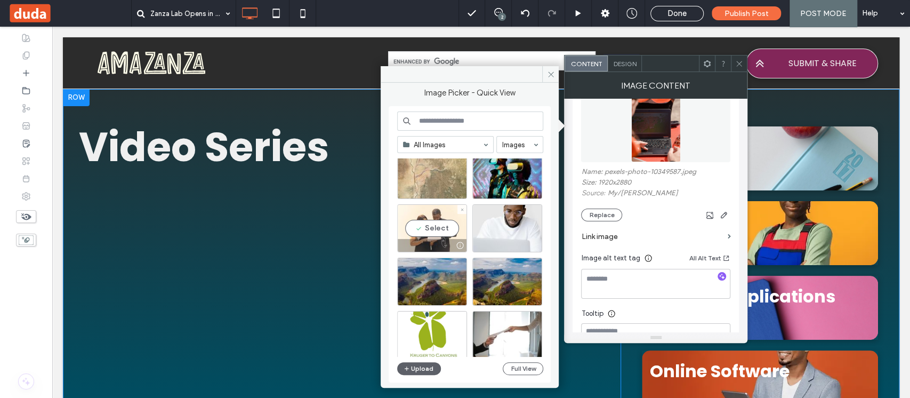
click at [439, 224] on div "Select" at bounding box center [432, 228] width 70 height 48
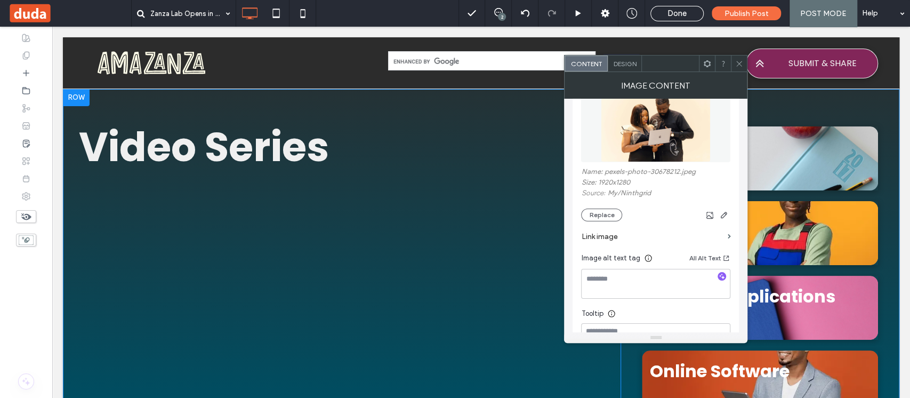
click at [744, 67] on div at bounding box center [739, 63] width 16 height 16
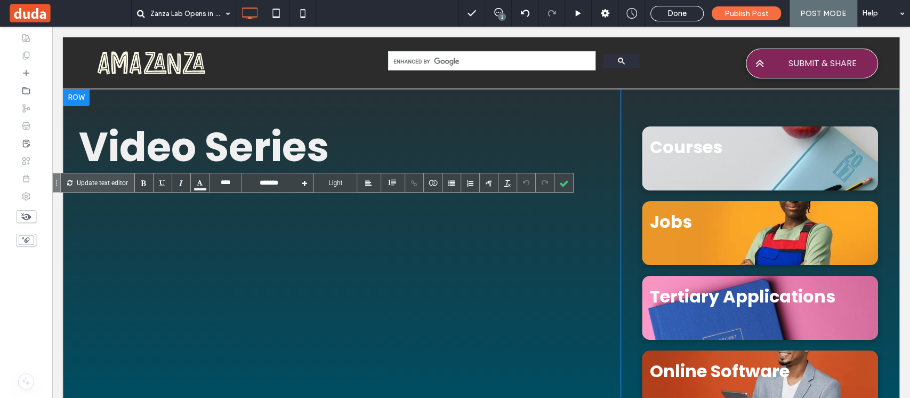
type input "****"
click at [81, 180] on p "Update text editor" at bounding box center [102, 182] width 51 height 19
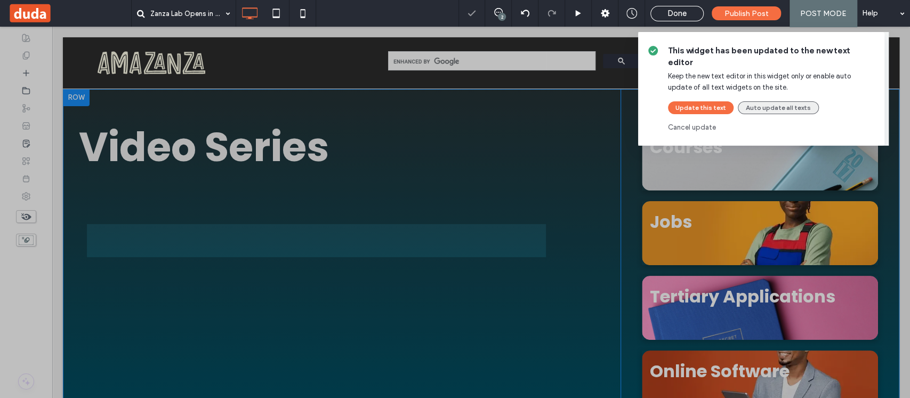
type input "*******"
type input "**"
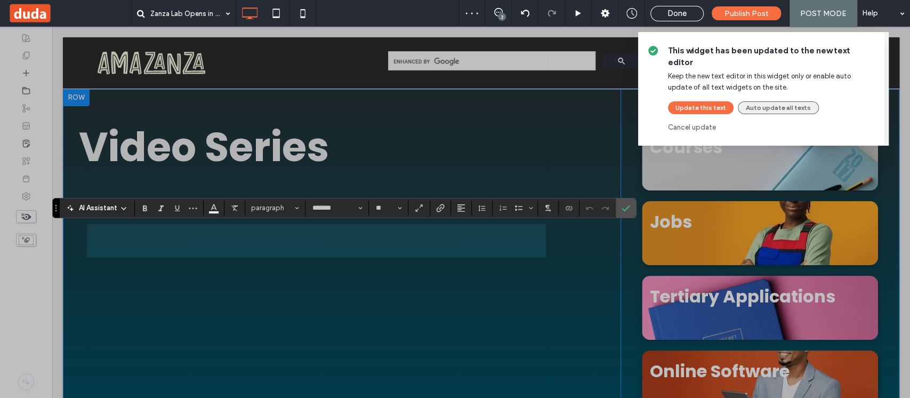
click at [780, 101] on button "Auto update all texts" at bounding box center [778, 107] width 81 height 13
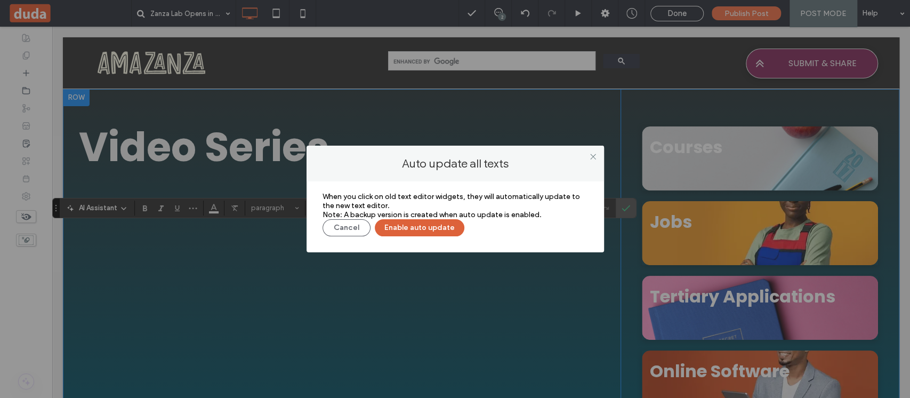
click at [442, 221] on button "Enable auto update" at bounding box center [420, 227] width 90 height 17
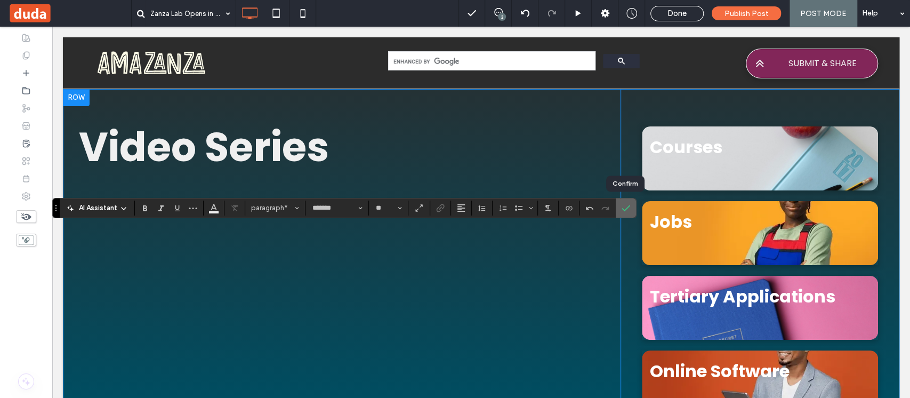
click at [620, 209] on label "Confirm" at bounding box center [626, 207] width 16 height 19
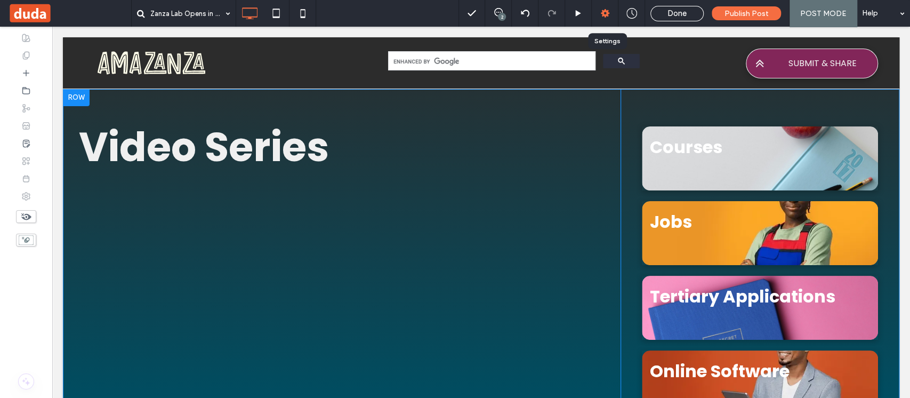
click at [608, 12] on use at bounding box center [605, 13] width 9 height 9
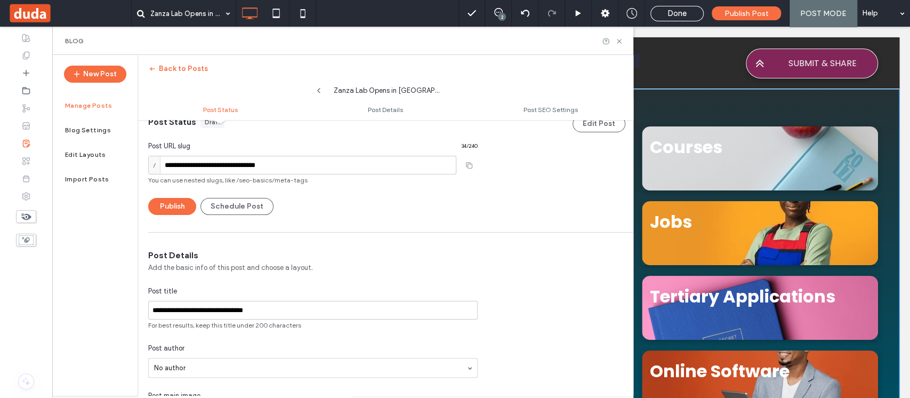
scroll to position [0, 0]
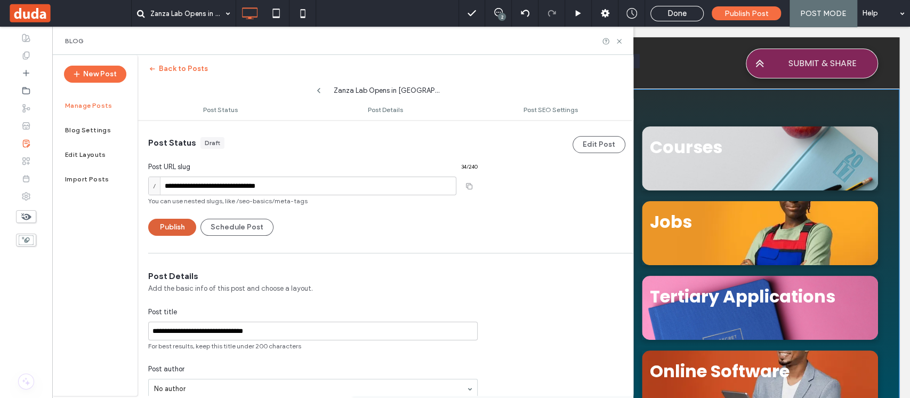
click at [182, 230] on button "Publish" at bounding box center [172, 227] width 48 height 17
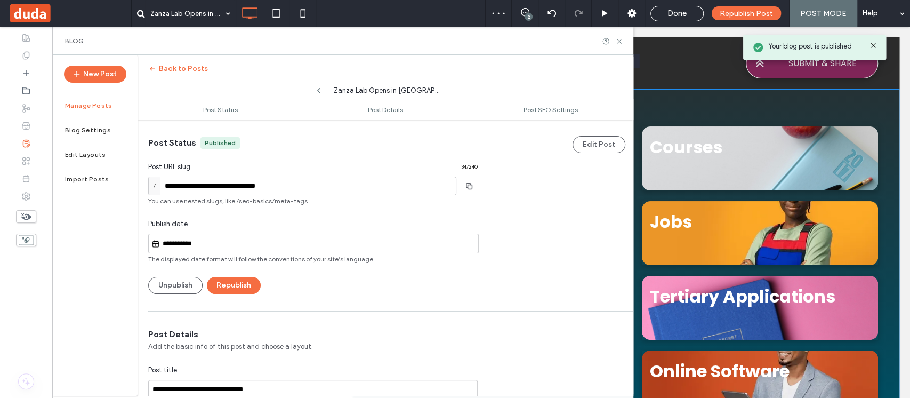
click at [190, 246] on input "**********" at bounding box center [319, 243] width 318 height 13
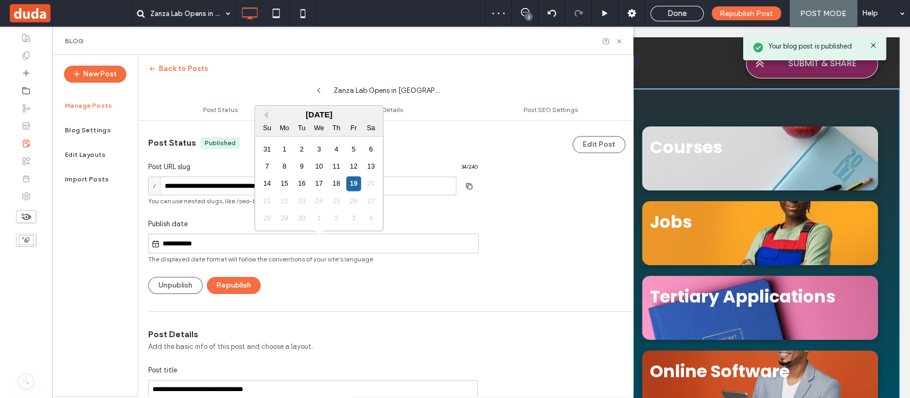
click at [350, 201] on div "26" at bounding box center [354, 201] width 14 height 14
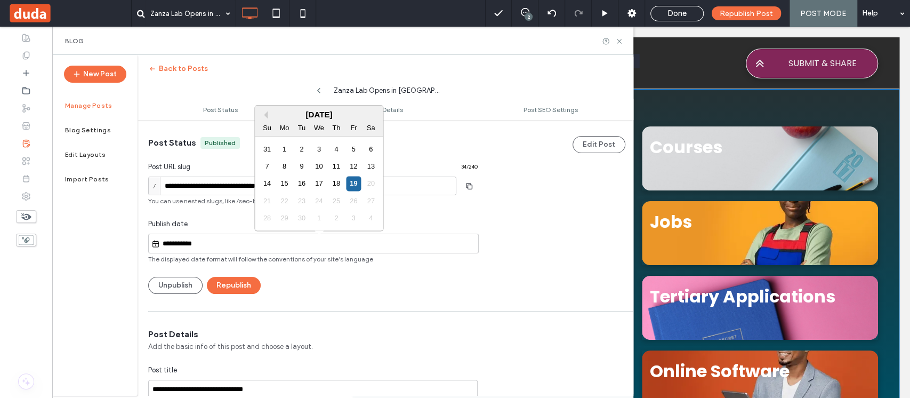
click at [300, 255] on span "The displayed date format will follow the conventions of your site’s language" at bounding box center [313, 259] width 330 height 10
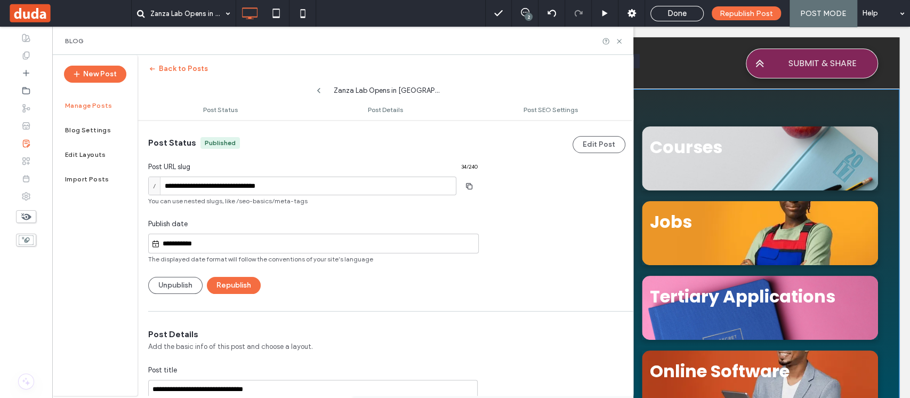
click at [244, 242] on input "**********" at bounding box center [319, 243] width 318 height 13
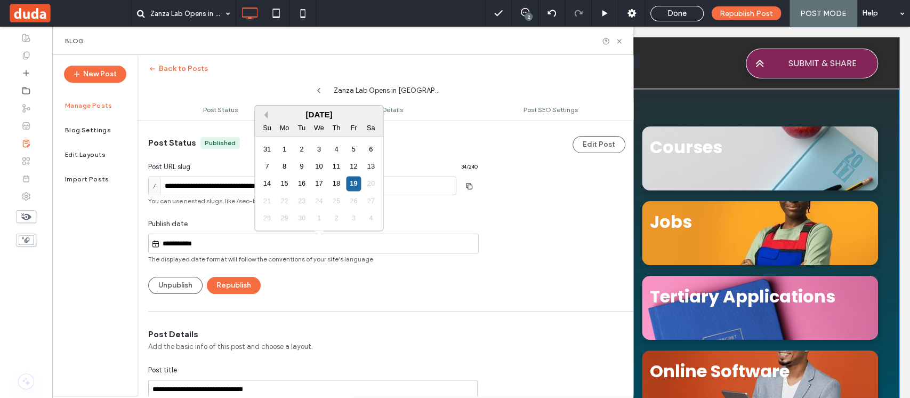
click at [265, 116] on button "Previous Month" at bounding box center [263, 114] width 7 height 7
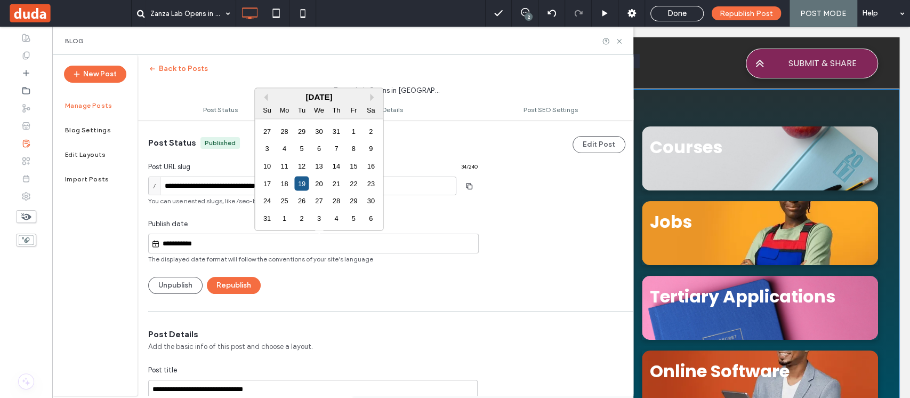
click at [300, 184] on div "19" at bounding box center [301, 183] width 14 height 14
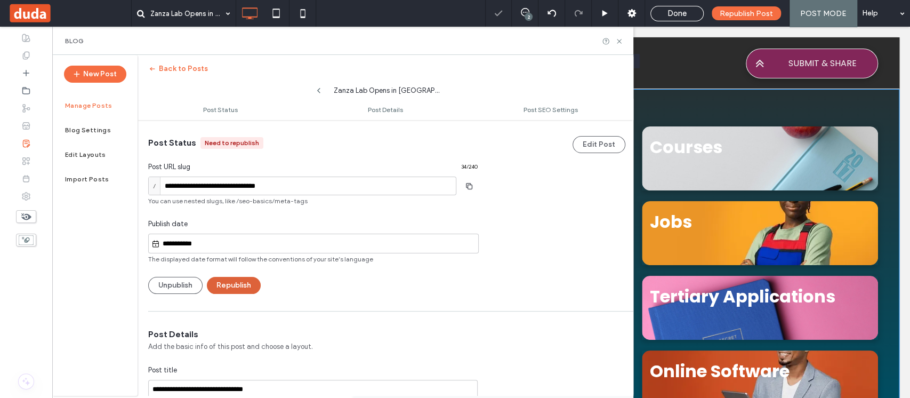
type input "**********"
click at [239, 288] on button "Republish" at bounding box center [234, 285] width 54 height 17
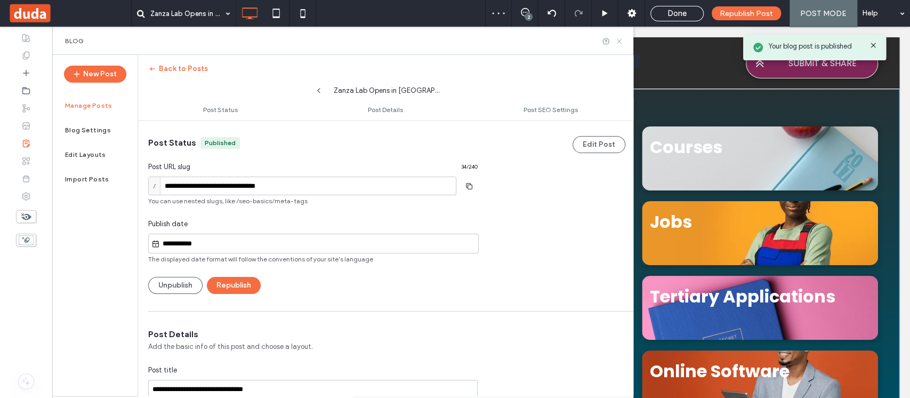
click at [621, 38] on icon at bounding box center [619, 41] width 8 height 8
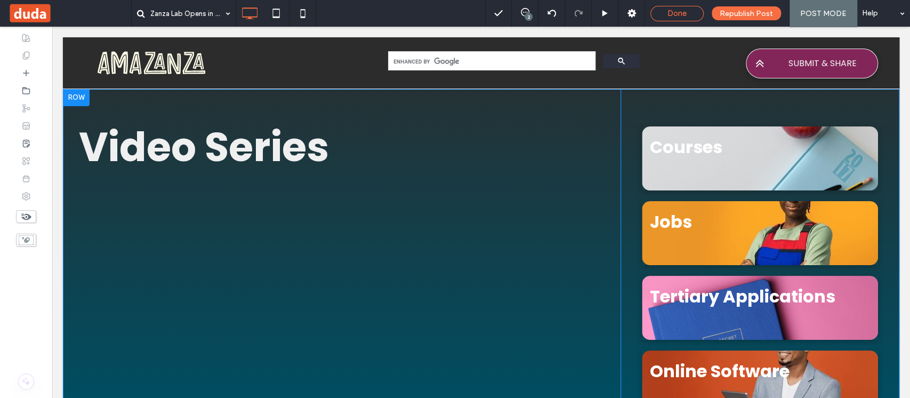
click at [691, 12] on div "Done" at bounding box center [677, 14] width 52 height 10
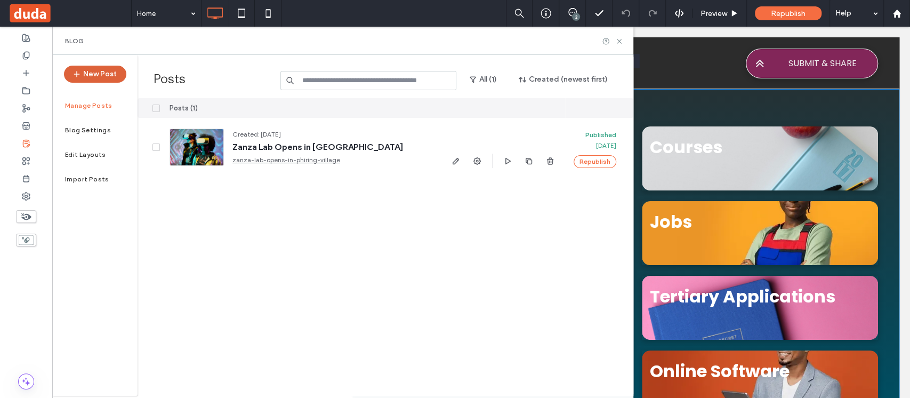
click at [103, 76] on button "New Post" at bounding box center [95, 74] width 62 height 17
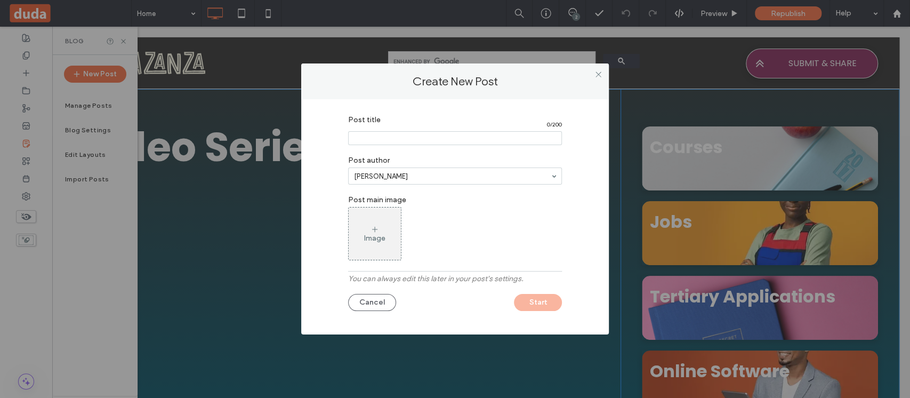
click at [383, 139] on input "Post title" at bounding box center [455, 138] width 214 height 14
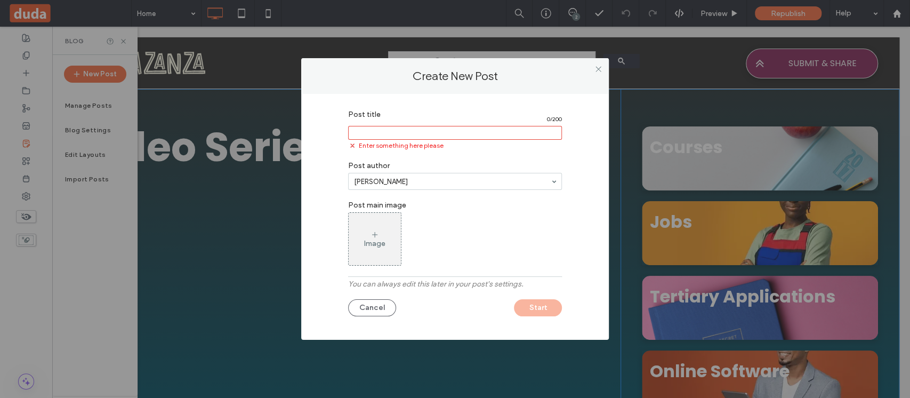
click at [403, 130] on input "Post title" at bounding box center [455, 133] width 214 height 14
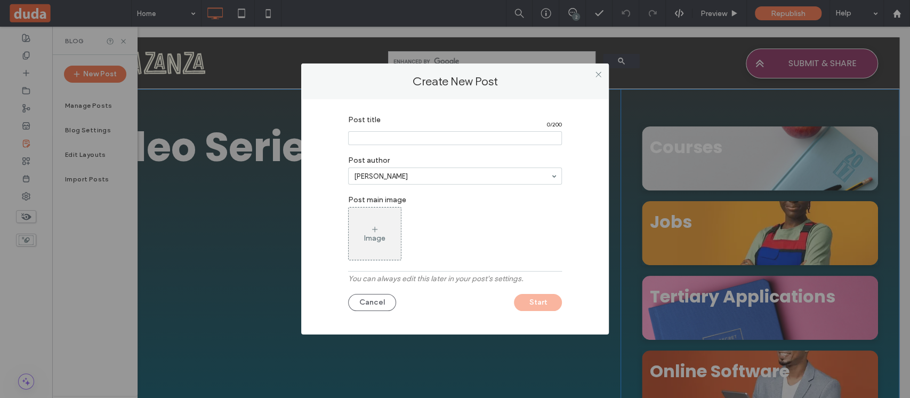
paste input "**********"
type input "**********"
click at [378, 226] on icon at bounding box center [375, 229] width 9 height 9
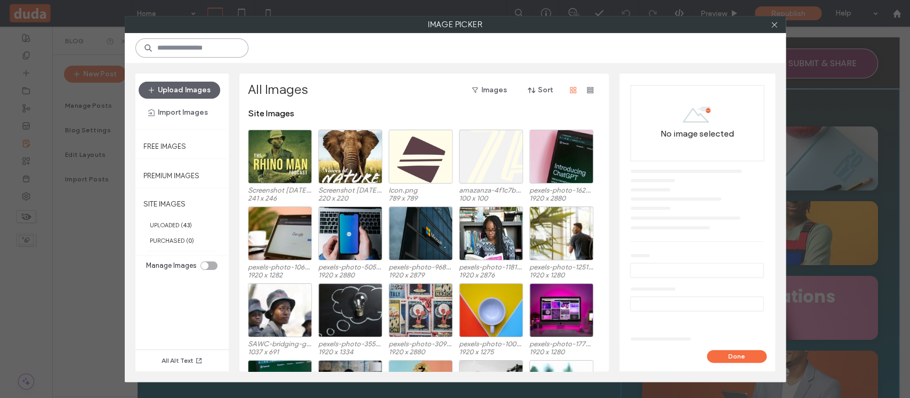
click at [207, 49] on input at bounding box center [191, 47] width 113 height 19
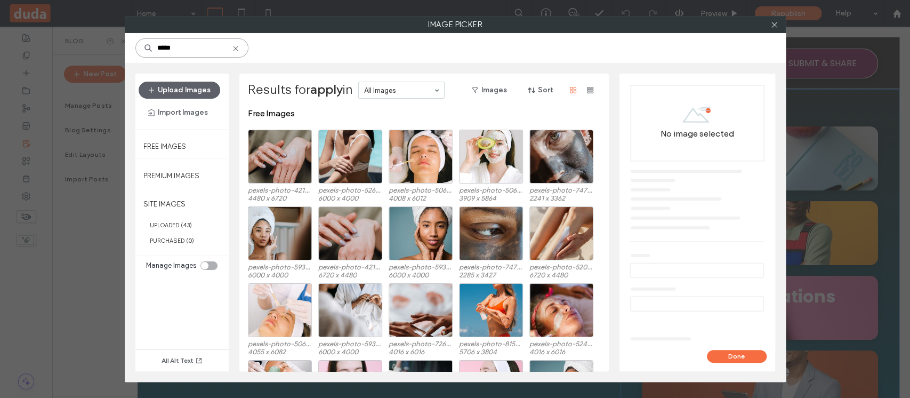
click at [207, 49] on input "*****" at bounding box center [191, 47] width 113 height 19
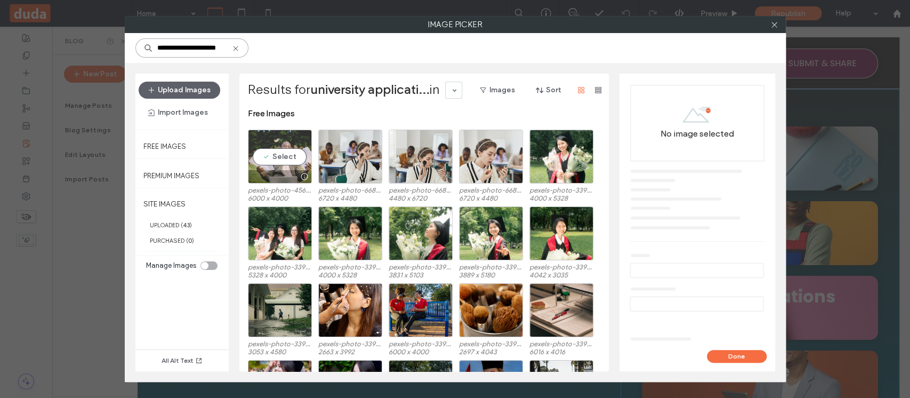
type input "**********"
click at [286, 158] on div "Select" at bounding box center [280, 157] width 64 height 54
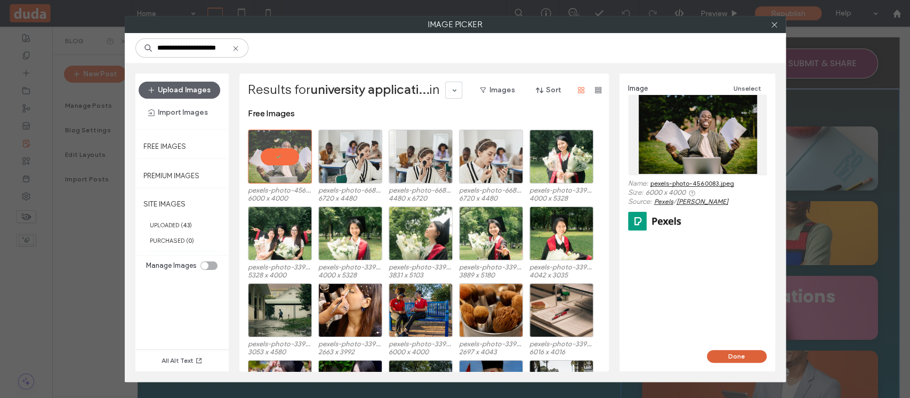
click at [747, 360] on button "Done" at bounding box center [737, 356] width 60 height 13
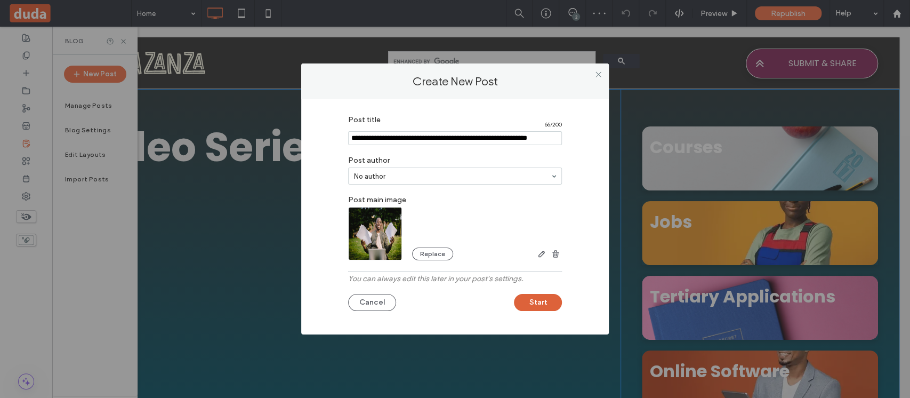
click at [546, 302] on button "Start" at bounding box center [538, 302] width 48 height 17
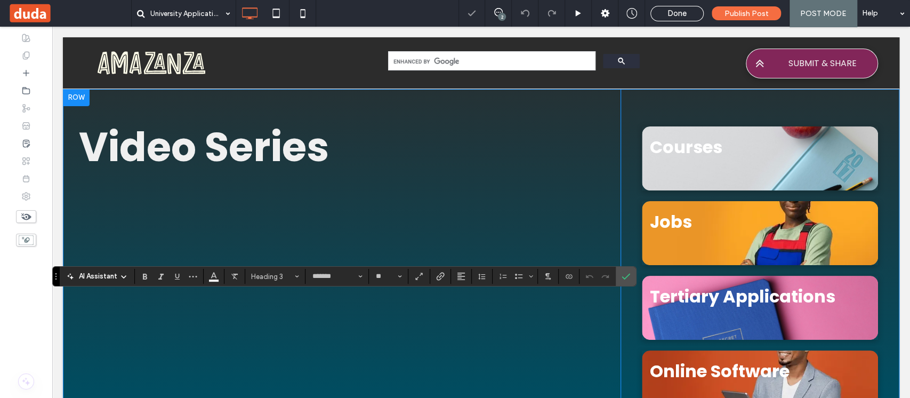
type input "**"
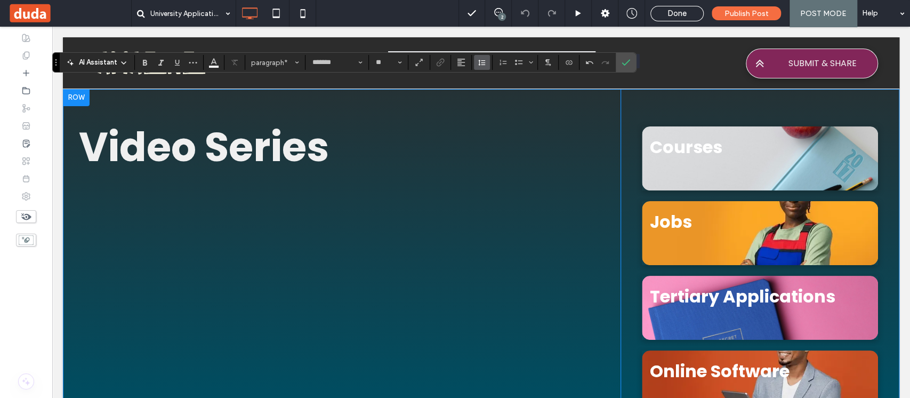
click at [479, 67] on span "Line Height" at bounding box center [482, 62] width 9 height 14
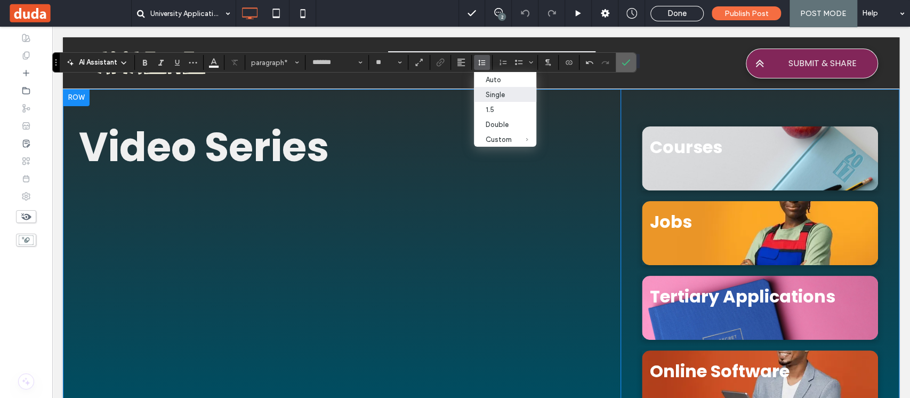
click at [624, 65] on use "Confirm" at bounding box center [626, 63] width 9 height 6
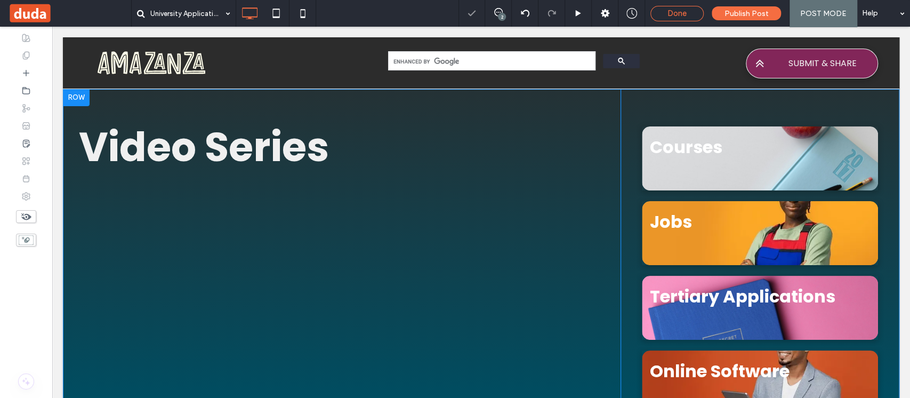
click at [694, 14] on div "Done" at bounding box center [677, 14] width 52 height 10
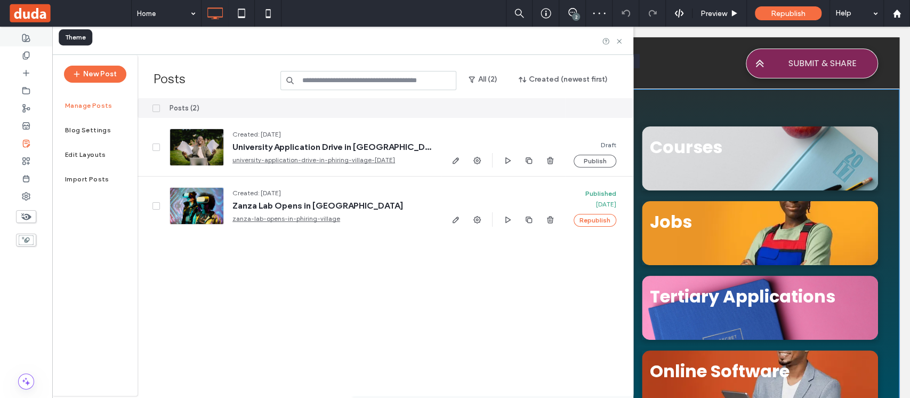
click at [25, 36] on icon at bounding box center [26, 38] width 9 height 9
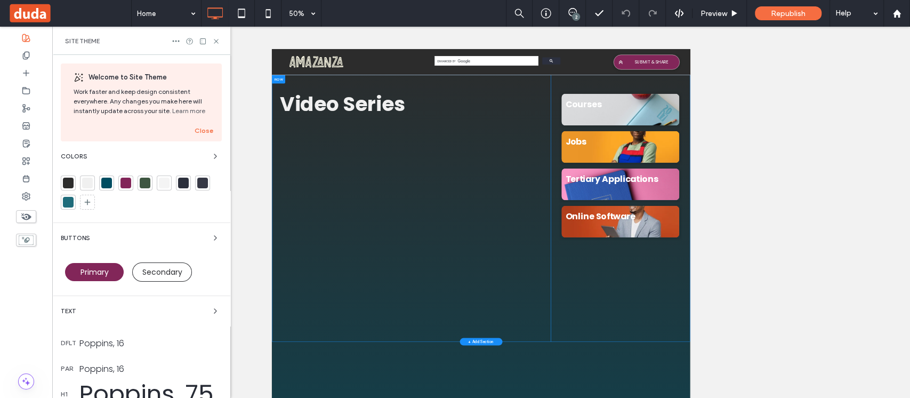
scroll to position [142, 0]
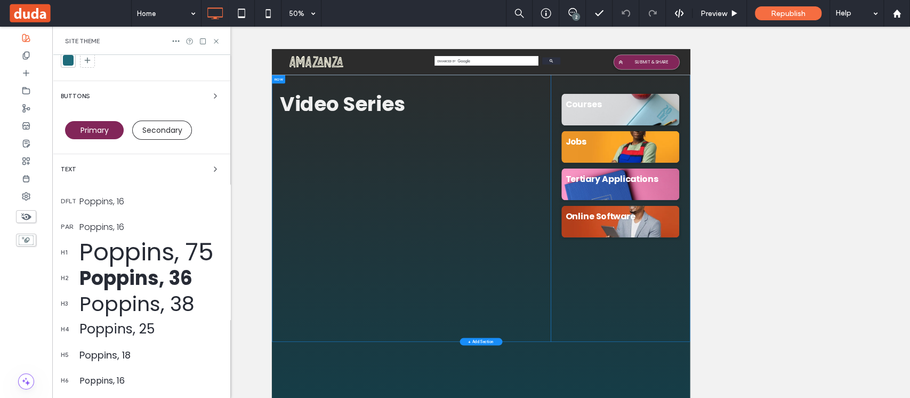
click at [96, 203] on div "Poppins, 16" at bounding box center [150, 201] width 142 height 13
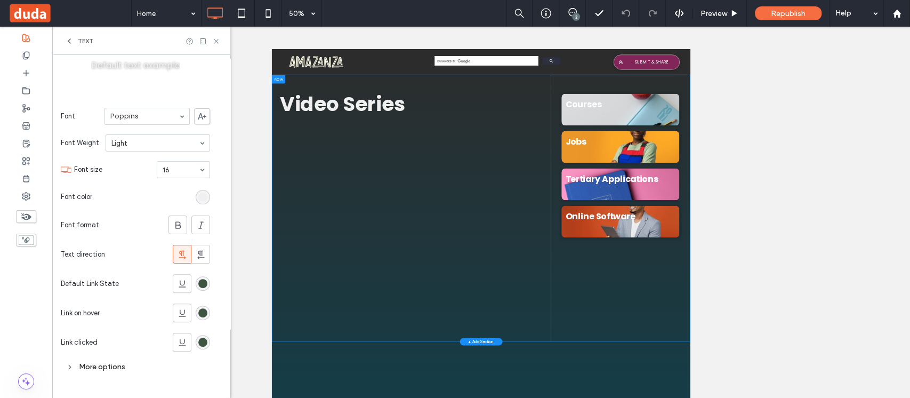
scroll to position [132, 0]
click at [98, 365] on div "More options" at bounding box center [135, 366] width 149 height 14
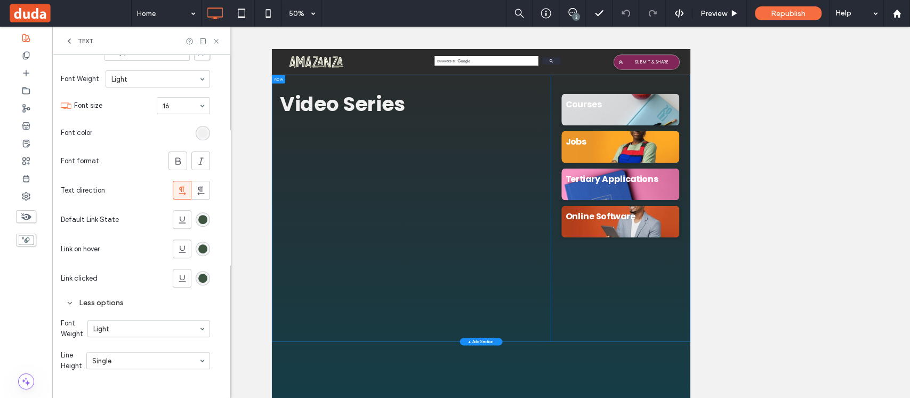
click at [151, 368] on div "Single" at bounding box center [148, 360] width 124 height 17
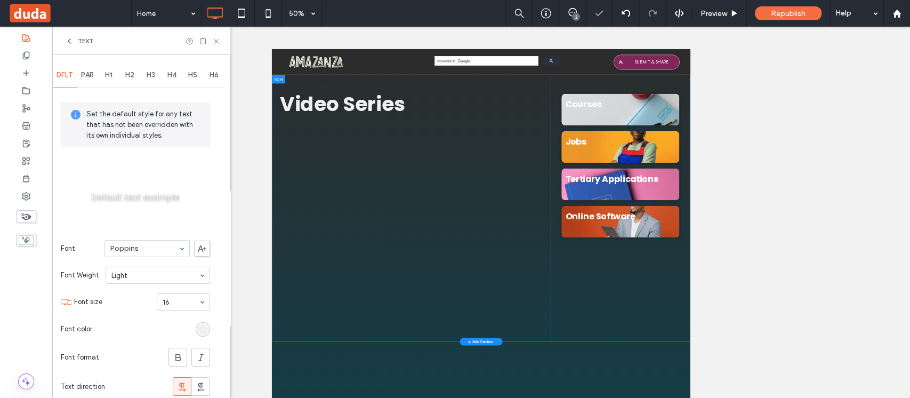
click at [87, 70] on div "PAR" at bounding box center [87, 74] width 21 height 23
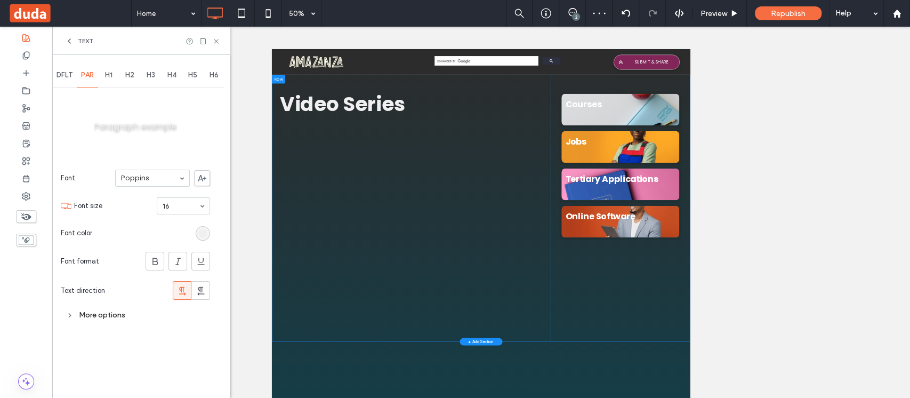
click at [107, 316] on div "More options" at bounding box center [135, 315] width 149 height 14
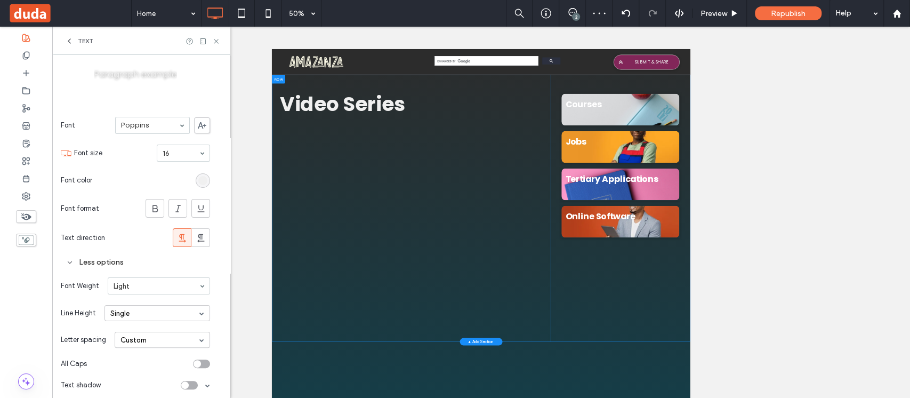
scroll to position [59, 0]
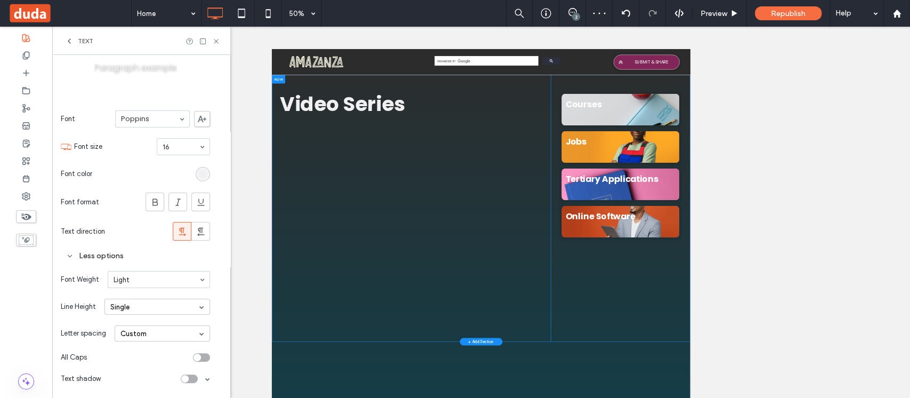
click at [129, 304] on div "Single" at bounding box center [158, 307] width 106 height 16
click at [132, 357] on div "Double" at bounding box center [157, 357] width 105 height 17
click at [218, 39] on icon at bounding box center [216, 41] width 8 height 8
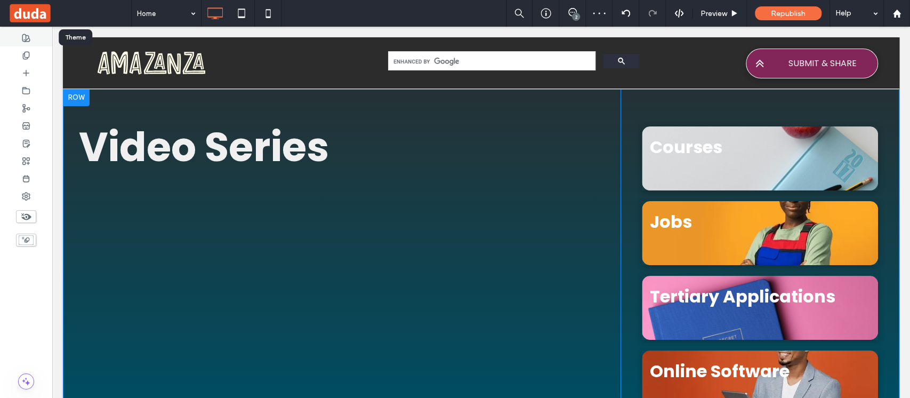
click at [36, 42] on div at bounding box center [26, 38] width 52 height 18
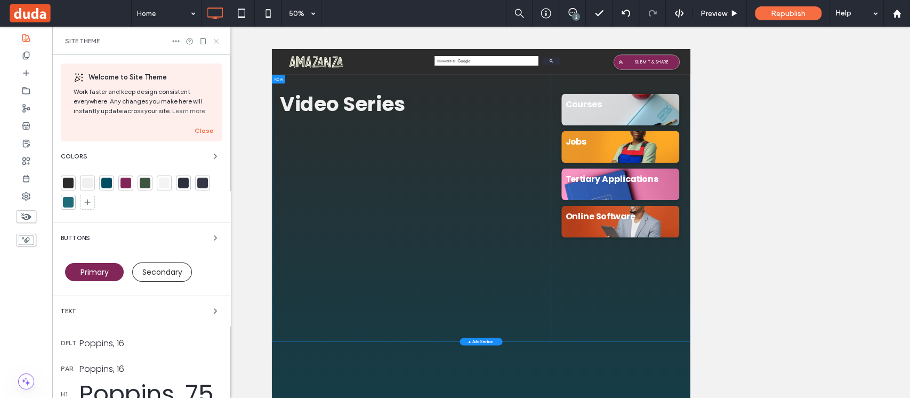
click at [216, 43] on icon at bounding box center [216, 41] width 8 height 8
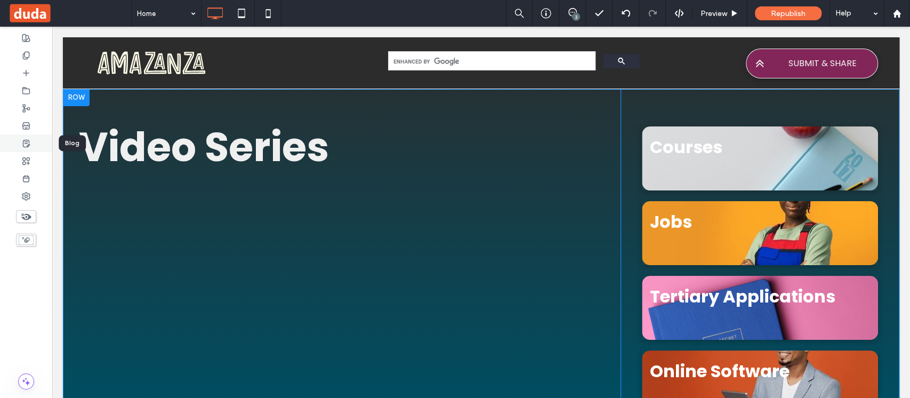
click at [29, 139] on icon at bounding box center [26, 143] width 9 height 9
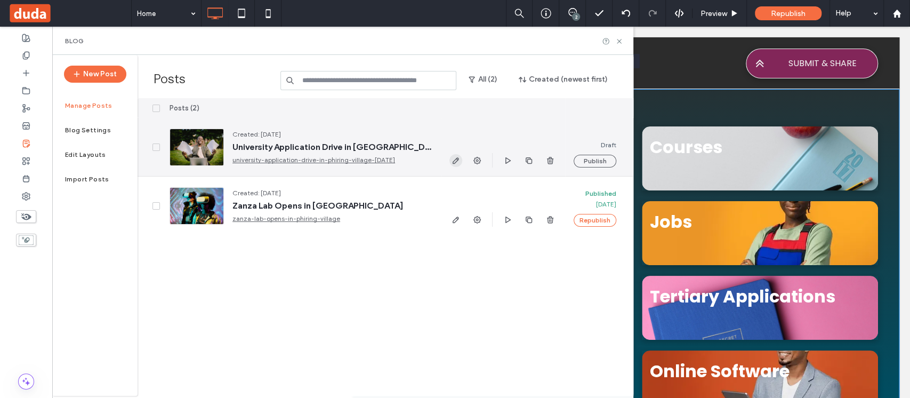
click at [459, 159] on use "button" at bounding box center [456, 160] width 6 height 6
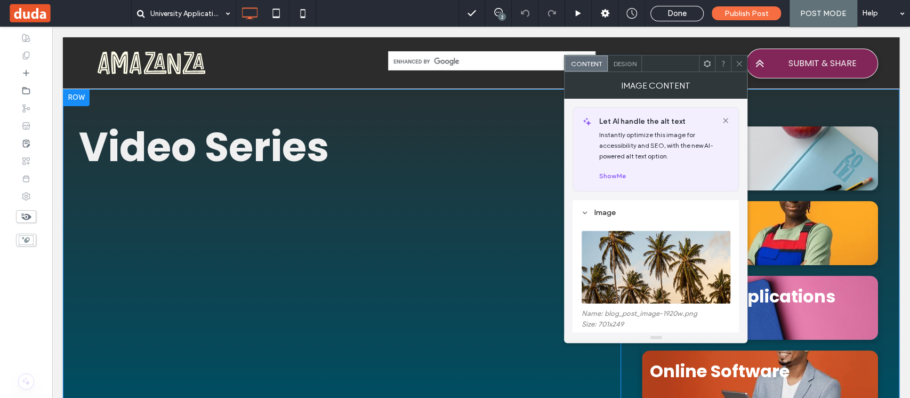
drag, startPoint x: 734, startPoint y: 65, endPoint x: 598, endPoint y: 135, distance: 152.9
click at [735, 65] on div at bounding box center [739, 63] width 16 height 16
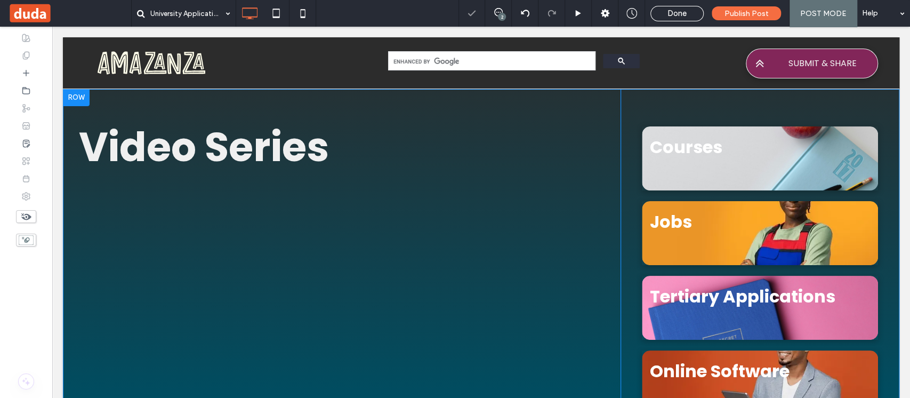
type input "*******"
type input "**"
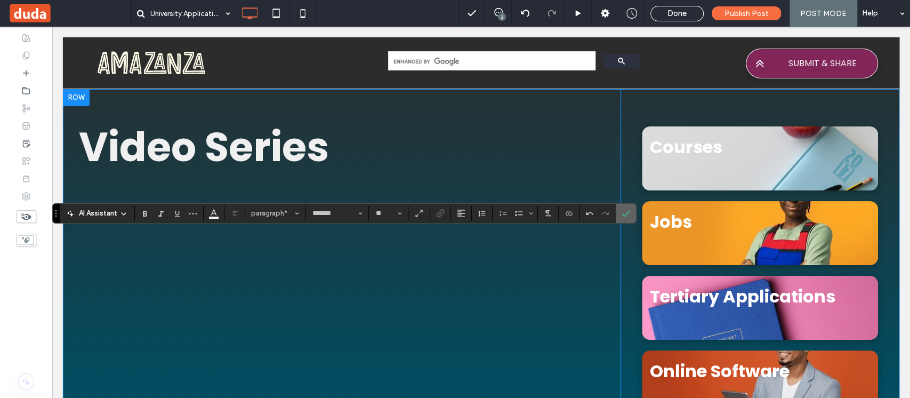
click at [624, 211] on icon "Confirm" at bounding box center [626, 213] width 9 height 9
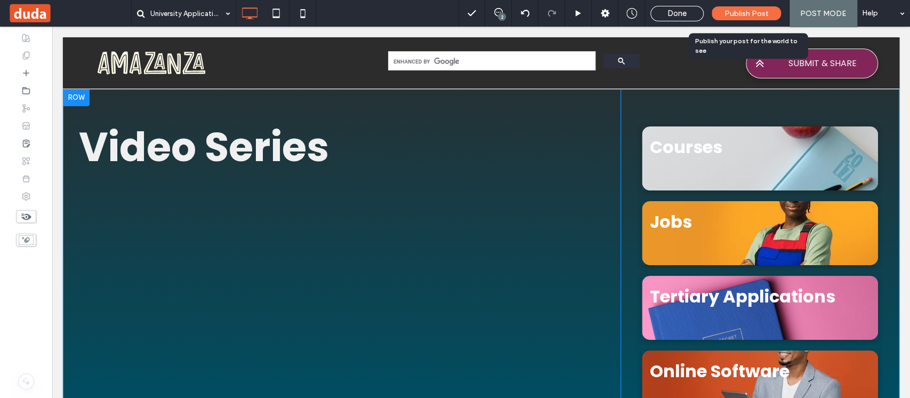
click at [758, 15] on span "Publish Post" at bounding box center [747, 13] width 44 height 9
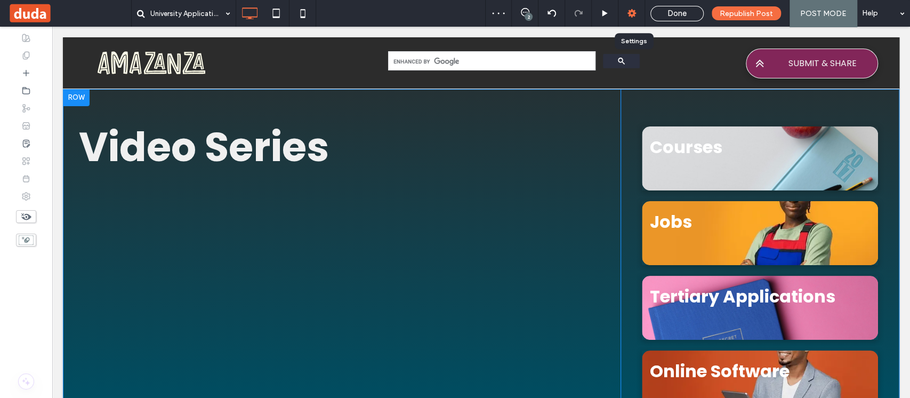
click at [631, 18] on icon at bounding box center [632, 13] width 11 height 11
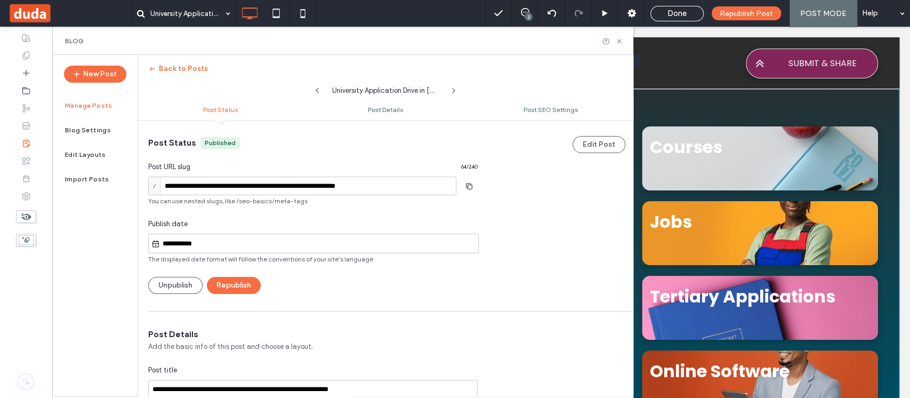
click at [256, 243] on input "**********" at bounding box center [319, 243] width 318 height 13
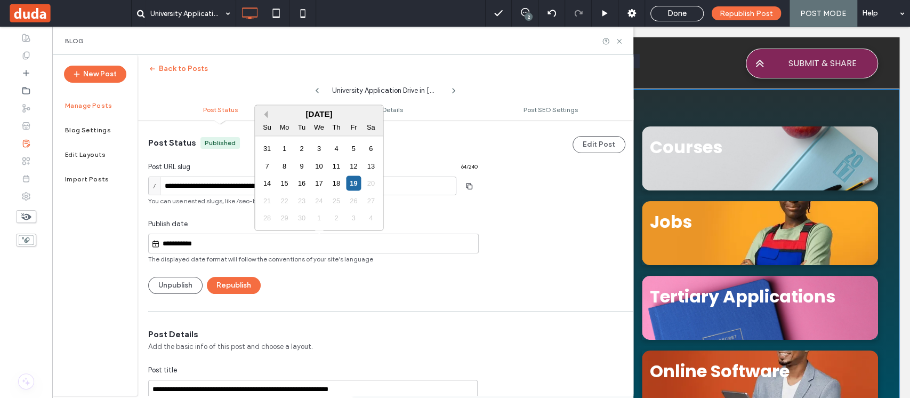
click at [268, 115] on button "Previous Month" at bounding box center [263, 113] width 7 height 7
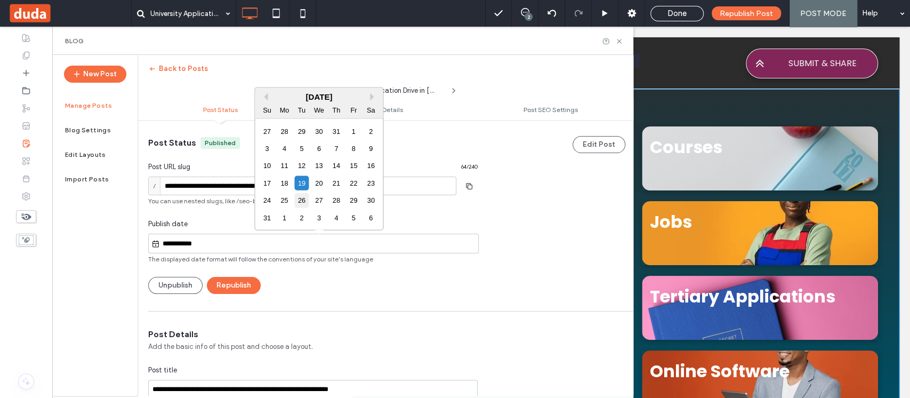
click at [300, 203] on div "26" at bounding box center [301, 200] width 14 height 14
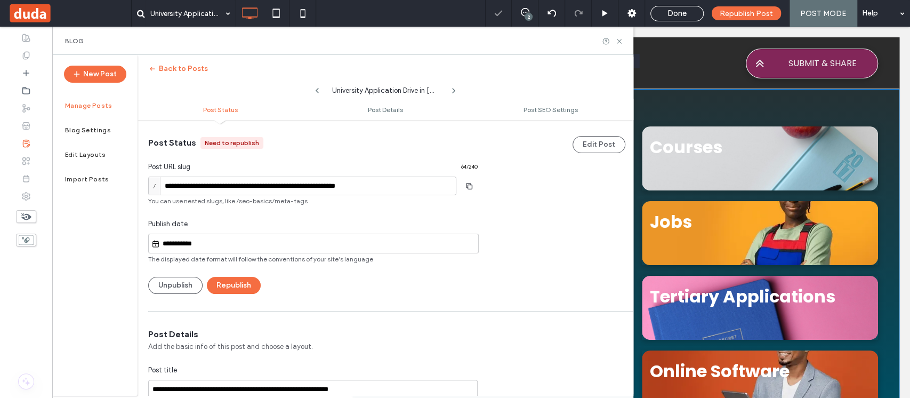
type input "**********"
click at [248, 281] on button "Republish" at bounding box center [234, 285] width 54 height 17
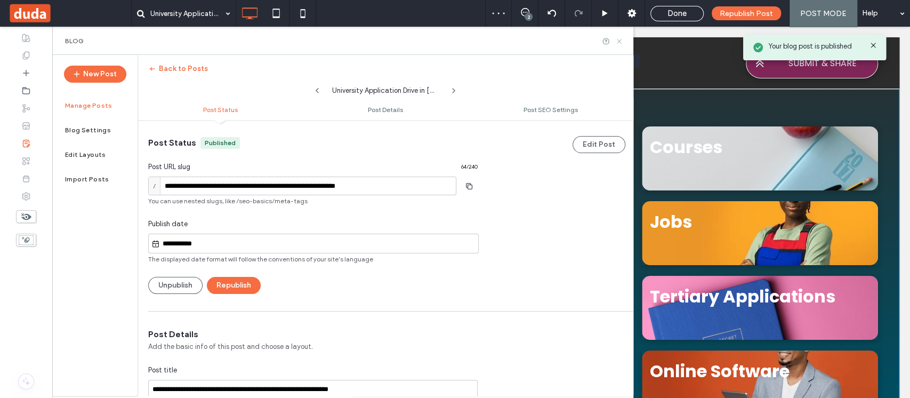
click at [620, 41] on icon at bounding box center [619, 41] width 8 height 8
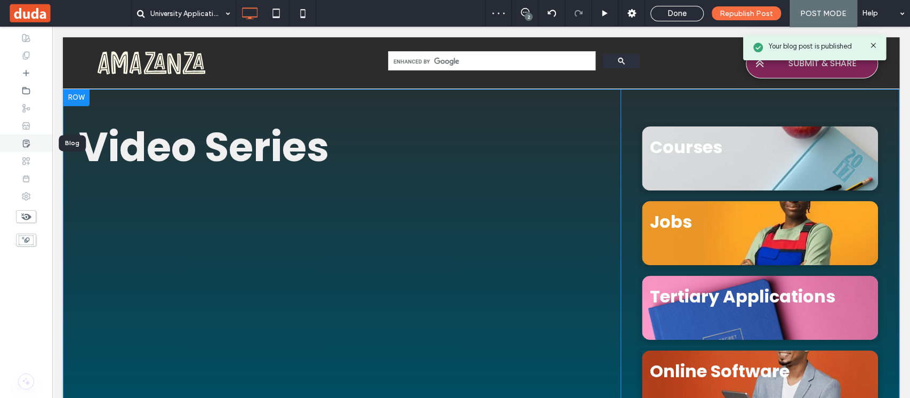
click at [27, 144] on icon at bounding box center [26, 143] width 9 height 9
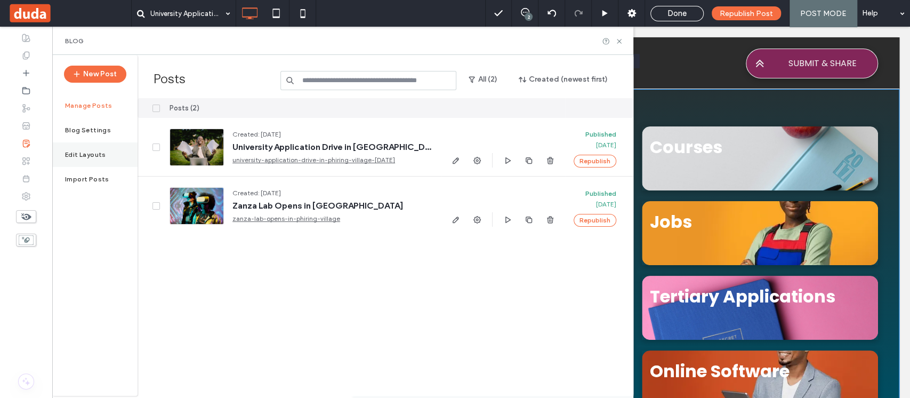
click at [86, 154] on label "Edit Layouts" at bounding box center [85, 154] width 41 height 7
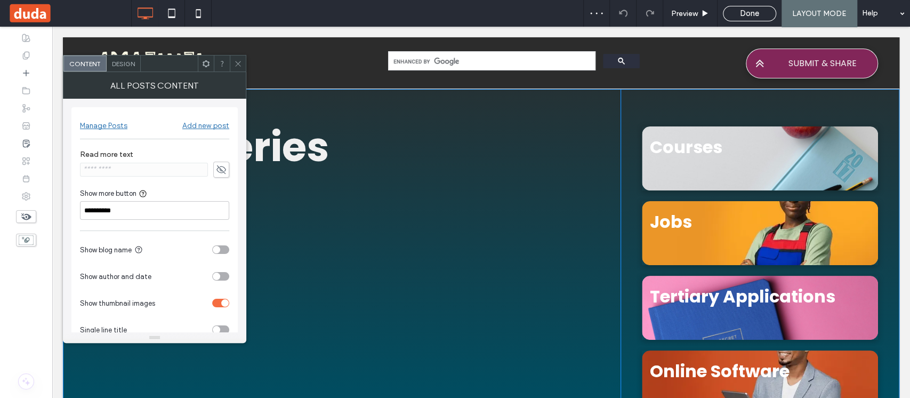
click at [234, 65] on icon at bounding box center [238, 64] width 8 height 8
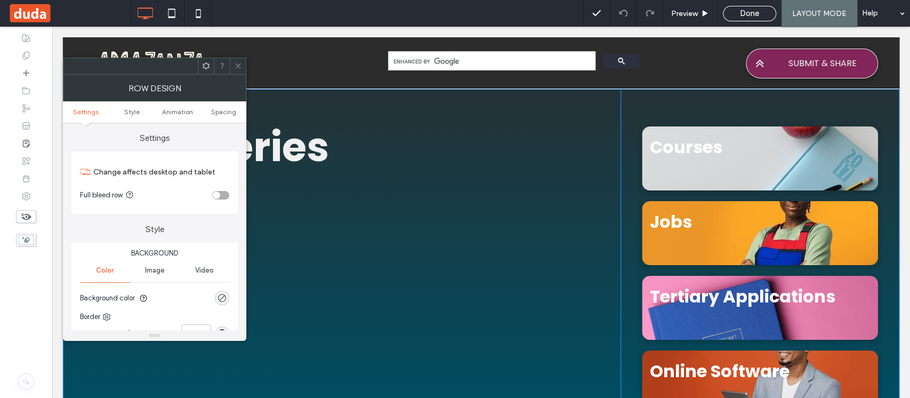
click at [218, 194] on div "toggle" at bounding box center [216, 194] width 7 height 7
click at [241, 63] on icon at bounding box center [238, 66] width 8 height 8
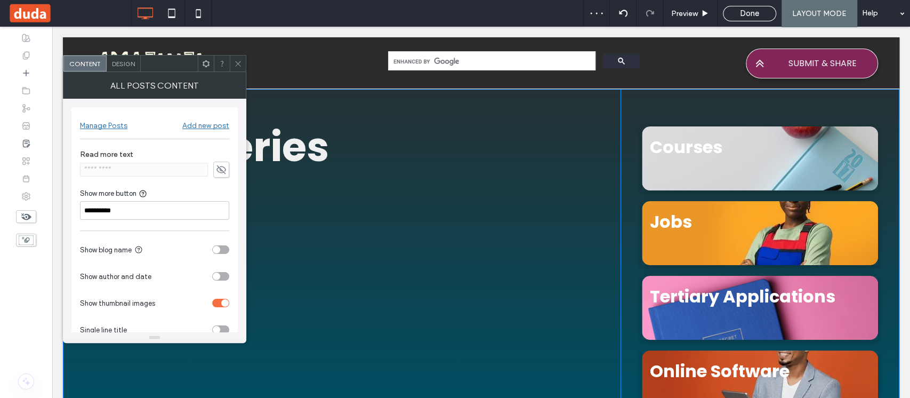
click at [126, 66] on span "Design" at bounding box center [123, 64] width 23 height 8
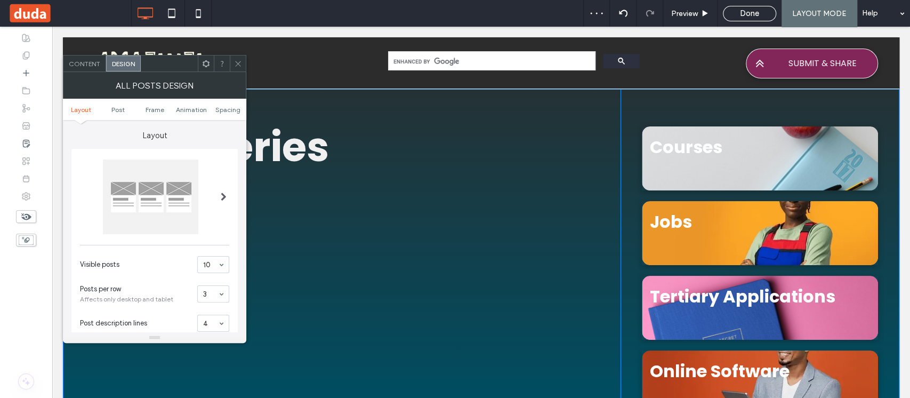
scroll to position [71, 0]
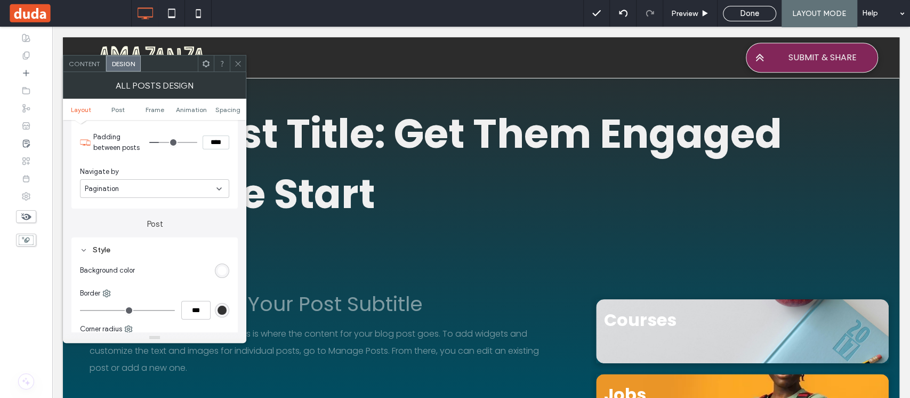
scroll to position [469, 0]
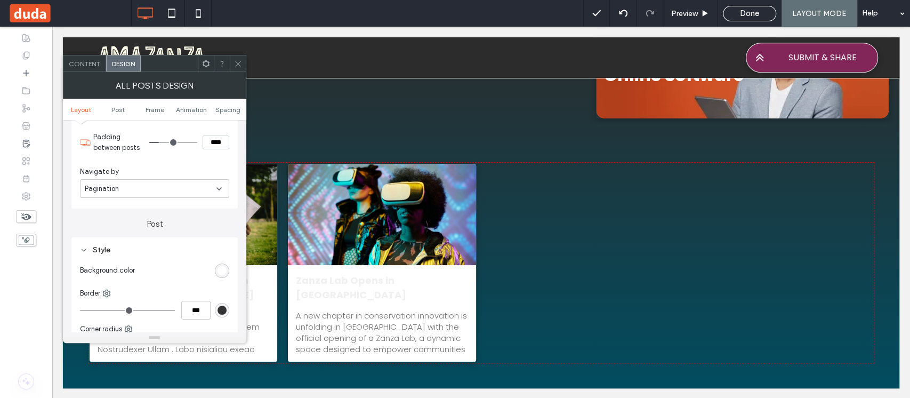
click at [158, 194] on div "Pagination" at bounding box center [154, 188] width 149 height 19
click at [152, 225] on div "Pagination" at bounding box center [155, 225] width 148 height 19
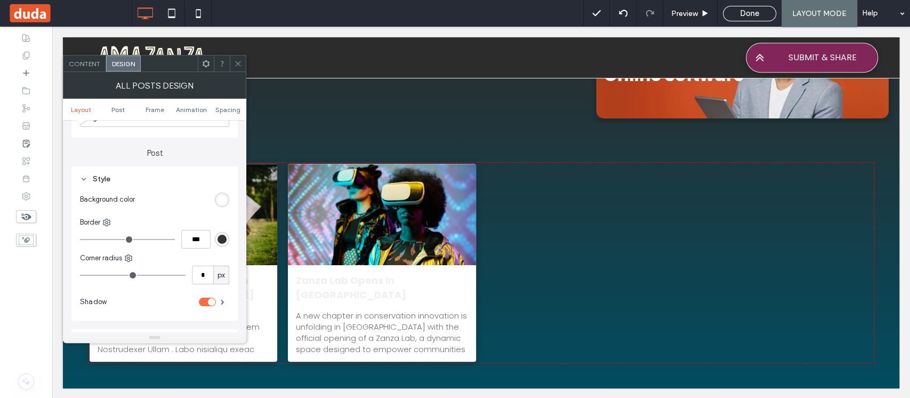
scroll to position [355, 0]
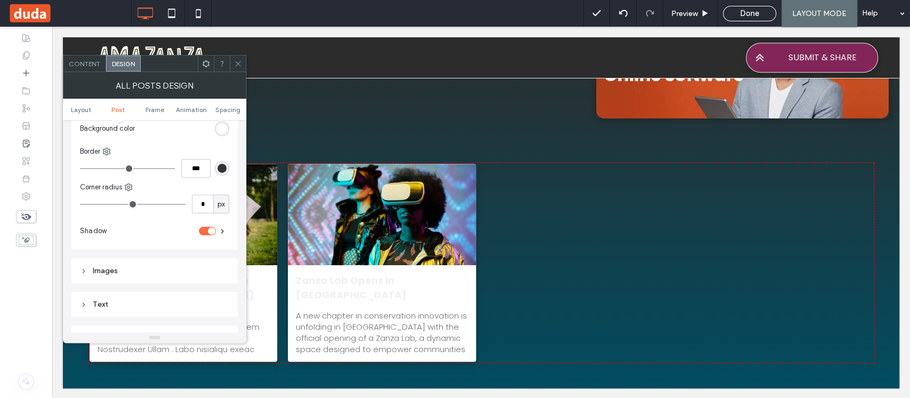
type input "*"
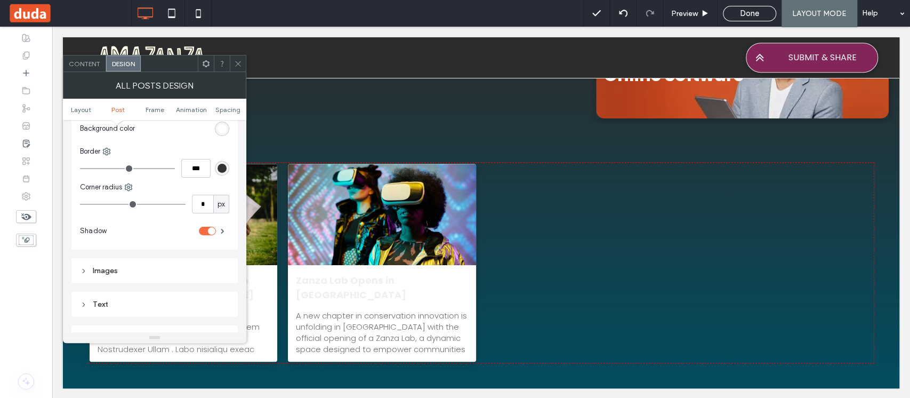
type input "*"
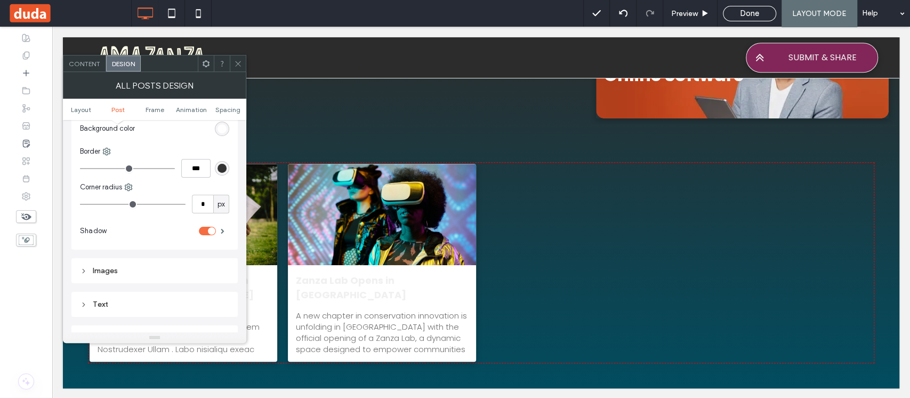
type input "*"
drag, startPoint x: 87, startPoint y: 202, endPoint x: 92, endPoint y: 203, distance: 5.4
click at [92, 204] on input "range" at bounding box center [133, 204] width 106 height 1
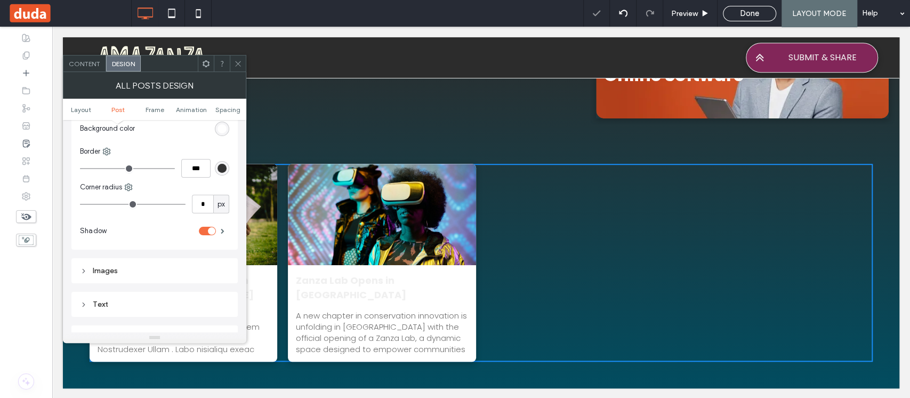
type input "**"
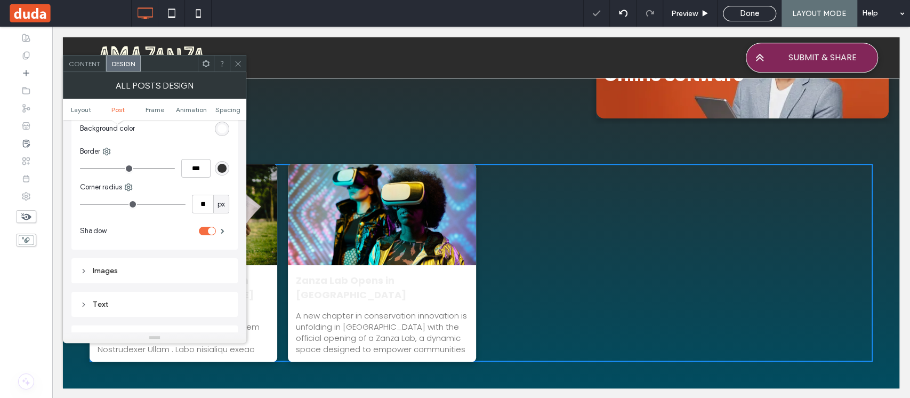
type input "**"
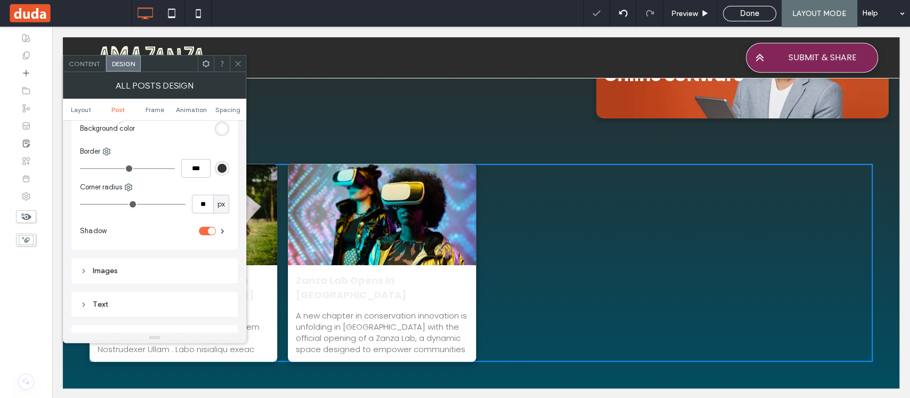
type input "**"
click at [99, 204] on input "range" at bounding box center [133, 204] width 106 height 1
click at [204, 204] on input "**" at bounding box center [202, 204] width 21 height 19
type input "**"
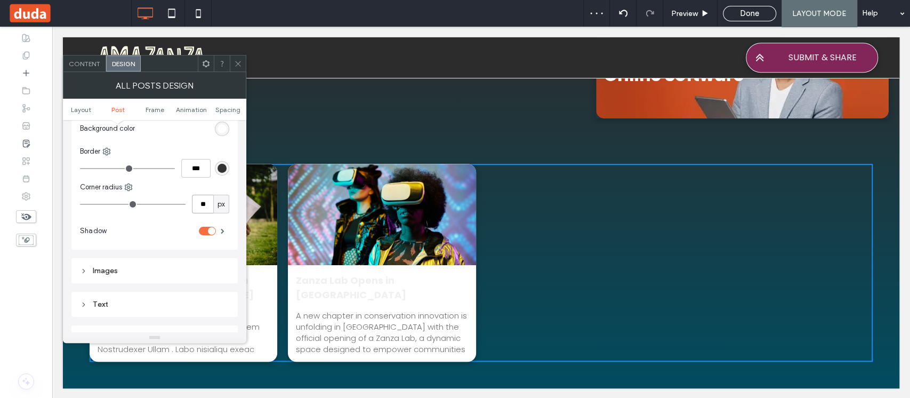
type input "**"
click at [139, 228] on div "Text" at bounding box center [154, 232] width 149 height 9
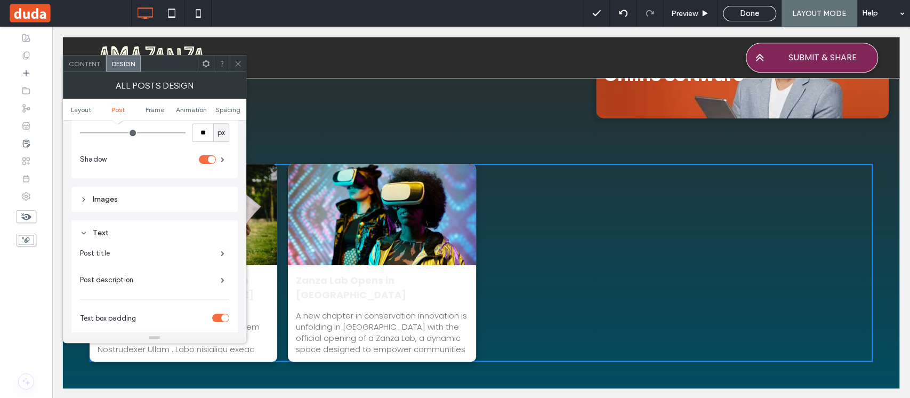
click at [142, 198] on div "Images" at bounding box center [154, 199] width 149 height 9
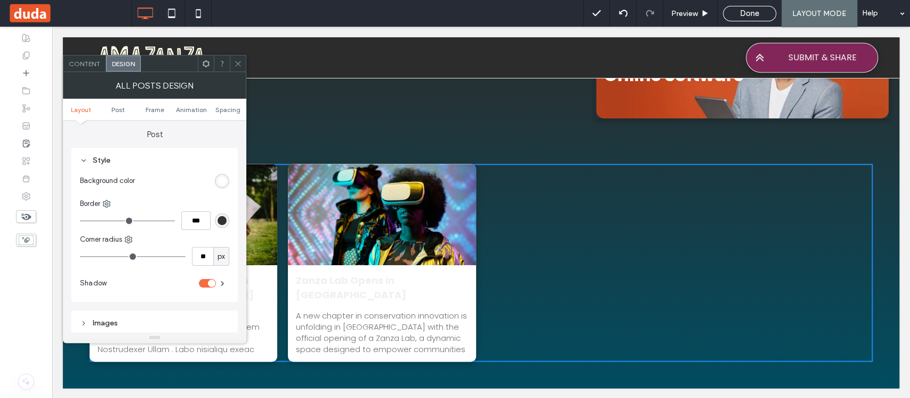
scroll to position [284, 0]
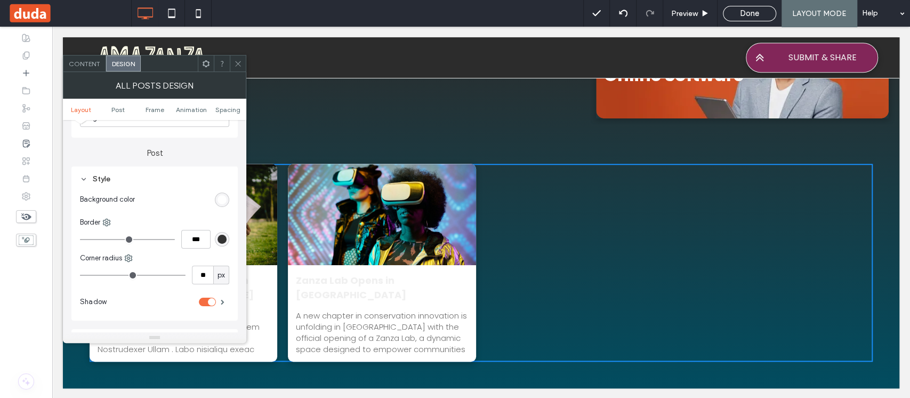
click at [224, 198] on div "rgb(255, 255, 255)" at bounding box center [222, 199] width 9 height 9
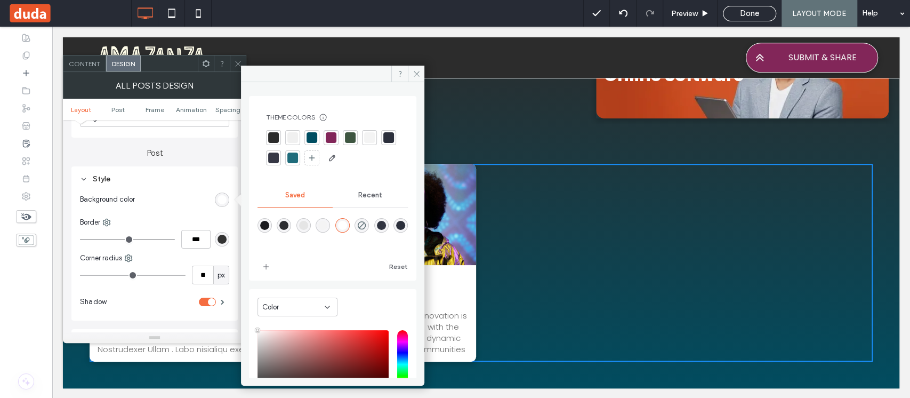
click at [369, 232] on div at bounding box center [362, 225] width 14 height 14
click at [366, 228] on icon "rgba(0,0,0,0)" at bounding box center [361, 225] width 9 height 9
type input "*******"
type input "*"
type input "**"
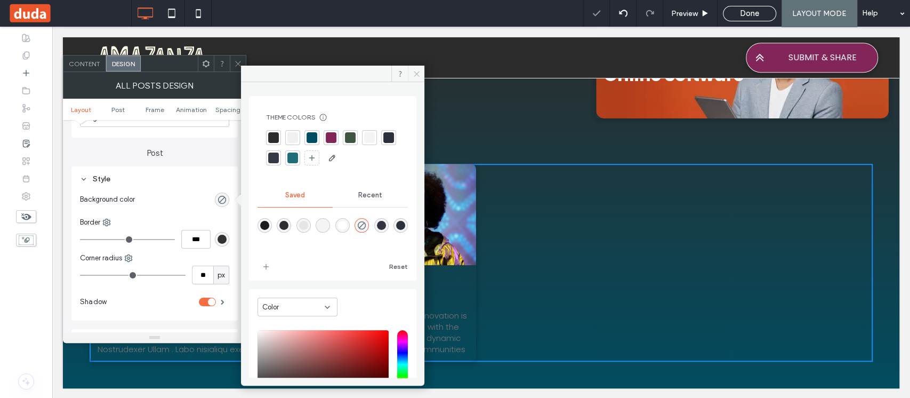
click at [416, 76] on icon at bounding box center [417, 74] width 8 height 8
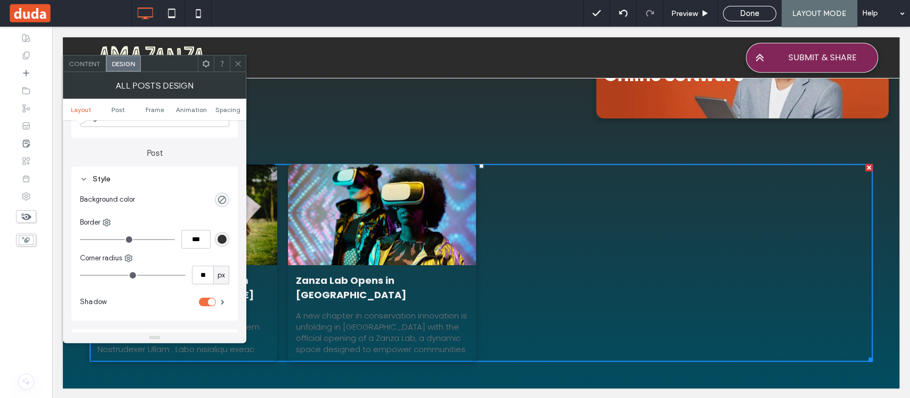
click at [227, 197] on div "rgba(0,0,0,0)" at bounding box center [222, 200] width 14 height 14
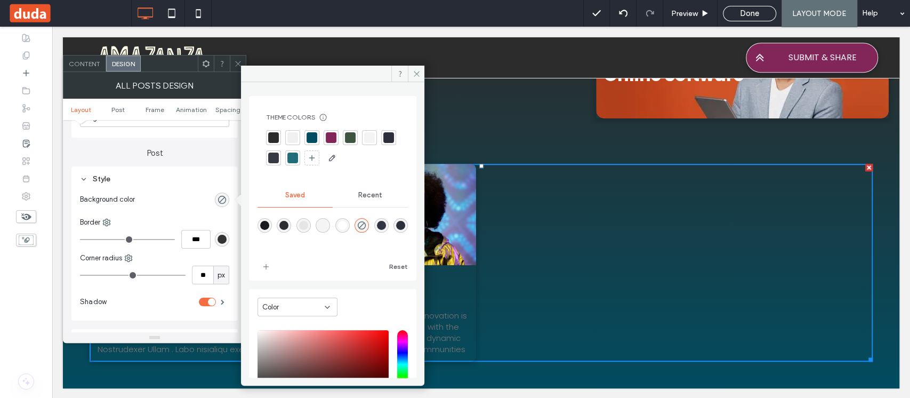
click at [298, 156] on div at bounding box center [292, 158] width 11 height 11
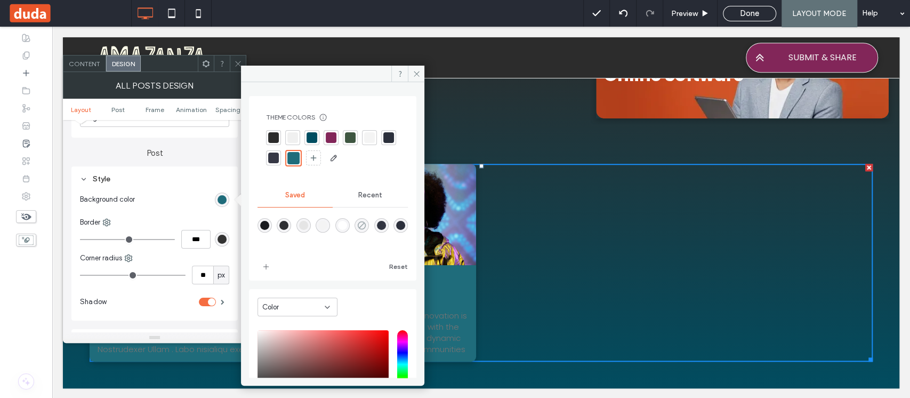
click at [366, 224] on icon "rgba(0,0,0,0)" at bounding box center [361, 225] width 9 height 9
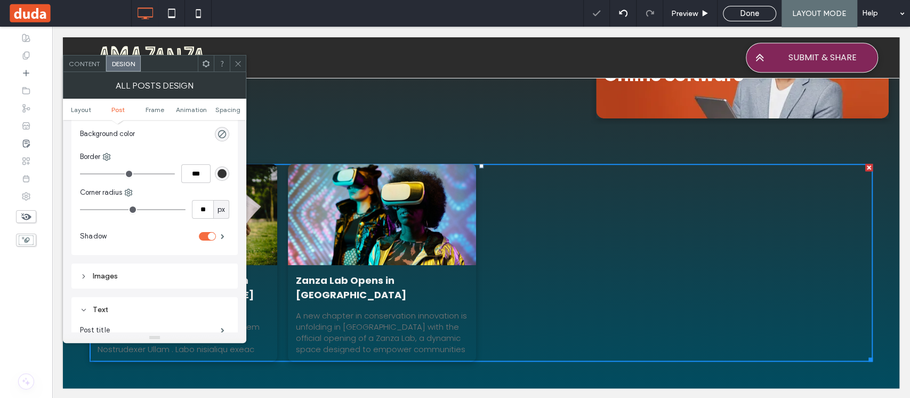
scroll to position [355, 0]
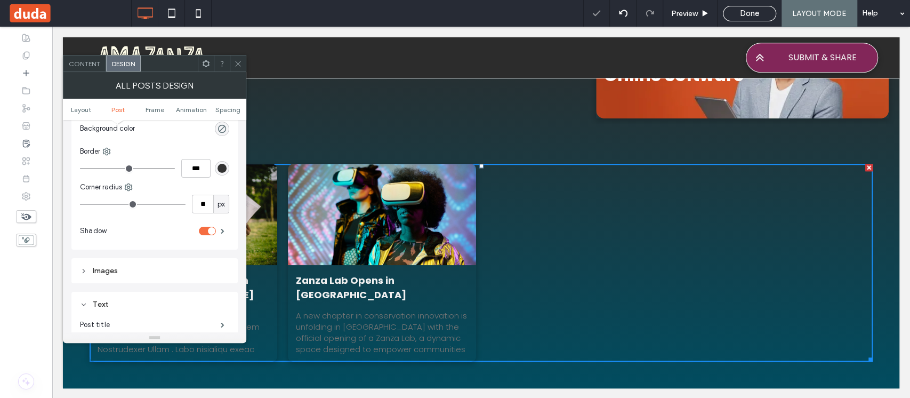
click at [137, 262] on div "Images Height ***** Image hover effect Zoom out" at bounding box center [154, 270] width 166 height 25
click at [210, 230] on div "toggle" at bounding box center [211, 230] width 7 height 7
click at [143, 273] on div "Images" at bounding box center [154, 270] width 149 height 9
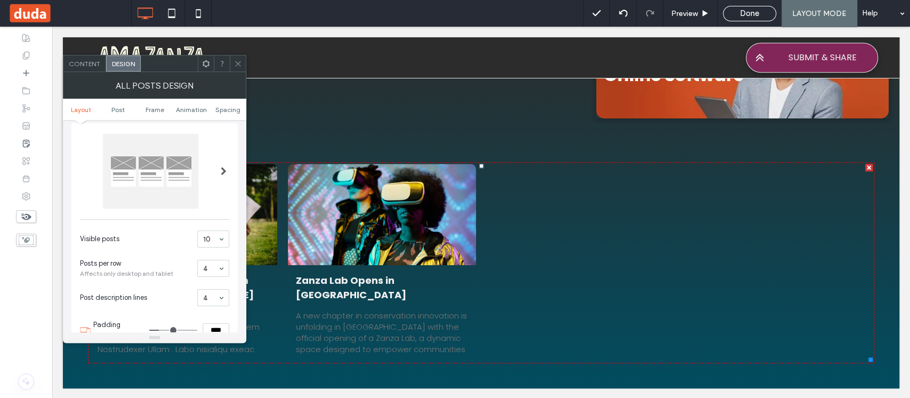
scroll to position [0, 0]
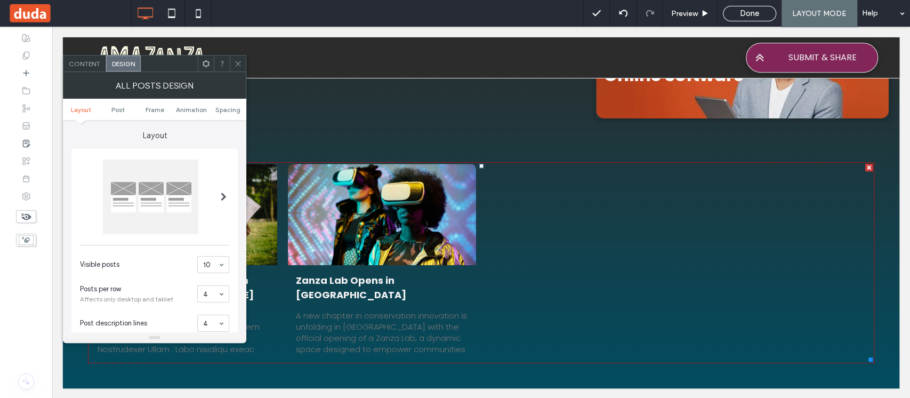
click at [215, 195] on div at bounding box center [224, 196] width 22 height 91
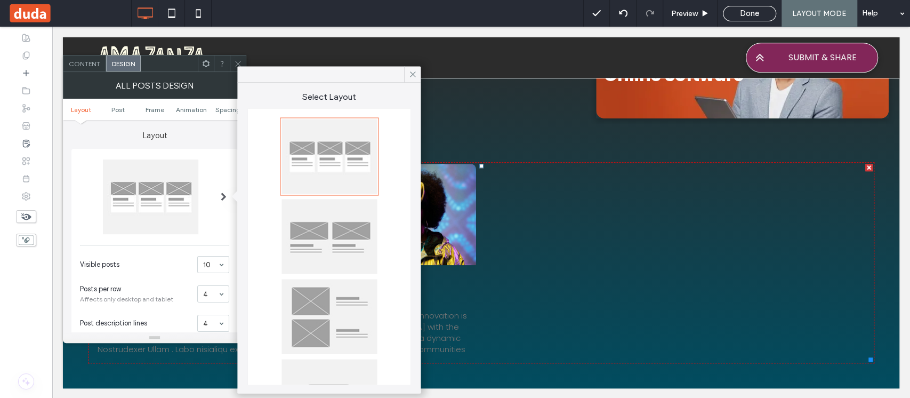
scroll to position [62, 0]
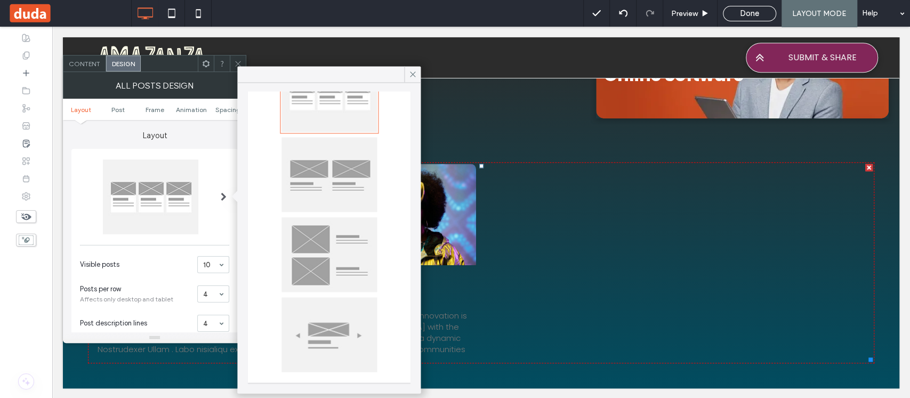
click at [413, 83] on div "Select Layout" at bounding box center [328, 238] width 183 height 310
click at [413, 76] on icon at bounding box center [413, 74] width 10 height 10
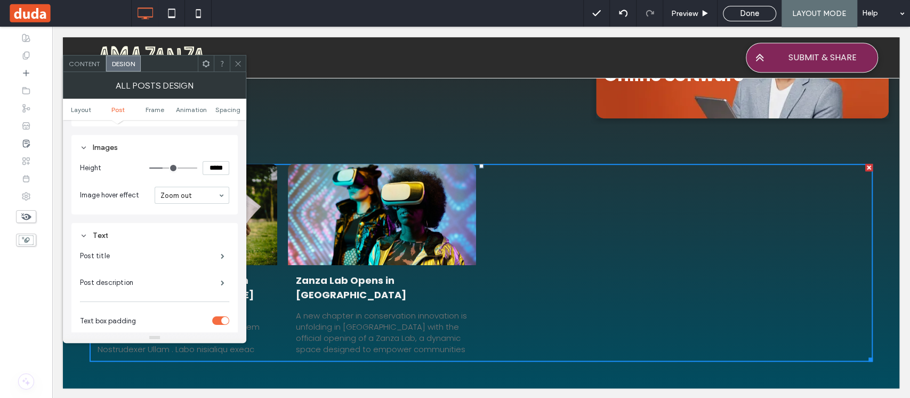
scroll to position [498, 0]
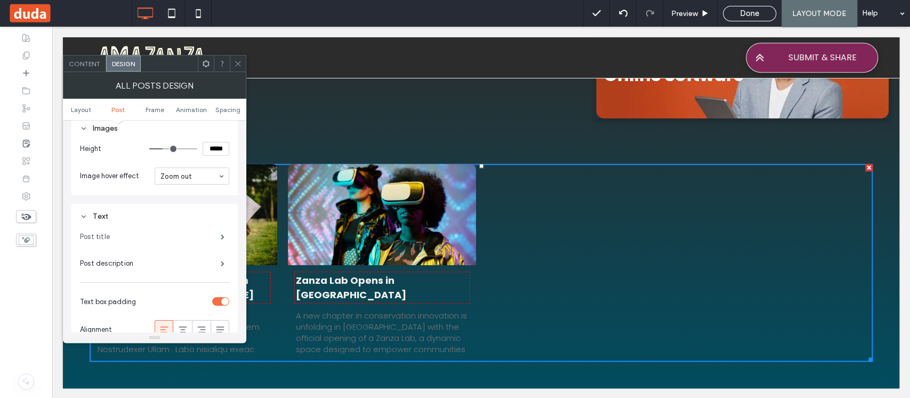
click at [149, 232] on label "Post title" at bounding box center [150, 236] width 141 height 21
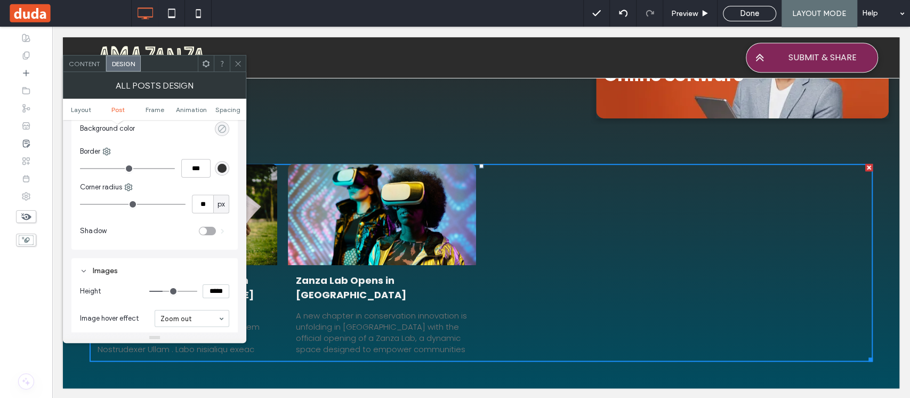
click at [218, 127] on div "rgba(0,0,0,0)" at bounding box center [222, 128] width 9 height 9
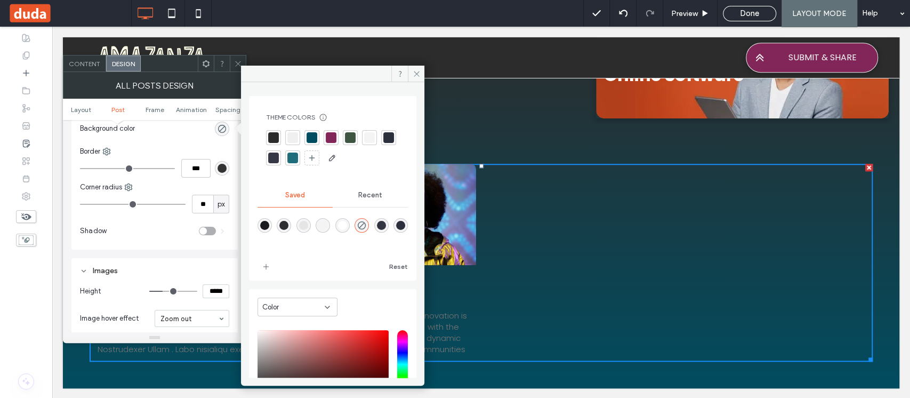
click at [311, 137] on div at bounding box center [312, 137] width 11 height 11
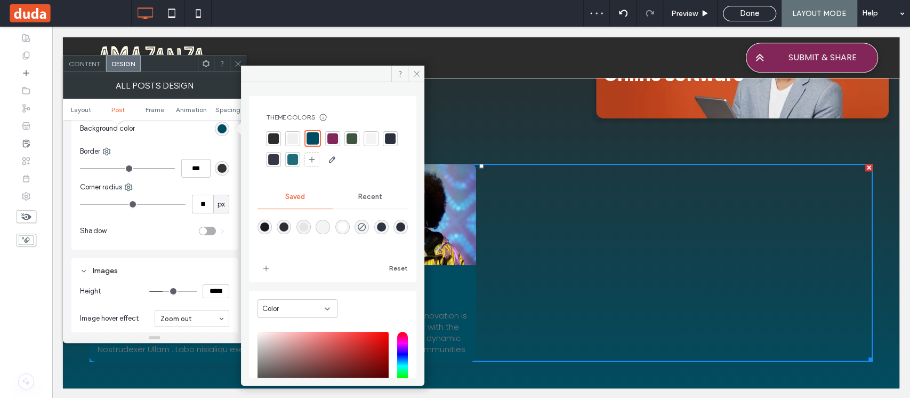
click at [322, 158] on div at bounding box center [332, 149] width 133 height 38
click at [298, 160] on div at bounding box center [292, 159] width 11 height 11
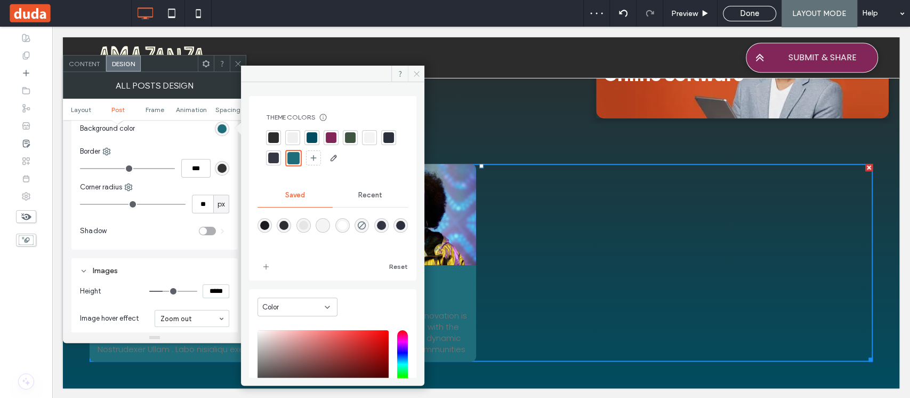
click at [418, 75] on icon at bounding box center [417, 74] width 8 height 8
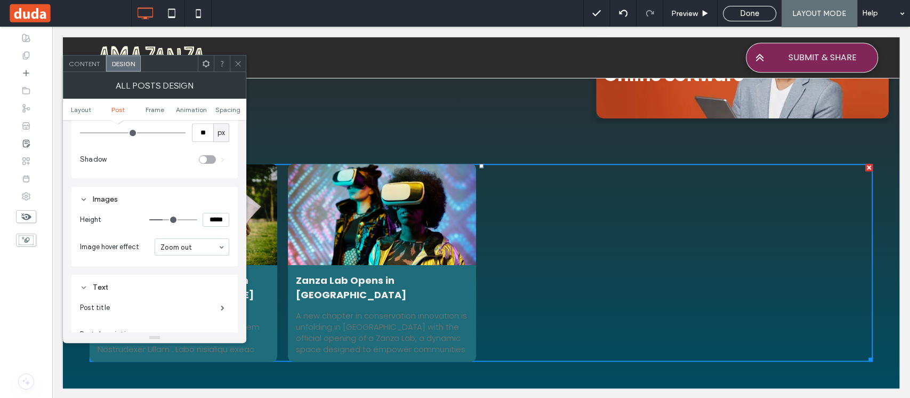
scroll to position [498, 0]
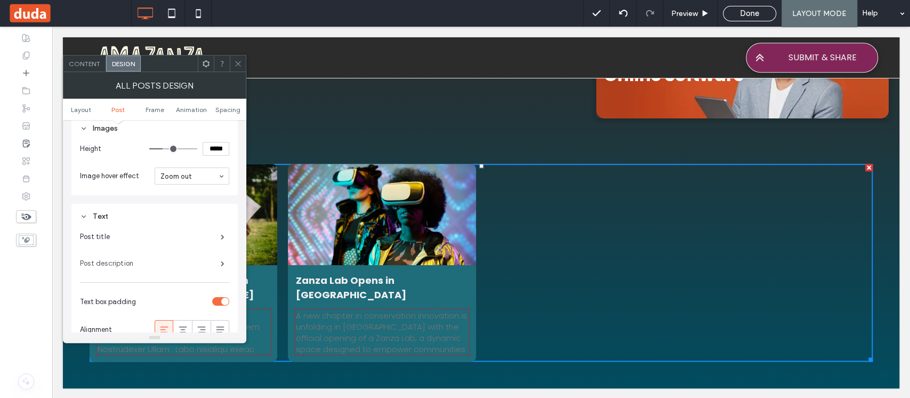
click at [181, 264] on label "Post description" at bounding box center [150, 263] width 141 height 21
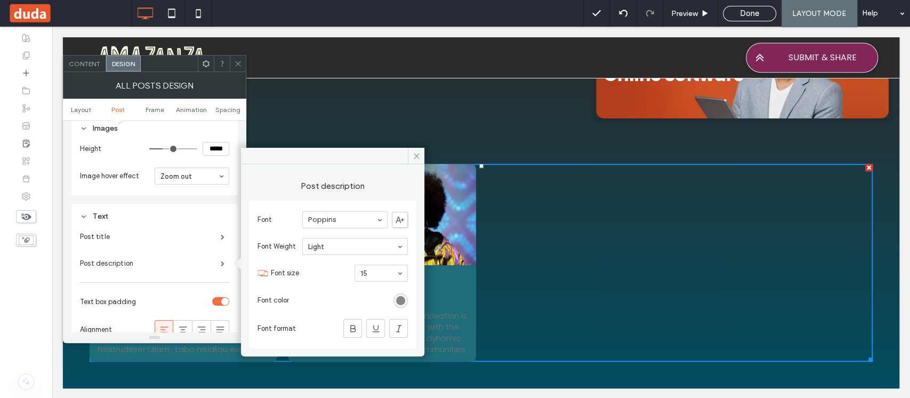
click at [397, 298] on div "rgb(116, 116, 116)" at bounding box center [400, 300] width 9 height 9
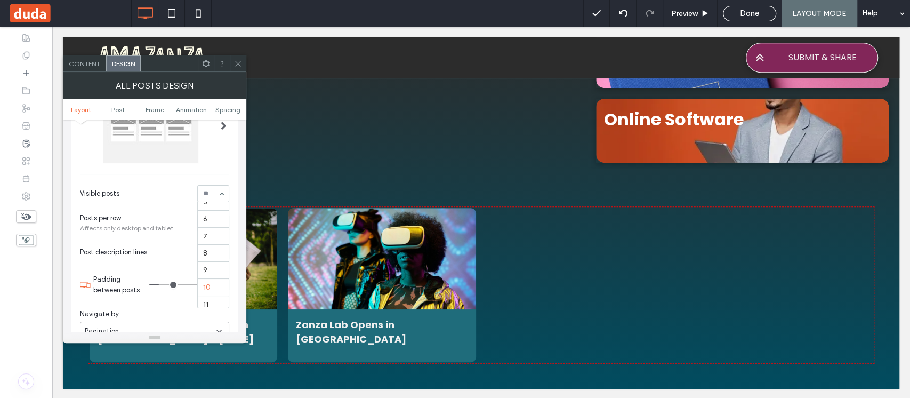
scroll to position [0, 0]
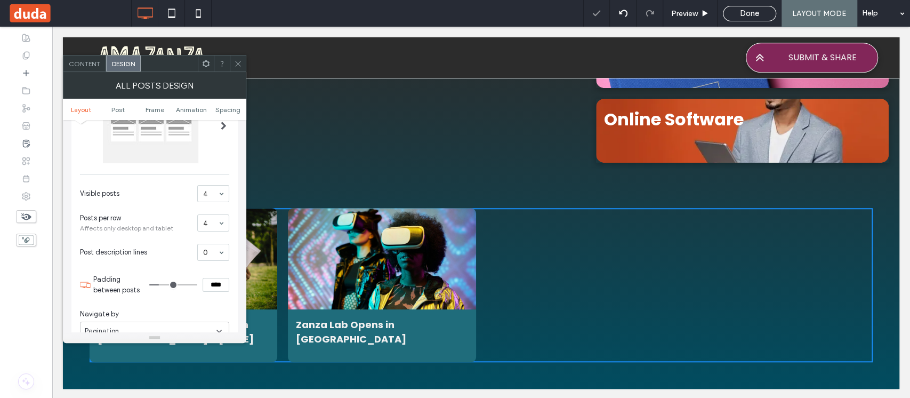
click at [239, 67] on icon at bounding box center [238, 64] width 8 height 8
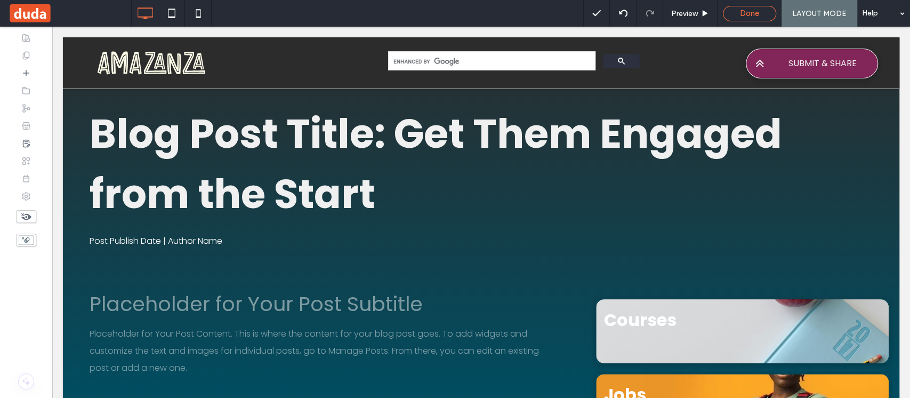
click at [745, 10] on span "Done" at bounding box center [749, 14] width 19 height 10
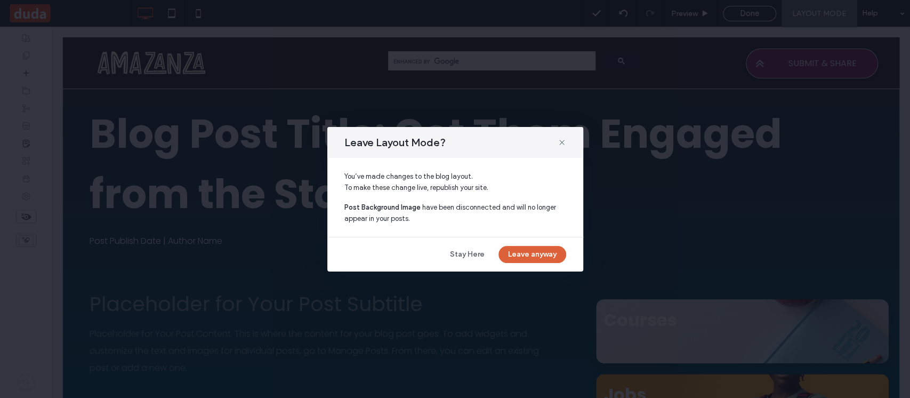
click at [528, 254] on button "Leave anyway" at bounding box center [533, 254] width 68 height 17
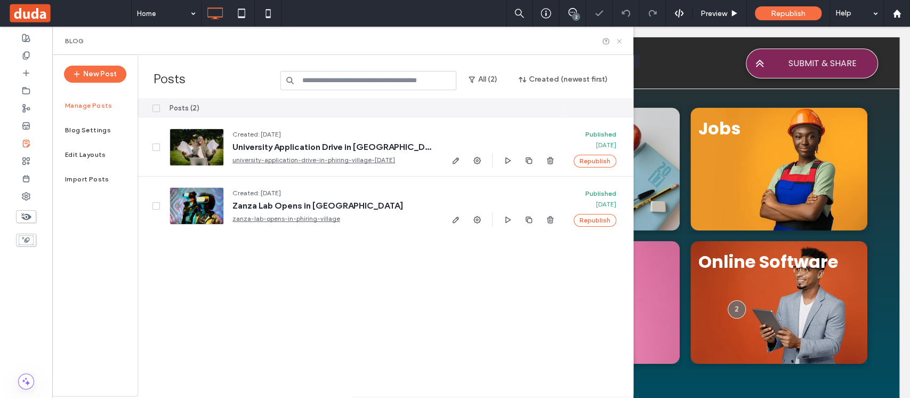
click at [619, 40] on icon at bounding box center [619, 41] width 8 height 8
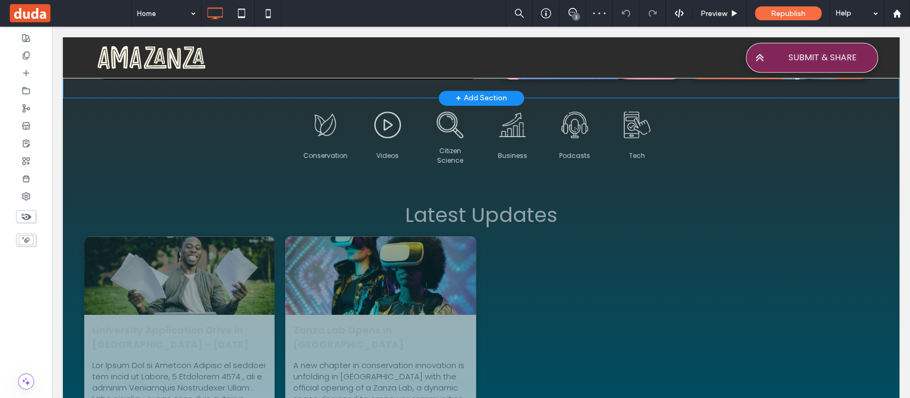
scroll to position [316, 0]
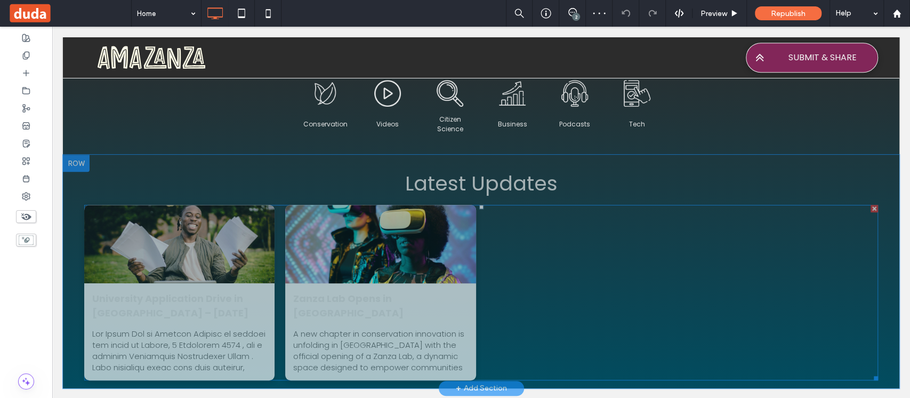
click at [407, 285] on div "Zanza Lab Opens in Phiring Village August 19, 2025" at bounding box center [380, 331] width 190 height 97
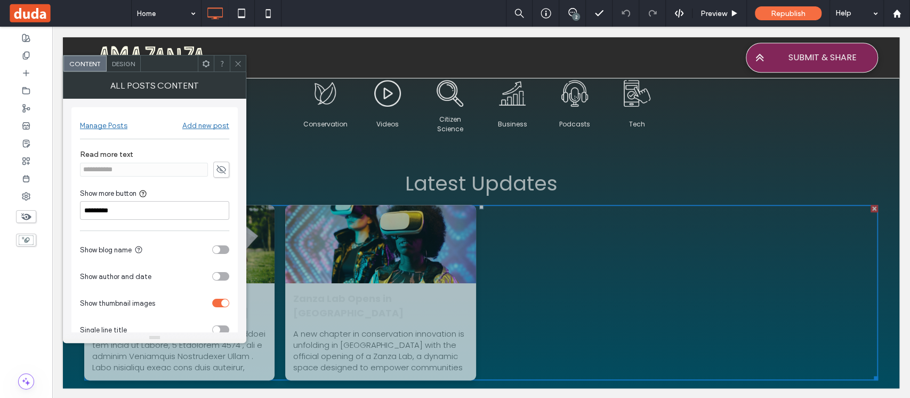
click at [120, 62] on span "Design" at bounding box center [123, 64] width 23 height 8
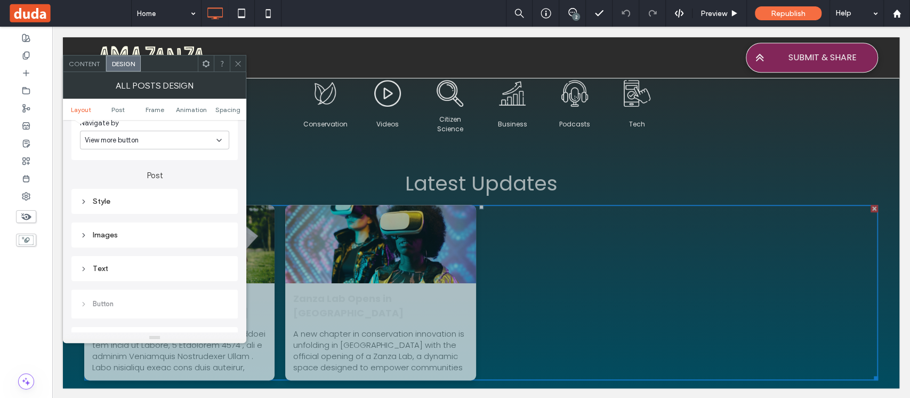
scroll to position [284, 0]
click at [156, 178] on div "Style" at bounding box center [154, 178] width 149 height 9
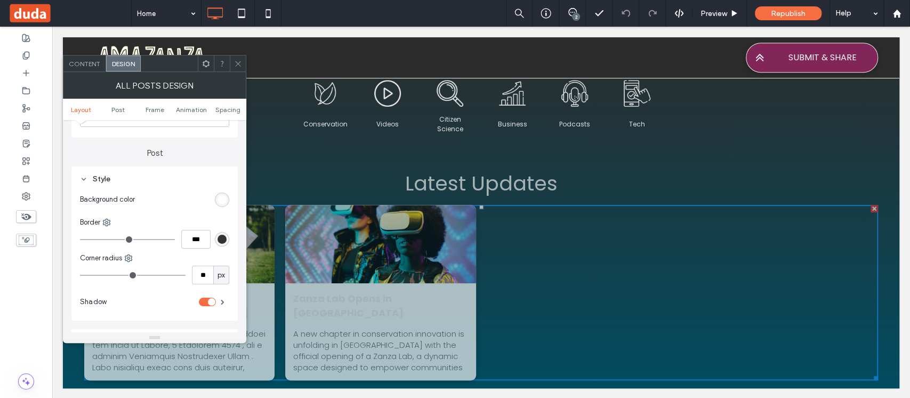
click at [226, 195] on div "rgb(255, 255, 255)" at bounding box center [222, 199] width 9 height 9
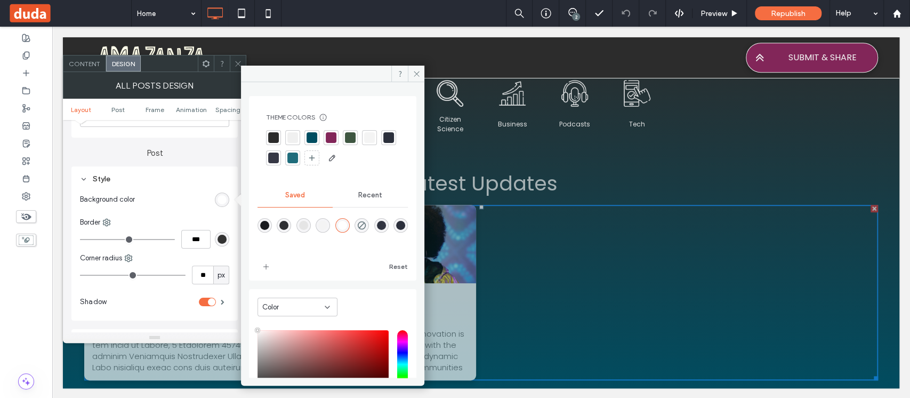
click at [298, 162] on div at bounding box center [292, 158] width 11 height 11
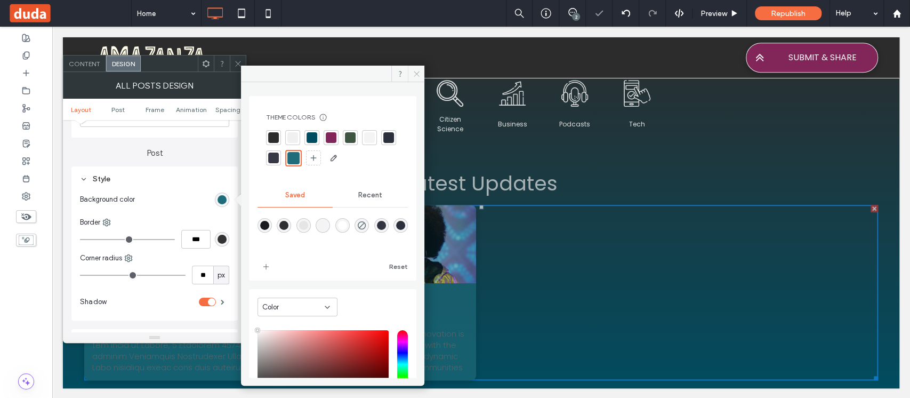
drag, startPoint x: 418, startPoint y: 72, endPoint x: 363, endPoint y: 45, distance: 60.6
click at [417, 72] on icon at bounding box center [417, 74] width 8 height 8
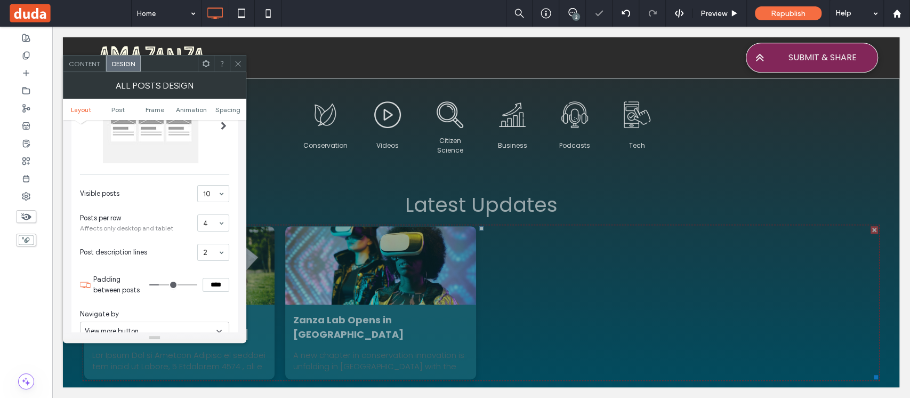
scroll to position [294, 0]
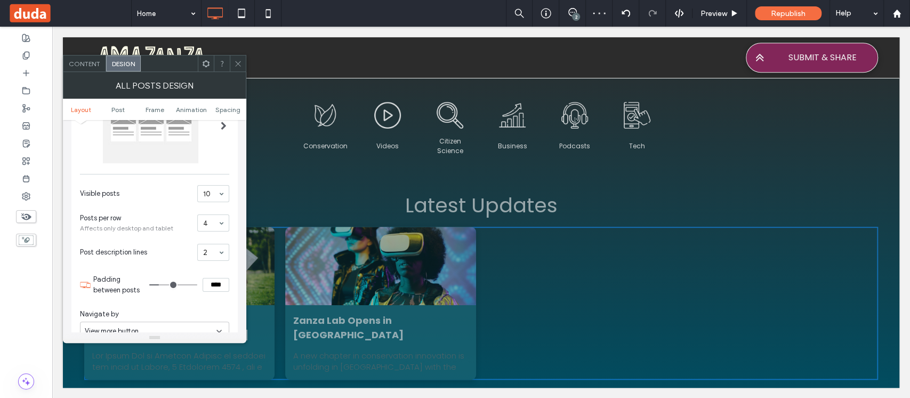
click at [237, 66] on icon at bounding box center [238, 64] width 8 height 8
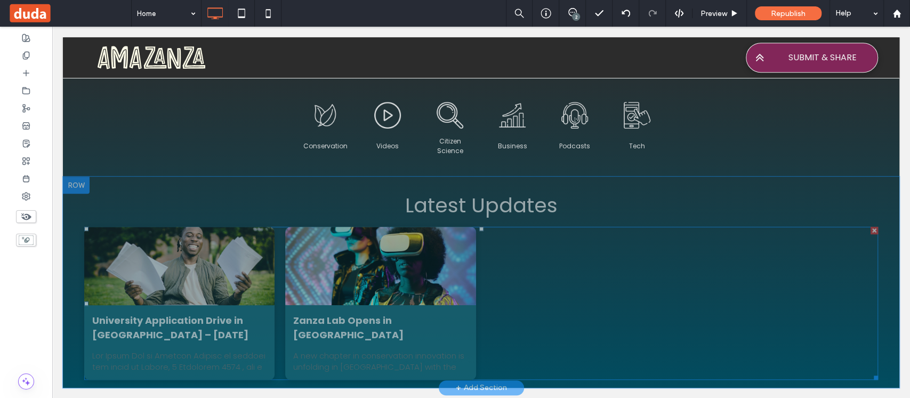
click at [254, 292] on div at bounding box center [179, 265] width 202 height 83
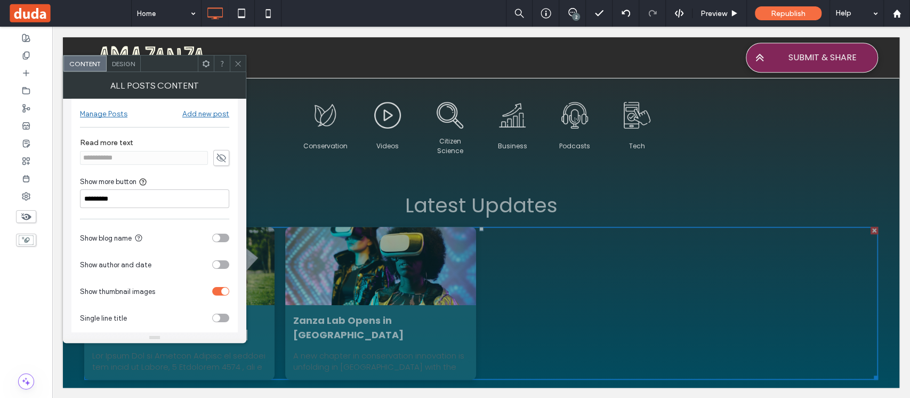
scroll to position [21, 0]
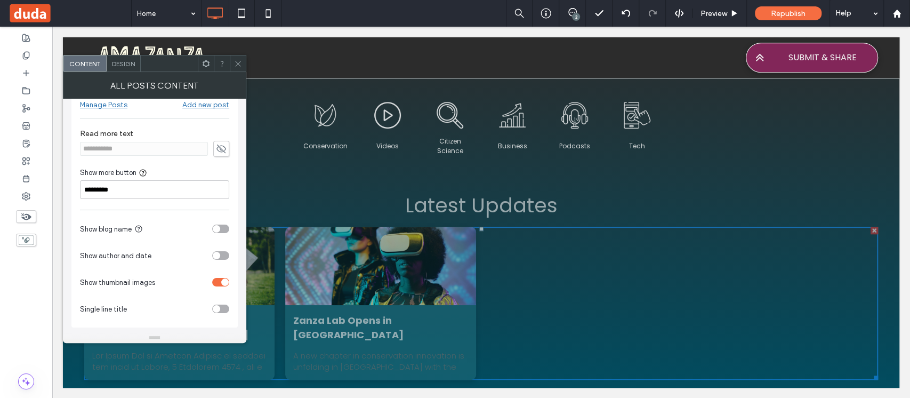
click at [128, 65] on span "Design" at bounding box center [123, 64] width 23 height 8
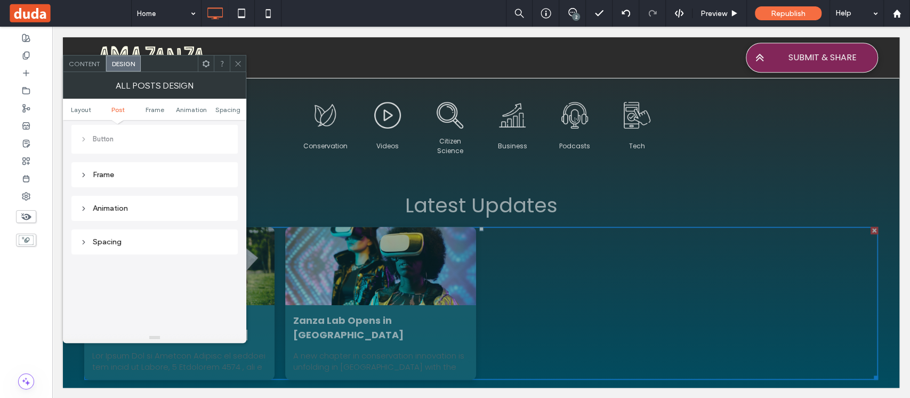
scroll to position [355, 0]
click at [137, 173] on div "Text" at bounding box center [154, 175] width 149 height 9
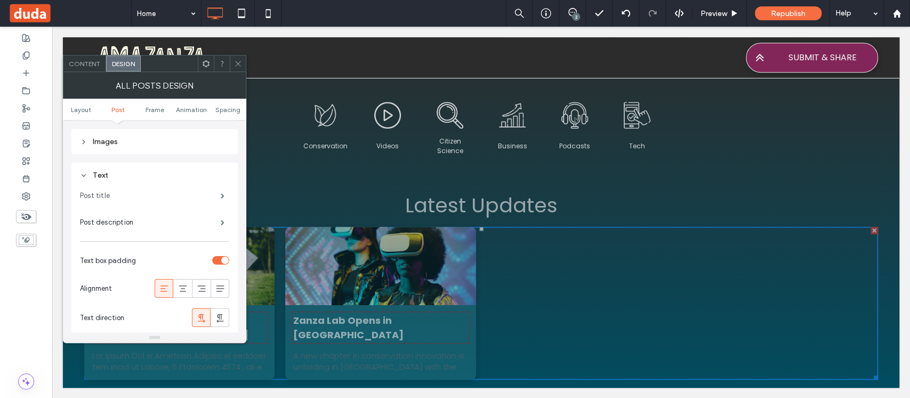
click at [151, 197] on label "Post title" at bounding box center [150, 195] width 141 height 21
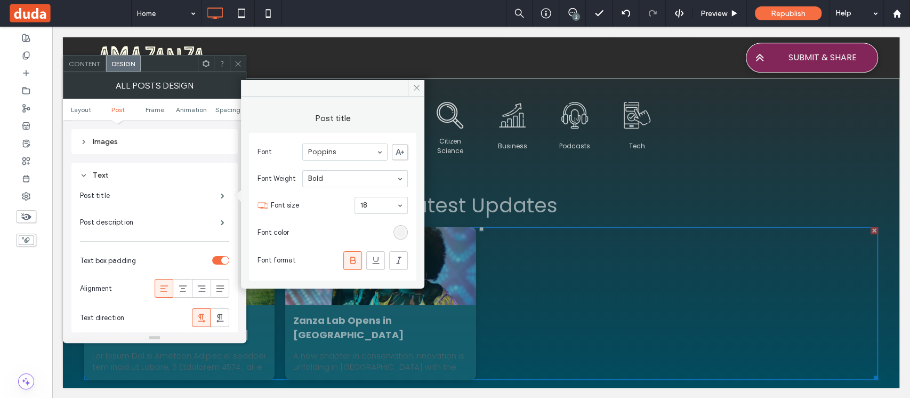
click at [400, 230] on div "rgb(240, 240, 240)" at bounding box center [400, 232] width 9 height 9
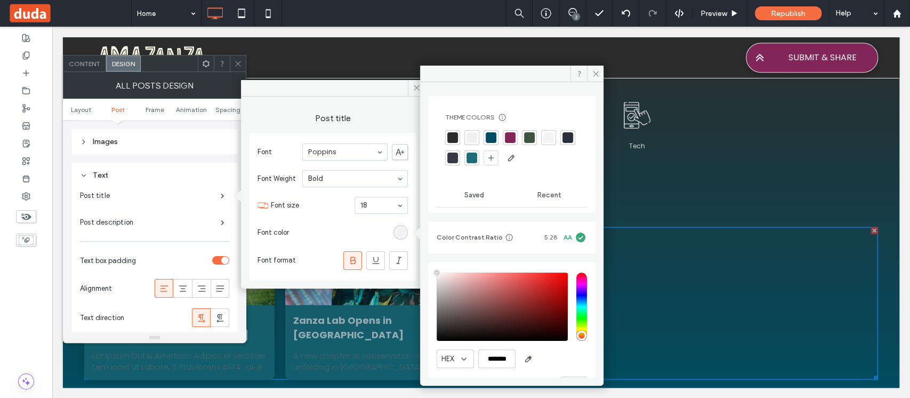
type input "****"
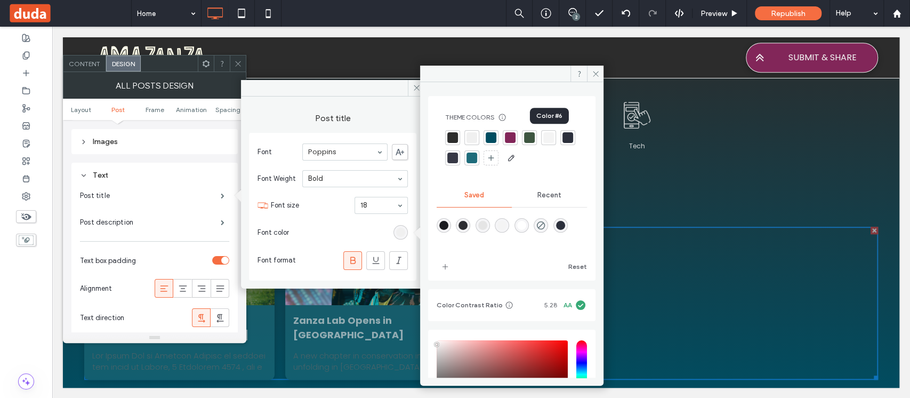
click at [549, 139] on div at bounding box center [548, 137] width 11 height 11
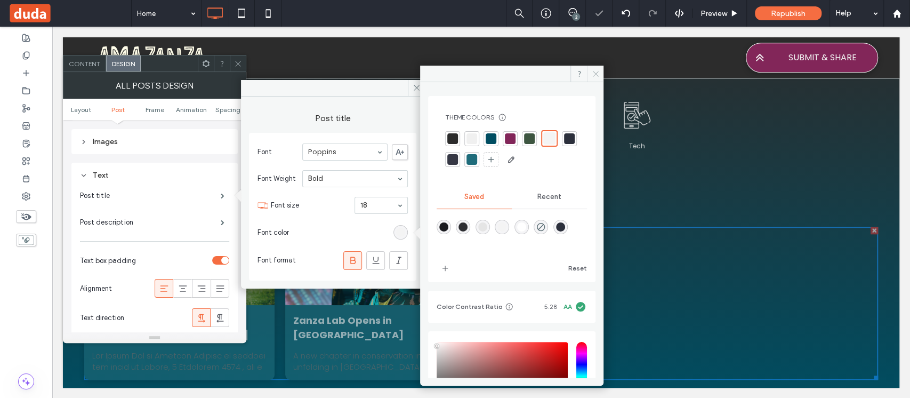
click at [596, 75] on icon at bounding box center [596, 74] width 8 height 8
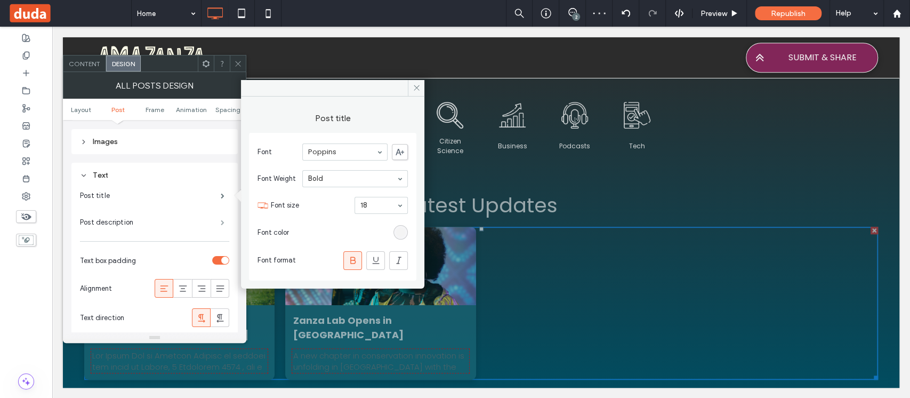
click at [224, 225] on span at bounding box center [223, 222] width 4 height 5
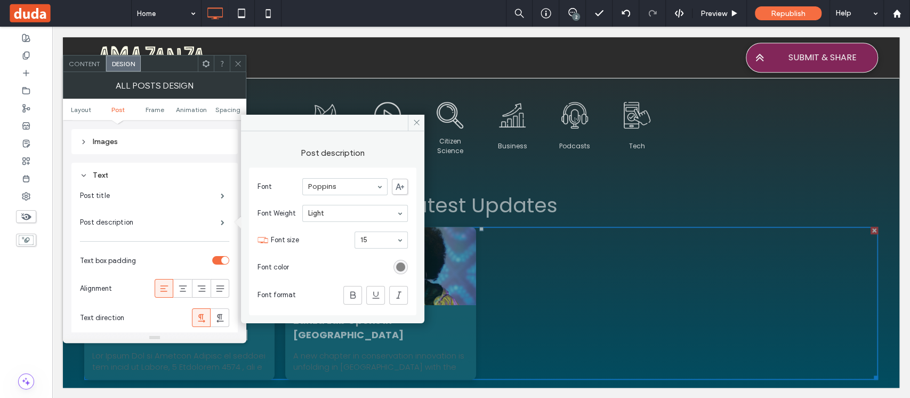
click at [401, 265] on div "rgb(116, 116, 116)" at bounding box center [400, 266] width 9 height 9
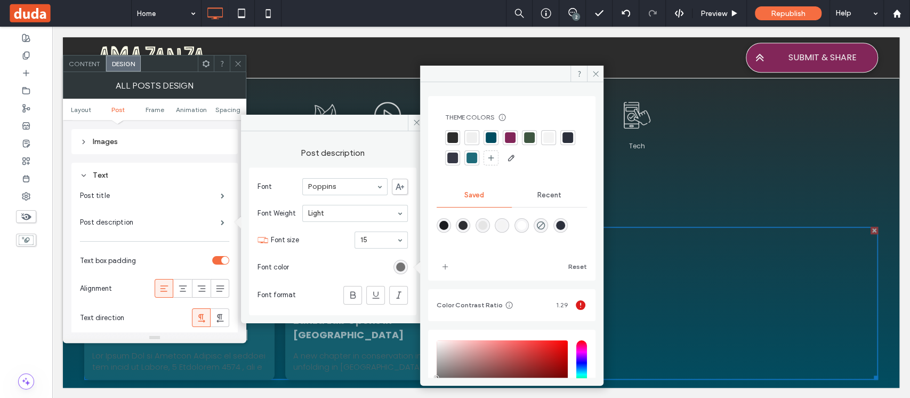
click at [469, 136] on div at bounding box center [472, 137] width 11 height 11
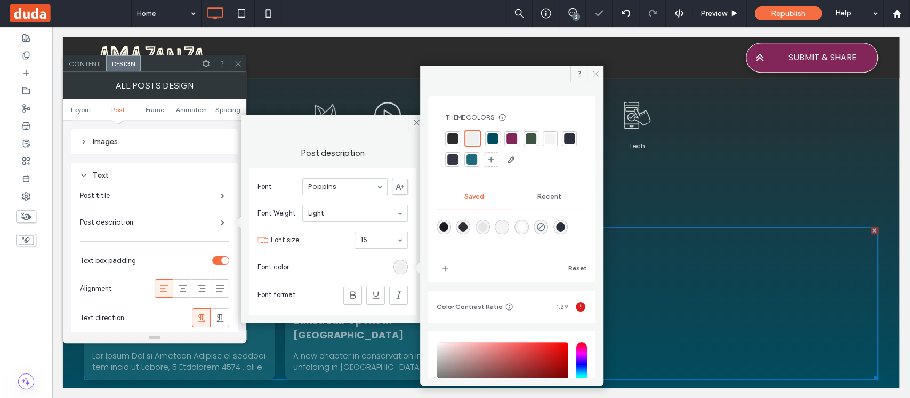
click at [595, 70] on icon at bounding box center [596, 74] width 8 height 8
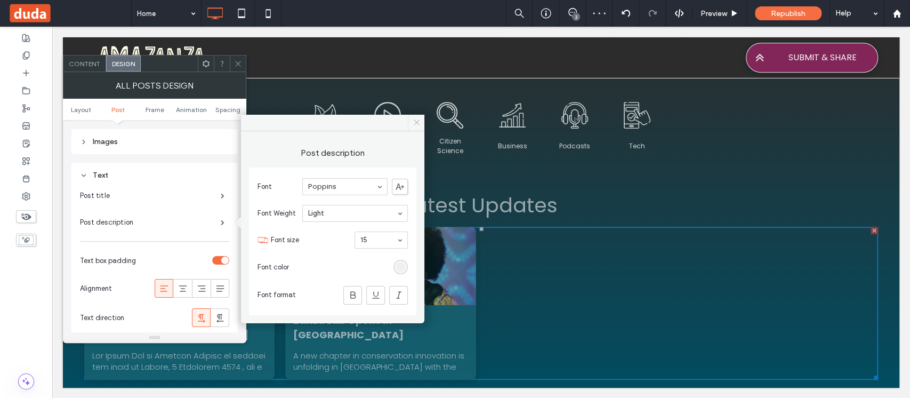
click at [413, 126] on icon at bounding box center [417, 122] width 8 height 8
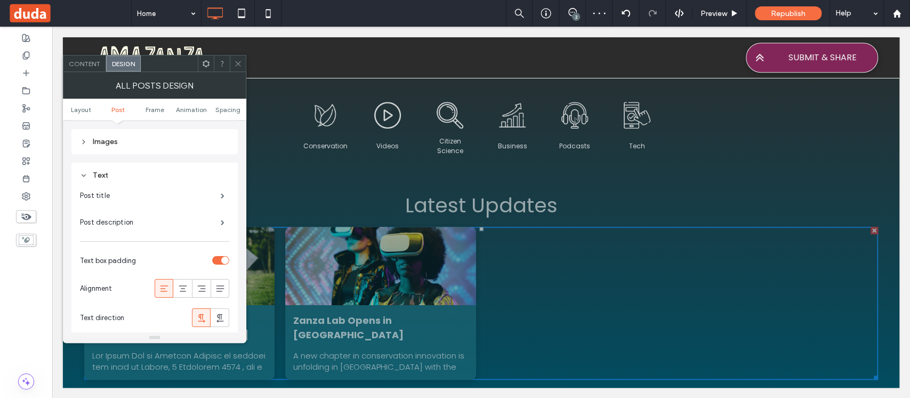
click at [237, 63] on icon at bounding box center [238, 64] width 8 height 8
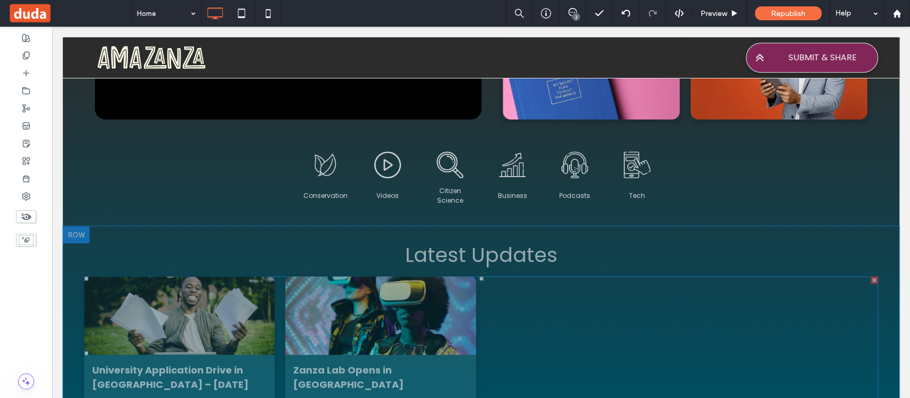
scroll to position [294, 0]
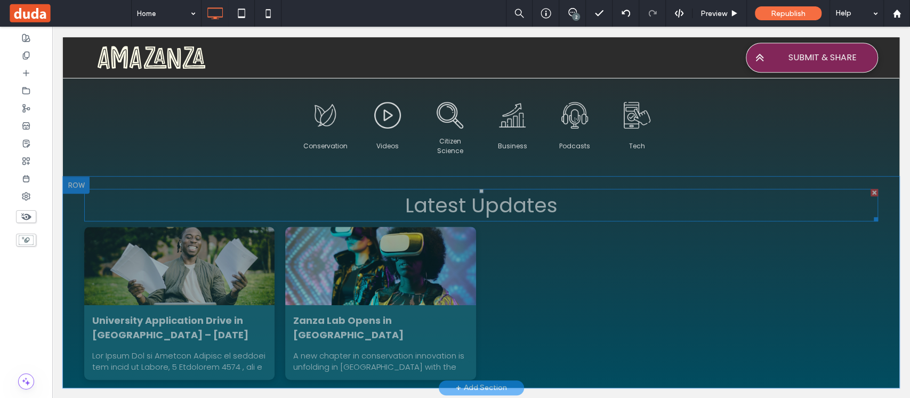
click at [543, 198] on span "Latest Updates" at bounding box center [481, 205] width 153 height 28
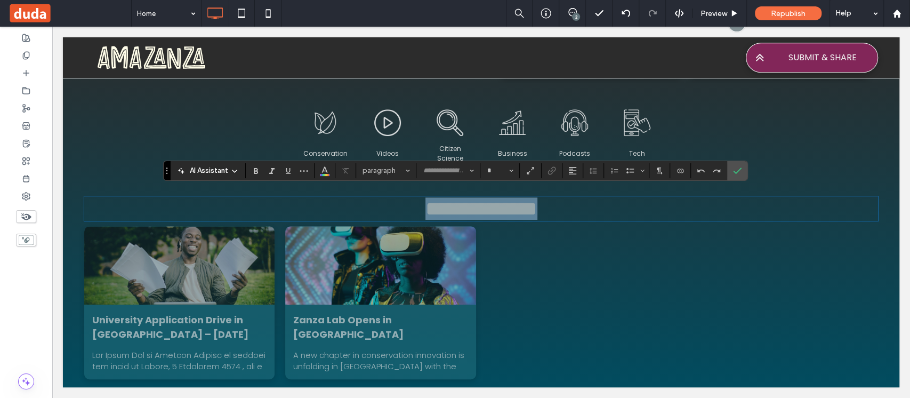
type input "*******"
type input "**"
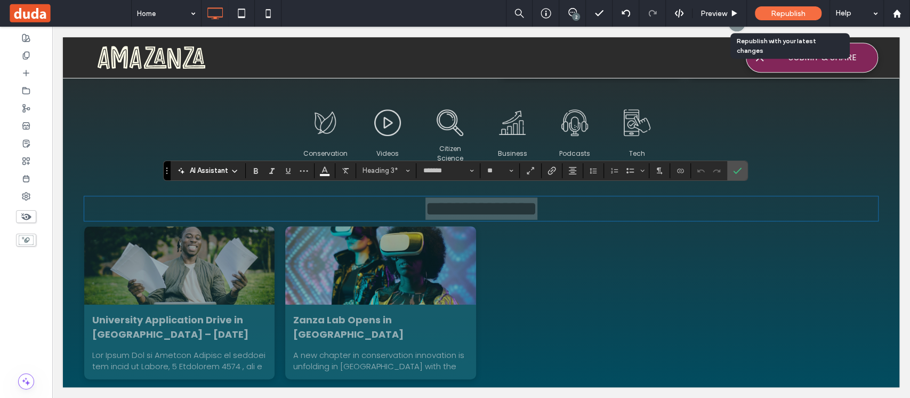
click at [795, 10] on span "Republish" at bounding box center [788, 13] width 35 height 9
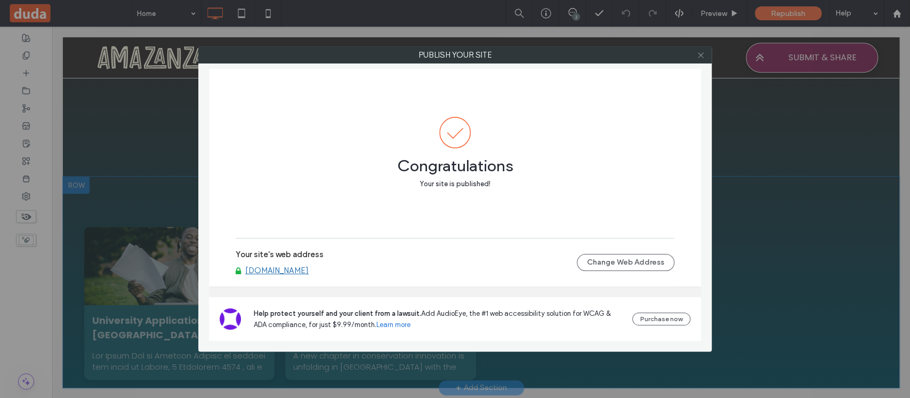
click at [700, 53] on icon at bounding box center [701, 55] width 8 height 8
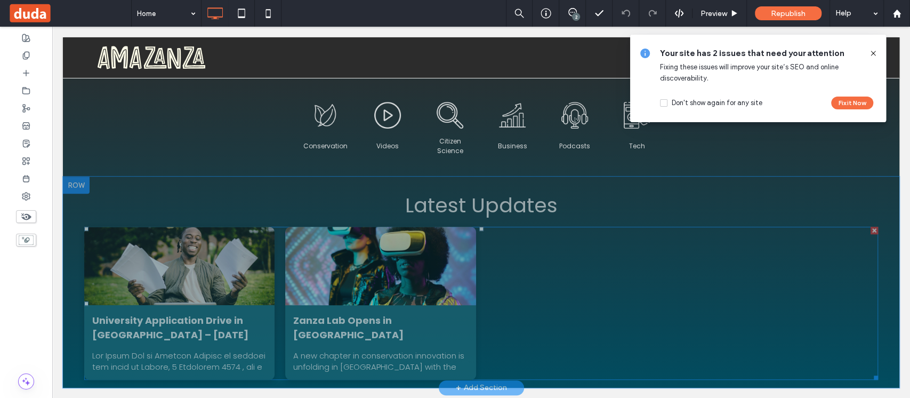
click at [411, 288] on div at bounding box center [381, 265] width 202 height 83
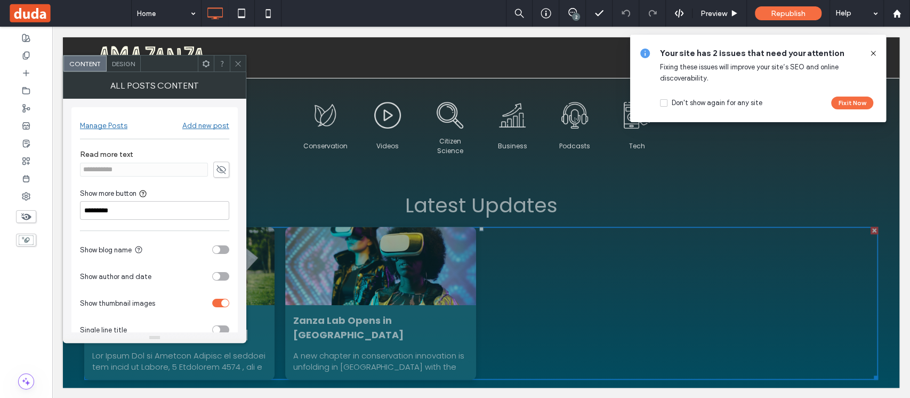
click at [124, 60] on span "Design" at bounding box center [123, 64] width 23 height 8
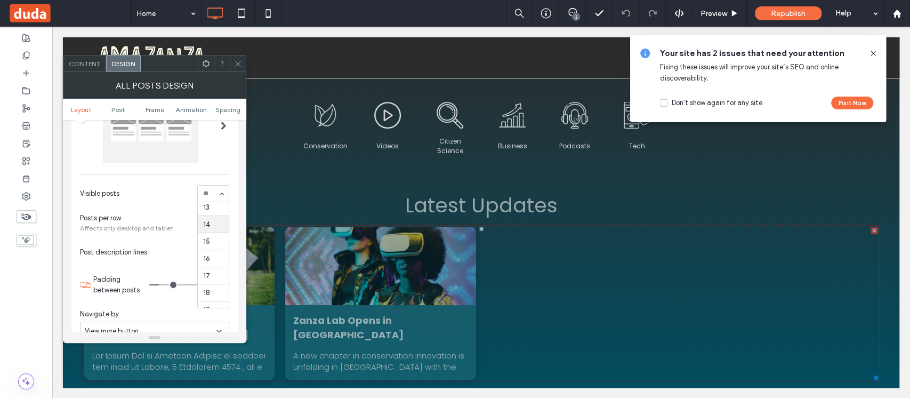
scroll to position [229, 0]
click at [239, 60] on icon at bounding box center [238, 64] width 8 height 8
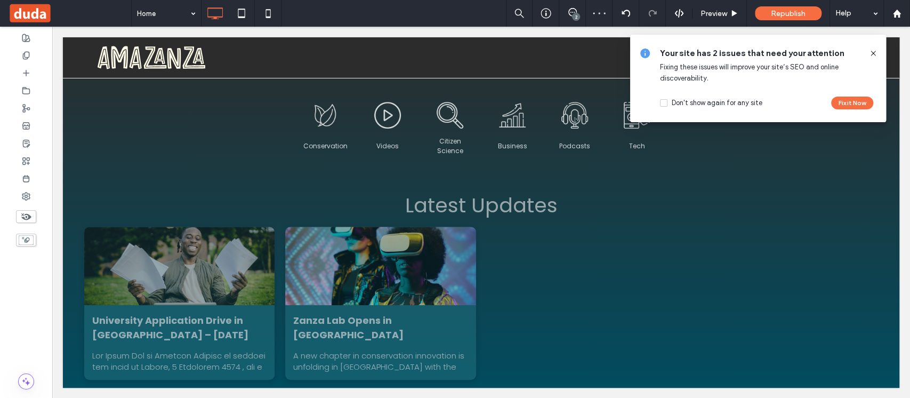
click at [871, 53] on icon at bounding box center [873, 53] width 9 height 9
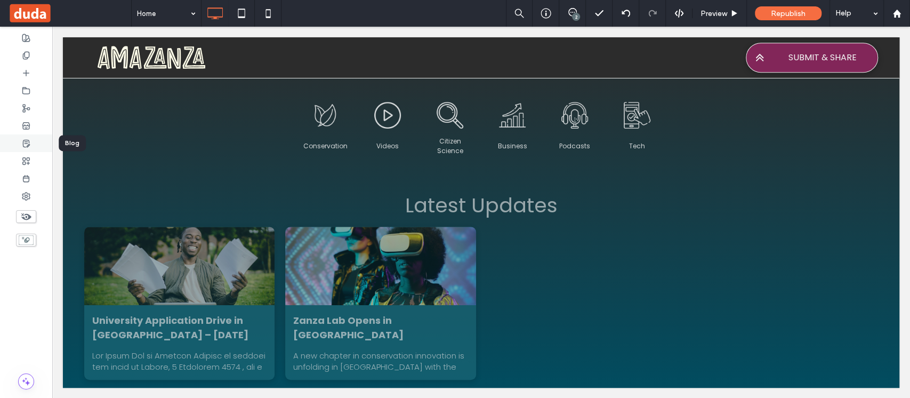
click at [37, 147] on div at bounding box center [26, 143] width 52 height 18
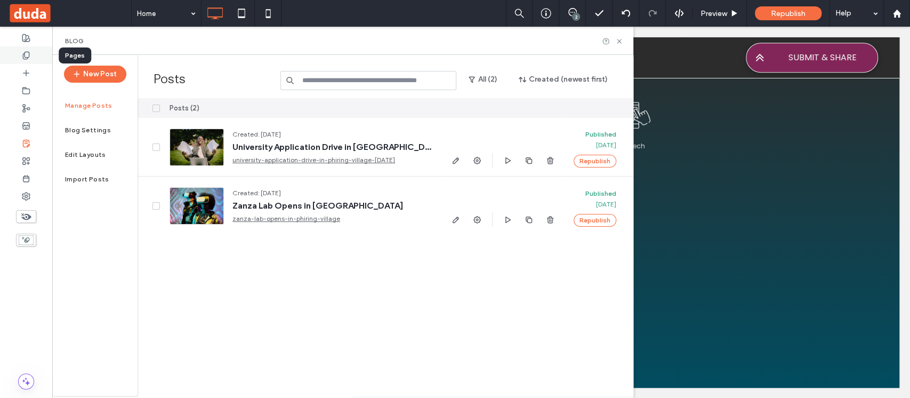
click at [42, 53] on div at bounding box center [26, 55] width 52 height 18
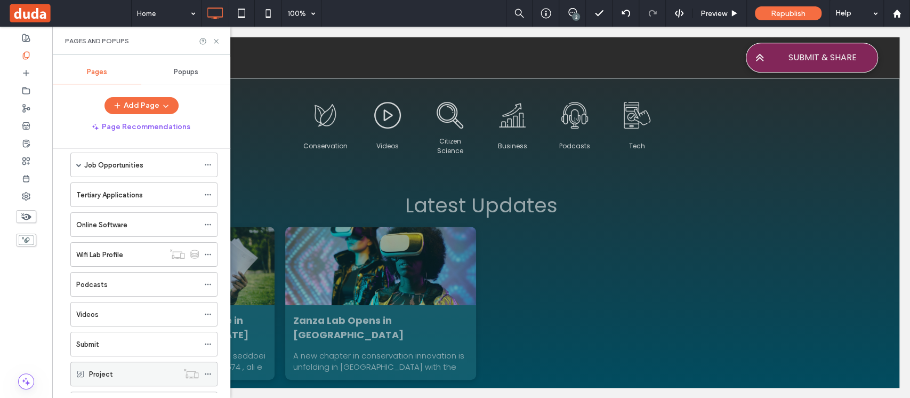
scroll to position [123, 0]
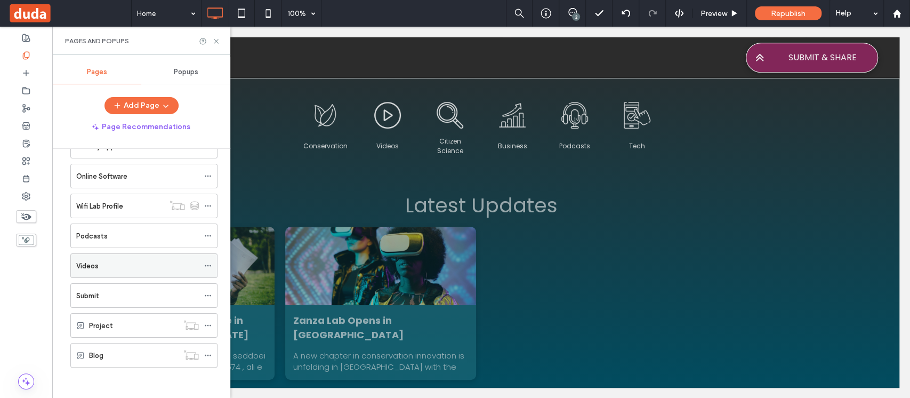
click at [206, 264] on icon at bounding box center [207, 265] width 7 height 7
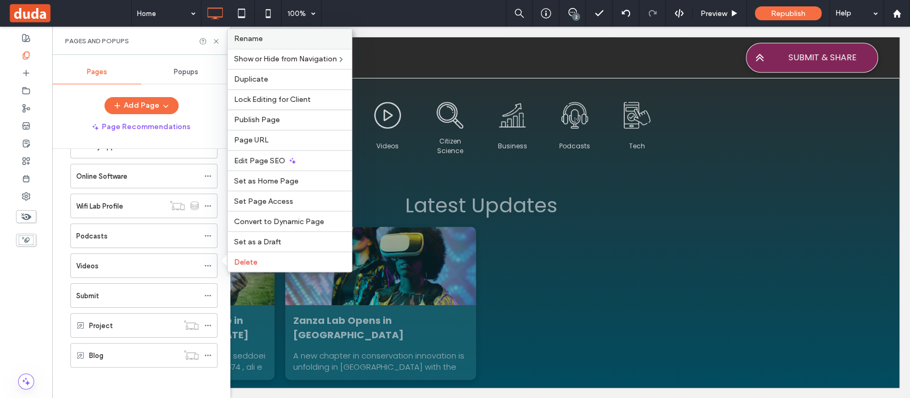
click at [266, 39] on label "Rename" at bounding box center [289, 38] width 111 height 9
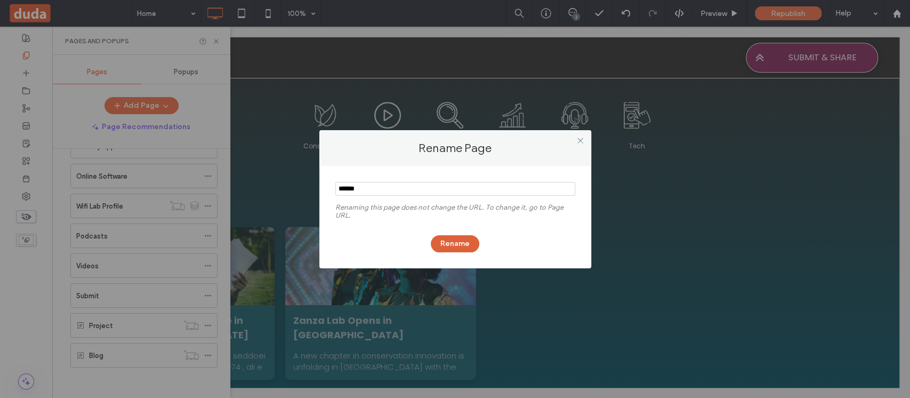
click at [459, 244] on button "Rename" at bounding box center [455, 243] width 49 height 17
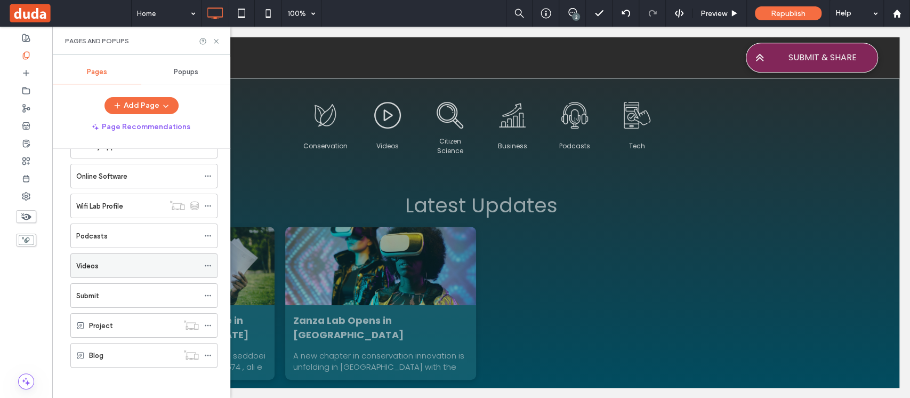
click at [207, 264] on icon at bounding box center [207, 265] width 7 height 7
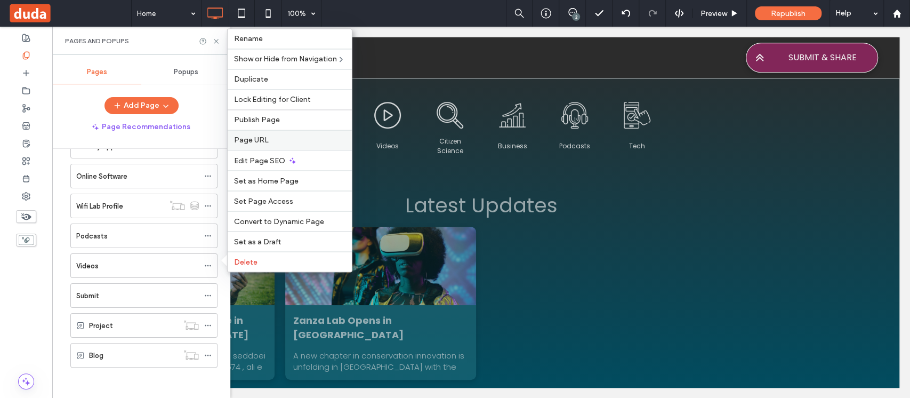
click at [282, 145] on label "Page URL" at bounding box center [289, 139] width 111 height 9
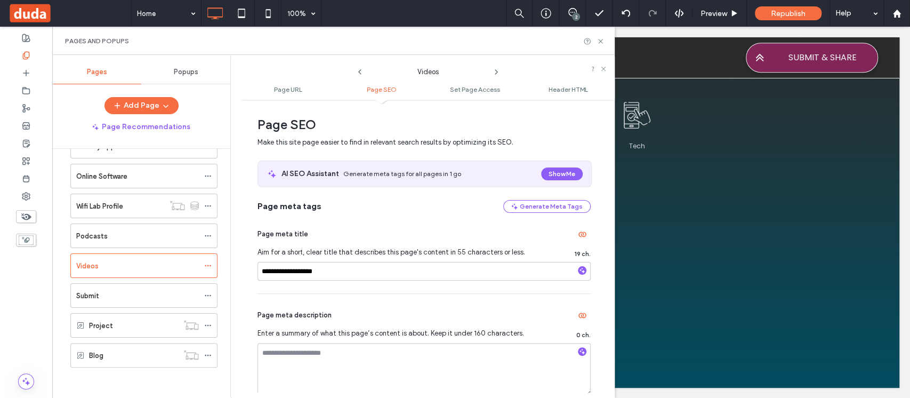
scroll to position [213, 0]
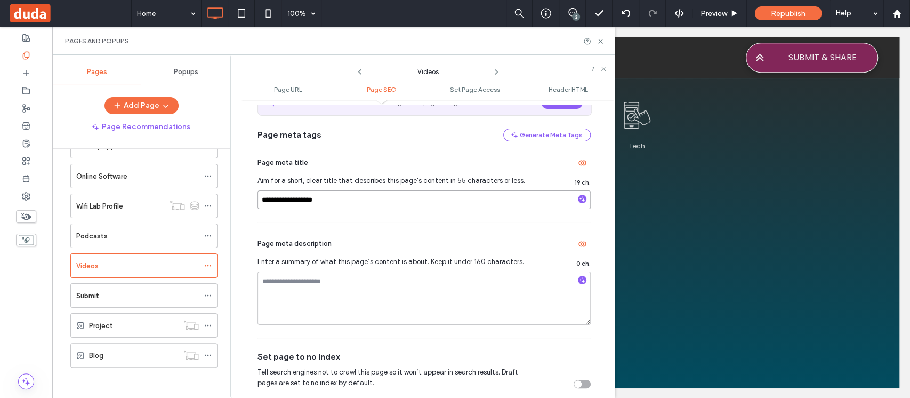
click at [320, 203] on input "**********" at bounding box center [424, 199] width 333 height 19
type input "**********"
click at [309, 218] on div "**********" at bounding box center [424, 181] width 333 height 81
click at [33, 141] on div at bounding box center [26, 143] width 52 height 18
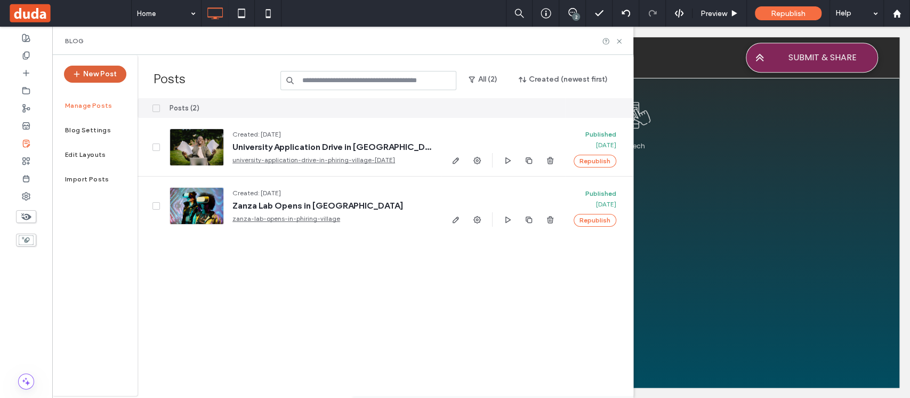
click at [114, 72] on button "New Post" at bounding box center [95, 74] width 62 height 17
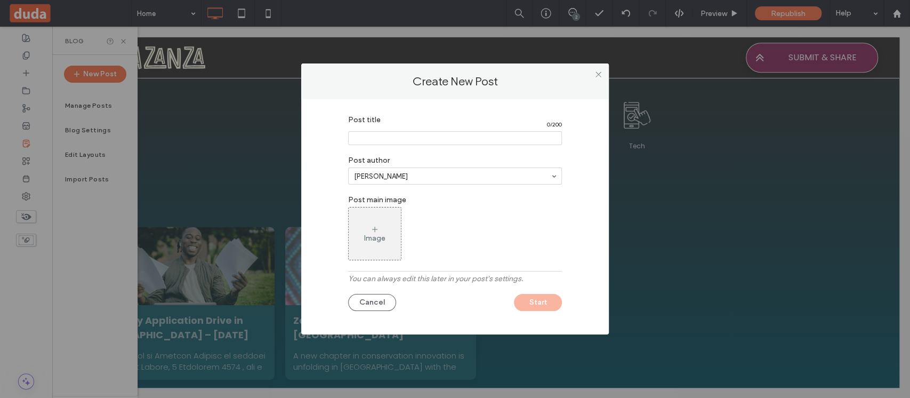
click at [409, 137] on input "Post title" at bounding box center [455, 138] width 214 height 14
paste input "**********"
type input "**********"
click at [371, 231] on icon at bounding box center [375, 229] width 9 height 9
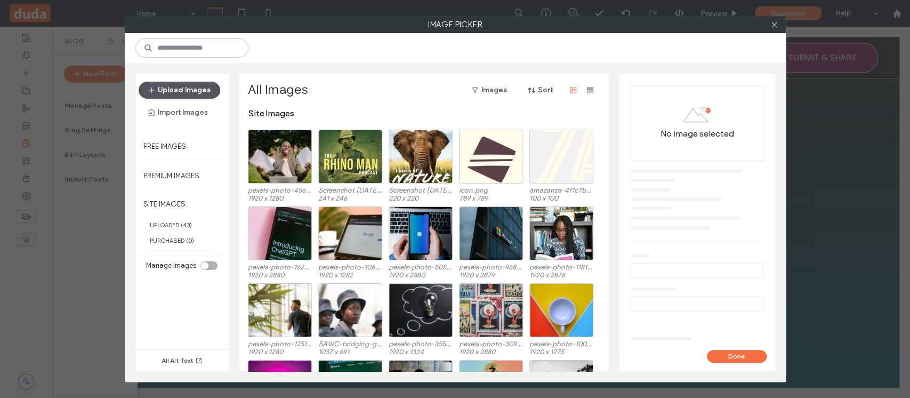
click at [196, 90] on button "Upload Images" at bounding box center [180, 90] width 82 height 17
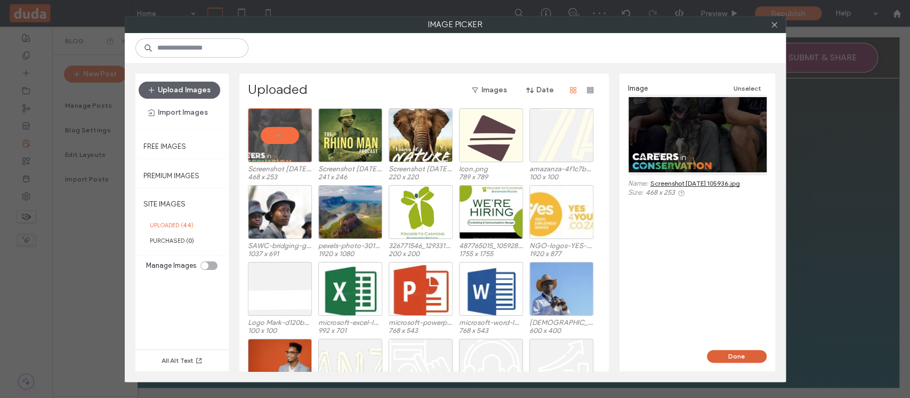
click at [741, 353] on button "Done" at bounding box center [737, 356] width 60 height 13
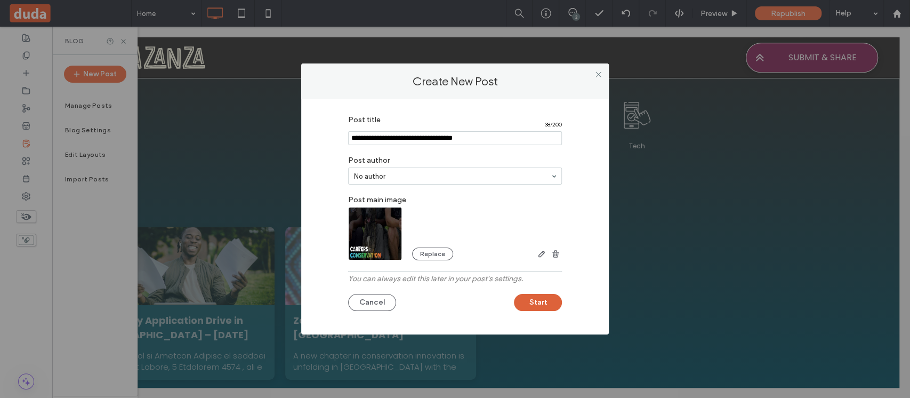
click at [548, 307] on button "Start" at bounding box center [538, 302] width 48 height 17
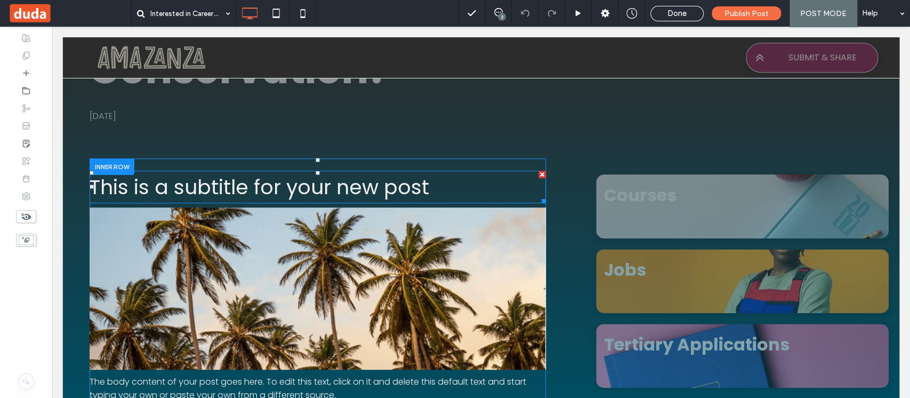
scroll to position [213, 0]
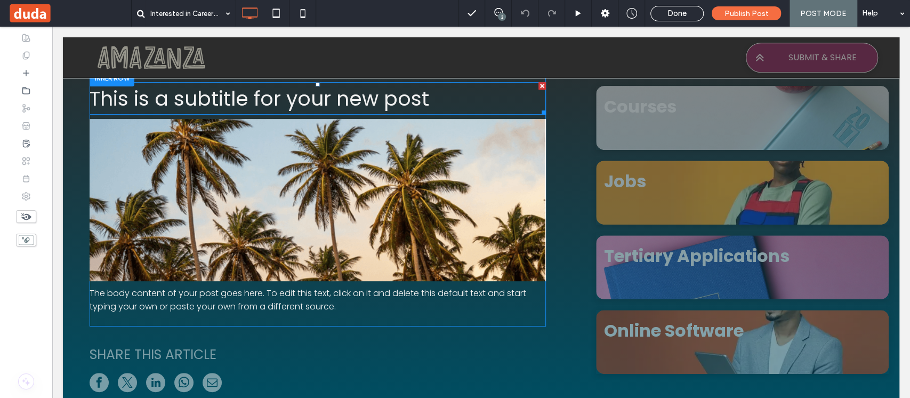
click at [243, 100] on h3 "This is a subtitle for your new post" at bounding box center [318, 98] width 456 height 33
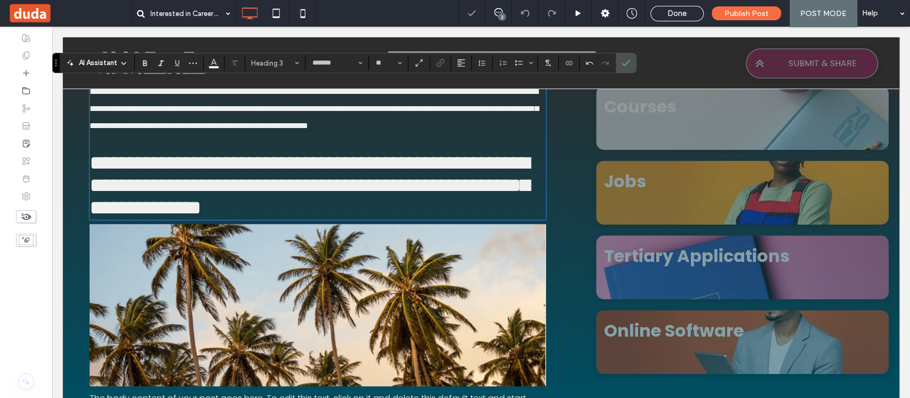
scroll to position [0, 0]
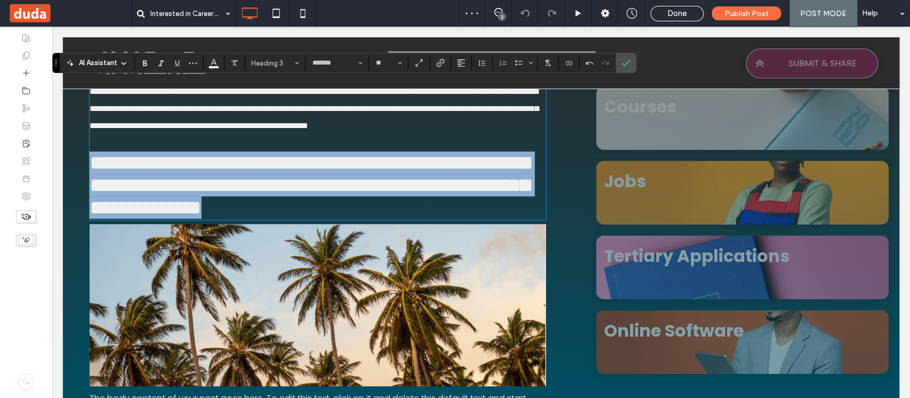
drag, startPoint x: 496, startPoint y: 237, endPoint x: 56, endPoint y: 181, distance: 443.4
click at [56, 181] on body "Click To Paste Row Home Courses Job Opportunities Tertiary Applications Online …" at bounding box center [481, 279] width 858 height 933
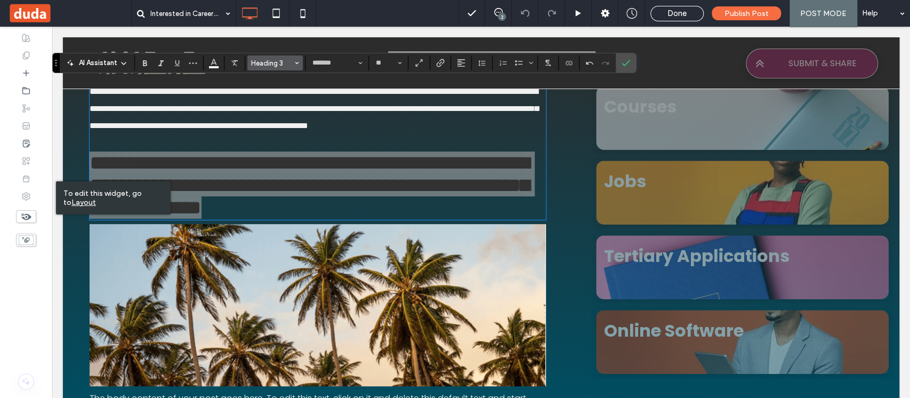
click at [283, 60] on span "Heading 3" at bounding box center [272, 63] width 42 height 8
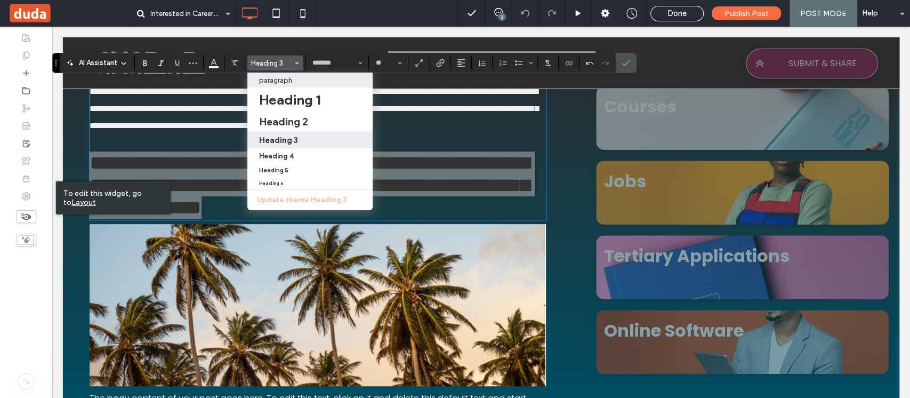
click at [283, 79] on p "paragraph" at bounding box center [275, 80] width 33 height 8
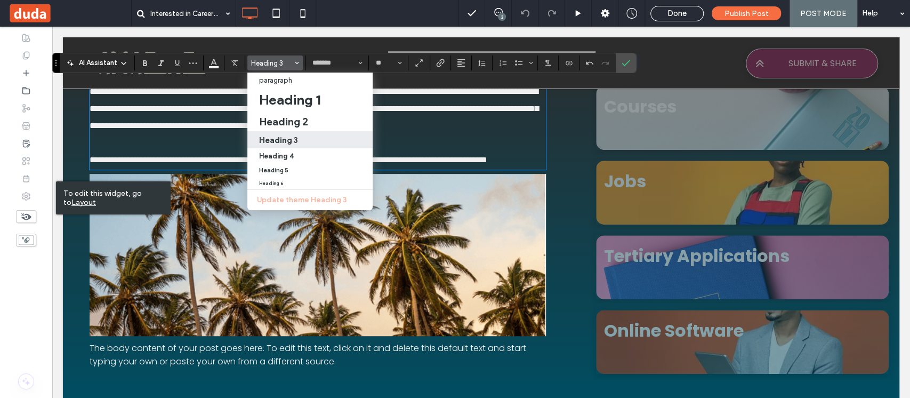
type input "**"
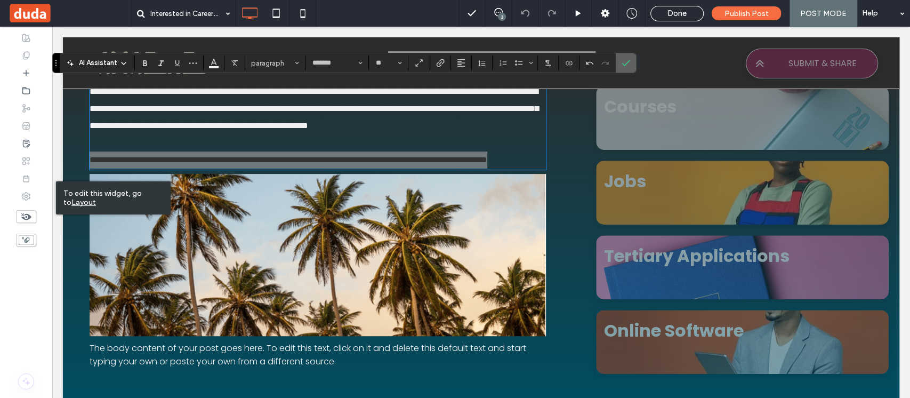
click at [616, 62] on section at bounding box center [626, 62] width 20 height 19
click at [623, 63] on icon "Confirm" at bounding box center [626, 63] width 9 height 9
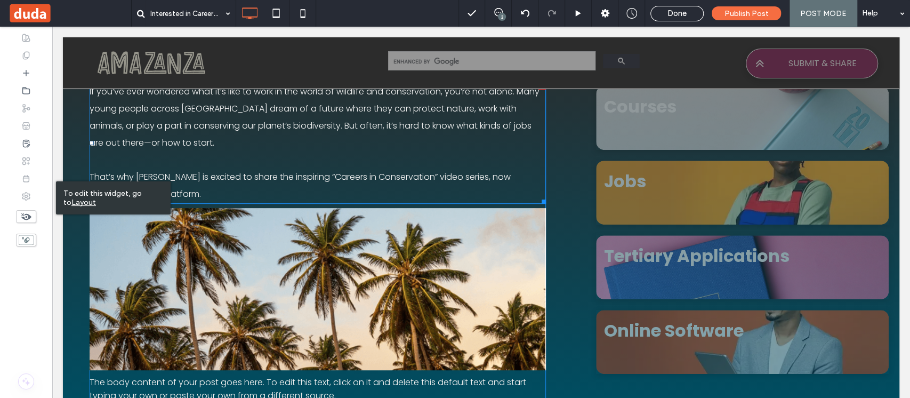
click at [435, 187] on p "That’s why AmaZanza is excited to share the inspiring “Careers in Conservation”…" at bounding box center [318, 186] width 456 height 34
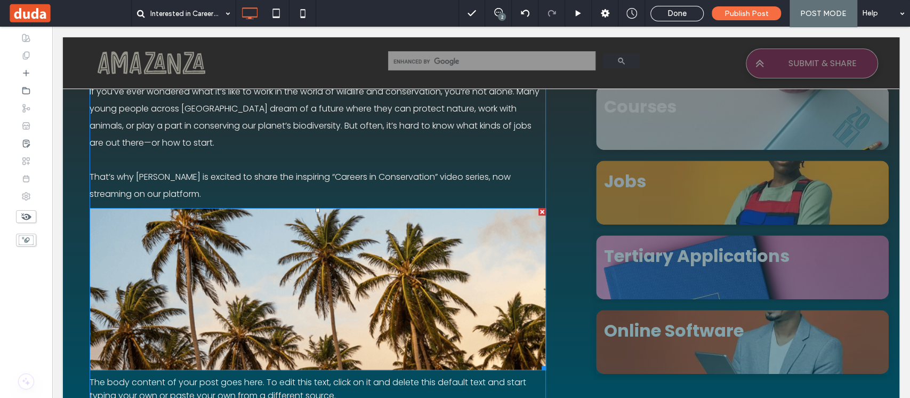
click at [384, 271] on img at bounding box center [318, 289] width 456 height 162
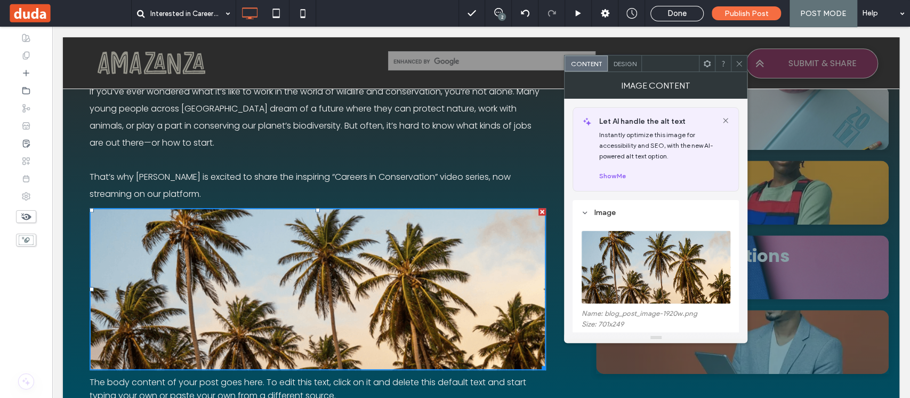
click at [389, 186] on p "That’s why AmaZanza is excited to share the inspiring “Careers in Conservation”…" at bounding box center [318, 186] width 456 height 34
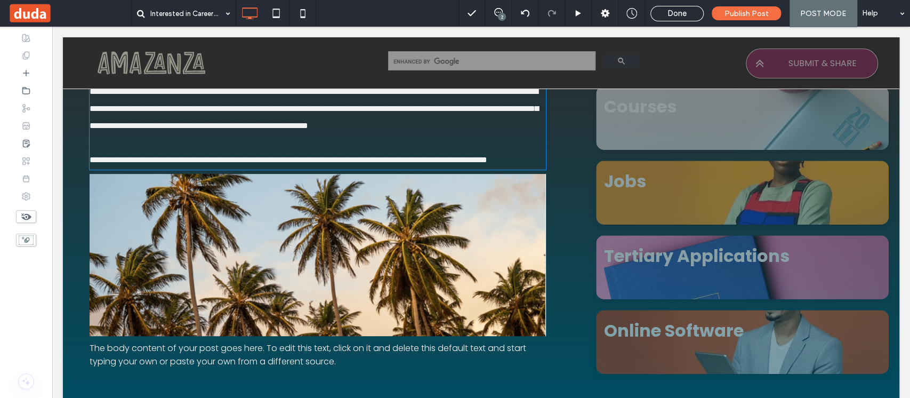
type input "*******"
type input "**"
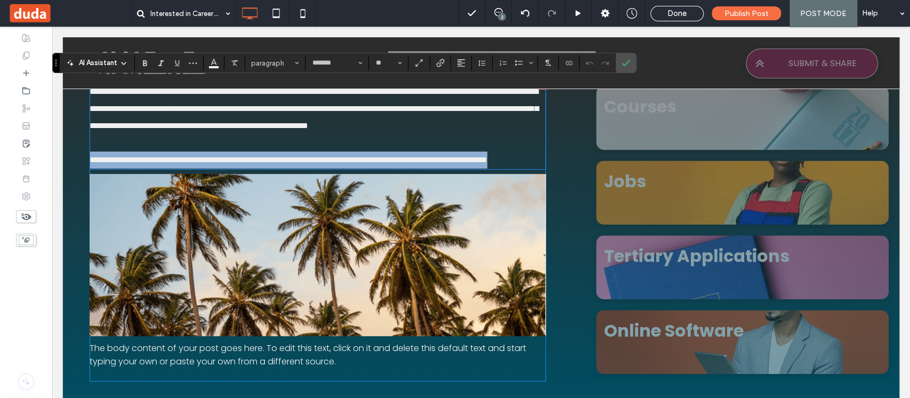
click at [427, 164] on span "**********" at bounding box center [289, 160] width 398 height 8
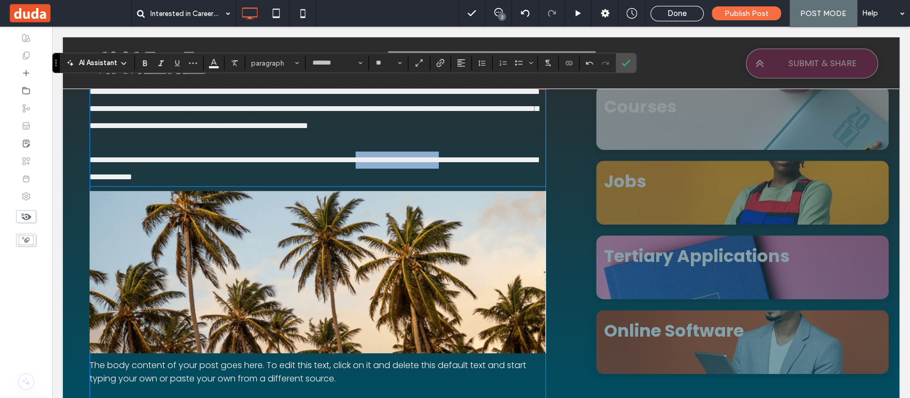
drag, startPoint x: 440, startPoint y: 175, endPoint x: 117, endPoint y: 194, distance: 324.2
click at [117, 181] on span "**********" at bounding box center [314, 168] width 448 height 25
click at [440, 63] on icon "Link" at bounding box center [440, 63] width 9 height 9
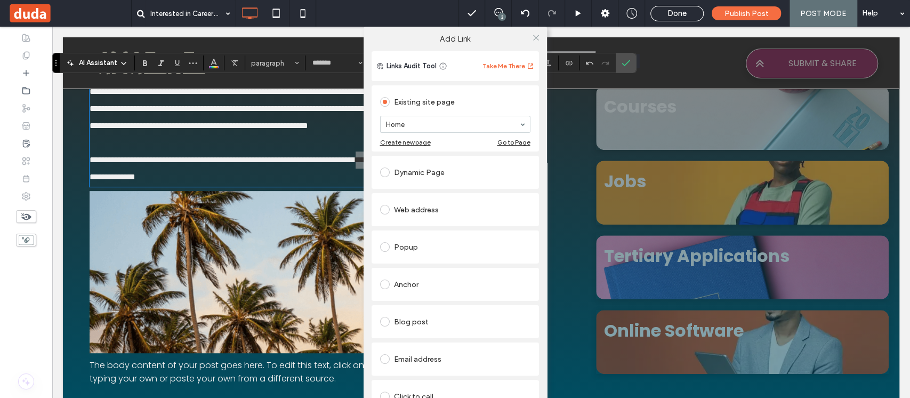
click at [423, 212] on div "Web address" at bounding box center [455, 209] width 150 height 17
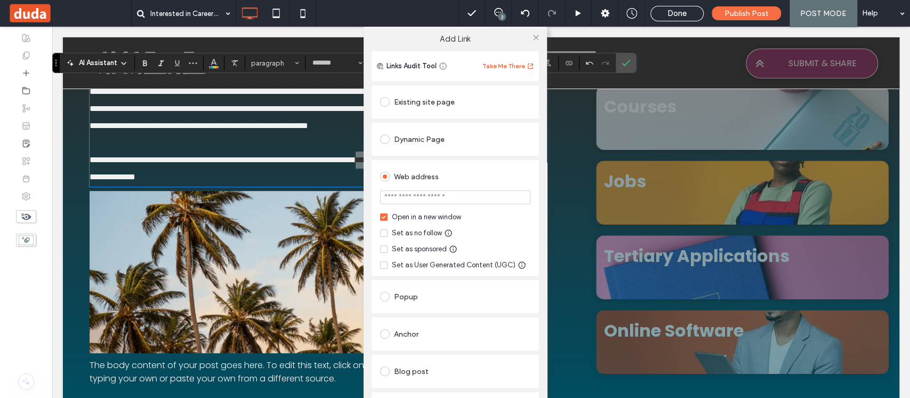
click at [446, 201] on input "url" at bounding box center [455, 197] width 150 height 14
type input "**********"
click at [522, 218] on label "Open in a new window" at bounding box center [455, 217] width 150 height 11
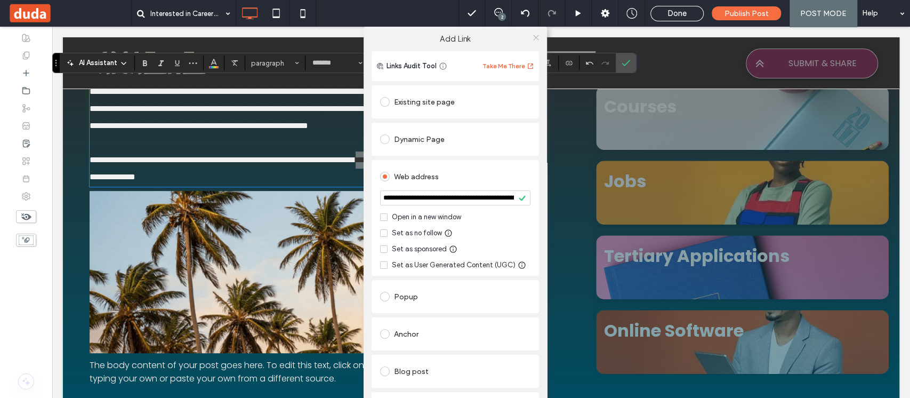
click at [533, 39] on icon at bounding box center [536, 38] width 8 height 8
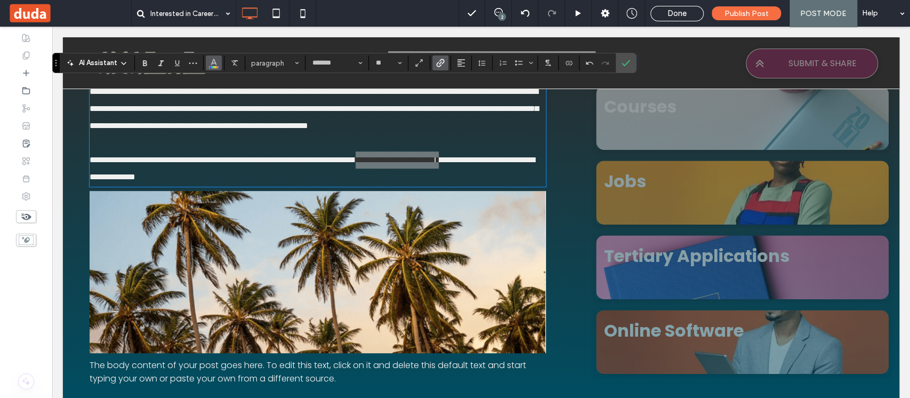
click at [217, 61] on icon "Color" at bounding box center [214, 62] width 9 height 9
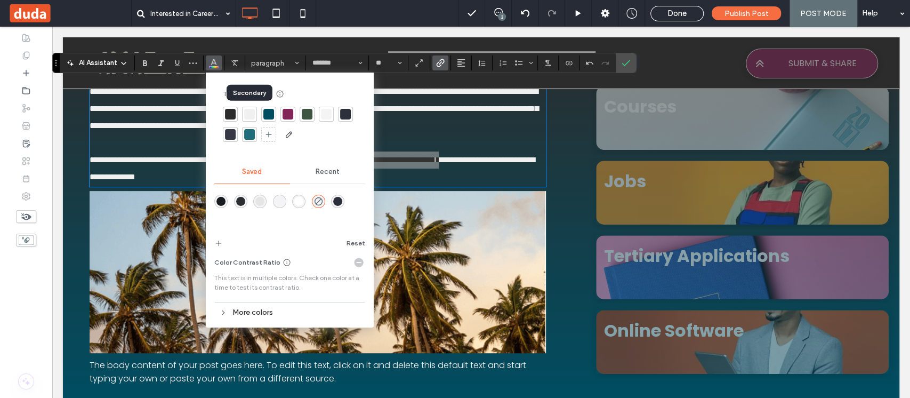
click at [246, 113] on div at bounding box center [249, 114] width 11 height 11
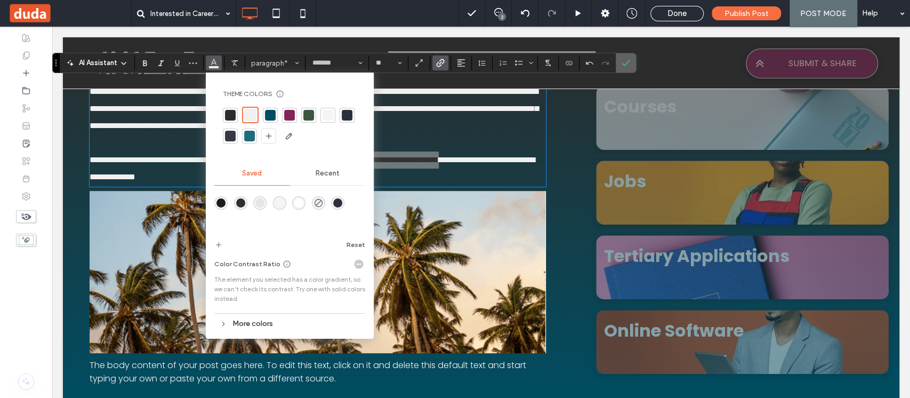
click at [624, 63] on icon "Confirm" at bounding box center [626, 63] width 9 height 9
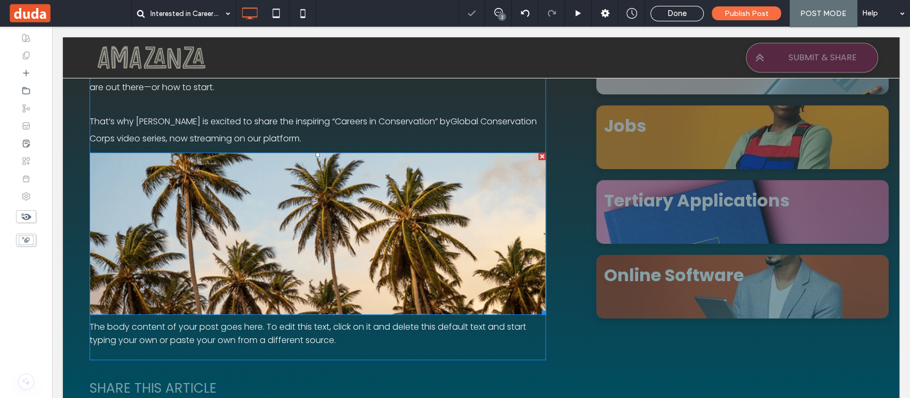
scroll to position [284, 0]
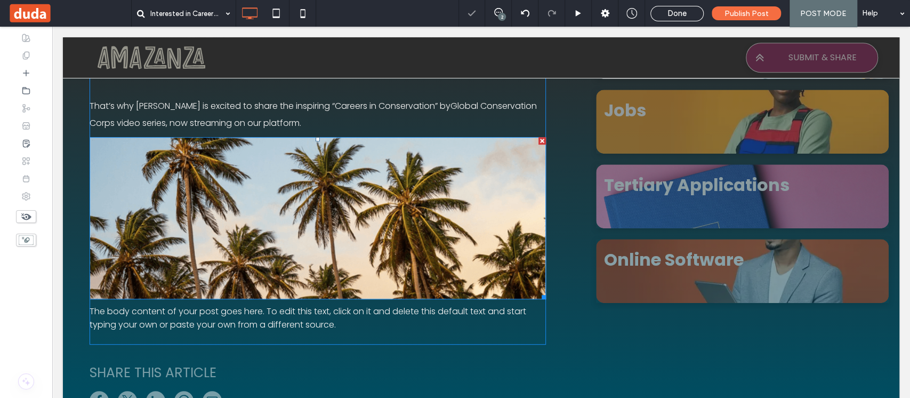
click at [305, 194] on img at bounding box center [318, 218] width 456 height 162
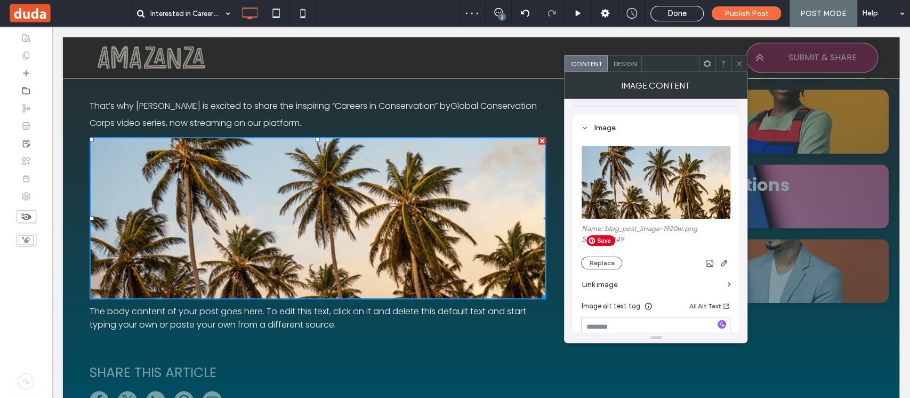
scroll to position [142, 0]
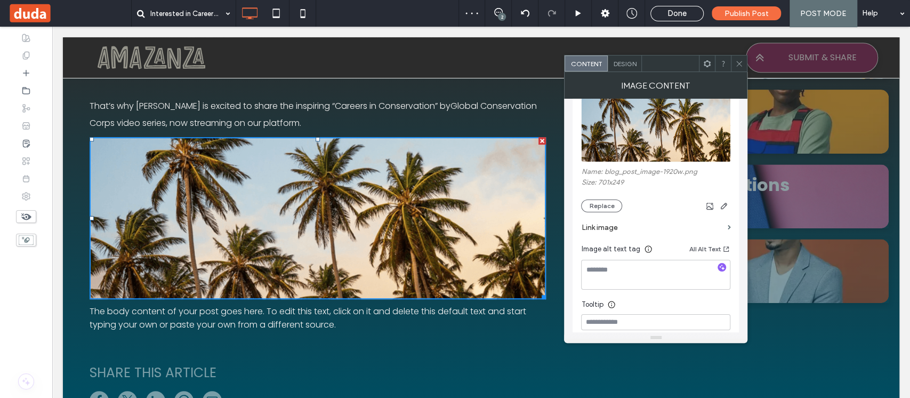
click at [615, 191] on div "Name: blog_post_image-1920w.png Size: 701x249 Replace" at bounding box center [655, 189] width 149 height 45
click at [614, 201] on button "Replace" at bounding box center [601, 205] width 41 height 13
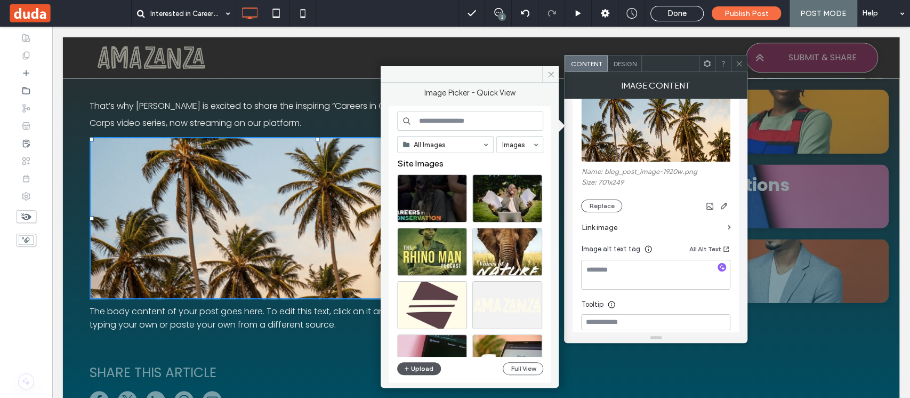
click at [416, 363] on button "Upload" at bounding box center [419, 368] width 44 height 13
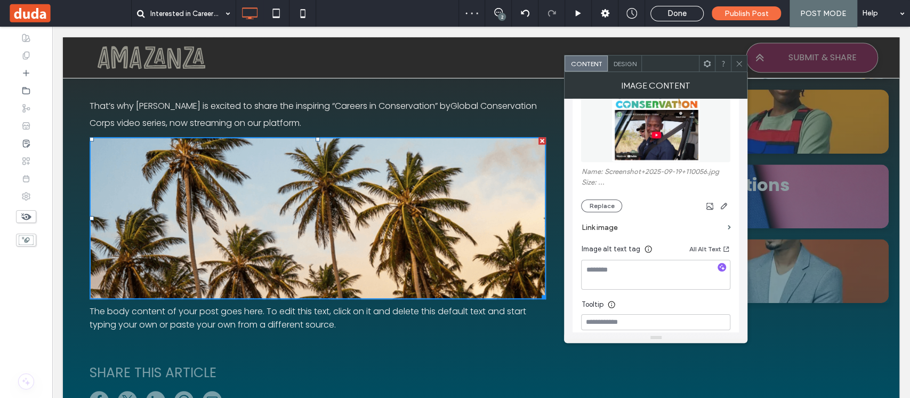
click at [631, 66] on span "Design" at bounding box center [624, 64] width 23 height 8
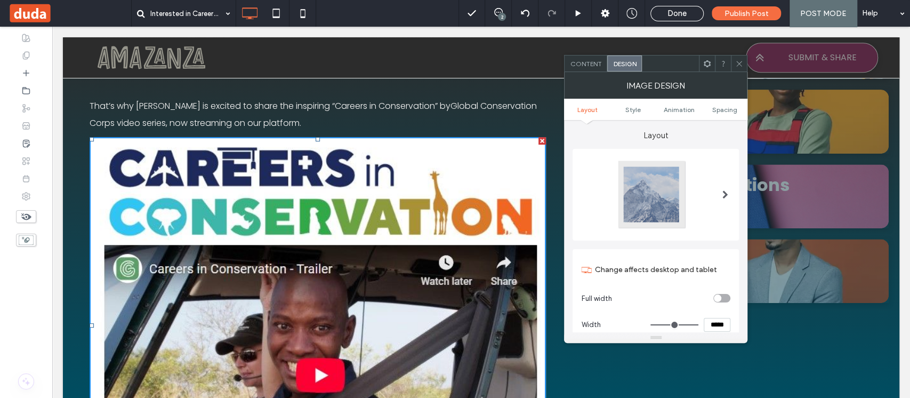
click at [573, 65] on span "Content" at bounding box center [585, 64] width 31 height 8
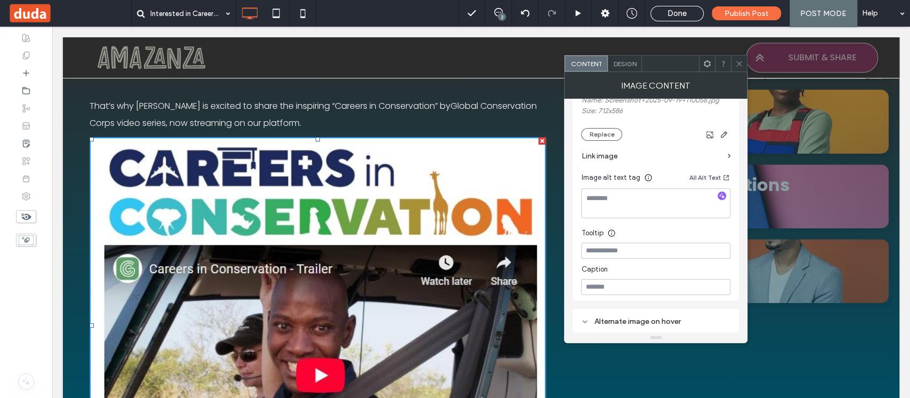
scroll to position [284, 0]
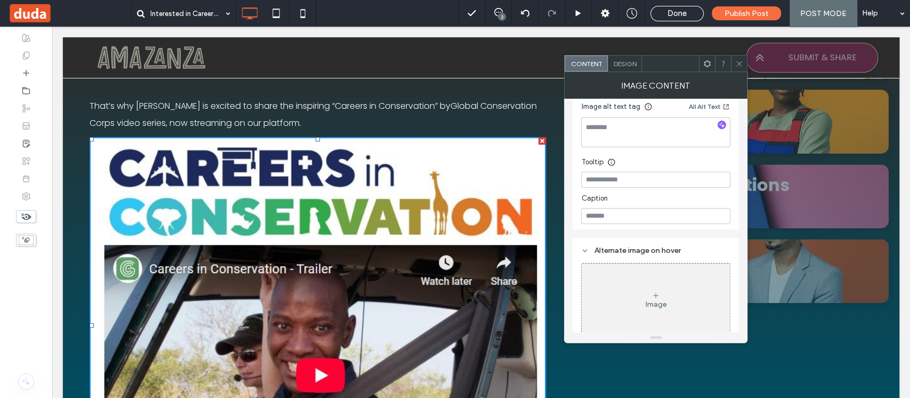
click at [628, 55] on div "Design" at bounding box center [625, 63] width 34 height 16
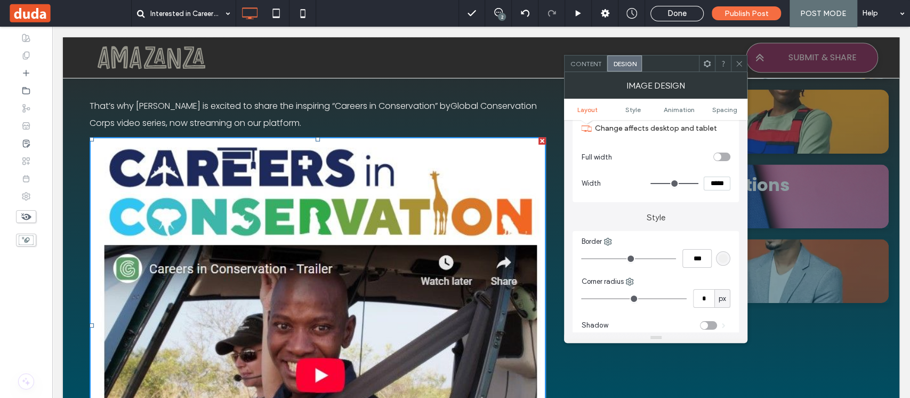
scroll to position [142, 0]
click at [711, 294] on input "*" at bounding box center [703, 297] width 21 height 19
type input "**"
click at [722, 224] on div "Style Border *** Corner radius ** px Shadow Do not optimize this image Hover ef…" at bounding box center [656, 341] width 166 height 279
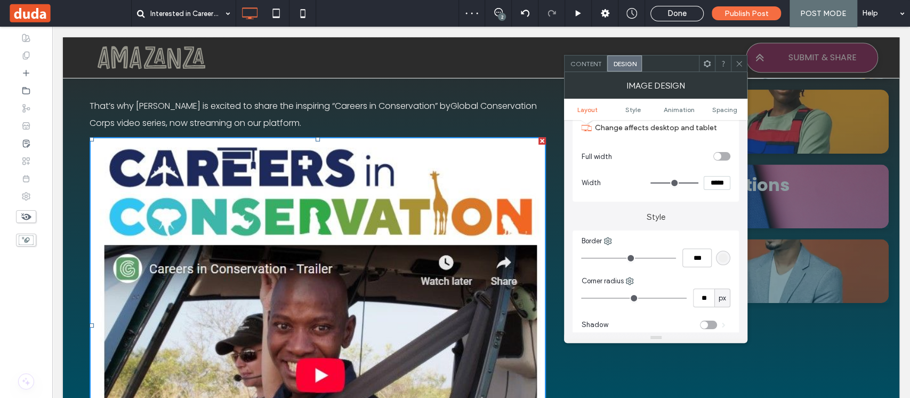
type input "***"
type input "*****"
click at [662, 183] on input "range" at bounding box center [675, 182] width 48 height 1
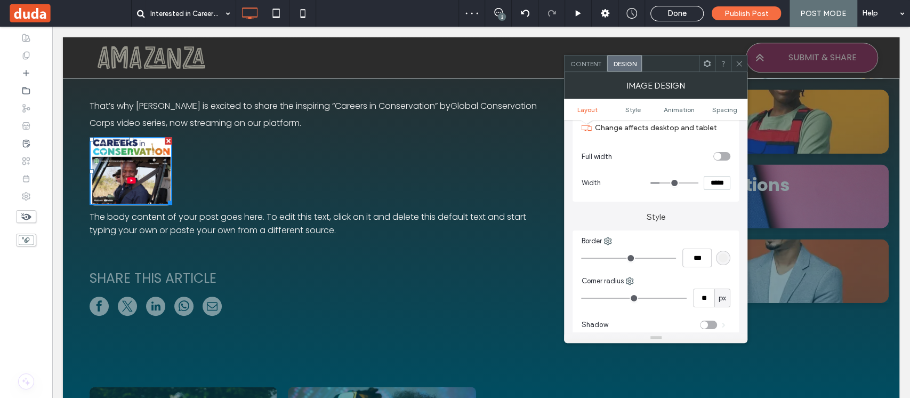
type input "***"
type input "*****"
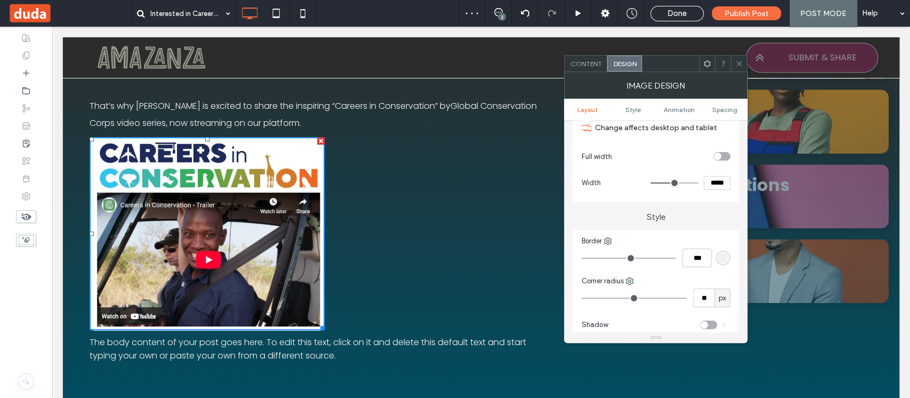
type input "***"
click at [675, 182] on input "range" at bounding box center [675, 182] width 48 height 1
click at [738, 62] on use at bounding box center [739, 63] width 5 height 5
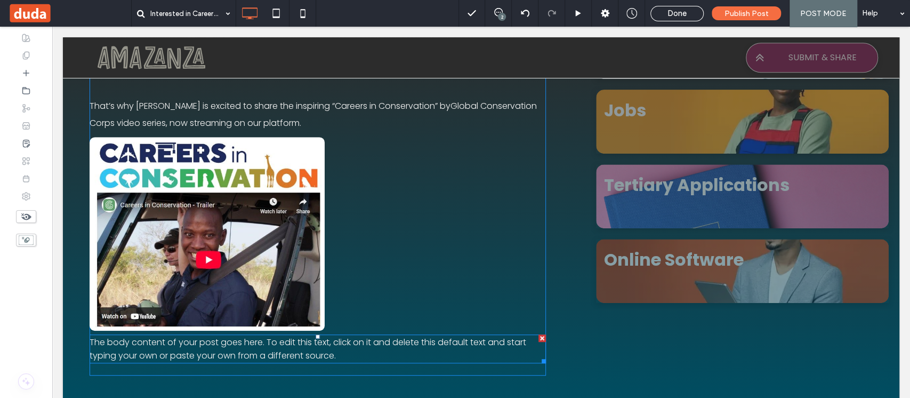
click at [324, 350] on div "The body content of your post goes here. To edit this text, click on it and del…" at bounding box center [318, 348] width 456 height 29
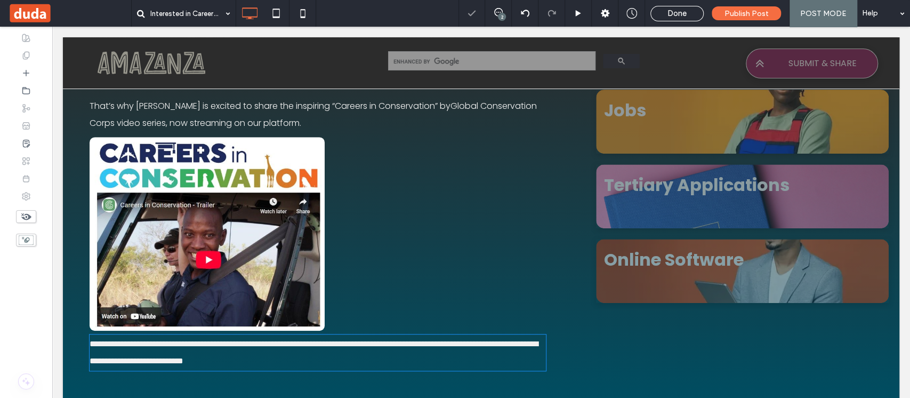
type input "*******"
type input "**"
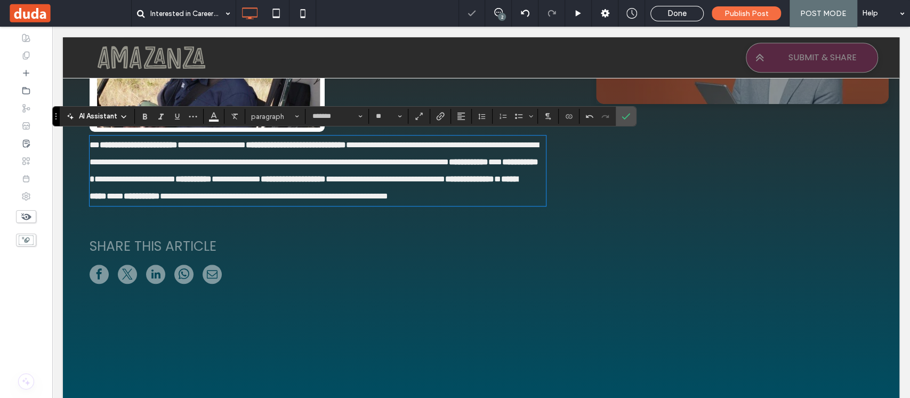
scroll to position [0, 0]
click at [523, 205] on p "**********" at bounding box center [318, 171] width 456 height 68
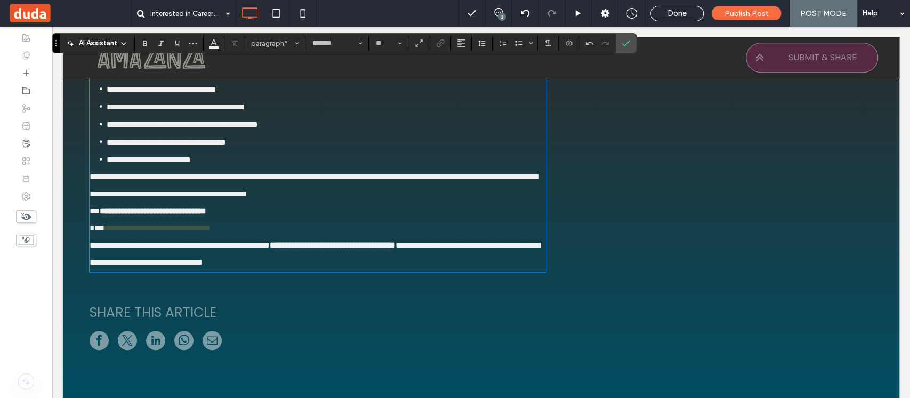
scroll to position [712, 0]
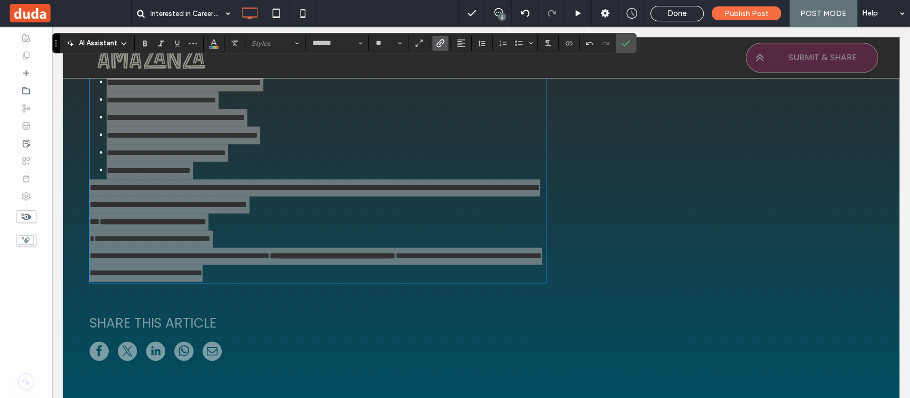
click at [442, 43] on use "Link" at bounding box center [441, 43] width 8 height 8
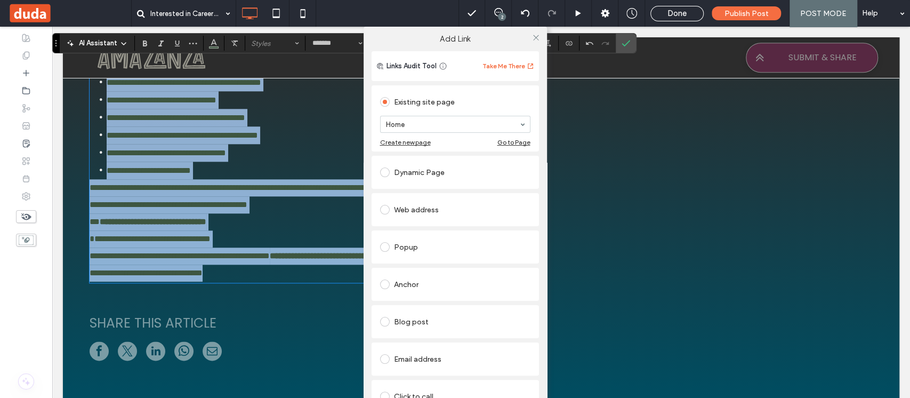
scroll to position [607, 0]
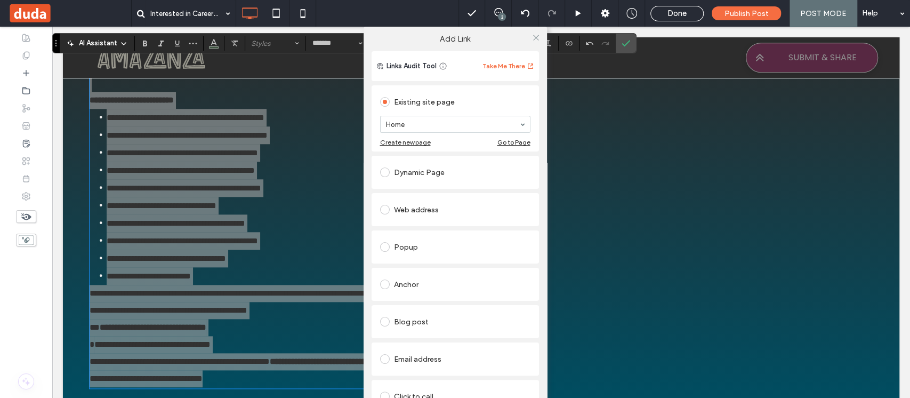
click at [538, 38] on div at bounding box center [536, 37] width 16 height 16
click at [533, 37] on use at bounding box center [535, 37] width 5 height 5
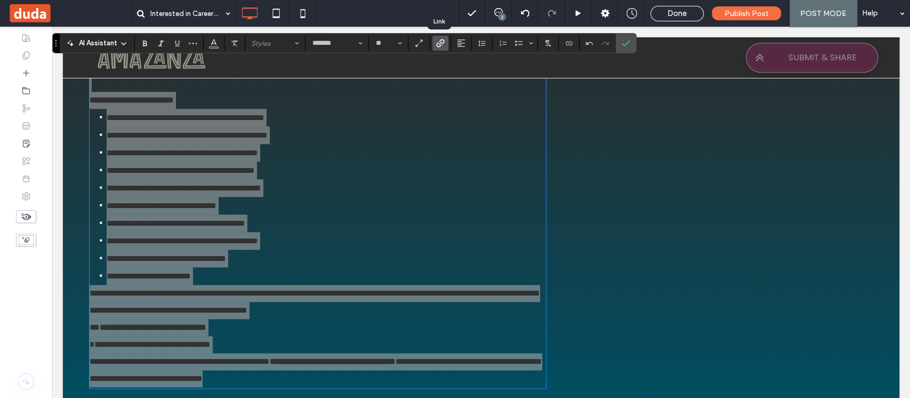
click at [443, 42] on use "Link" at bounding box center [441, 43] width 8 height 8
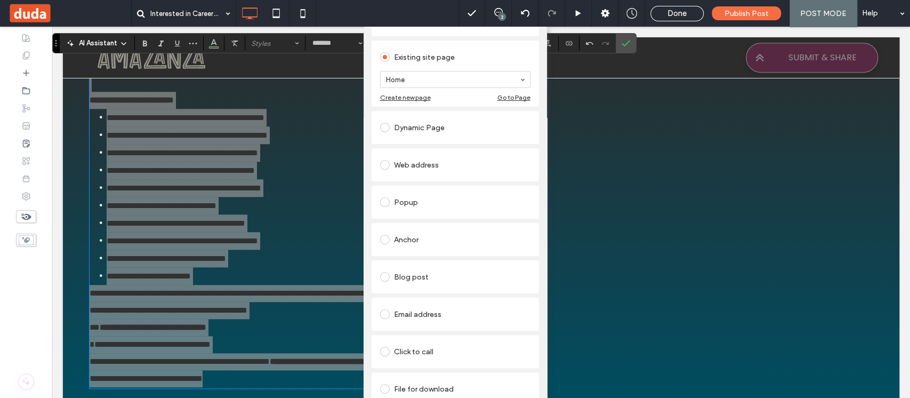
scroll to position [66, 0]
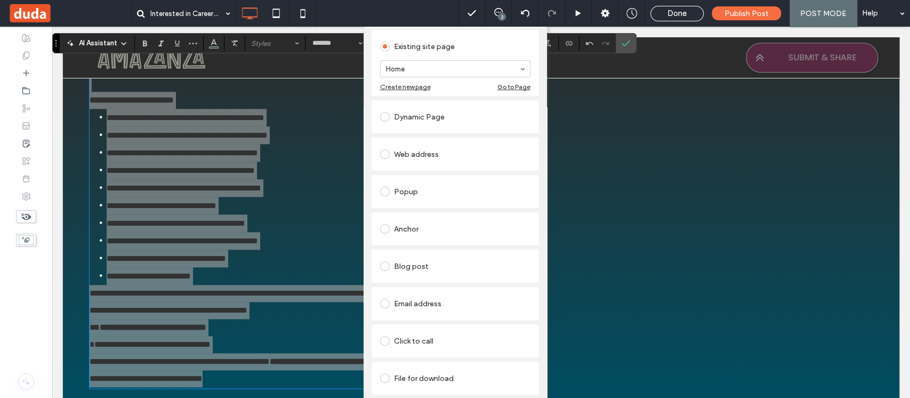
click at [398, 397] on link "Remove link" at bounding box center [455, 404] width 167 height 9
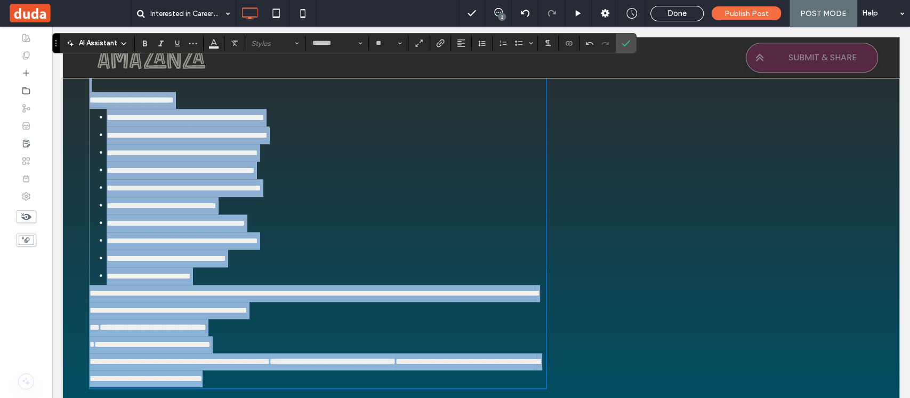
click at [414, 250] on li "**********" at bounding box center [326, 241] width 439 height 18
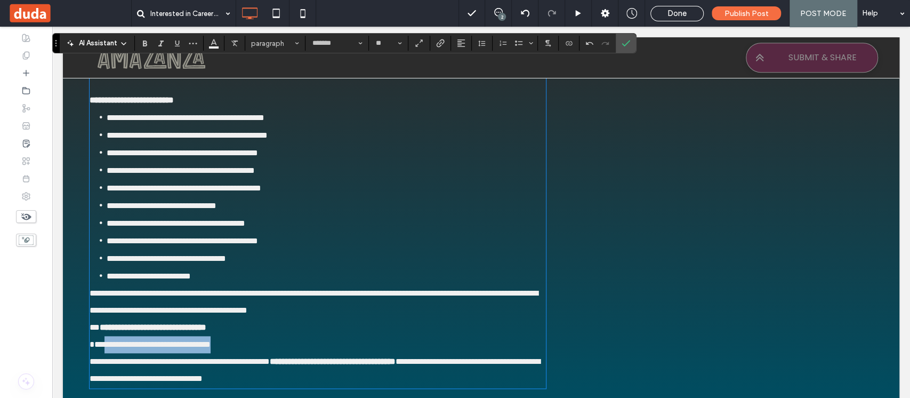
drag, startPoint x: 270, startPoint y: 357, endPoint x: 106, endPoint y: 356, distance: 164.2
click at [106, 353] on p "**********" at bounding box center [318, 336] width 456 height 34
click at [439, 42] on icon "Link" at bounding box center [440, 43] width 9 height 9
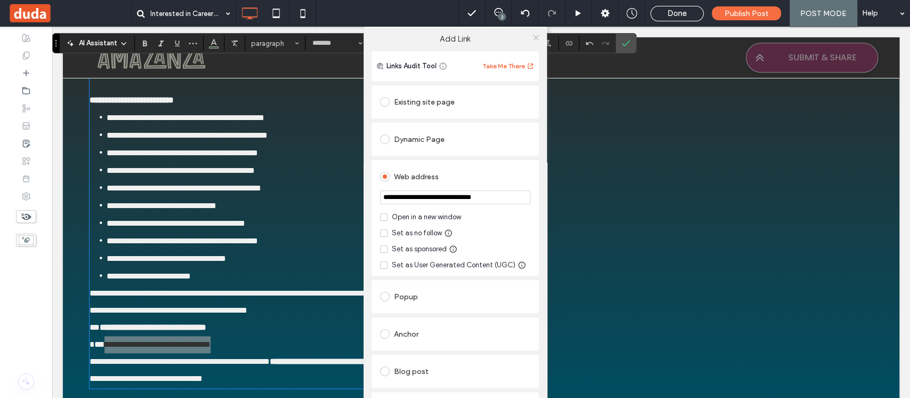
click at [533, 39] on use at bounding box center [535, 37] width 5 height 5
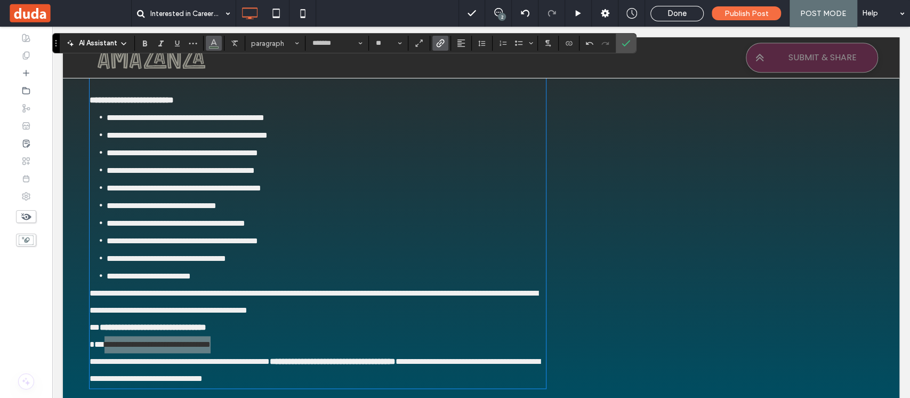
click at [216, 41] on icon "Color" at bounding box center [214, 42] width 9 height 9
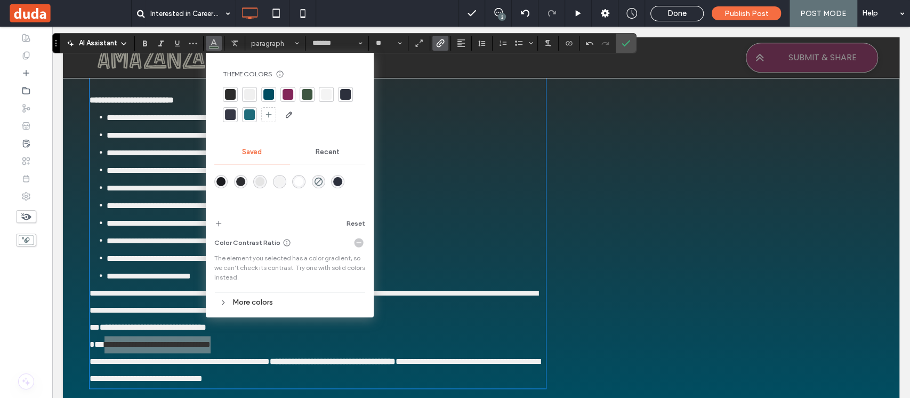
click at [252, 93] on div at bounding box center [249, 94] width 11 height 11
drag, startPoint x: 627, startPoint y: 47, endPoint x: 624, endPoint y: 169, distance: 122.2
click at [627, 47] on icon "Confirm" at bounding box center [626, 43] width 9 height 9
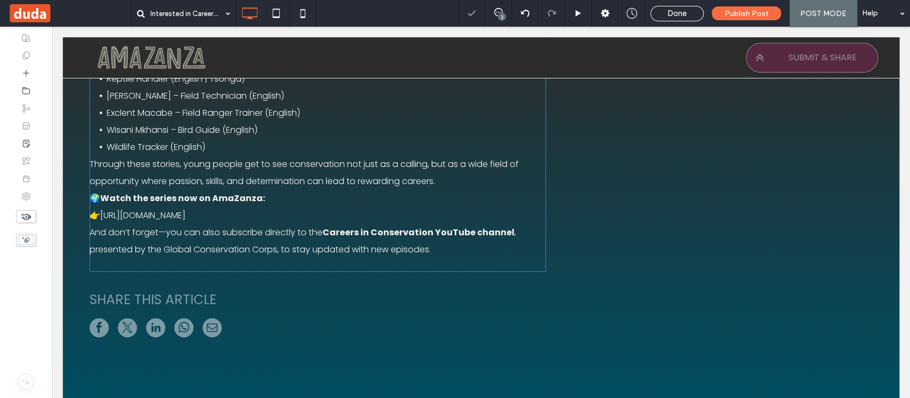
scroll to position [749, 0]
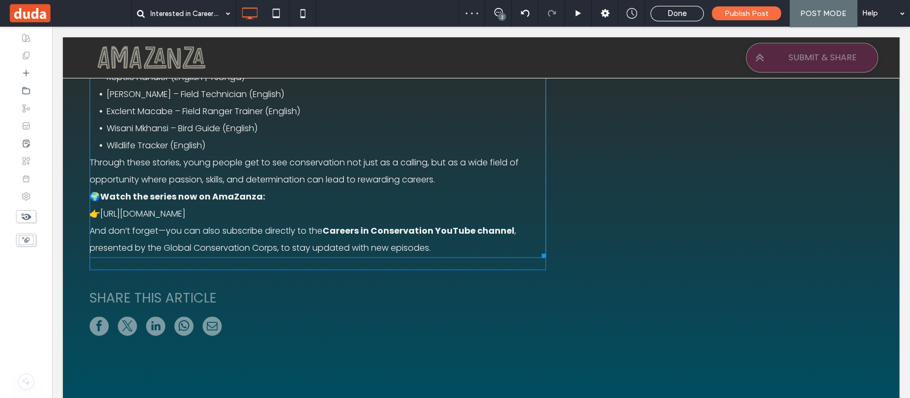
click at [284, 169] on p "Through these stories, young people get to see conservation not just as a calli…" at bounding box center [318, 171] width 456 height 34
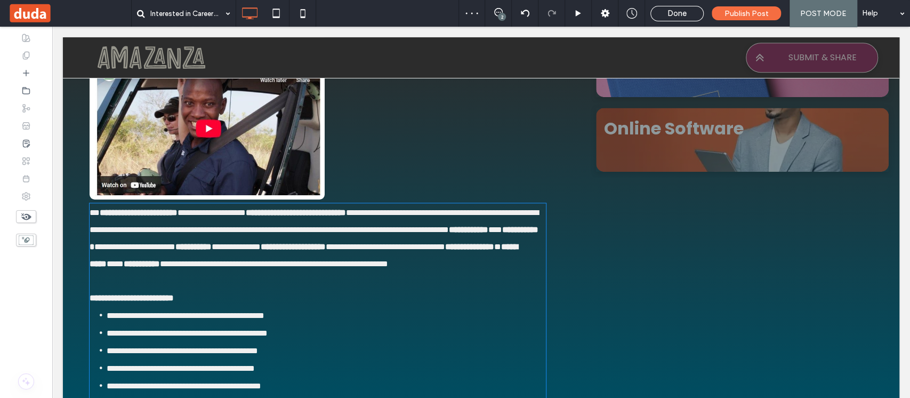
type input "*******"
type input "**"
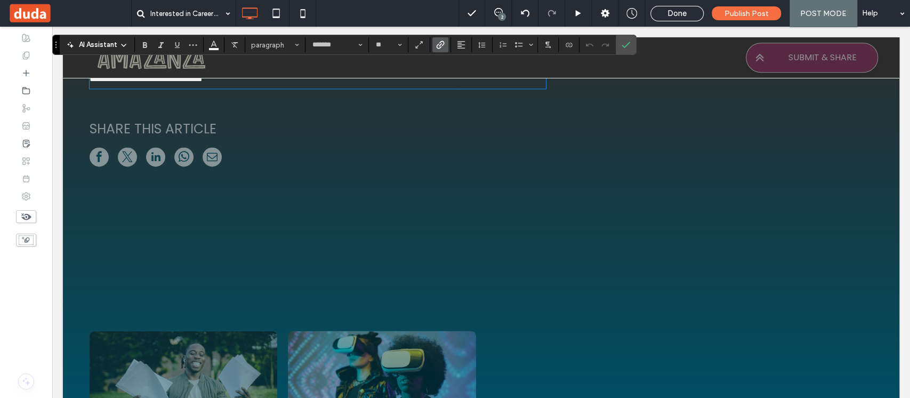
scroll to position [764, 0]
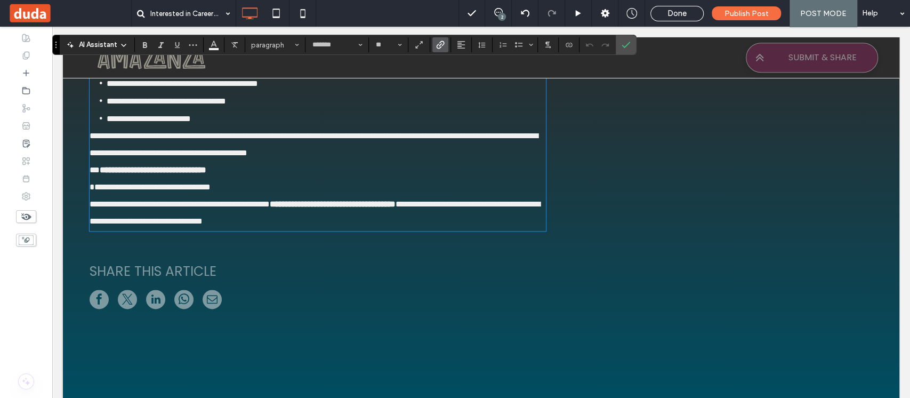
click at [92, 143] on span "**********" at bounding box center [314, 144] width 448 height 25
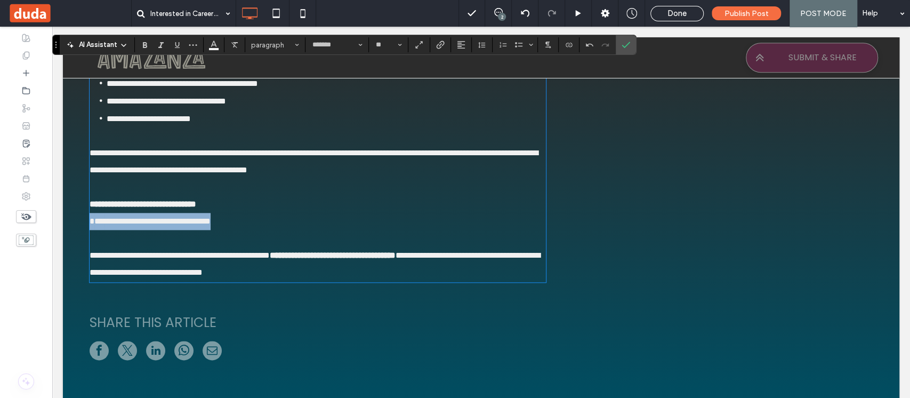
drag, startPoint x: 277, startPoint y: 229, endPoint x: 90, endPoint y: 234, distance: 187.8
click at [90, 230] on p "**********" at bounding box center [318, 213] width 456 height 34
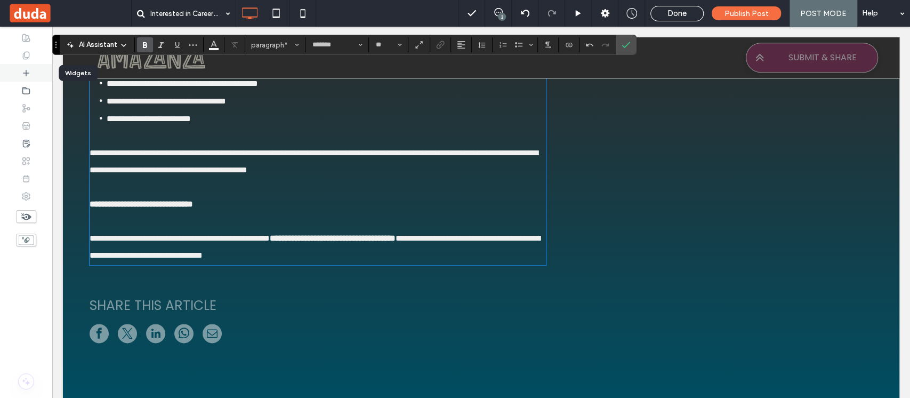
click at [29, 75] on icon at bounding box center [26, 73] width 9 height 9
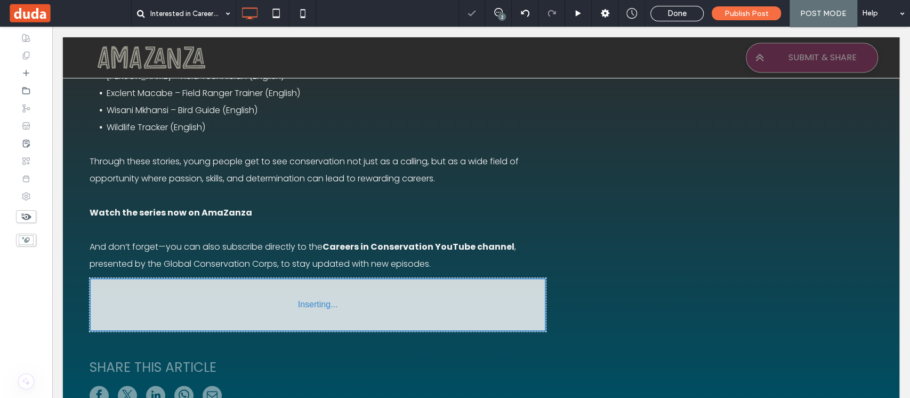
scroll to position [770, 0]
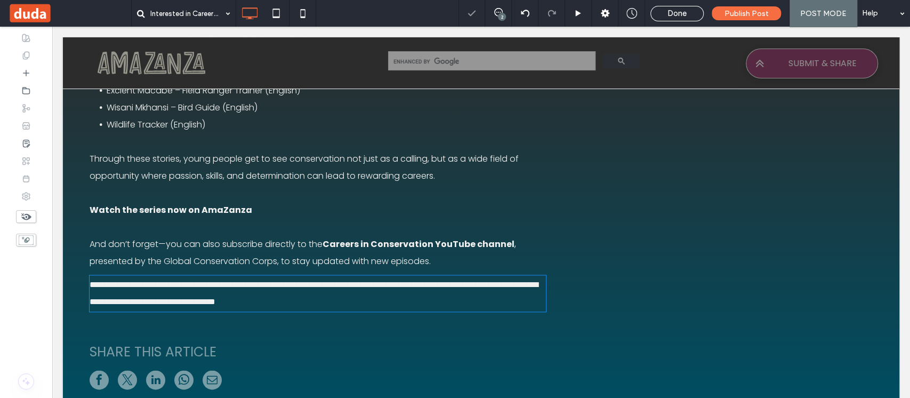
click at [437, 250] on p "And don’t forget—you can also subscribe directly to the Careers in Conservation…" at bounding box center [318, 253] width 456 height 34
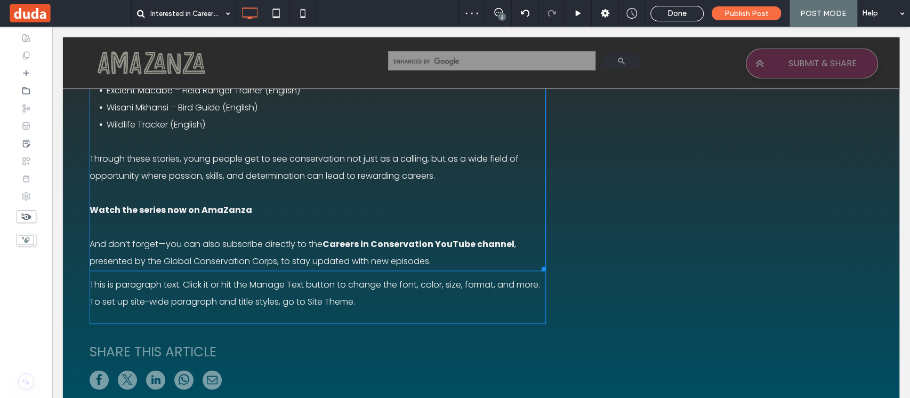
click at [439, 262] on p "And don’t forget—you can also subscribe directly to the Careers in Conservation…" at bounding box center [318, 253] width 456 height 34
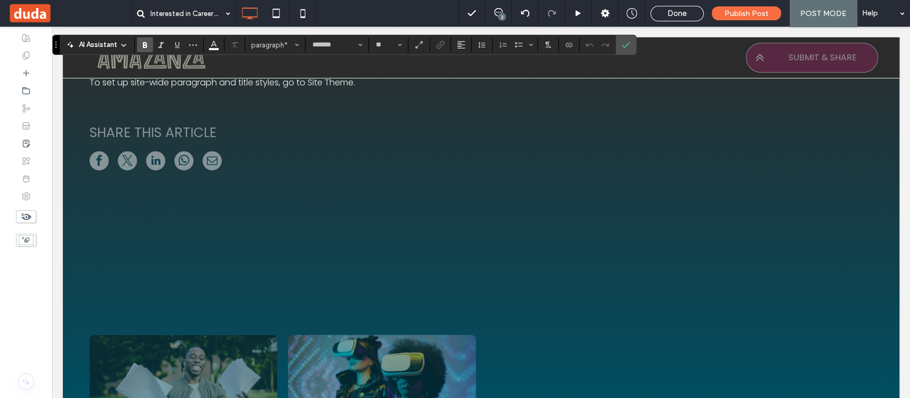
scroll to position [836, 0]
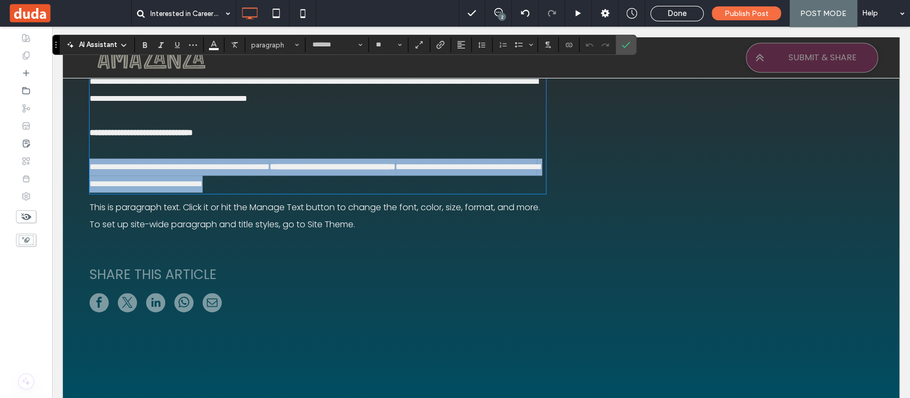
drag, startPoint x: 402, startPoint y: 201, endPoint x: 79, endPoint y: 176, distance: 323.6
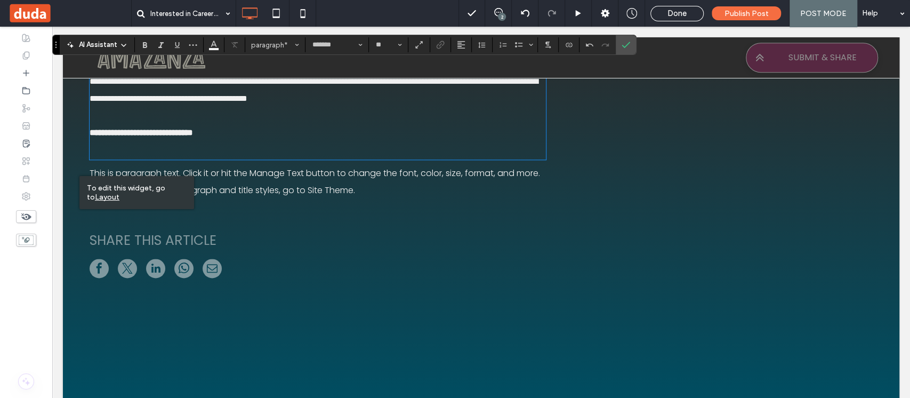
click at [291, 188] on span "This is paragraph text. Click it or hit the Manage Text button to change the fo…" at bounding box center [315, 181] width 451 height 29
click at [355, 190] on p "This is paragraph text. Click it or hit the Manage Text button to change the fo…" at bounding box center [318, 182] width 456 height 34
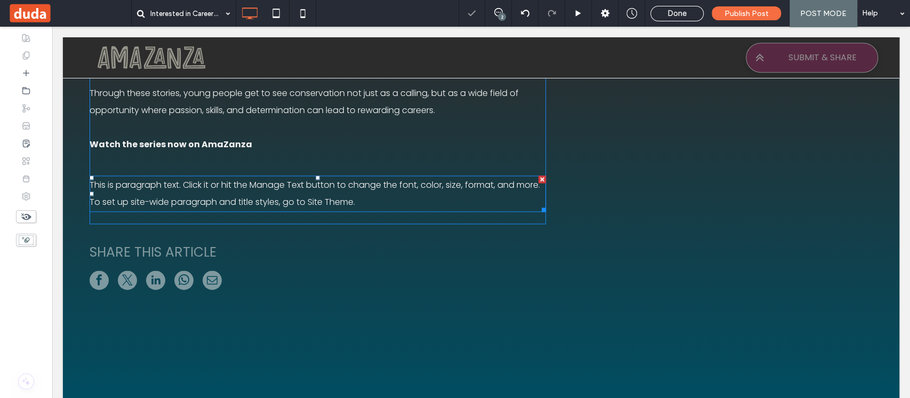
click at [355, 190] on p "This is paragraph text. Click it or hit the Manage Text button to change the fo…" at bounding box center [318, 194] width 456 height 34
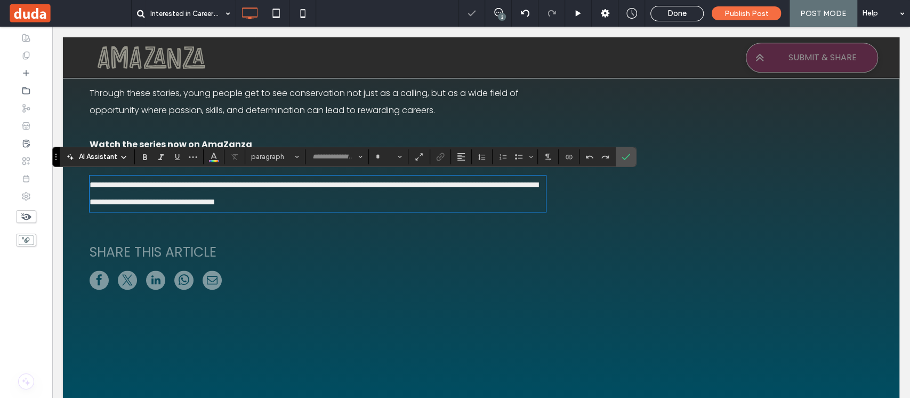
type input "*******"
type input "**"
click at [623, 159] on use "Confirm" at bounding box center [626, 157] width 9 height 6
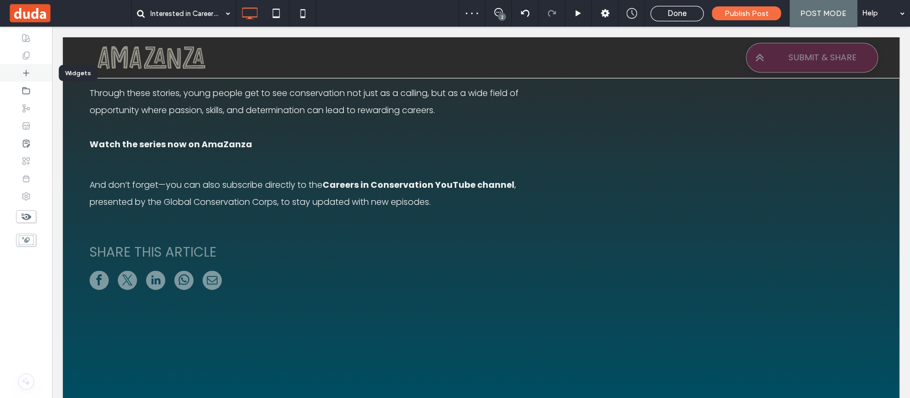
click at [26, 74] on icon at bounding box center [26, 73] width 9 height 9
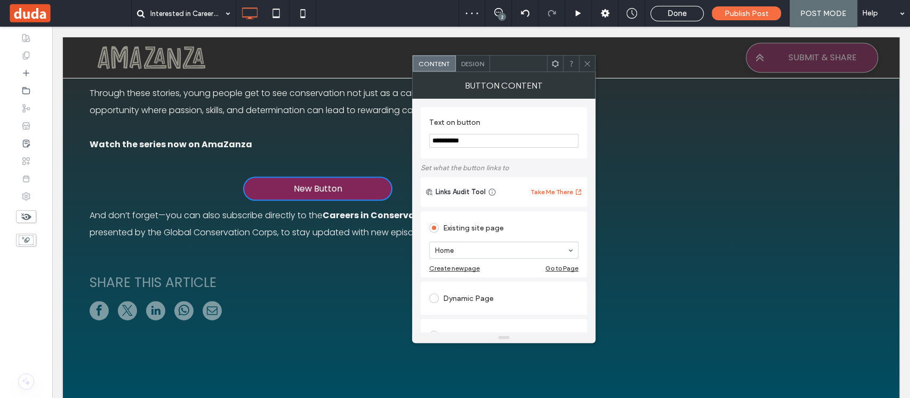
click at [478, 146] on input "**********" at bounding box center [503, 141] width 149 height 14
type input "*"
type input "**********"
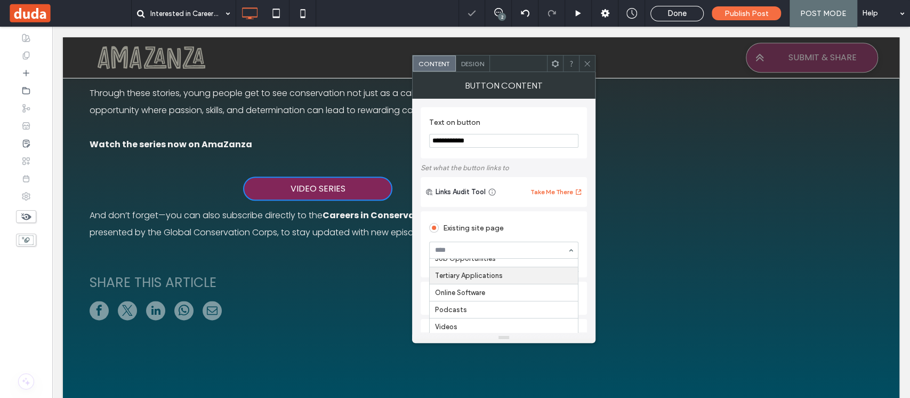
scroll to position [73, 0]
click at [589, 63] on icon at bounding box center [587, 64] width 8 height 8
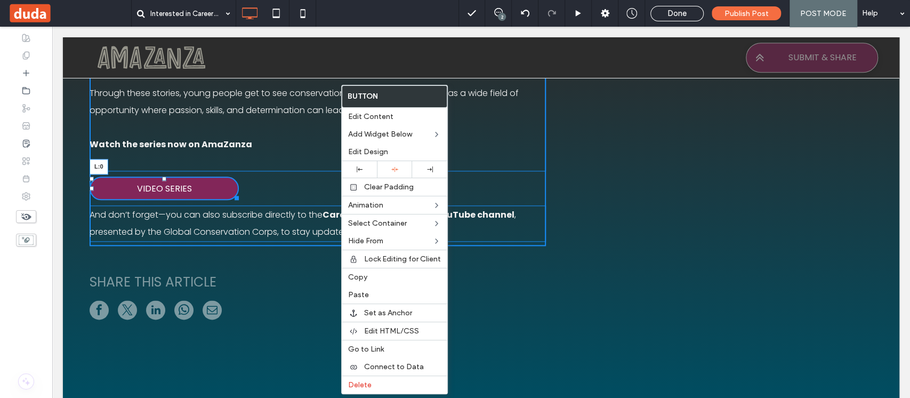
drag, startPoint x: 242, startPoint y: 185, endPoint x: 377, endPoint y: 263, distance: 155.8
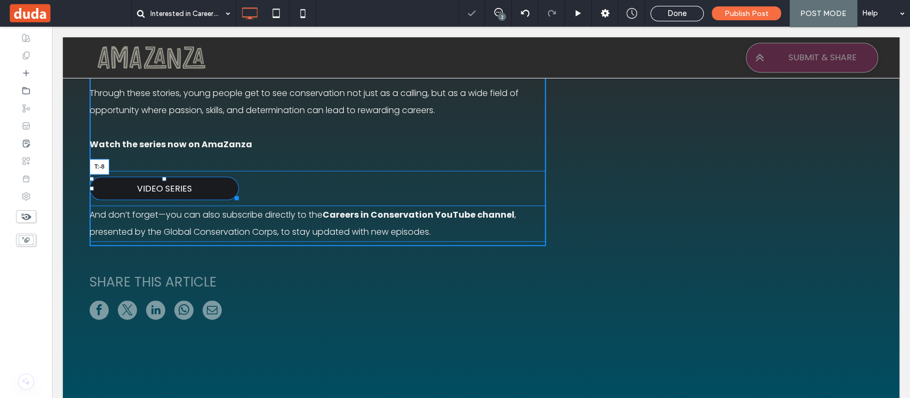
drag, startPoint x: 164, startPoint y: 178, endPoint x: 162, endPoint y: 161, distance: 17.1
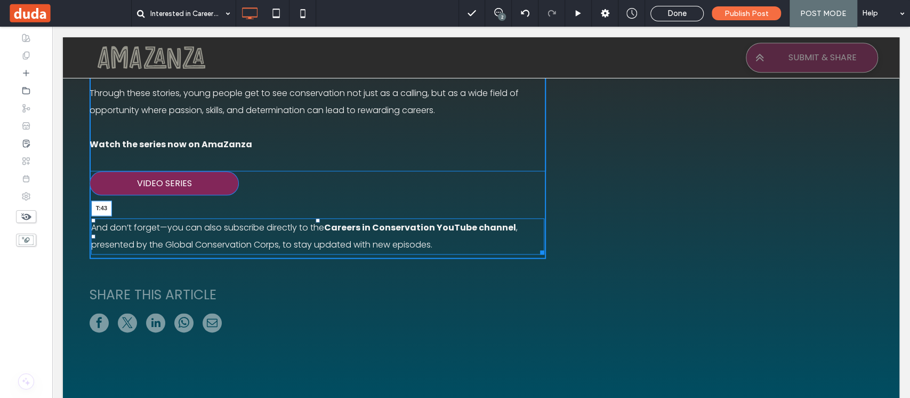
drag, startPoint x: 316, startPoint y: 202, endPoint x: 730, endPoint y: 254, distance: 417.6
click at [316, 222] on div at bounding box center [318, 220] width 4 height 4
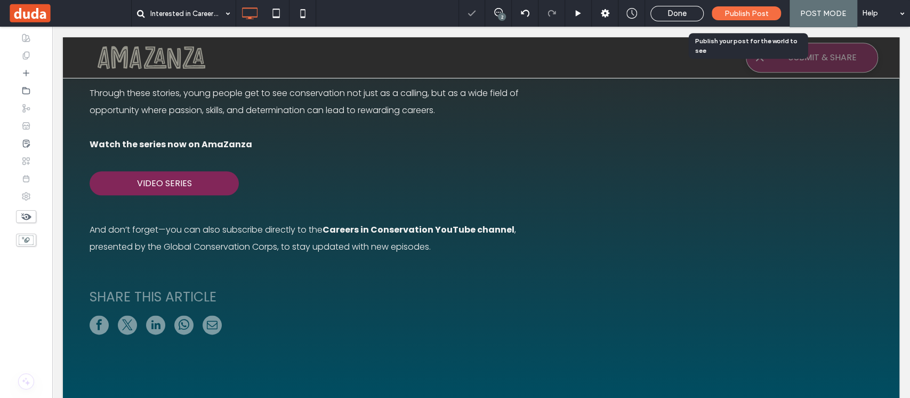
click at [742, 14] on span "Publish Post" at bounding box center [747, 13] width 44 height 9
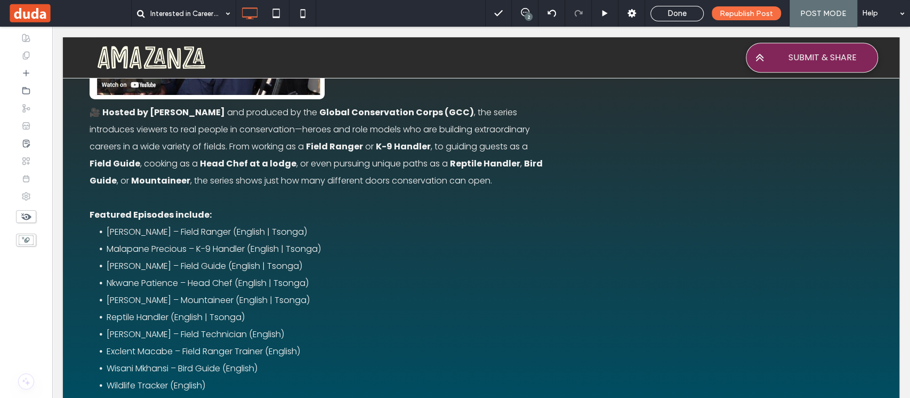
scroll to position [0, 0]
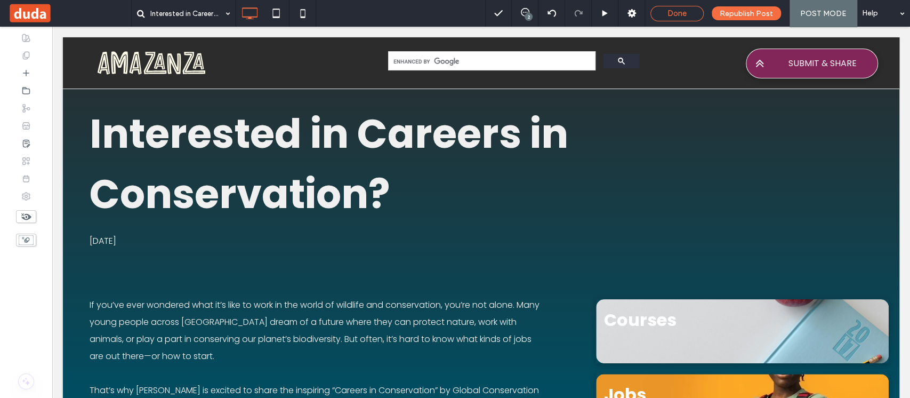
click at [697, 15] on div "Done" at bounding box center [677, 14] width 52 height 10
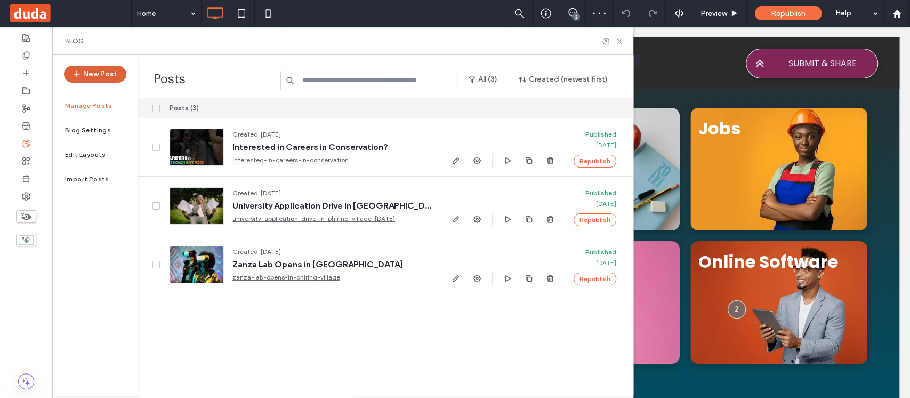
click at [97, 71] on button "New Post" at bounding box center [95, 74] width 62 height 17
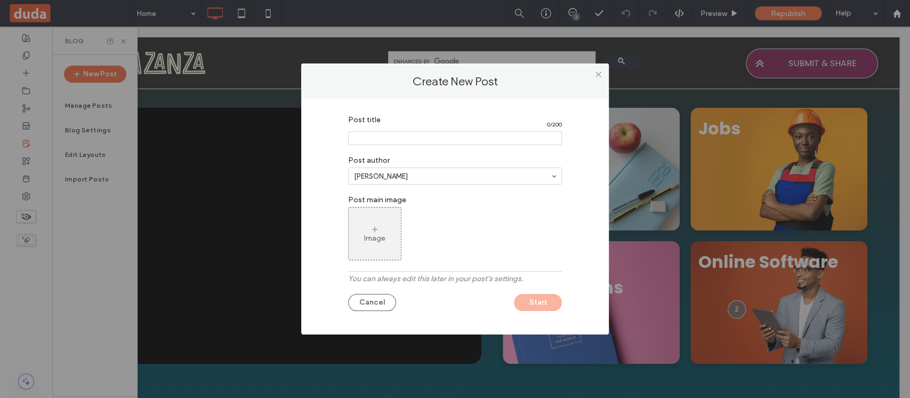
click at [407, 138] on input "Post title" at bounding box center [455, 138] width 214 height 14
paste input "**********"
type input "**********"
click at [381, 228] on div "Image" at bounding box center [375, 234] width 52 height 50
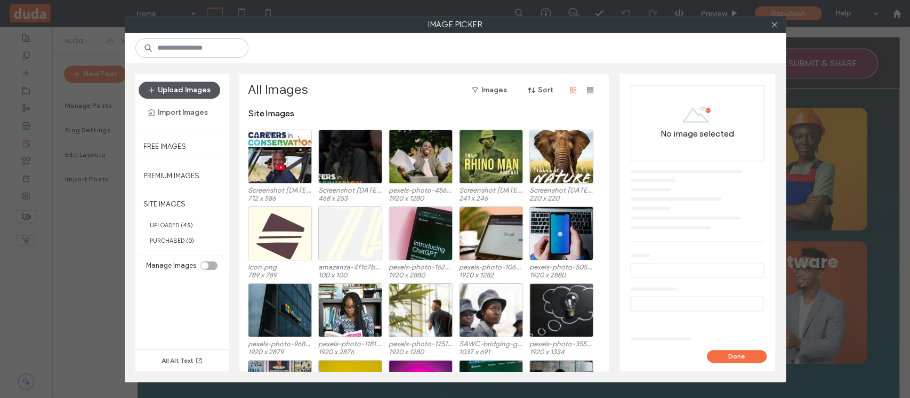
click at [198, 92] on button "Upload Images" at bounding box center [180, 90] width 82 height 17
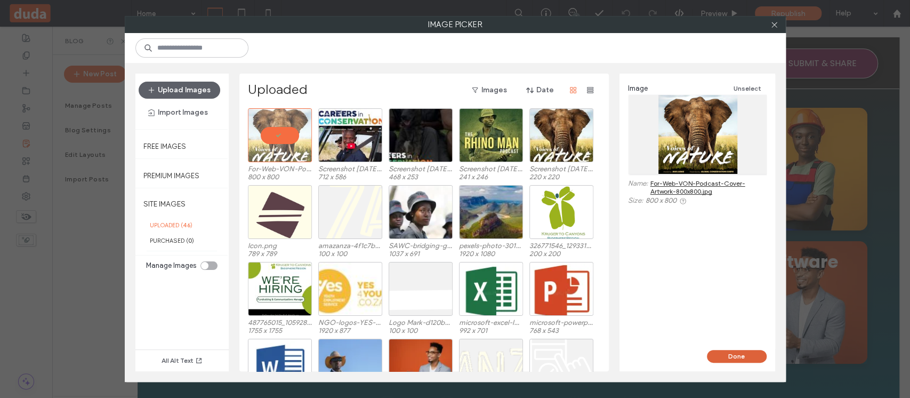
click at [750, 355] on button "Done" at bounding box center [737, 356] width 60 height 13
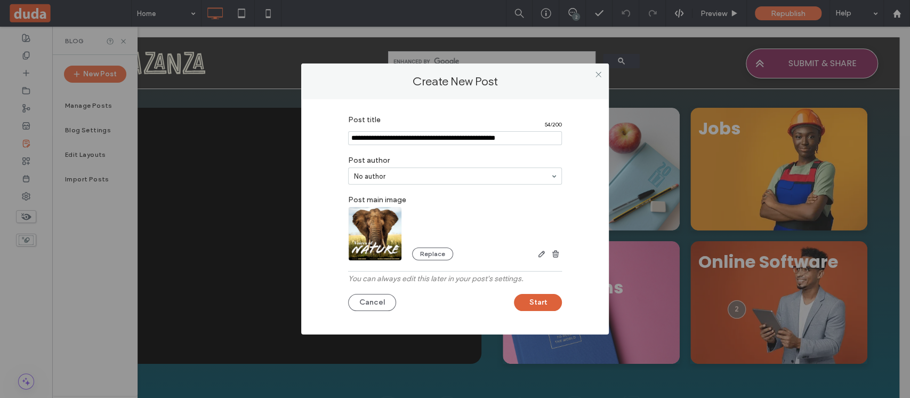
click at [540, 301] on button "Start" at bounding box center [538, 302] width 48 height 17
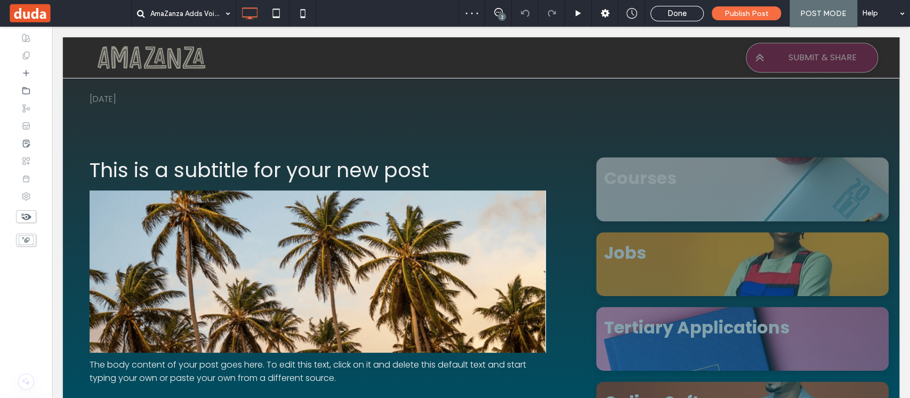
scroll to position [132, 0]
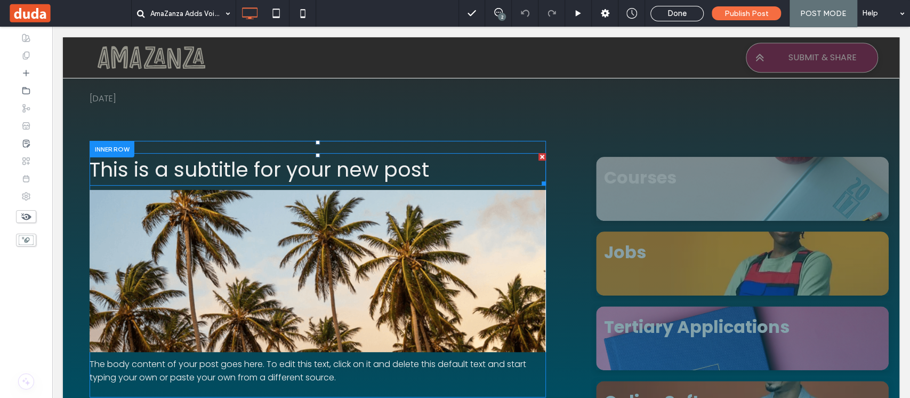
click at [369, 174] on h3 "This is a subtitle for your new post" at bounding box center [318, 169] width 456 height 33
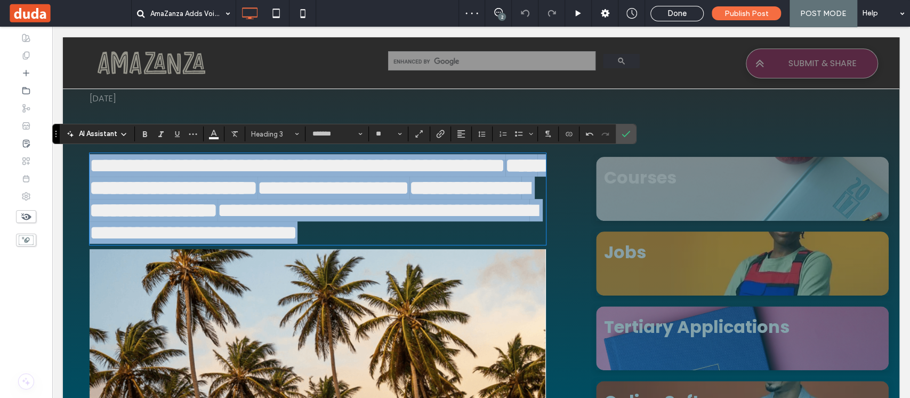
drag, startPoint x: 466, startPoint y: 294, endPoint x: 30, endPoint y: 150, distance: 458.7
click at [52, 150] on html "Click To Paste Row Home Courses Job Opportunities Tertiary Applications Online …" at bounding box center [481, 333] width 858 height 876
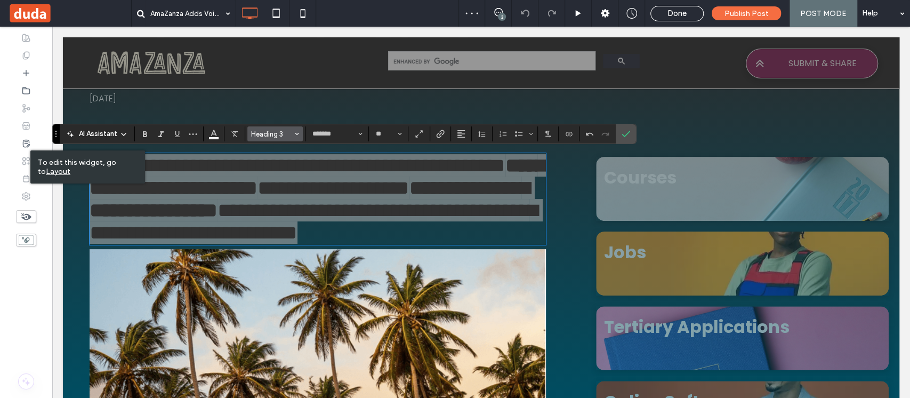
click at [264, 138] on span "Heading 3" at bounding box center [272, 134] width 42 height 8
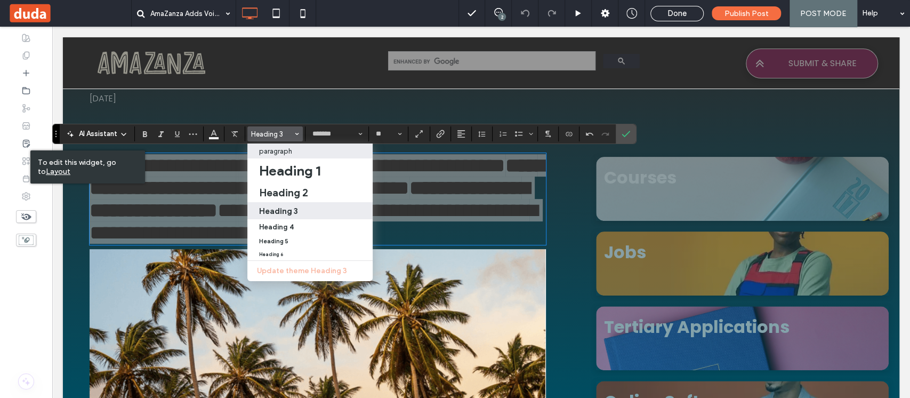
click at [284, 154] on p "paragraph" at bounding box center [275, 151] width 33 height 8
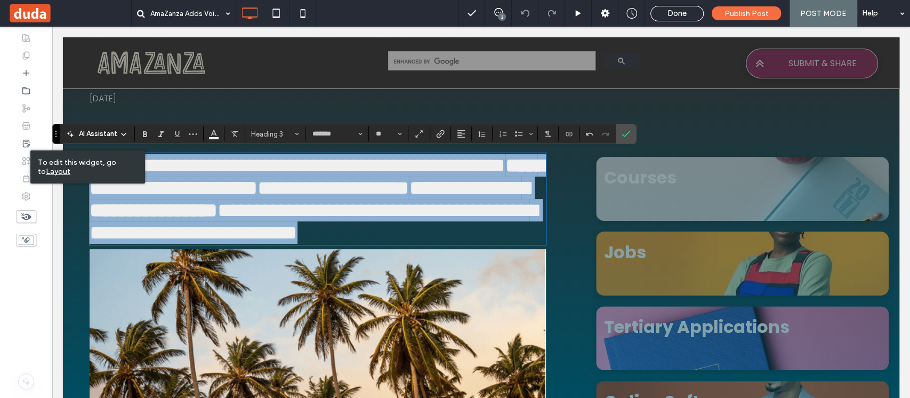
type input "**"
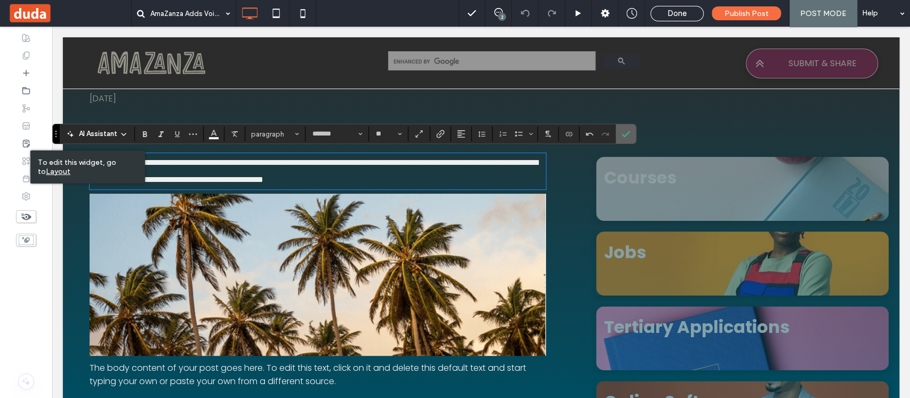
click at [629, 134] on label "Confirm" at bounding box center [626, 133] width 16 height 19
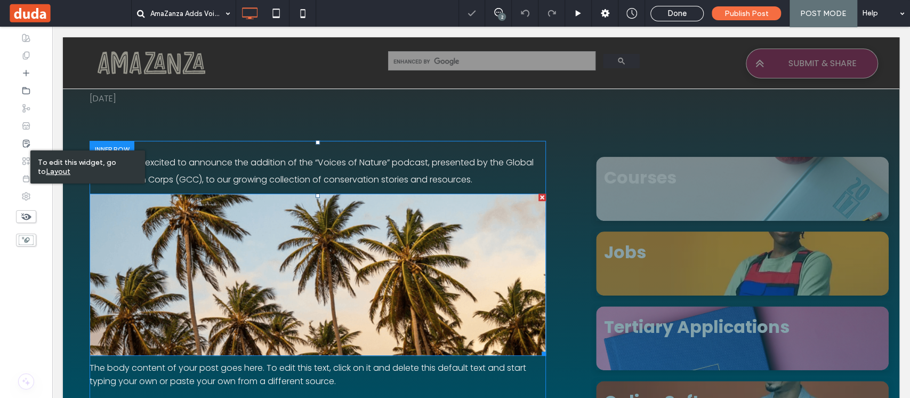
click at [342, 228] on img at bounding box center [318, 275] width 456 height 162
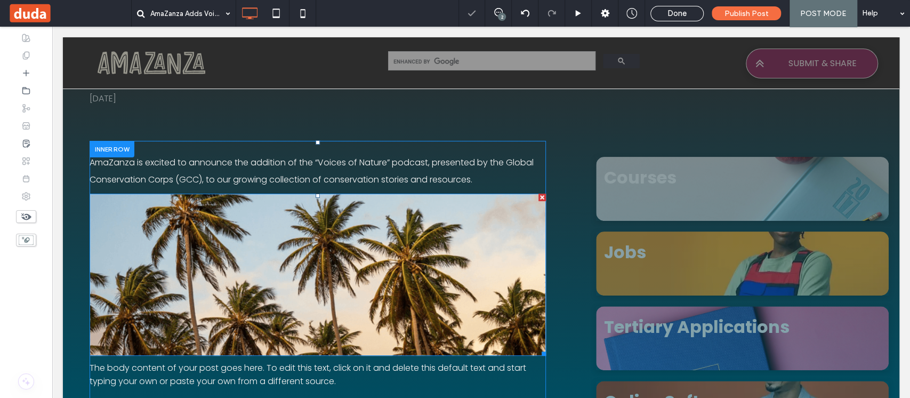
scroll to position [142, 0]
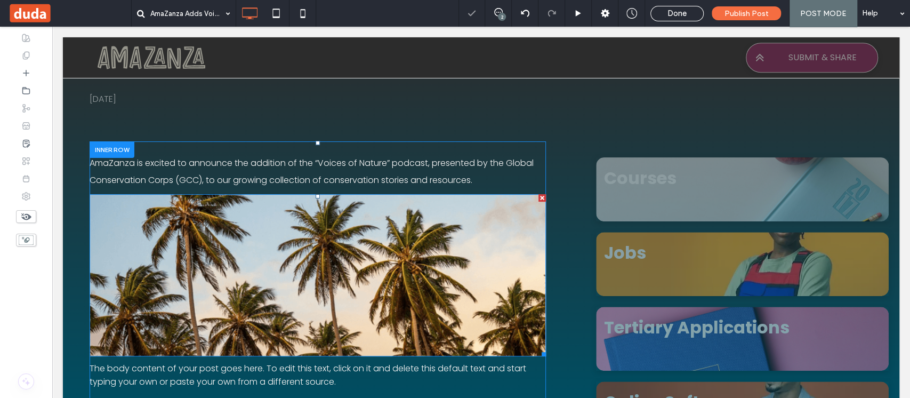
click at [288, 250] on img at bounding box center [318, 275] width 456 height 162
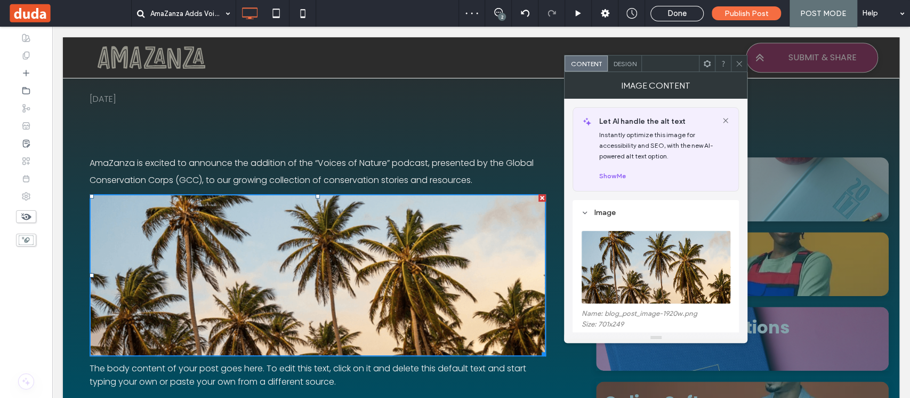
click at [623, 67] on span "Design" at bounding box center [624, 64] width 23 height 8
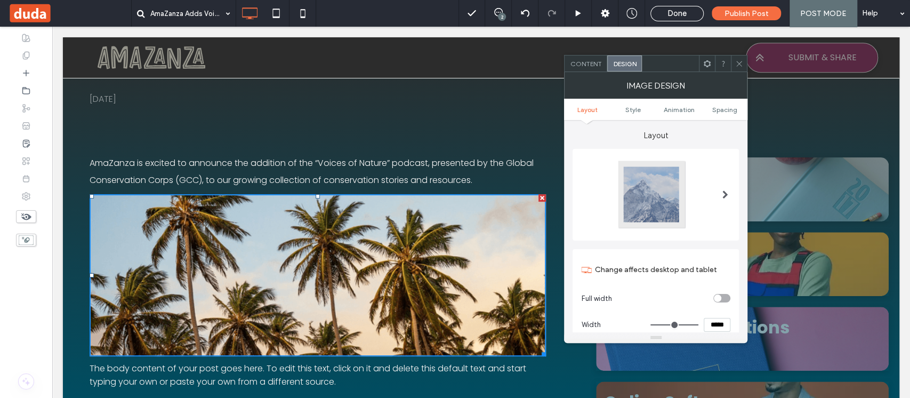
click at [588, 61] on span "Content" at bounding box center [585, 64] width 31 height 8
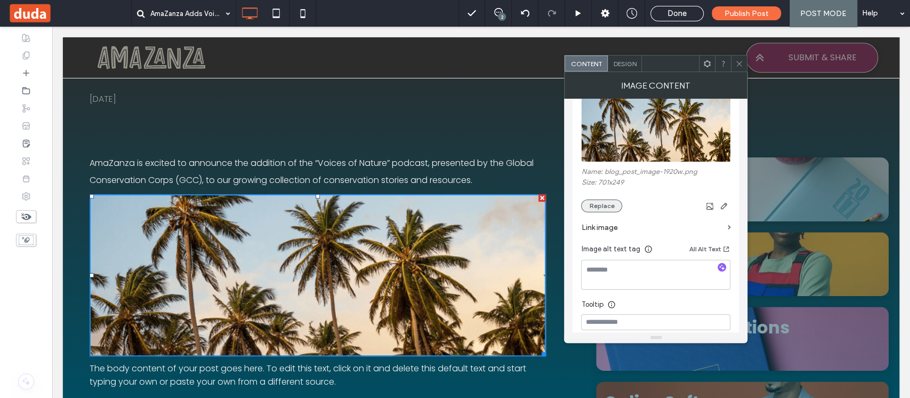
click at [607, 206] on button "Replace" at bounding box center [601, 205] width 41 height 13
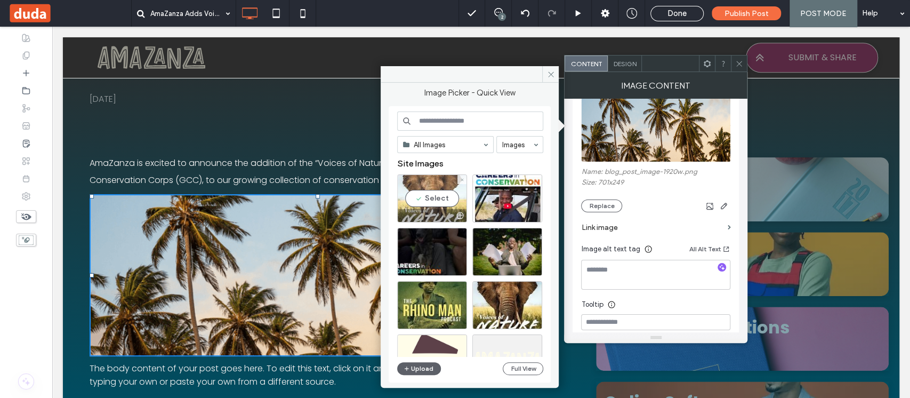
click at [430, 194] on div "Select" at bounding box center [432, 198] width 70 height 48
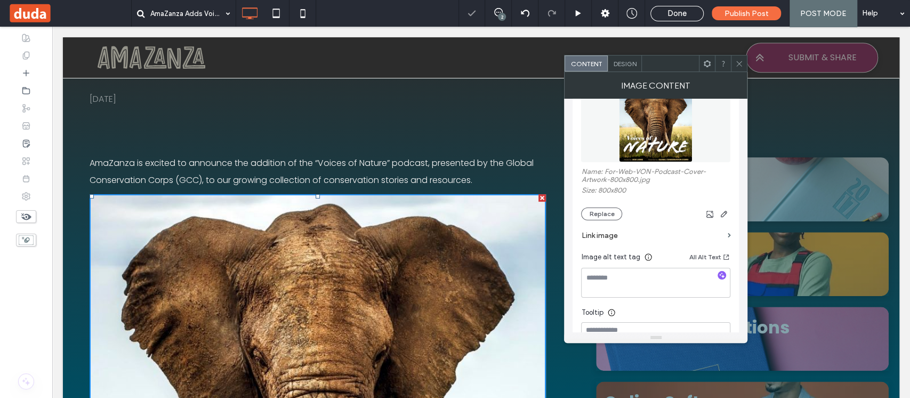
click at [629, 62] on span "Design" at bounding box center [624, 64] width 23 height 8
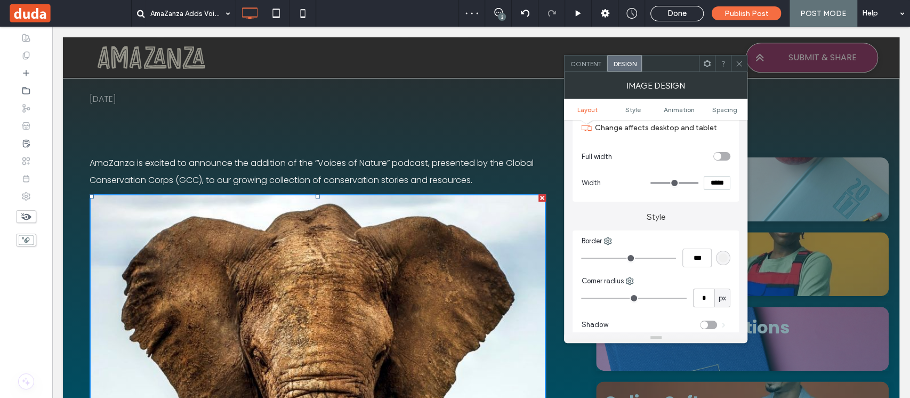
click at [706, 292] on input "*" at bounding box center [703, 297] width 21 height 19
type input "**"
click at [715, 182] on input "*****" at bounding box center [717, 183] width 27 height 14
click at [718, 183] on input "*****" at bounding box center [717, 183] width 27 height 14
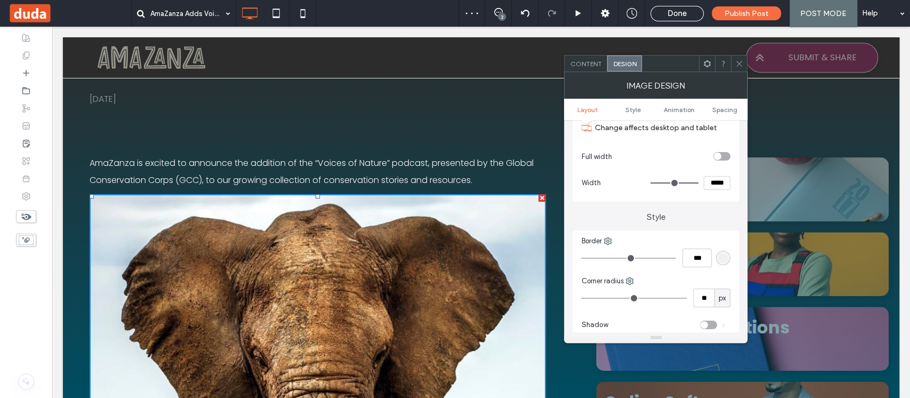
click at [718, 183] on input "*****" at bounding box center [717, 183] width 27 height 14
type input "*****"
type input "***"
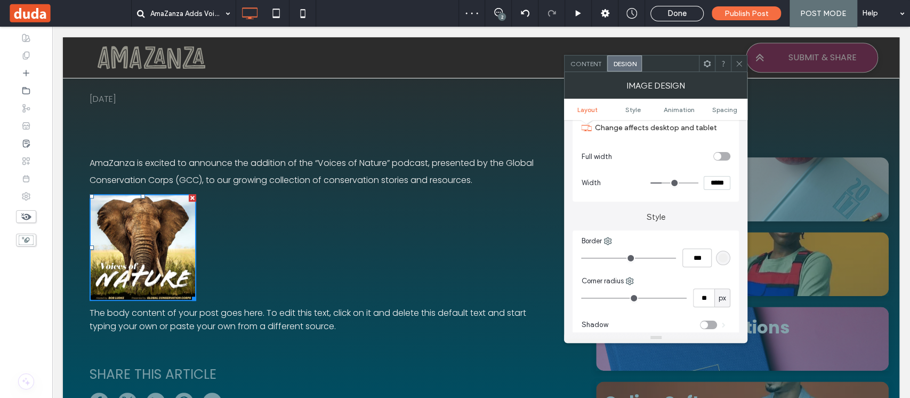
click at [638, 141] on section "Change affects desktop and tablet" at bounding box center [655, 128] width 149 height 30
drag, startPoint x: 588, startPoint y: 59, endPoint x: 185, endPoint y: 189, distance: 423.6
click at [588, 60] on span "Content" at bounding box center [585, 64] width 31 height 8
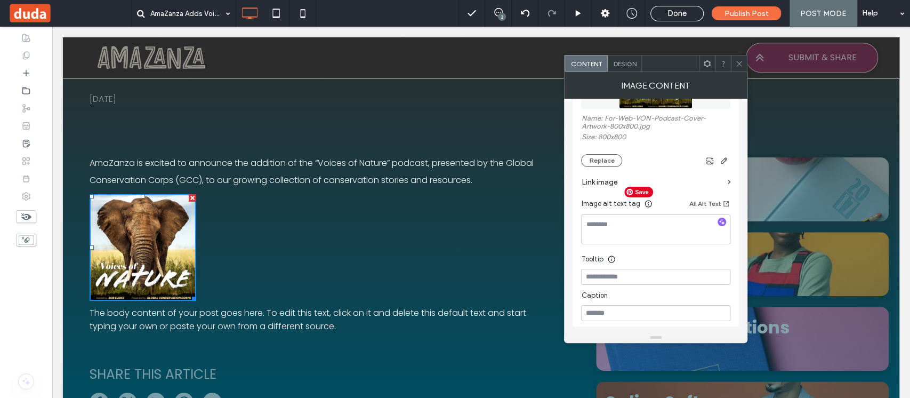
scroll to position [213, 0]
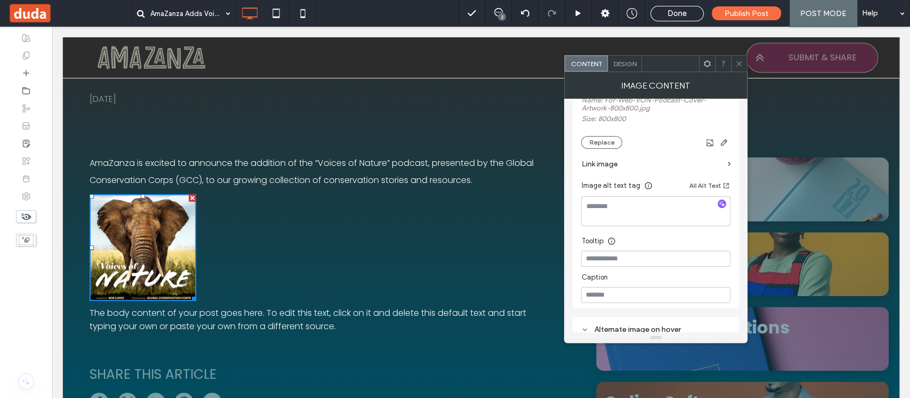
click at [623, 164] on label "Link image" at bounding box center [652, 164] width 142 height 20
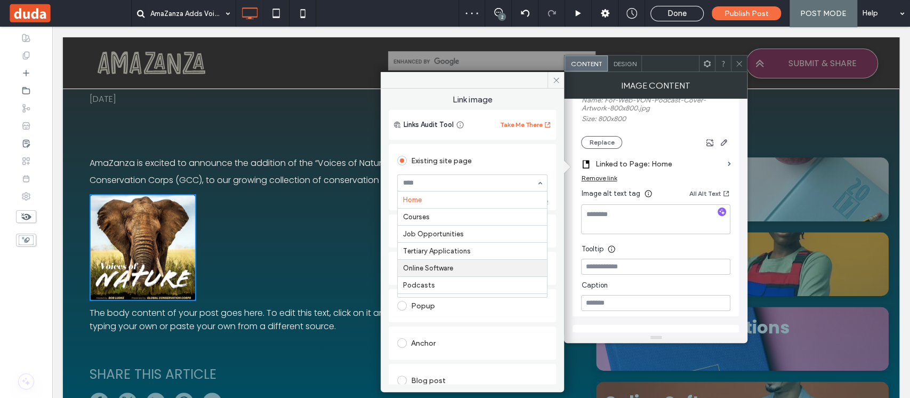
scroll to position [71, 0]
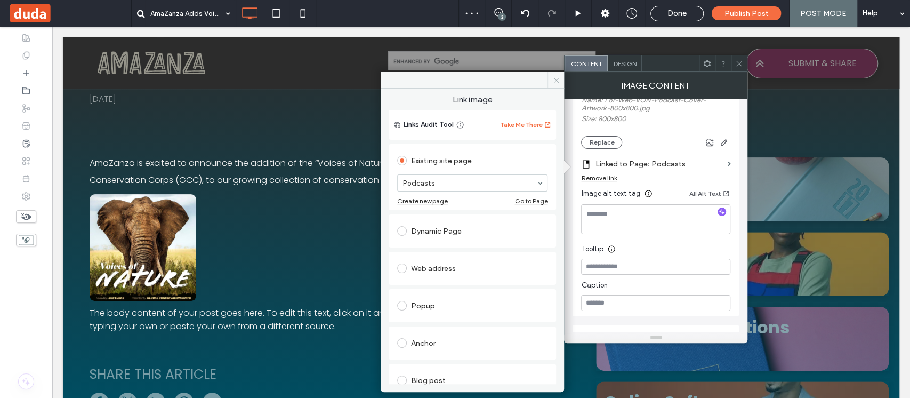
click at [556, 78] on icon at bounding box center [556, 80] width 8 height 8
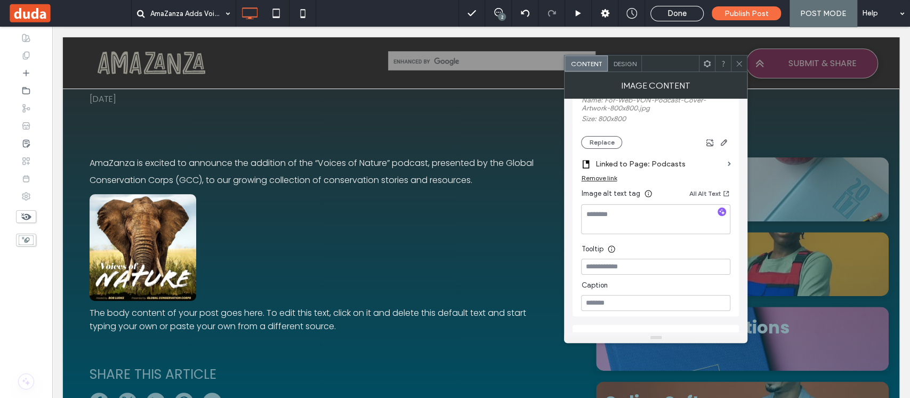
click at [739, 66] on icon at bounding box center [739, 64] width 8 height 8
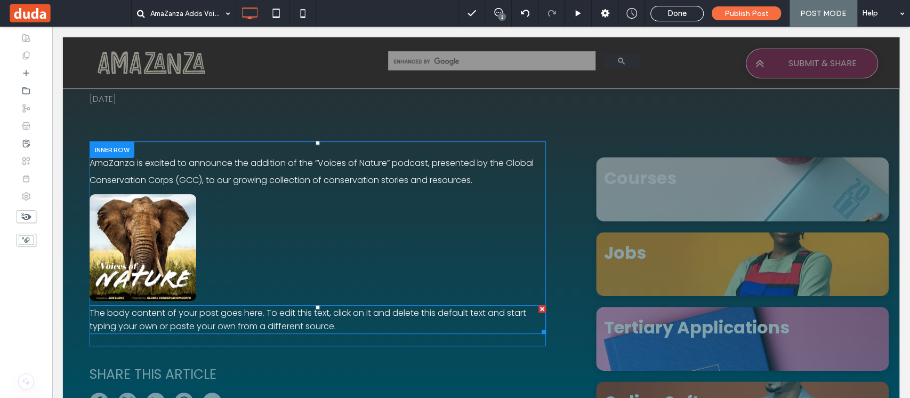
click at [292, 320] on div "The body content of your post goes here. To edit this text, click on it and del…" at bounding box center [318, 319] width 456 height 29
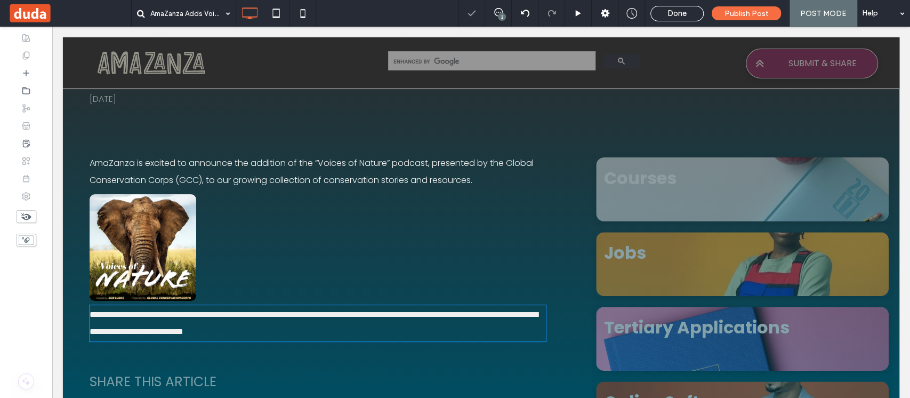
type input "*******"
type input "**"
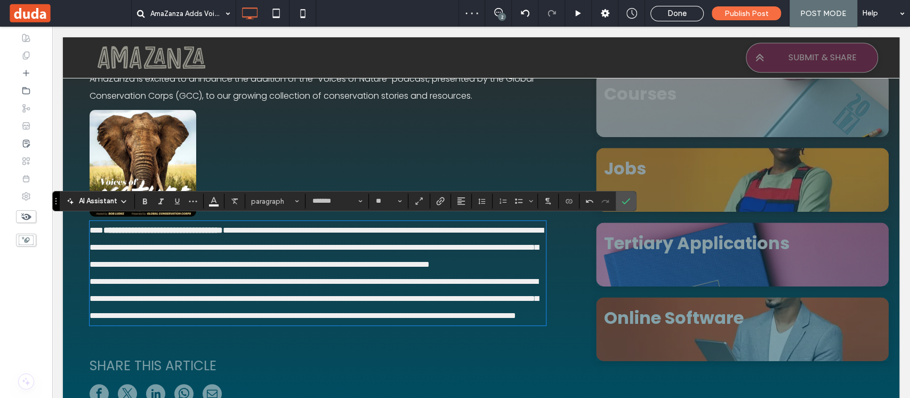
scroll to position [220, 0]
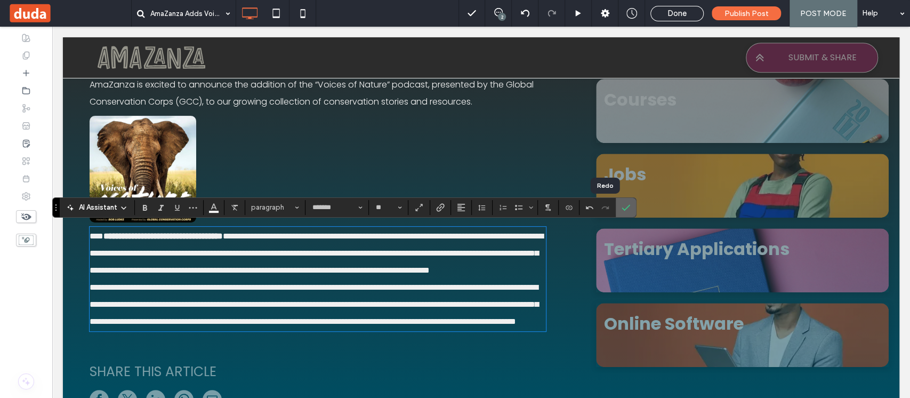
click at [627, 213] on span "Confirm" at bounding box center [626, 207] width 9 height 18
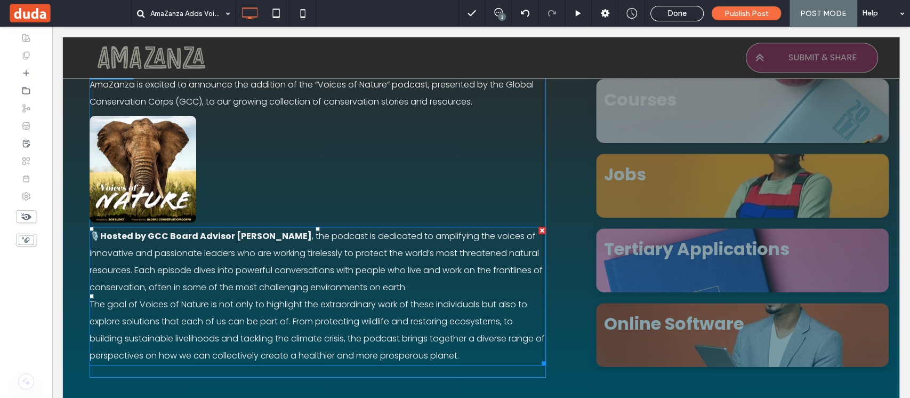
click at [511, 351] on p "The goal of Voices of Nature is not only to highlight the extraordinary work of…" at bounding box center [318, 330] width 456 height 68
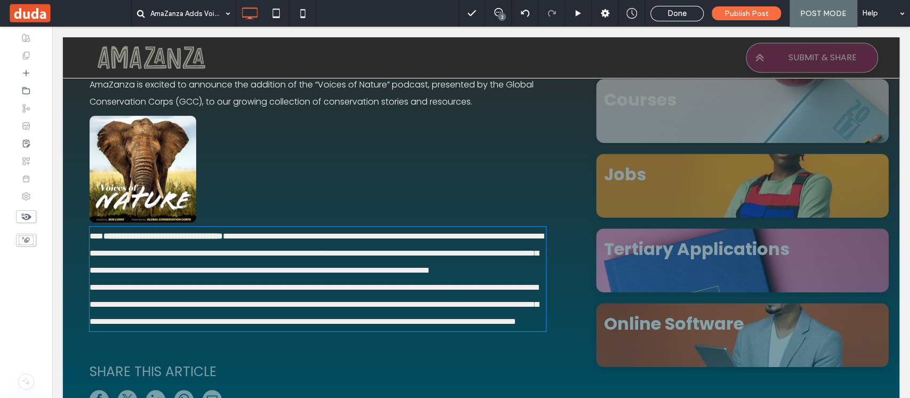
type input "*******"
type input "**"
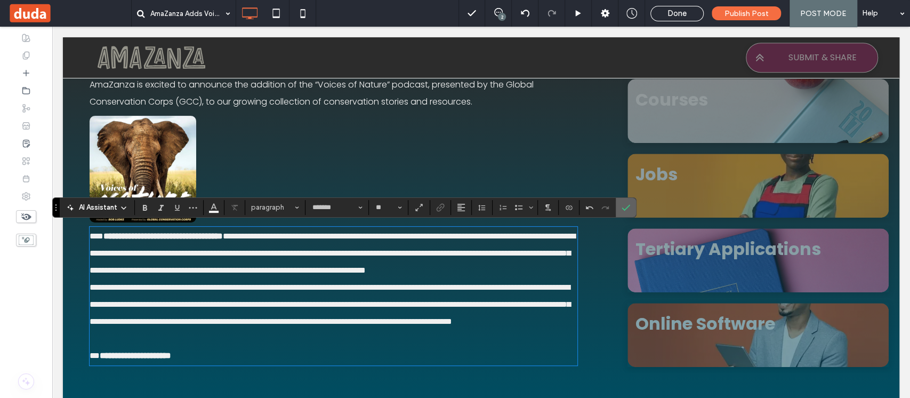
drag, startPoint x: 627, startPoint y: 199, endPoint x: 517, endPoint y: 184, distance: 110.9
click at [627, 199] on span "Confirm" at bounding box center [626, 207] width 9 height 18
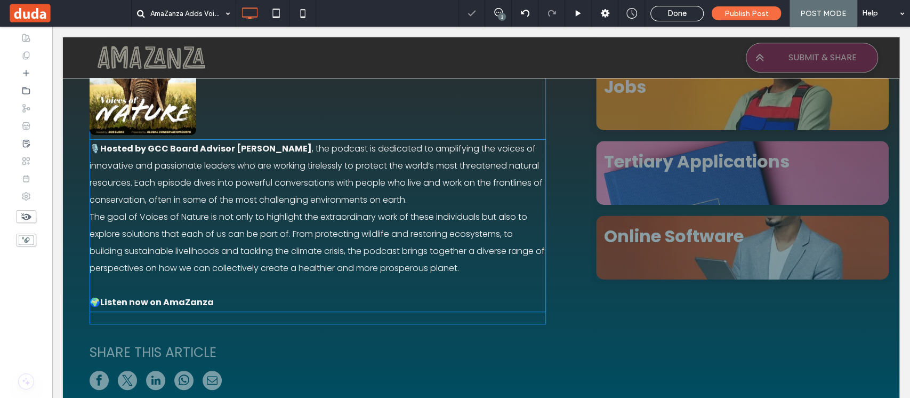
scroll to position [363, 0]
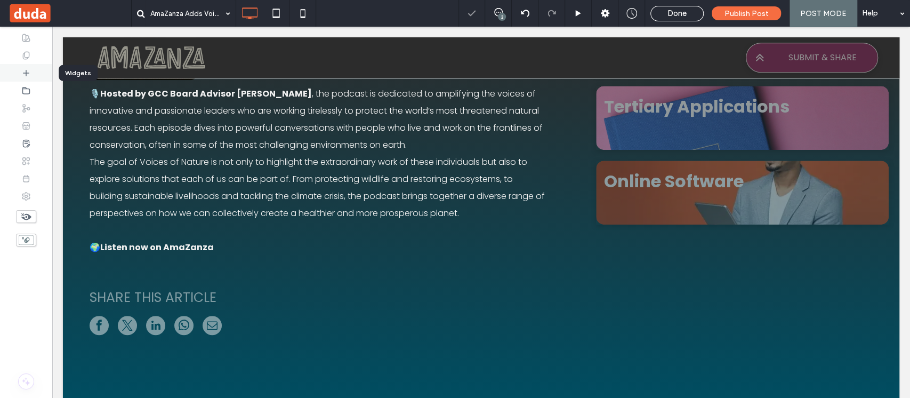
click at [29, 74] on icon at bounding box center [26, 73] width 9 height 9
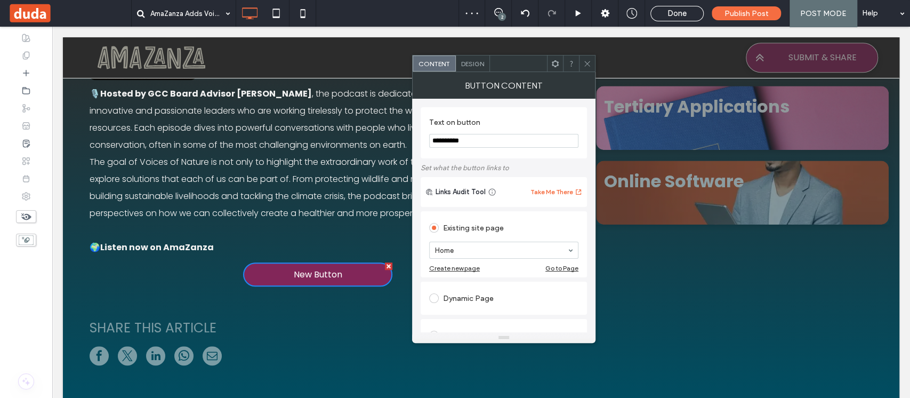
click at [478, 139] on input "**********" at bounding box center [503, 141] width 149 height 14
type input "********"
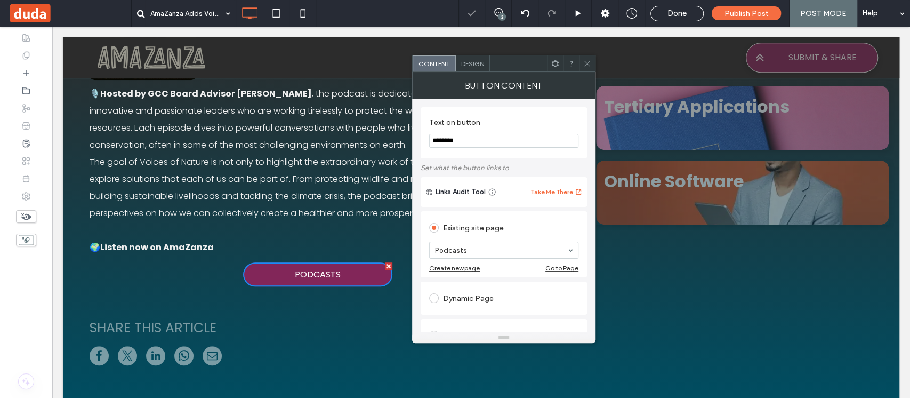
click at [592, 66] on div at bounding box center [587, 63] width 16 height 16
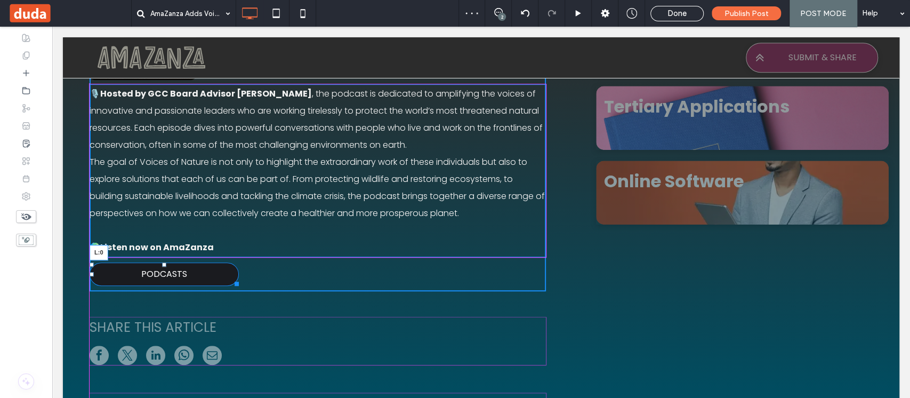
drag, startPoint x: 245, startPoint y: 272, endPoint x: 93, endPoint y: 276, distance: 152.5
click at [93, 276] on div "AmaZanza is excited to announce the addition of the “Voices of Nature” podcast,…" at bounding box center [318, 110] width 456 height 363
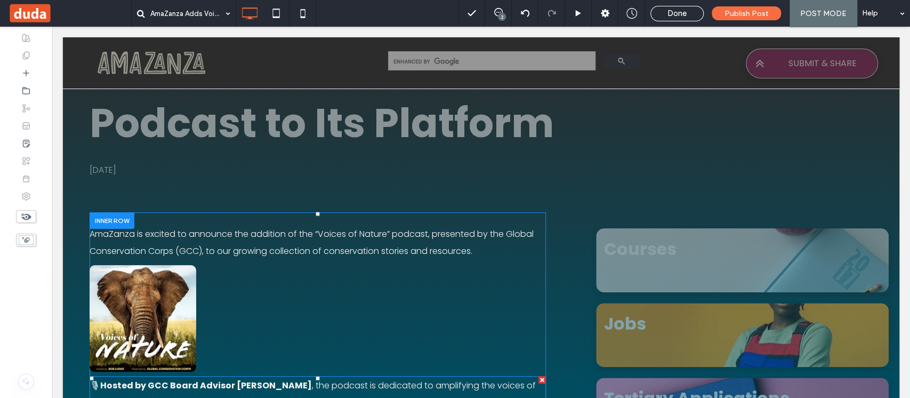
scroll to position [0, 0]
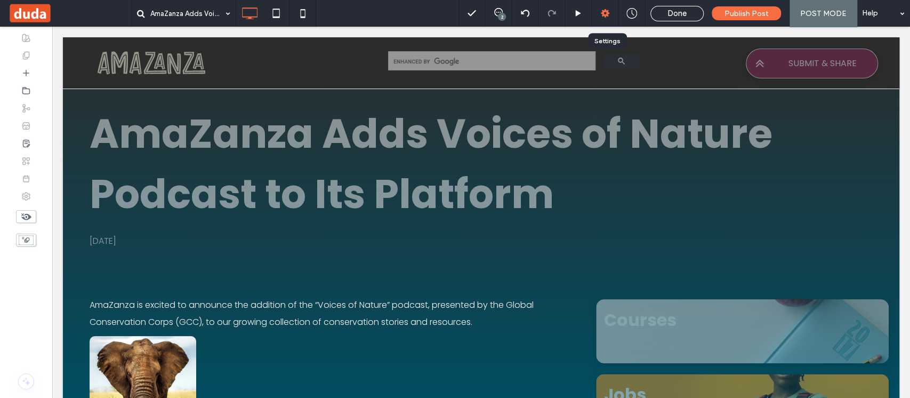
click at [610, 11] on use at bounding box center [605, 13] width 9 height 9
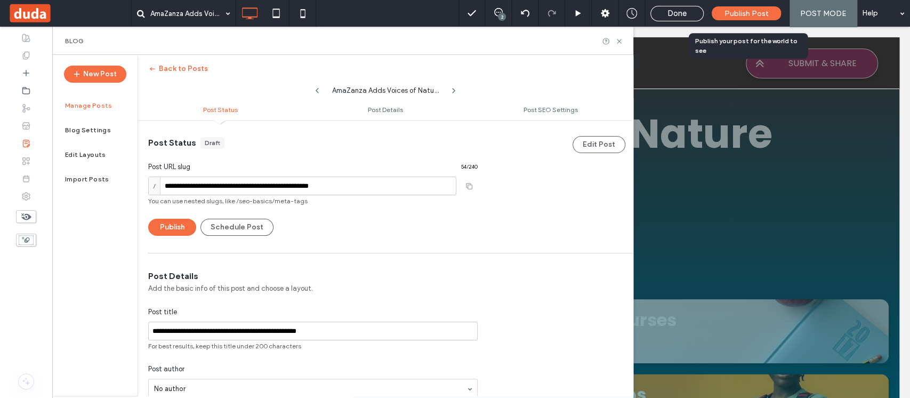
click at [741, 12] on span "Publish Post" at bounding box center [747, 13] width 44 height 9
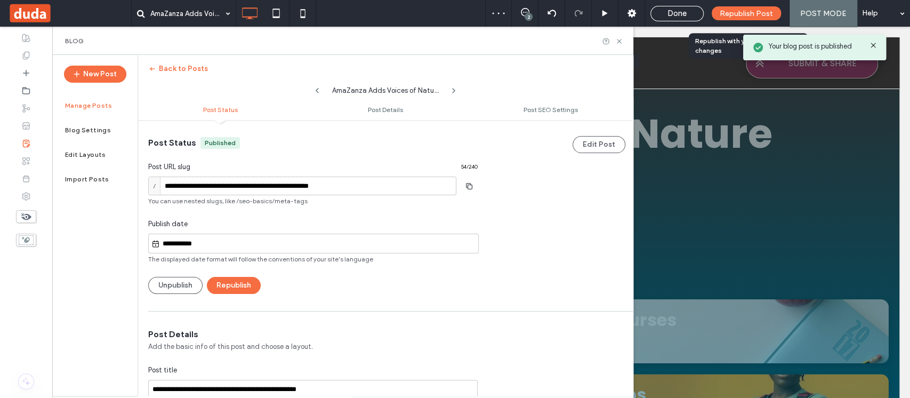
click at [167, 247] on input "**********" at bounding box center [319, 243] width 318 height 13
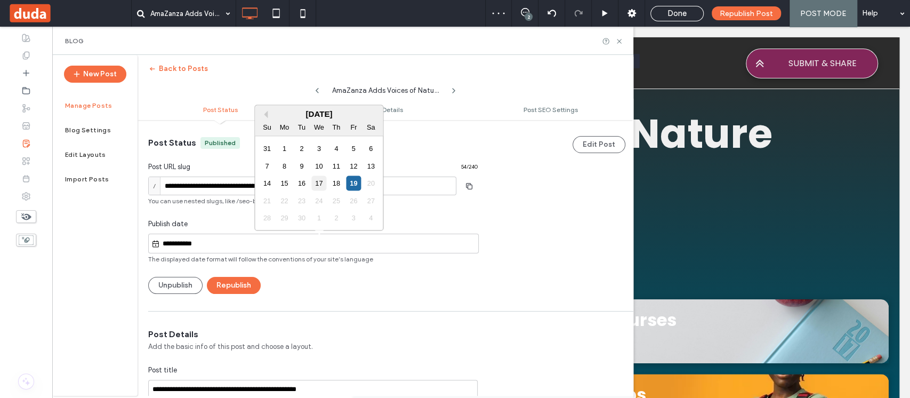
click at [324, 181] on div "17" at bounding box center [319, 183] width 14 height 14
type input "**********"
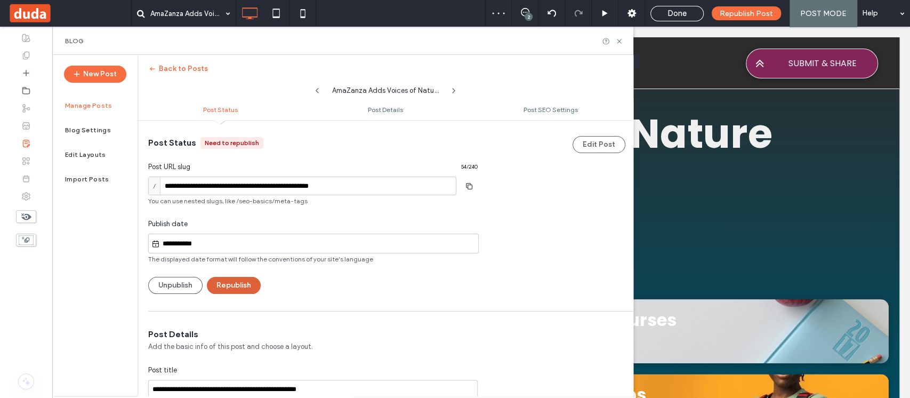
click at [250, 288] on button "Republish" at bounding box center [234, 285] width 54 height 17
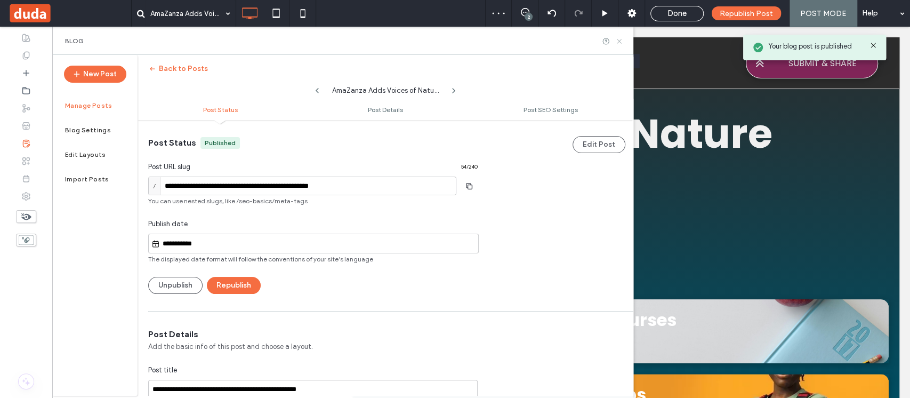
click at [621, 43] on use at bounding box center [619, 41] width 4 height 4
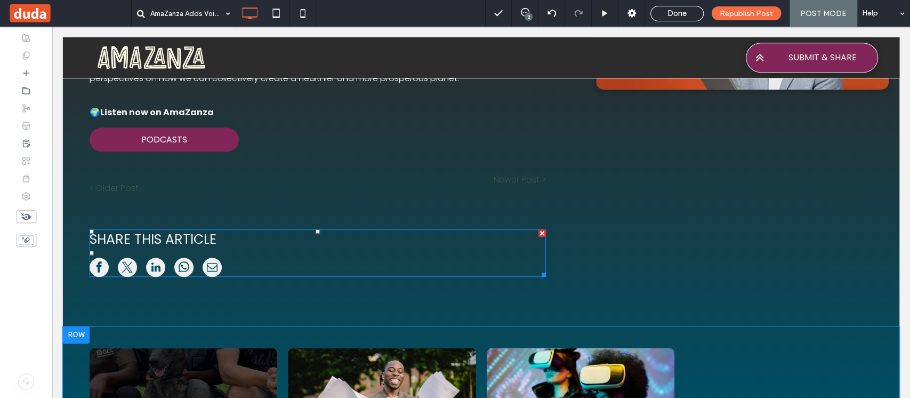
scroll to position [607, 0]
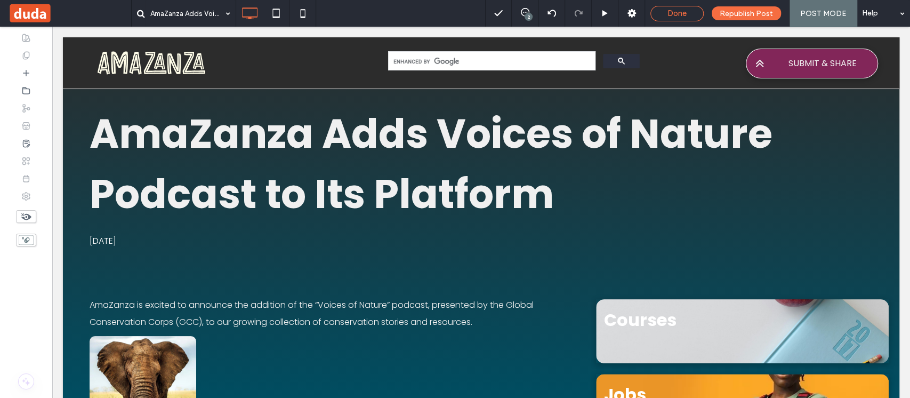
click at [678, 11] on span "Done" at bounding box center [677, 14] width 19 height 10
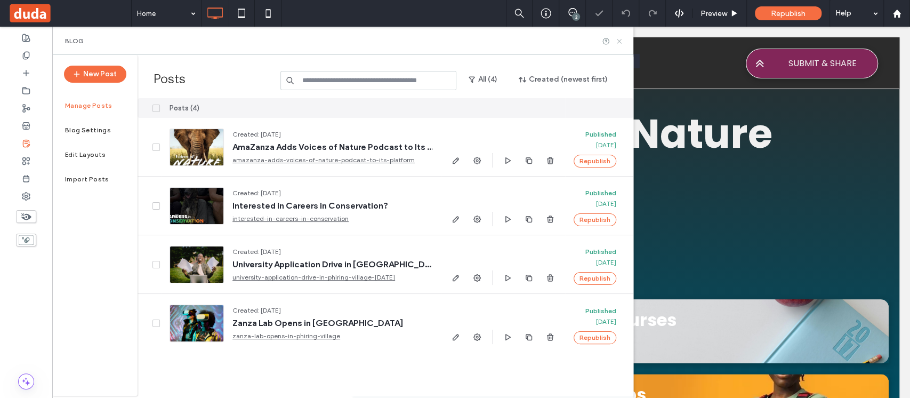
click at [619, 38] on icon at bounding box center [619, 41] width 8 height 8
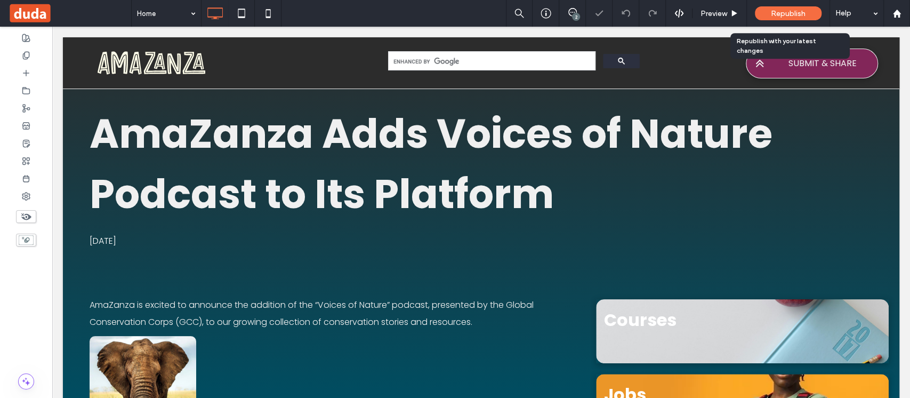
click at [772, 13] on span "Republish" at bounding box center [788, 13] width 35 height 9
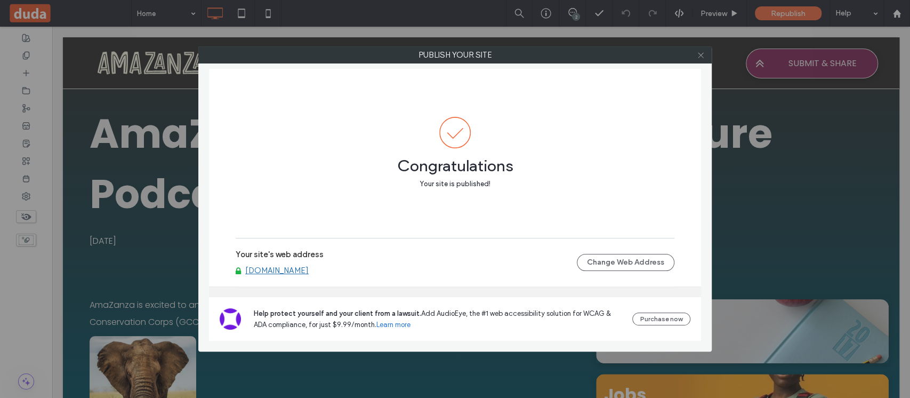
click at [704, 53] on icon at bounding box center [701, 55] width 8 height 8
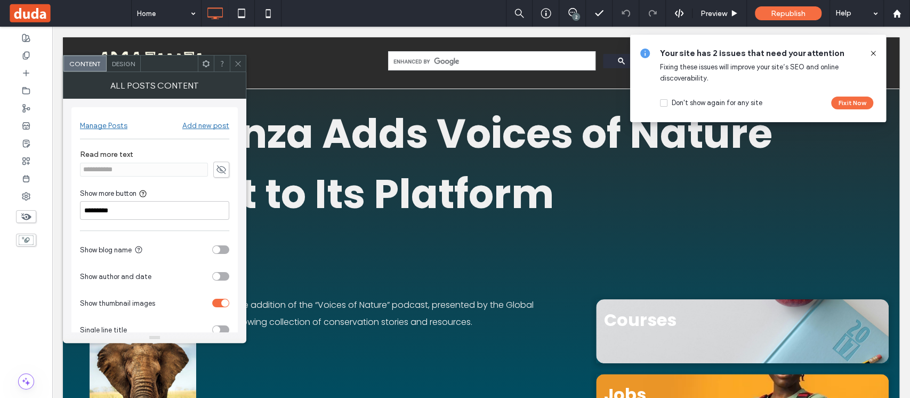
drag, startPoint x: 237, startPoint y: 56, endPoint x: 235, endPoint y: 74, distance: 18.3
click at [237, 57] on span at bounding box center [238, 63] width 8 height 16
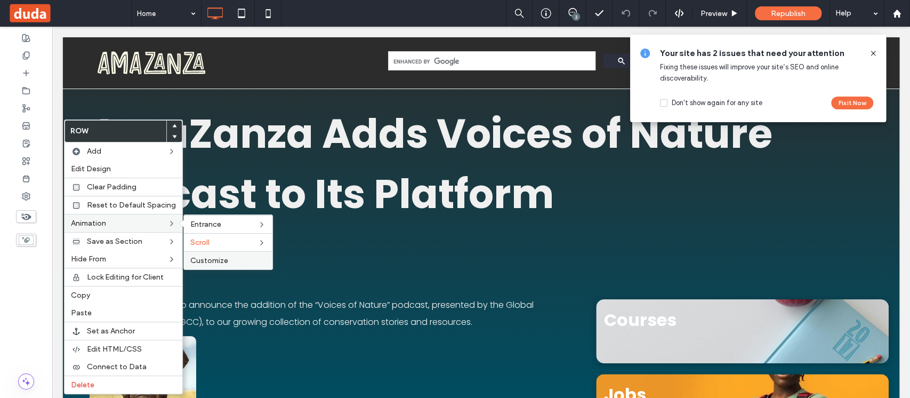
click at [239, 262] on label "Customize" at bounding box center [228, 260] width 76 height 9
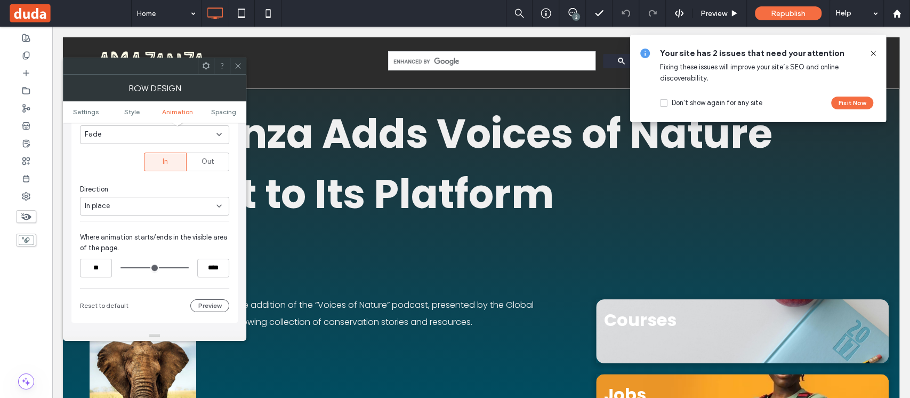
scroll to position [410, 0]
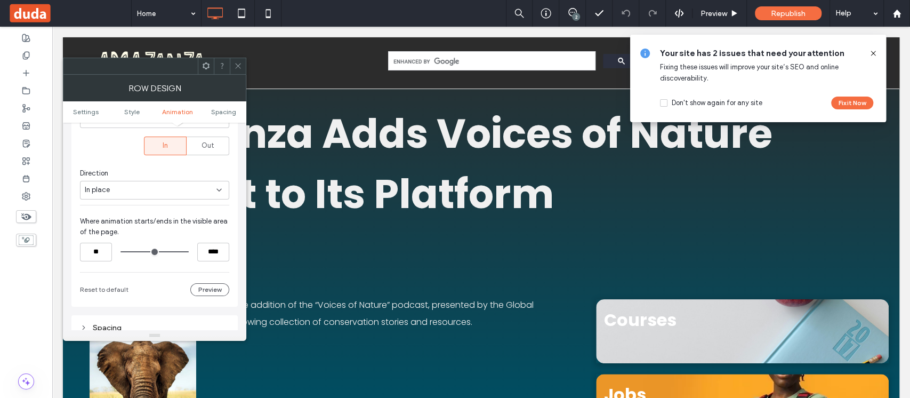
click at [158, 250] on div at bounding box center [155, 252] width 68 height 19
drag, startPoint x: 158, startPoint y: 250, endPoint x: 151, endPoint y: 250, distance: 7.5
click at [151, 250] on div at bounding box center [155, 252] width 68 height 19
type input "***"
drag, startPoint x: 122, startPoint y: 250, endPoint x: 138, endPoint y: 250, distance: 16.0
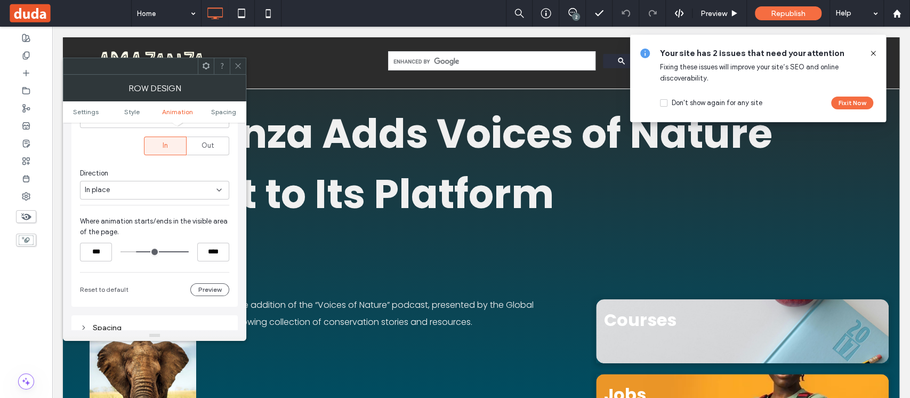
click at [138, 252] on input "range" at bounding box center [155, 252] width 68 height 0
click at [214, 291] on button "Preview" at bounding box center [209, 289] width 39 height 13
click at [239, 66] on icon at bounding box center [238, 66] width 8 height 8
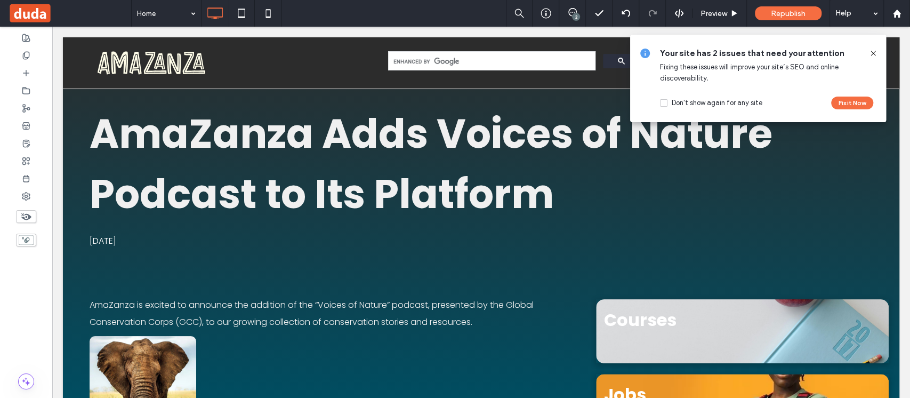
click at [873, 54] on icon at bounding box center [873, 53] width 9 height 9
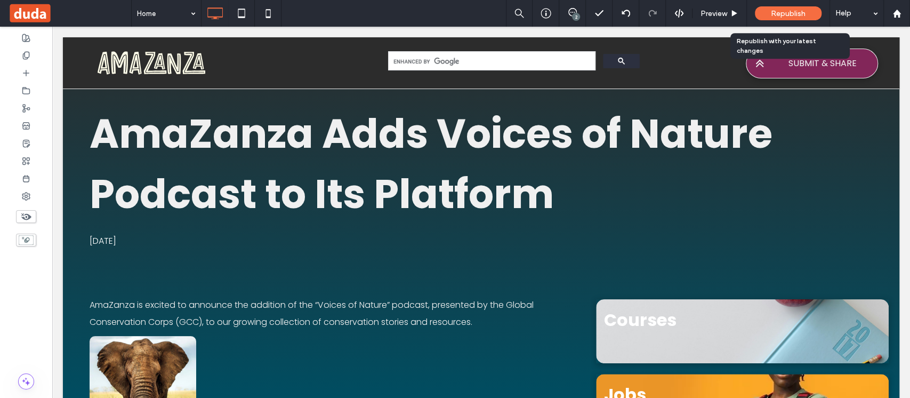
click at [806, 16] on div "Republish" at bounding box center [788, 13] width 67 height 14
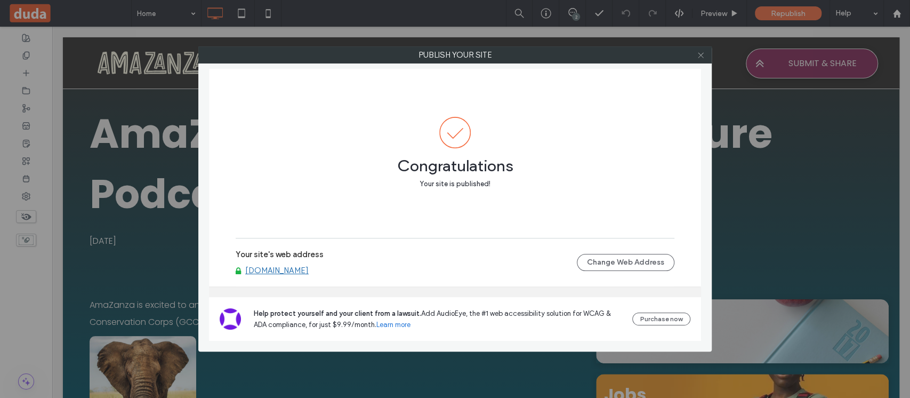
click at [703, 53] on icon at bounding box center [701, 55] width 8 height 8
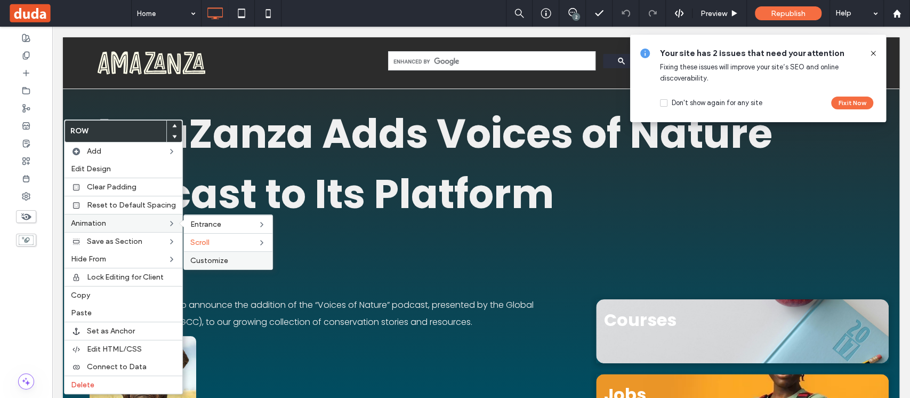
click at [215, 256] on span "Customize" at bounding box center [209, 260] width 38 height 9
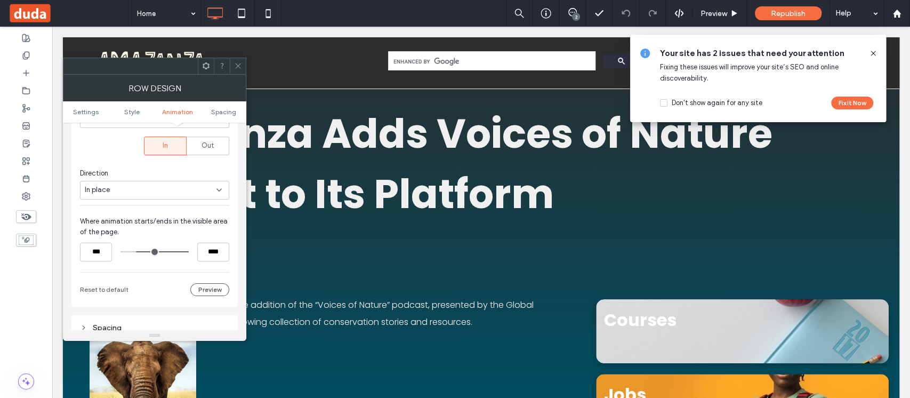
click at [140, 196] on div "In place" at bounding box center [154, 190] width 149 height 19
click at [140, 194] on div "In place" at bounding box center [151, 190] width 132 height 11
drag, startPoint x: 138, startPoint y: 250, endPoint x: 162, endPoint y: 250, distance: 24.0
click at [162, 252] on input "range" at bounding box center [155, 252] width 68 height 0
click at [207, 288] on button "Preview" at bounding box center [209, 289] width 39 height 13
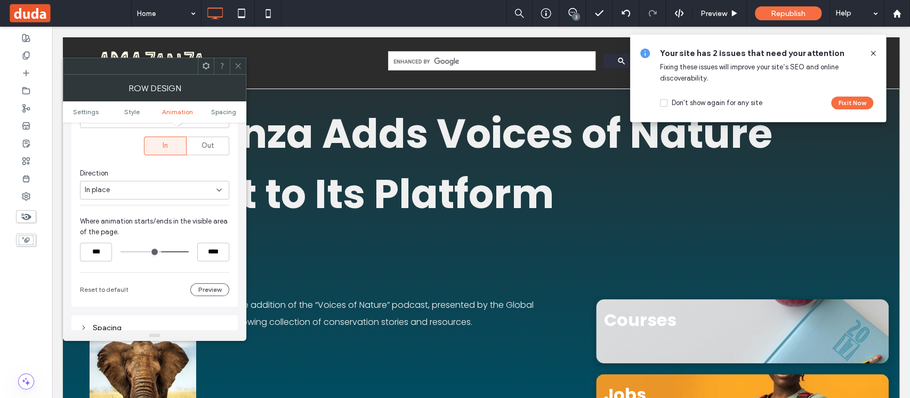
type input "***"
click at [165, 252] on input "range" at bounding box center [155, 252] width 68 height 0
type input "***"
click at [180, 252] on input "range" at bounding box center [155, 252] width 68 height 0
click at [240, 63] on icon at bounding box center [238, 66] width 8 height 8
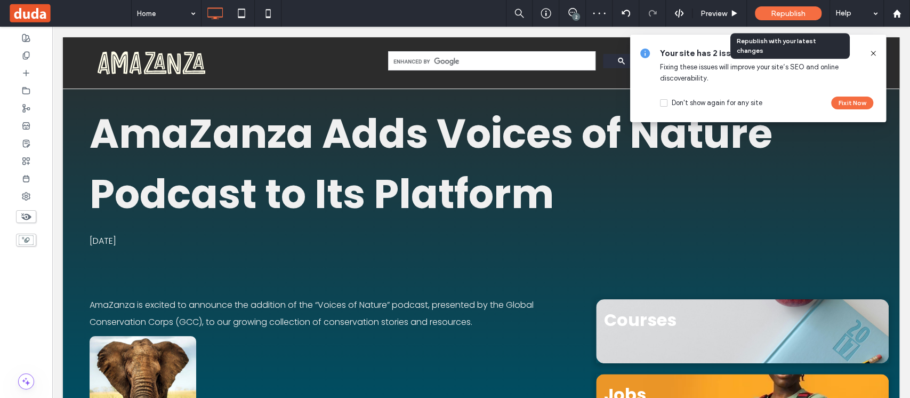
click at [799, 18] on span "Republish" at bounding box center [788, 13] width 35 height 9
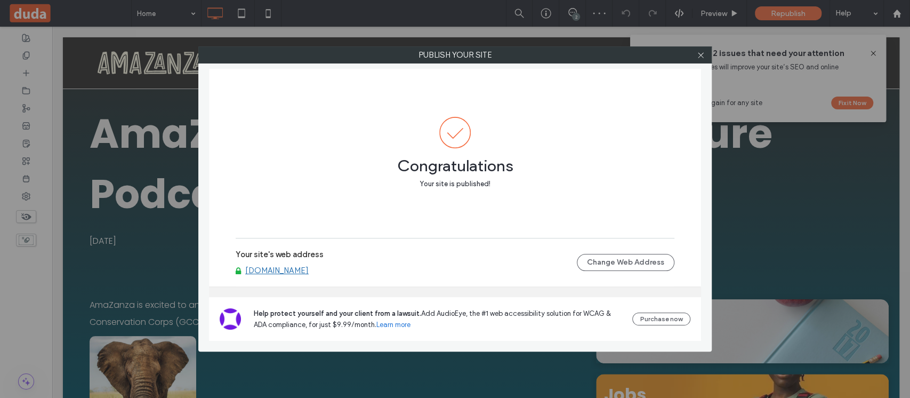
click at [704, 49] on div at bounding box center [701, 55] width 16 height 16
click at [700, 54] on icon at bounding box center [701, 55] width 8 height 8
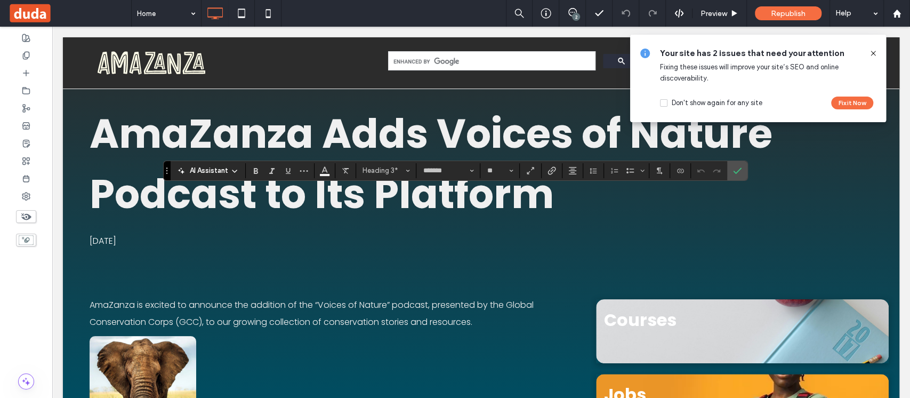
click at [876, 55] on icon at bounding box center [873, 53] width 9 height 9
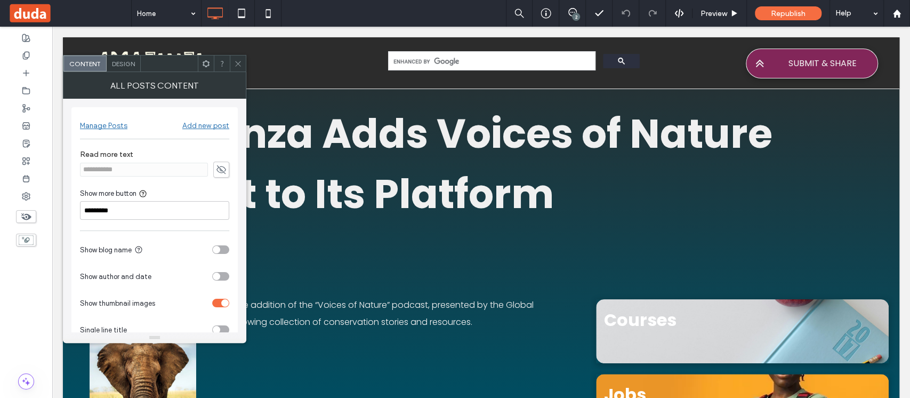
click at [205, 66] on use at bounding box center [206, 63] width 7 height 7
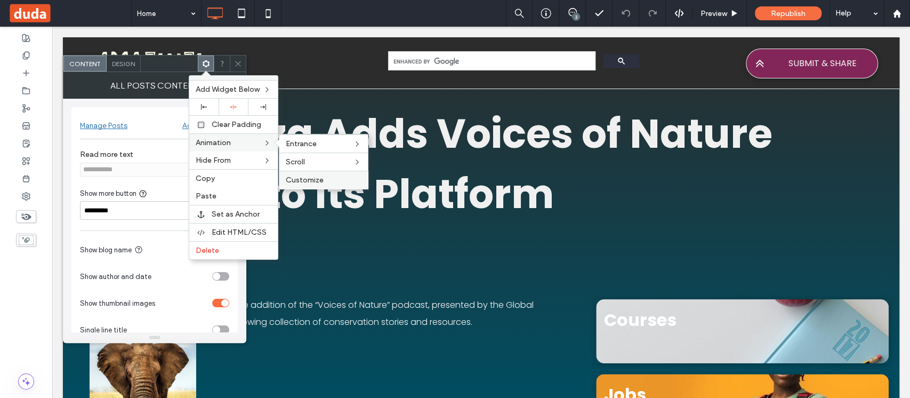
click at [323, 178] on span "Customize" at bounding box center [305, 179] width 38 height 9
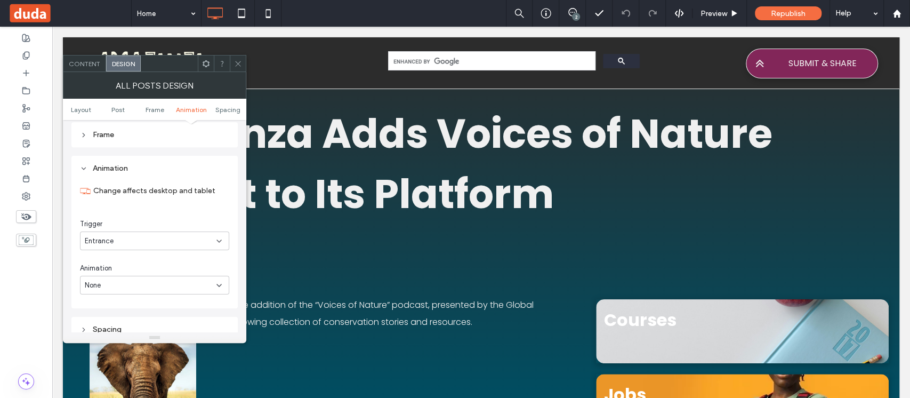
scroll to position [564, 0]
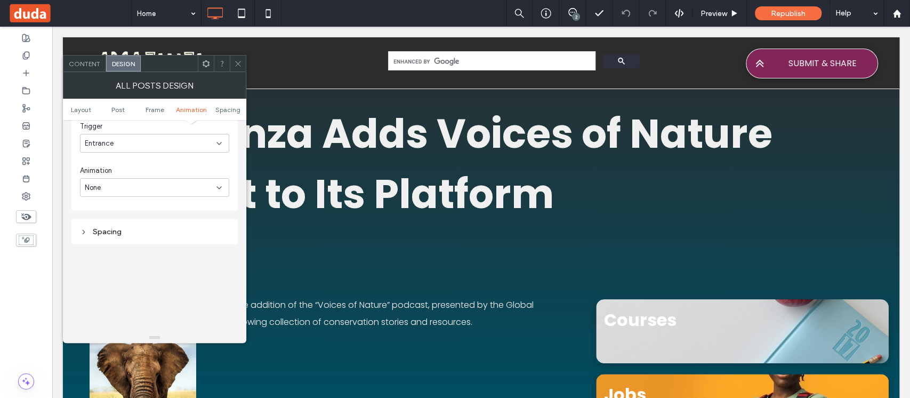
click at [243, 64] on div at bounding box center [238, 63] width 16 height 16
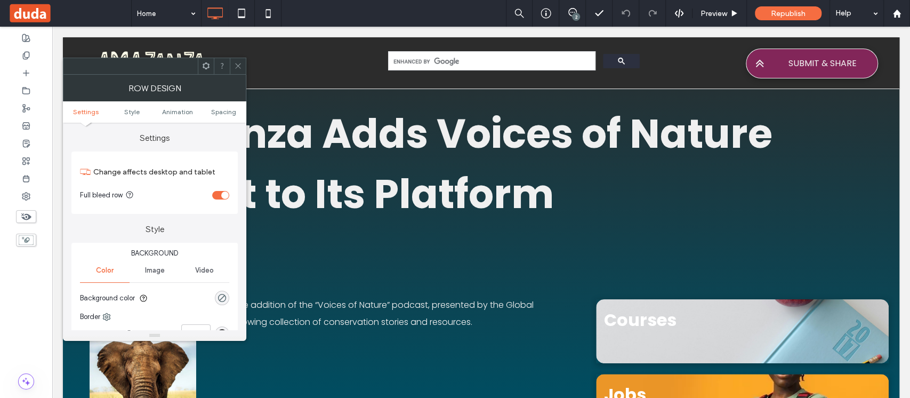
click at [115, 178] on label "Change affects desktop and tablet" at bounding box center [161, 172] width 136 height 20
click at [178, 110] on span "Animation" at bounding box center [177, 112] width 31 height 8
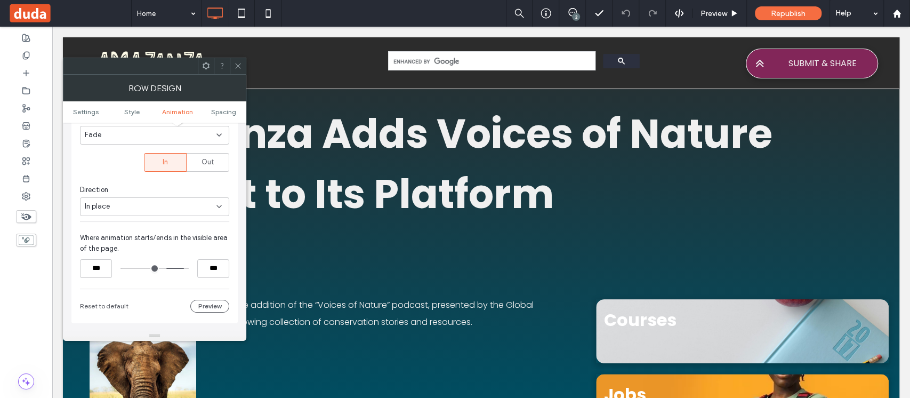
scroll to position [410, 0]
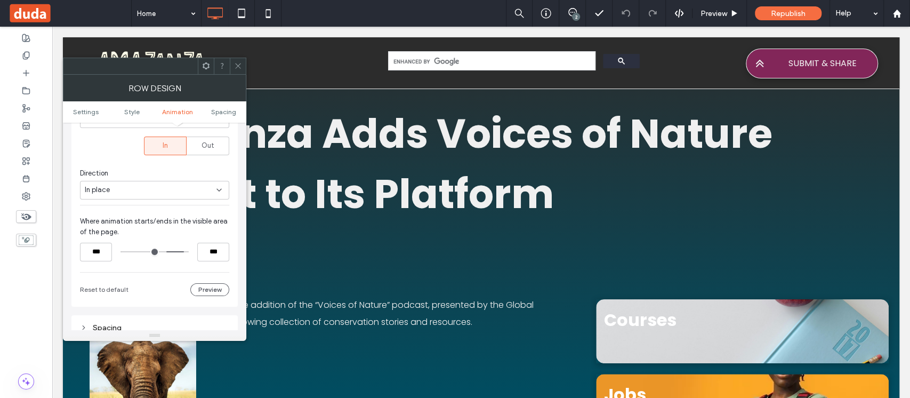
drag, startPoint x: 157, startPoint y: 249, endPoint x: 133, endPoint y: 251, distance: 24.0
click at [133, 251] on div at bounding box center [155, 252] width 68 height 19
drag, startPoint x: 133, startPoint y: 251, endPoint x: 125, endPoint y: 251, distance: 7.5
click at [125, 251] on div at bounding box center [155, 251] width 68 height 1
type input "**"
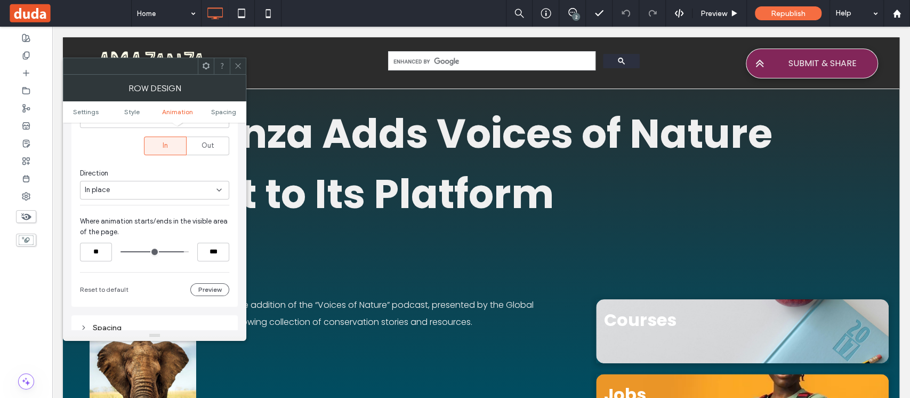
drag, startPoint x: 150, startPoint y: 250, endPoint x: 113, endPoint y: 251, distance: 37.3
click at [121, 252] on input "range" at bounding box center [155, 252] width 68 height 0
type input "***"
drag, startPoint x: 180, startPoint y: 250, endPoint x: 139, endPoint y: 246, distance: 41.7
click at [139, 252] on input "range" at bounding box center [155, 252] width 68 height 0
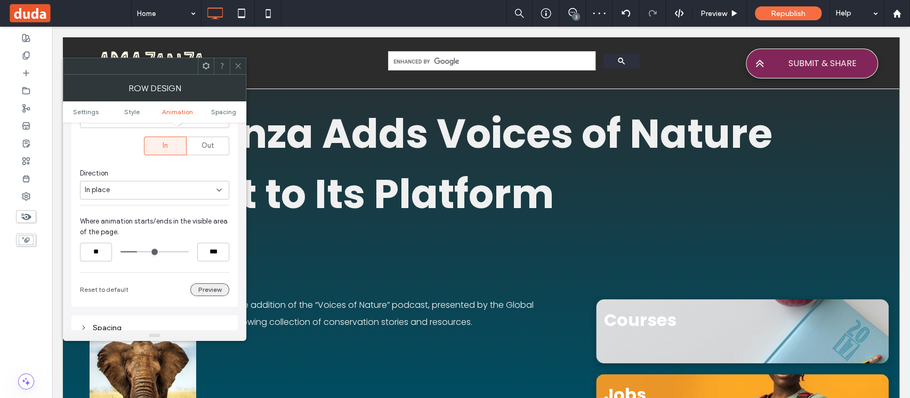
click at [201, 288] on button "Preview" at bounding box center [209, 289] width 39 height 13
click at [238, 64] on icon at bounding box center [238, 66] width 8 height 8
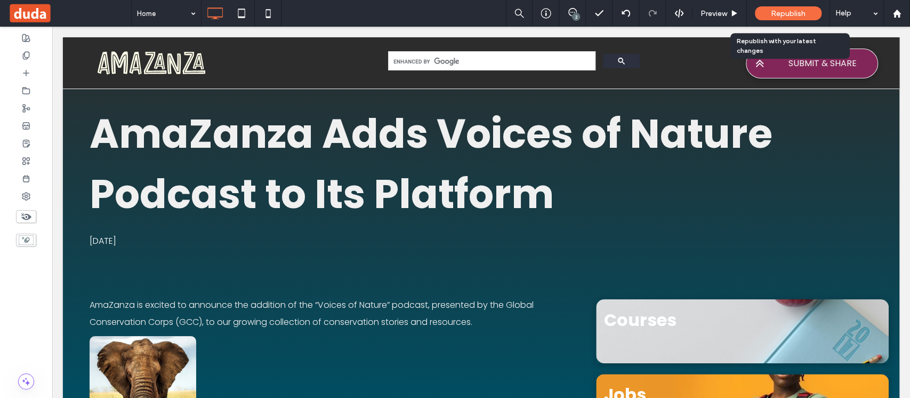
click at [779, 11] on span "Republish" at bounding box center [788, 13] width 35 height 9
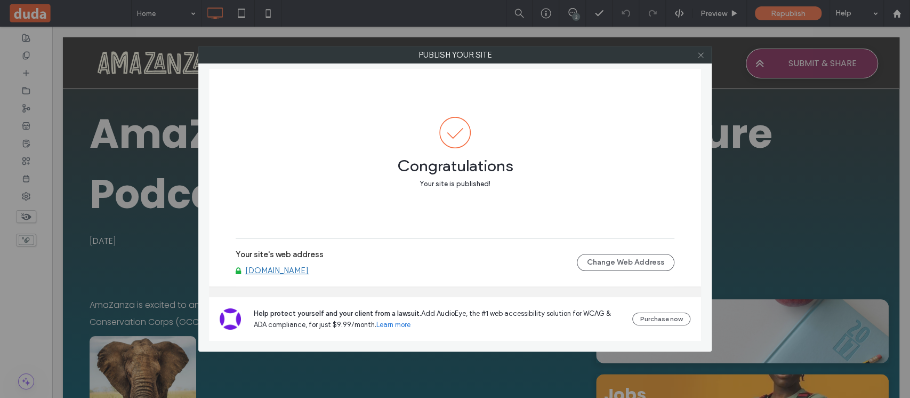
click at [701, 57] on icon at bounding box center [701, 55] width 8 height 8
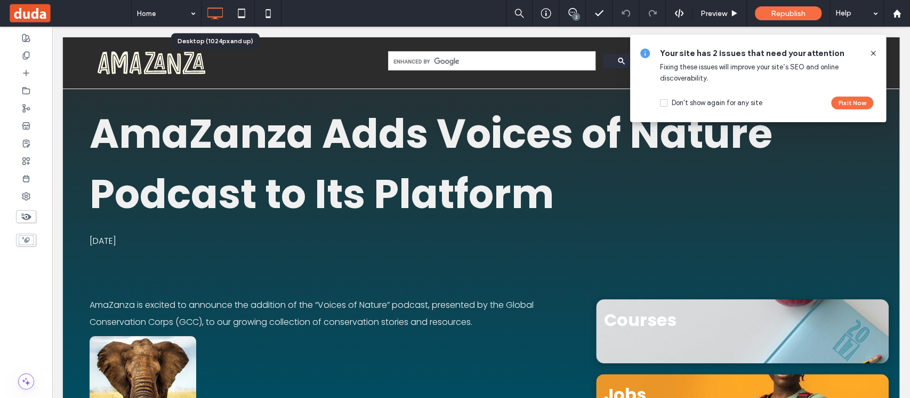
click at [875, 51] on icon at bounding box center [873, 53] width 9 height 9
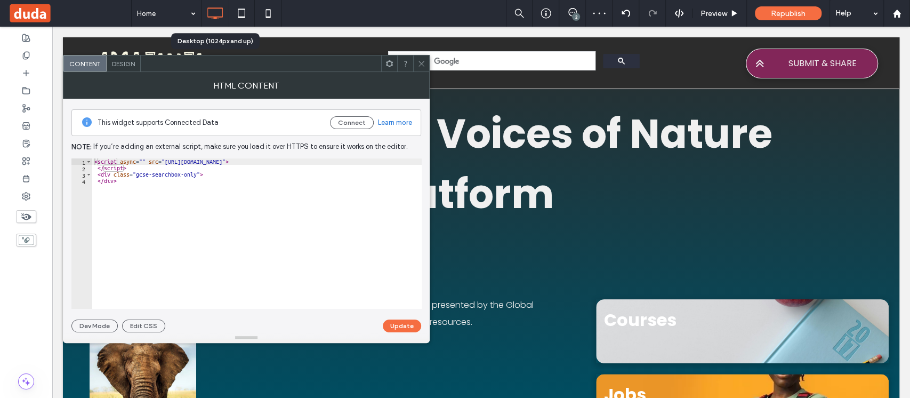
click at [426, 61] on div at bounding box center [421, 63] width 16 height 16
